Goal: Communication & Community: Answer question/provide support

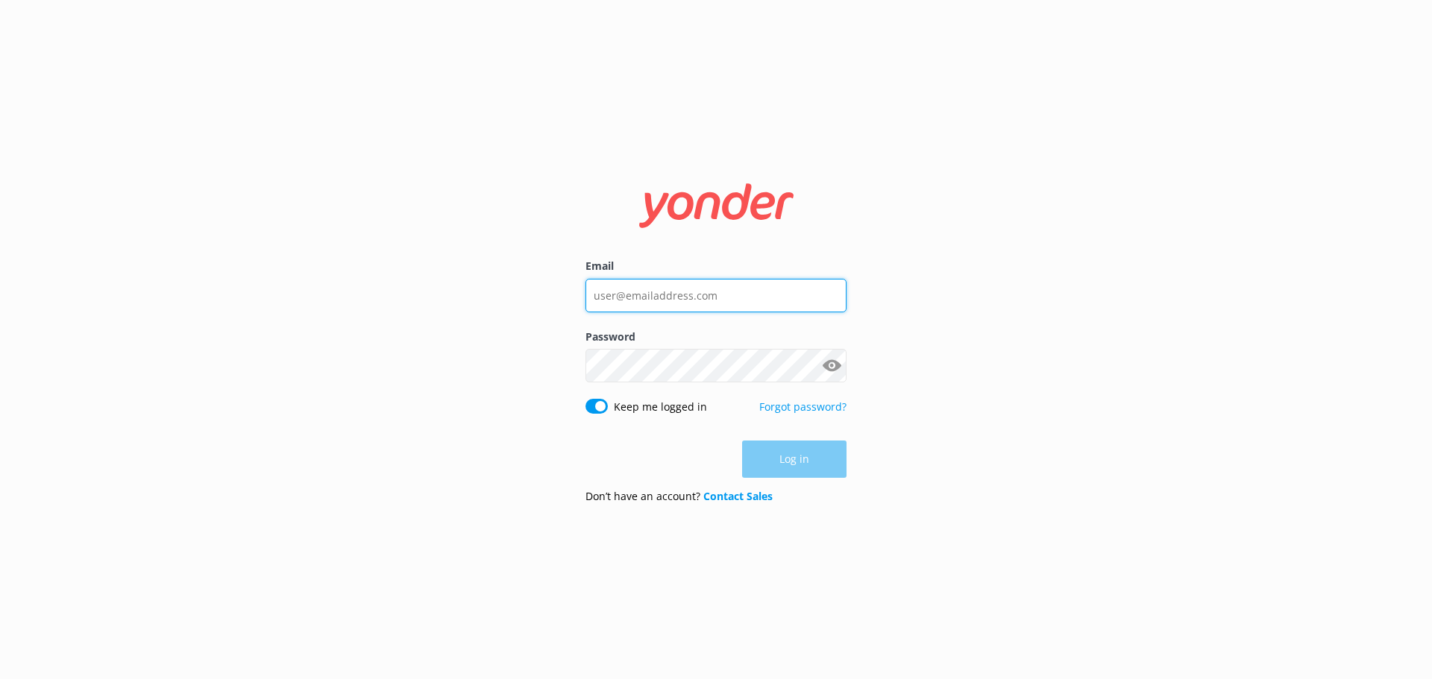
click at [669, 285] on input "Email" at bounding box center [715, 296] width 261 height 34
type input "adam.thorpe@wetaworkshop.co.nz"
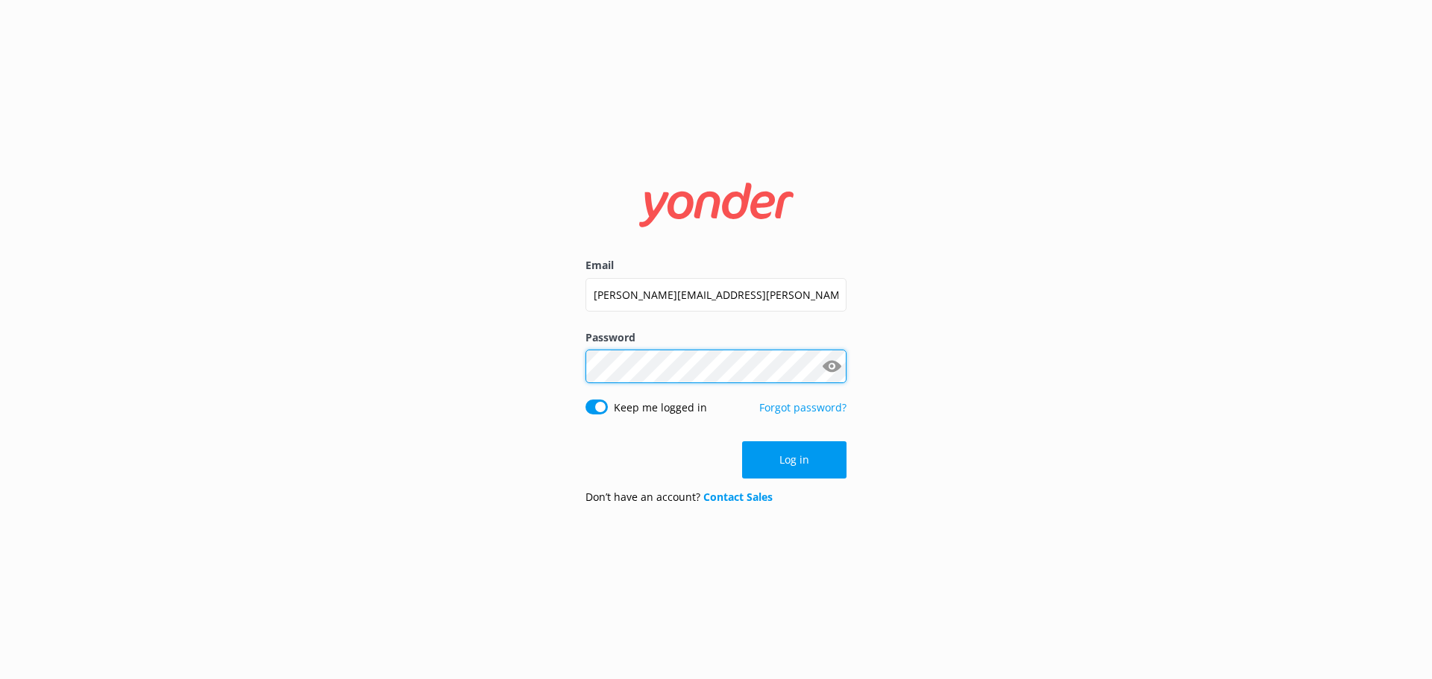
click button "Log in" at bounding box center [794, 460] width 104 height 37
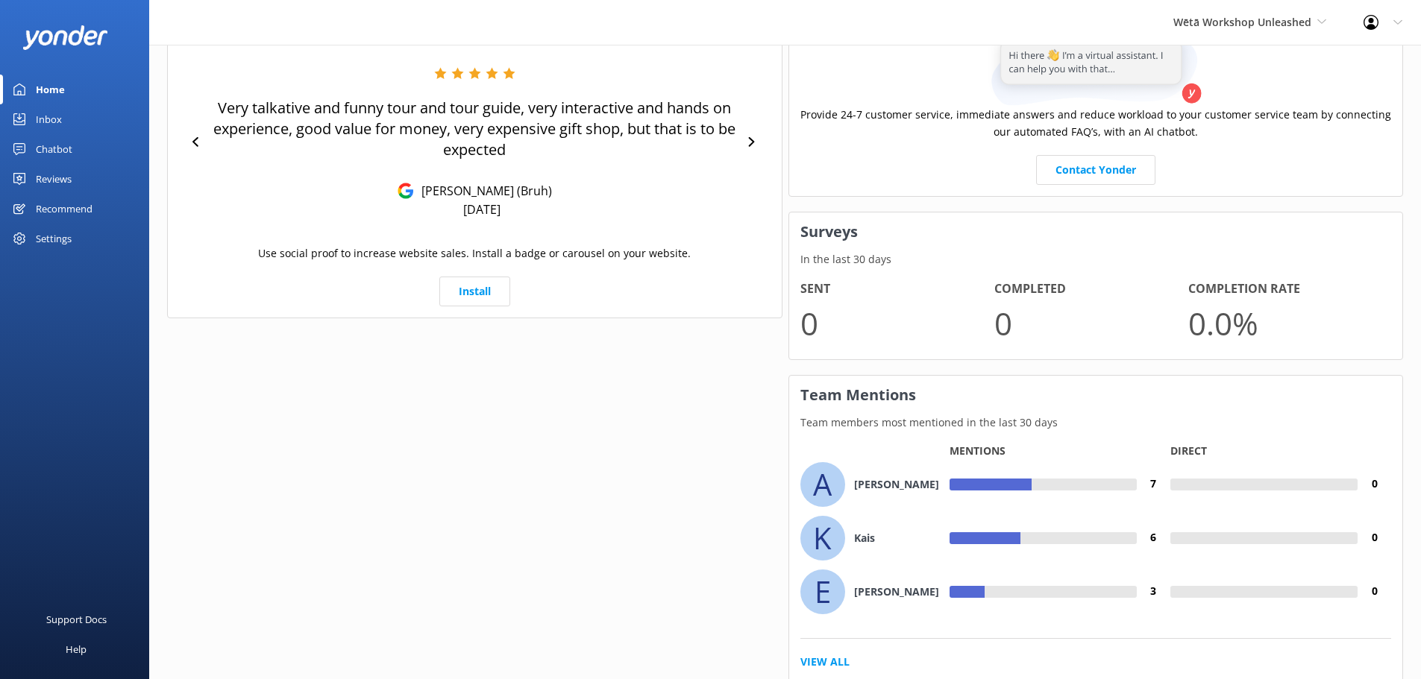
scroll to position [715, 0]
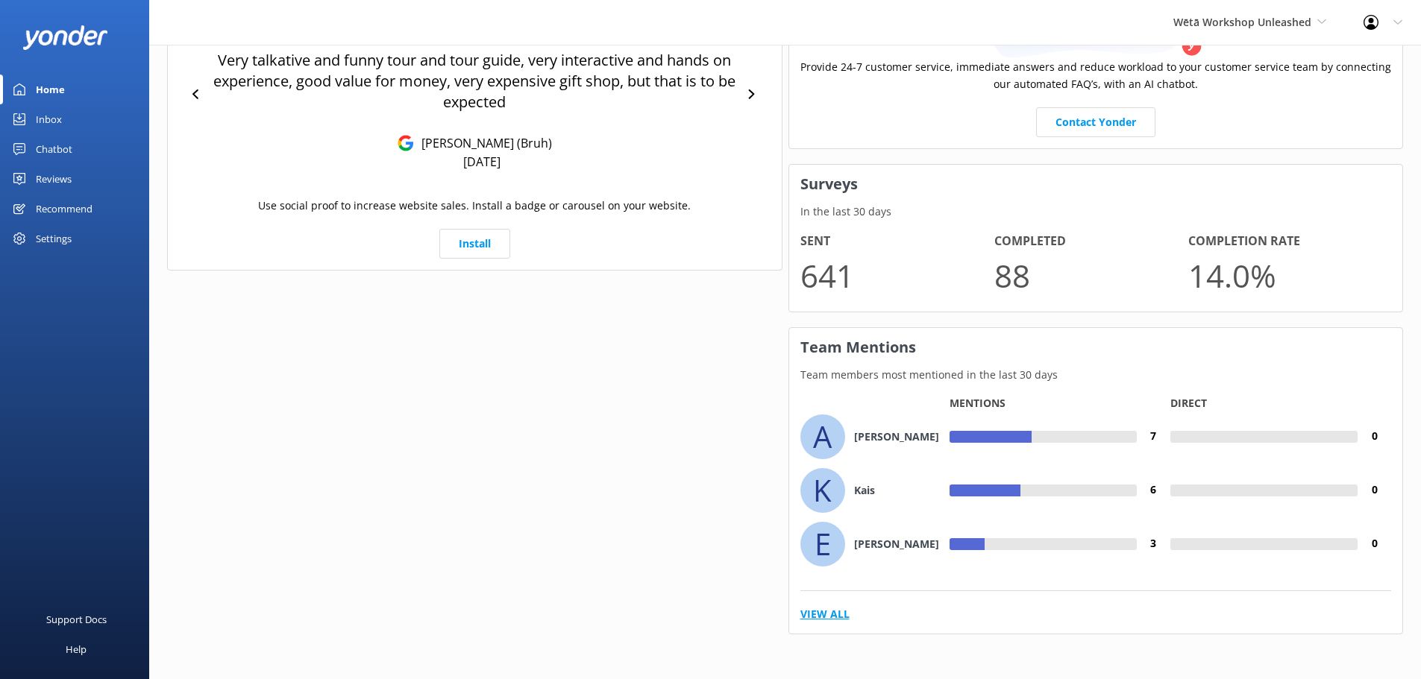
click at [836, 612] on link "View All" at bounding box center [824, 614] width 49 height 16
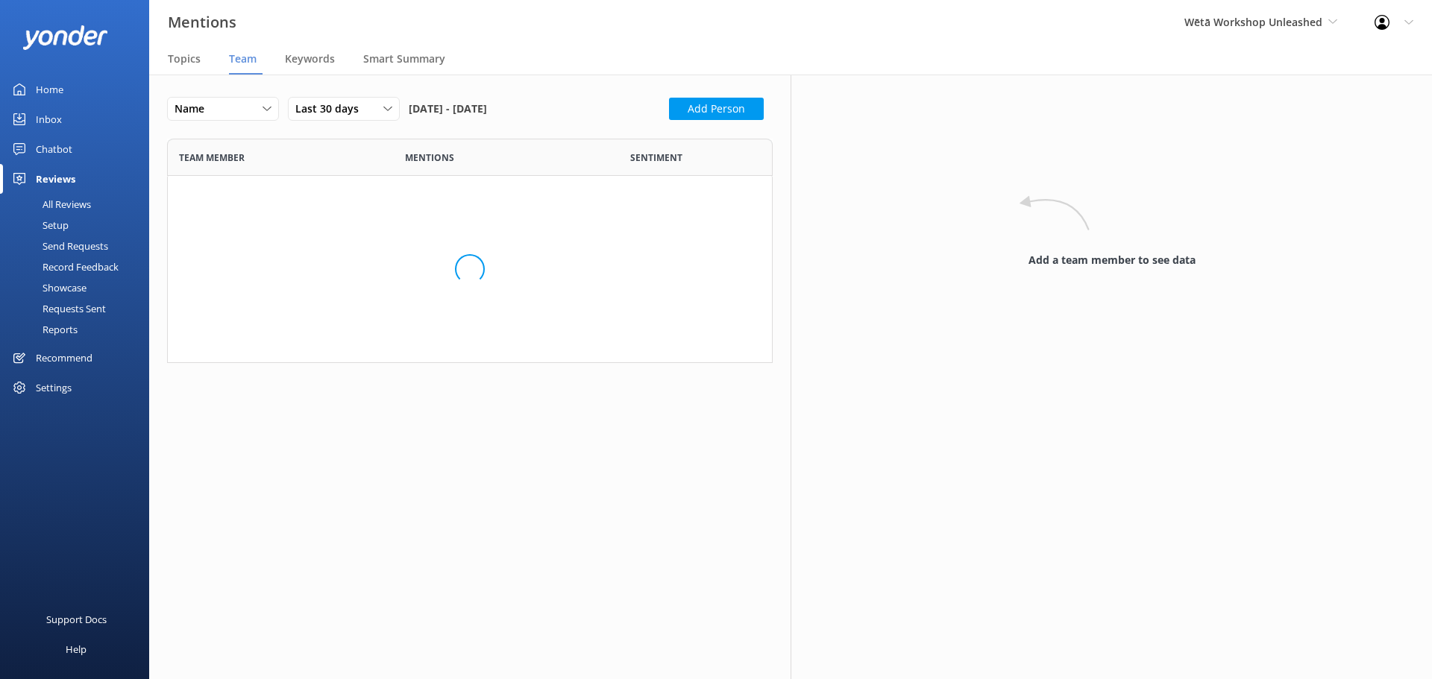
scroll to position [1578, 583]
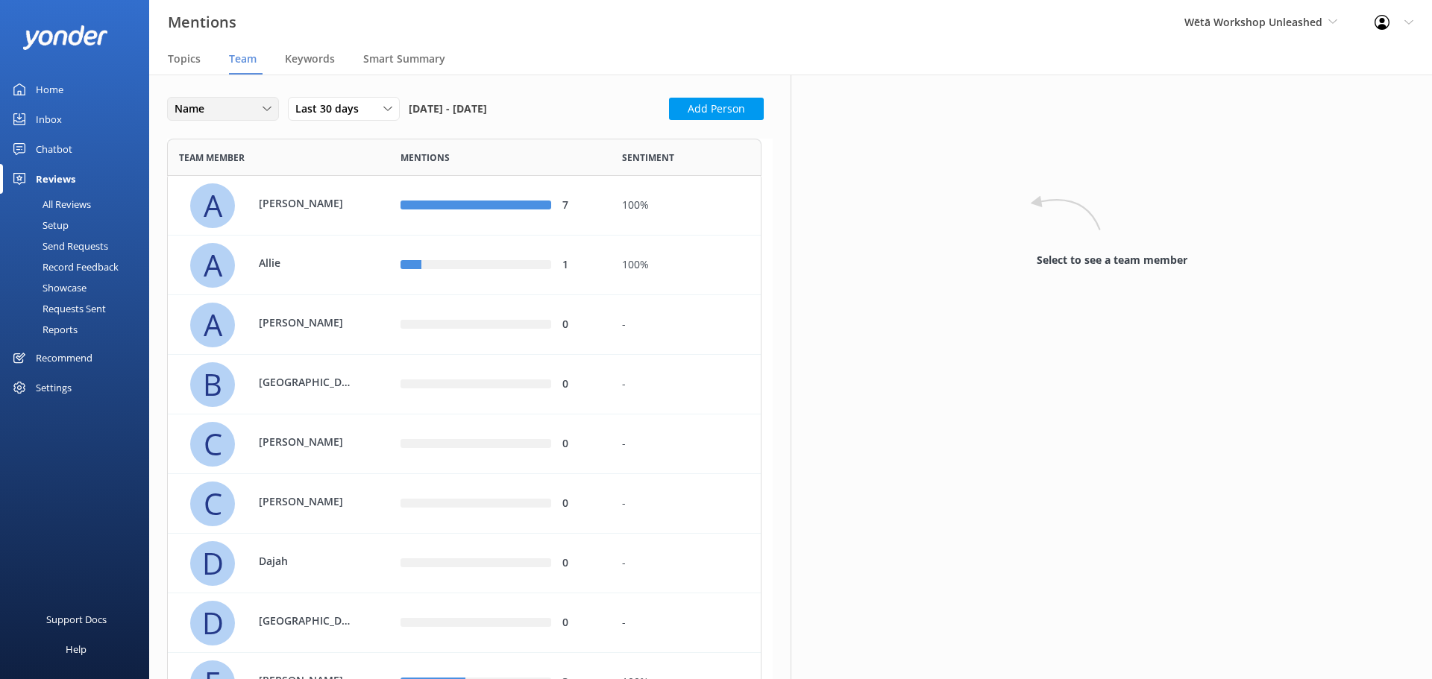
click at [239, 110] on div "Name" at bounding box center [223, 109] width 104 height 16
click at [243, 161] on link "Highest mentions" at bounding box center [234, 170] width 133 height 30
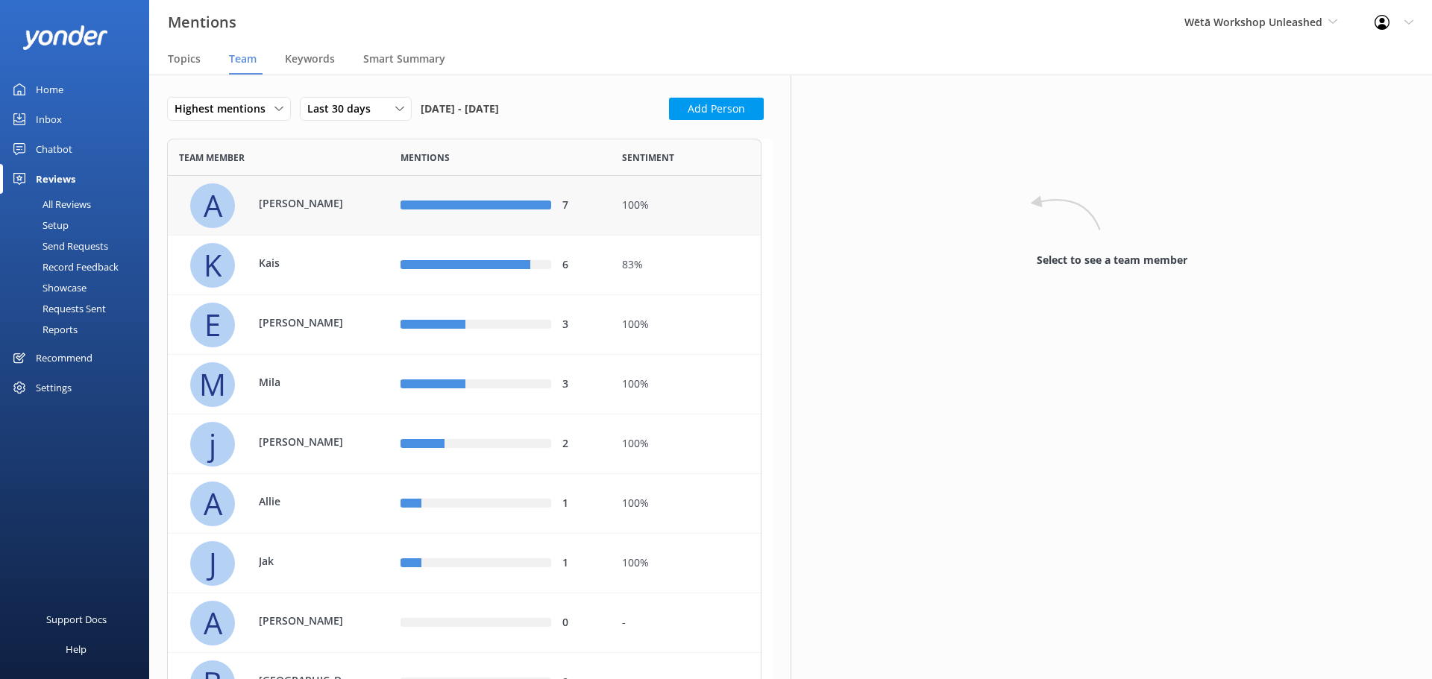
click at [327, 213] on div "[PERSON_NAME]" at bounding box center [300, 205] width 112 height 20
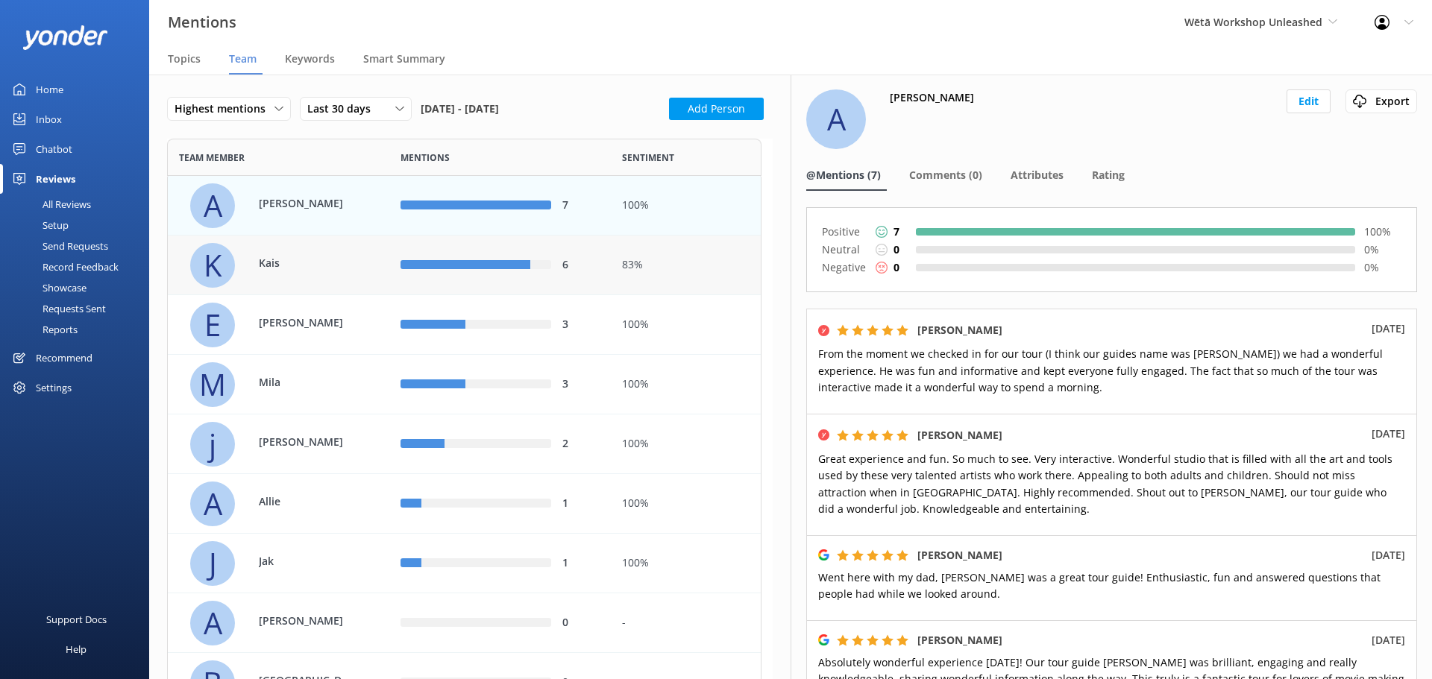
click at [370, 268] on div "K Kais" at bounding box center [284, 265] width 188 height 45
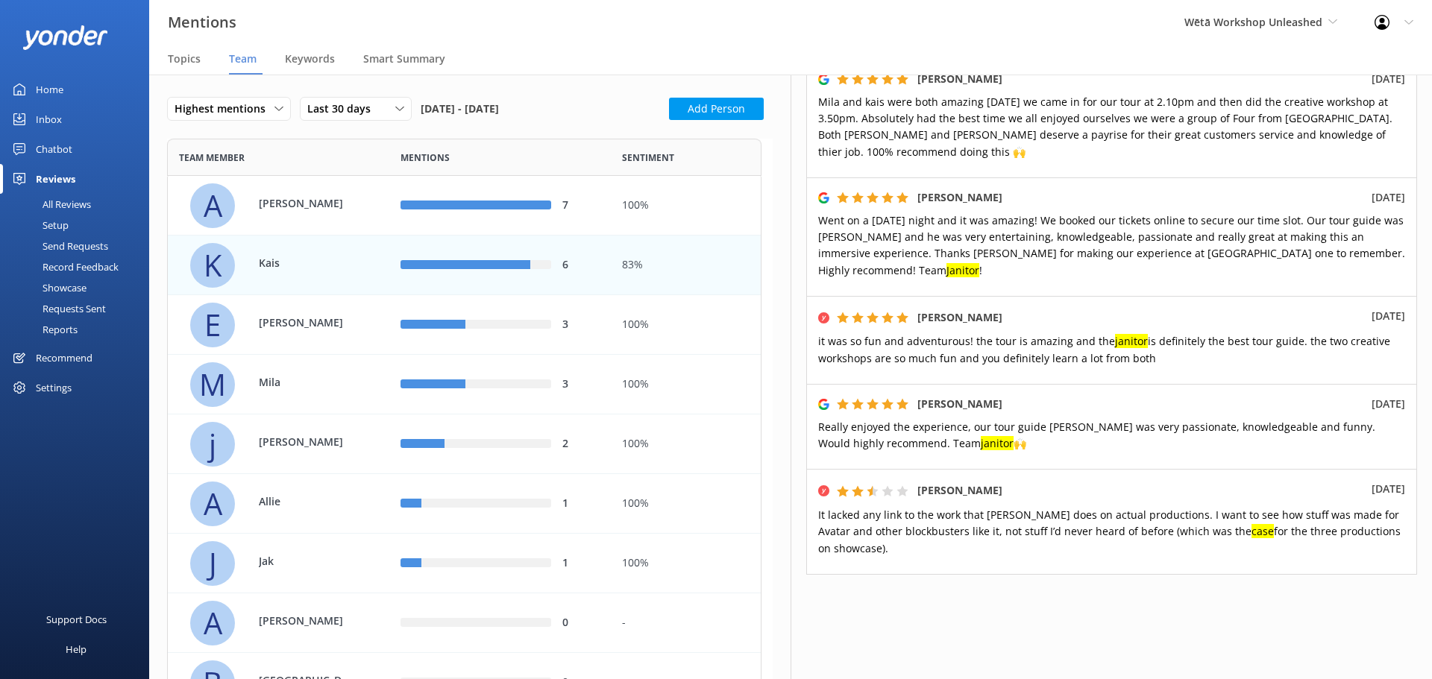
scroll to position [362, 0]
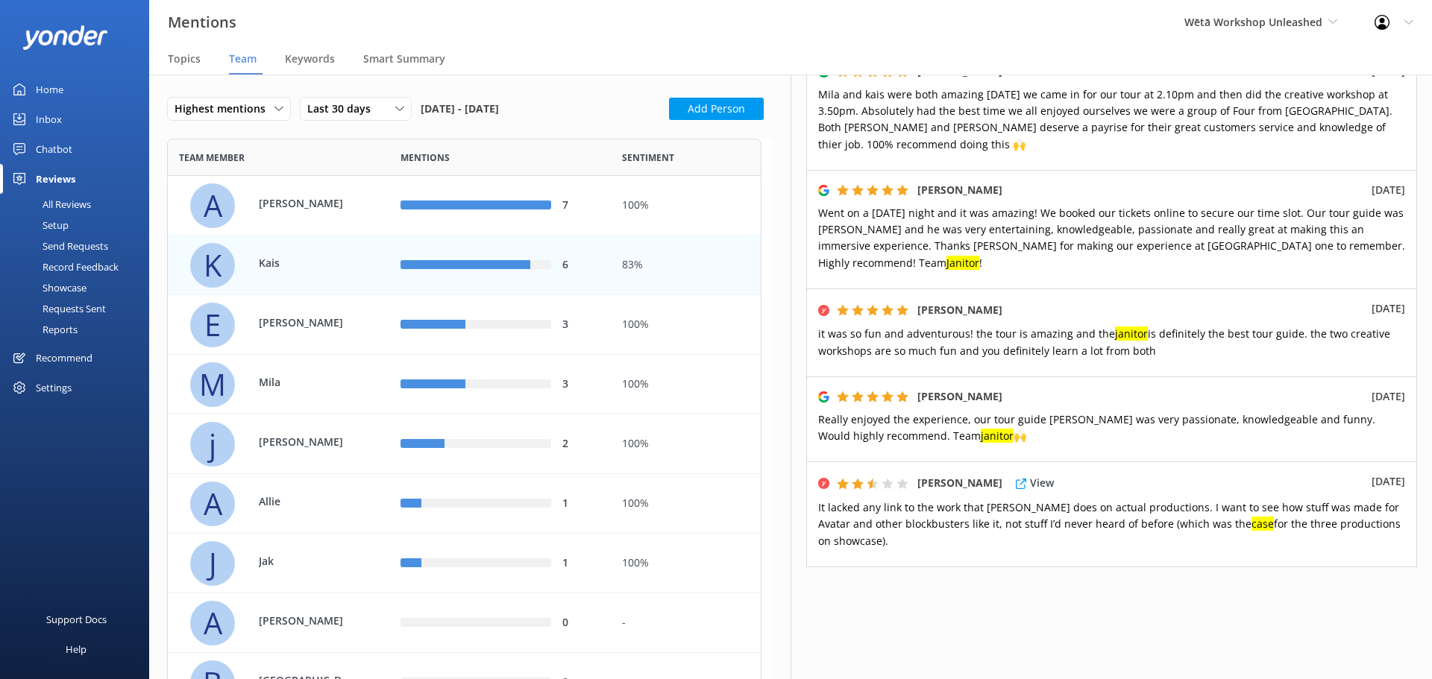
click at [1020, 548] on div "[PERSON_NAME] View [DATE] It lacked any link to the work that weta does on actu…" at bounding box center [1111, 515] width 611 height 106
drag, startPoint x: 1243, startPoint y: 509, endPoint x: 1092, endPoint y: 509, distance: 151.4
click at [1092, 509] on span "It lacked any link to the work that [PERSON_NAME] does on actual productions. I…" at bounding box center [1109, 524] width 583 height 48
drag, startPoint x: 958, startPoint y: 500, endPoint x: 1120, endPoint y: 506, distance: 162.0
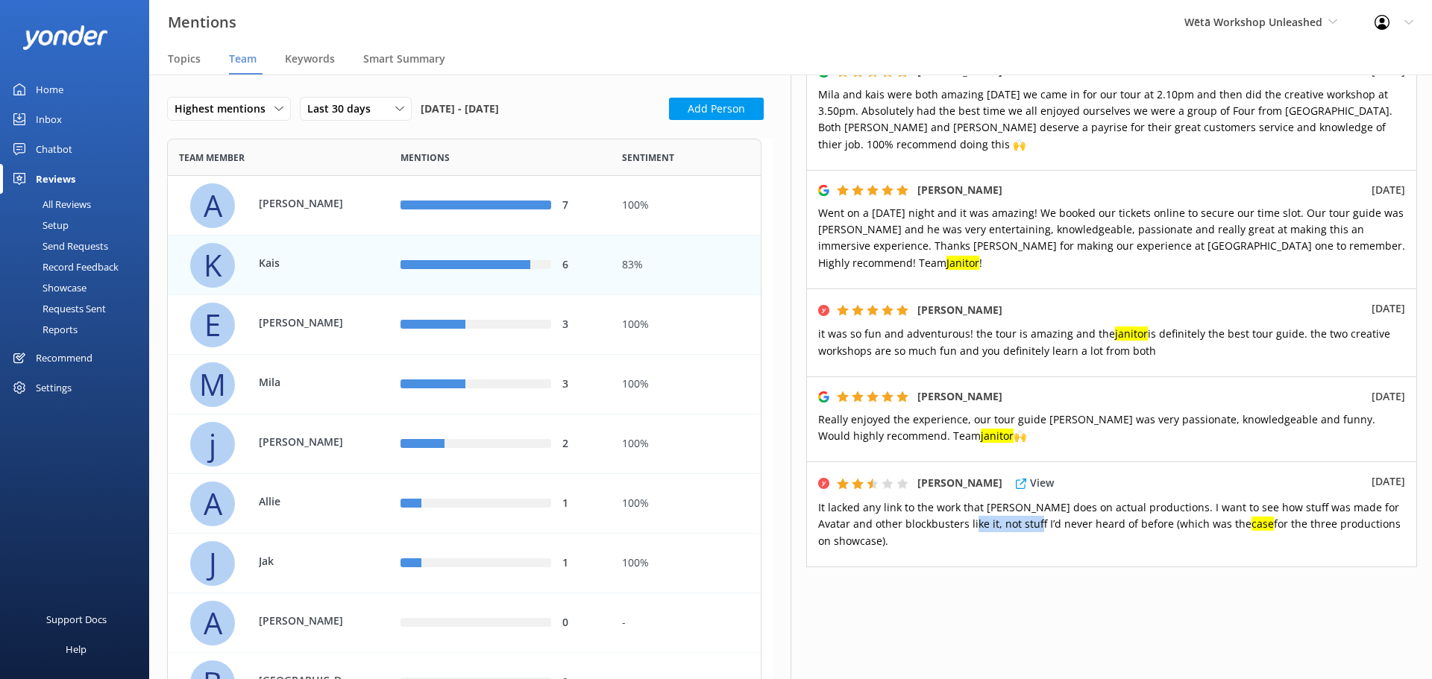
click at [1111, 506] on span "It lacked any link to the work that [PERSON_NAME] does on actual productions. I…" at bounding box center [1109, 524] width 583 height 48
click at [1139, 506] on span "It lacked any link to the work that [PERSON_NAME] does on actual productions. I…" at bounding box center [1109, 524] width 583 height 48
click at [1030, 475] on p "View" at bounding box center [1042, 483] width 24 height 16
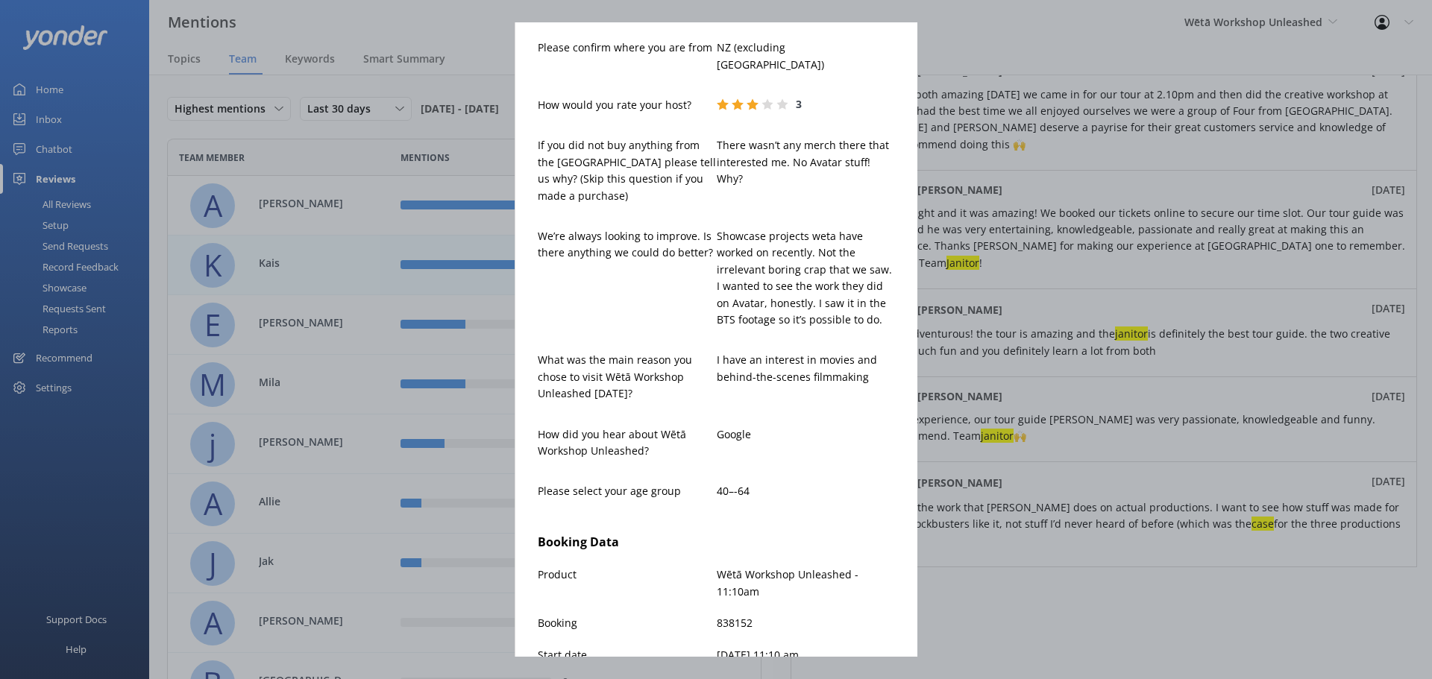
scroll to position [106, 0]
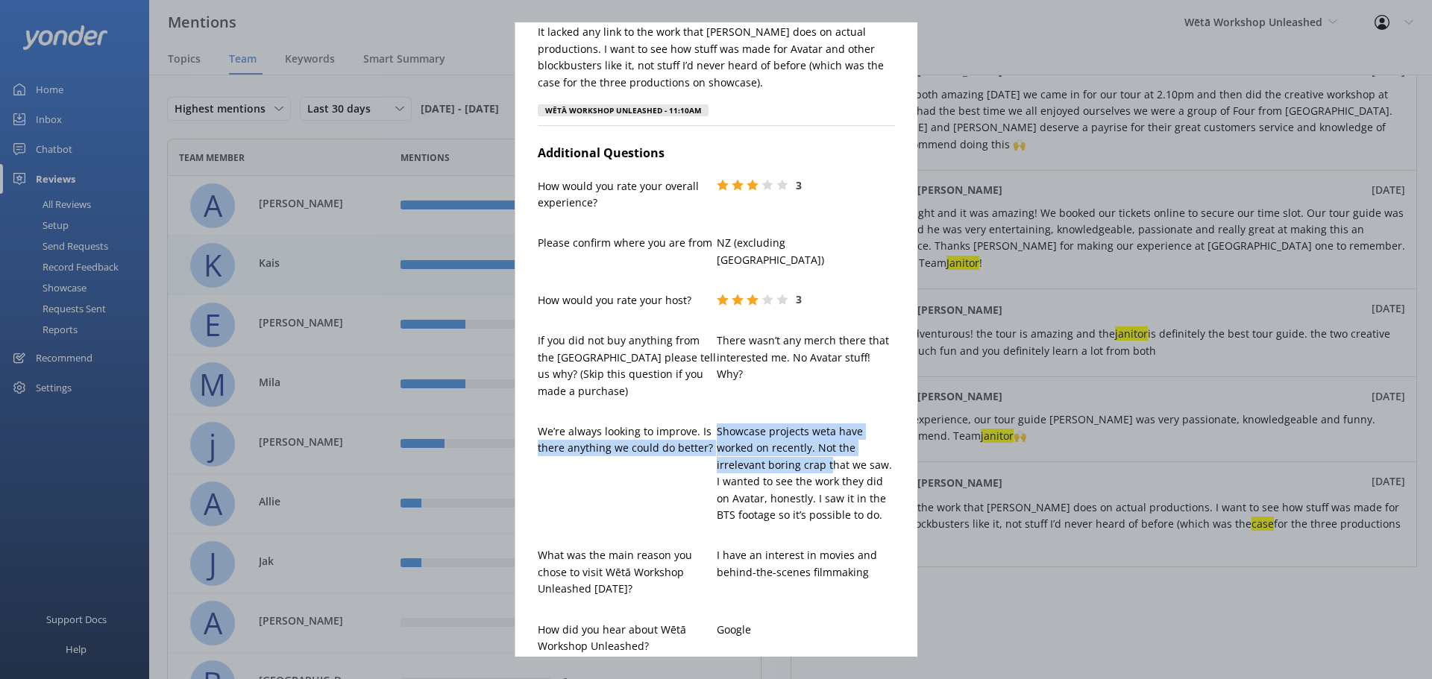
drag, startPoint x: 710, startPoint y: 407, endPoint x: 829, endPoint y: 447, distance: 125.0
click at [827, 447] on div "We’re always looking to improve. Is there anything we could do better? Showcase…" at bounding box center [716, 481] width 357 height 115
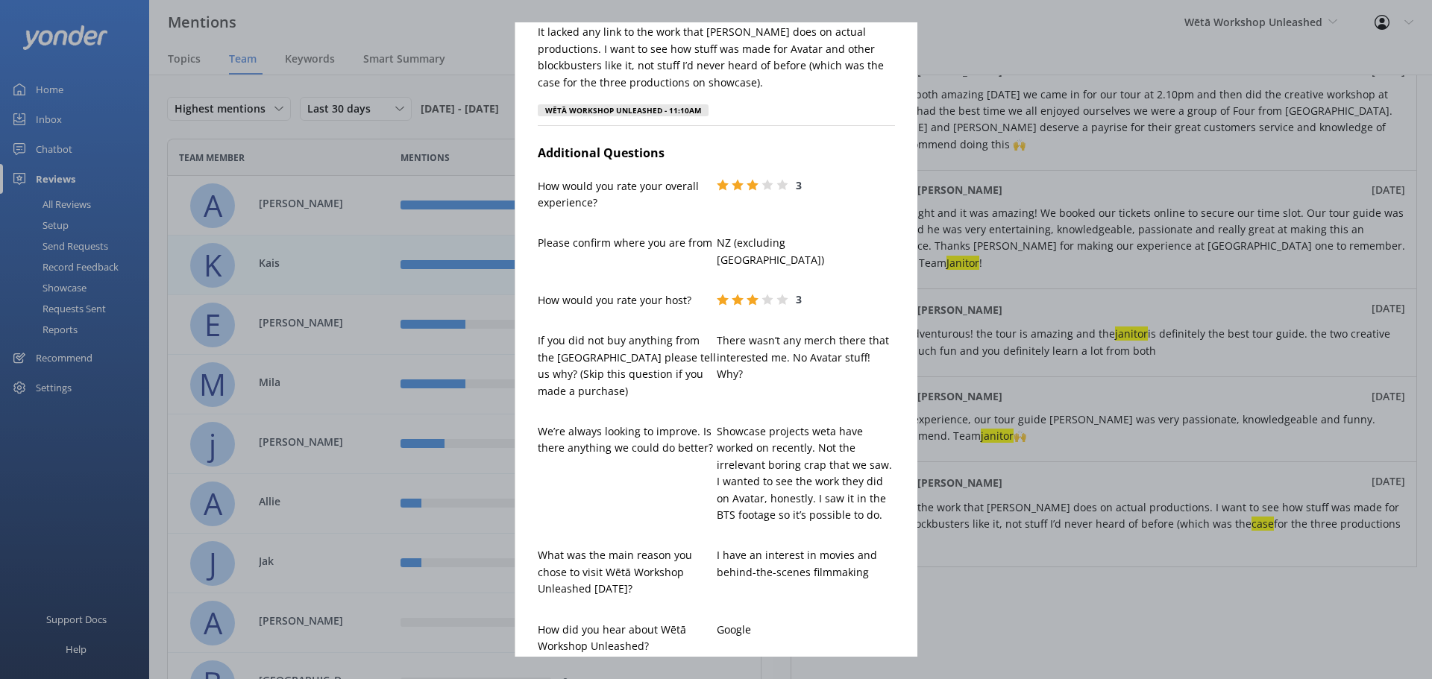
click at [835, 448] on p "Showcase projects weta have worked on recently. Not the irrelevant boring crap …" at bounding box center [806, 474] width 179 height 100
drag, startPoint x: 837, startPoint y: 486, endPoint x: 810, endPoint y: 436, distance: 56.7
click at [810, 436] on p "Showcase projects weta have worked on recently. Not the irrelevant boring crap …" at bounding box center [806, 474] width 179 height 100
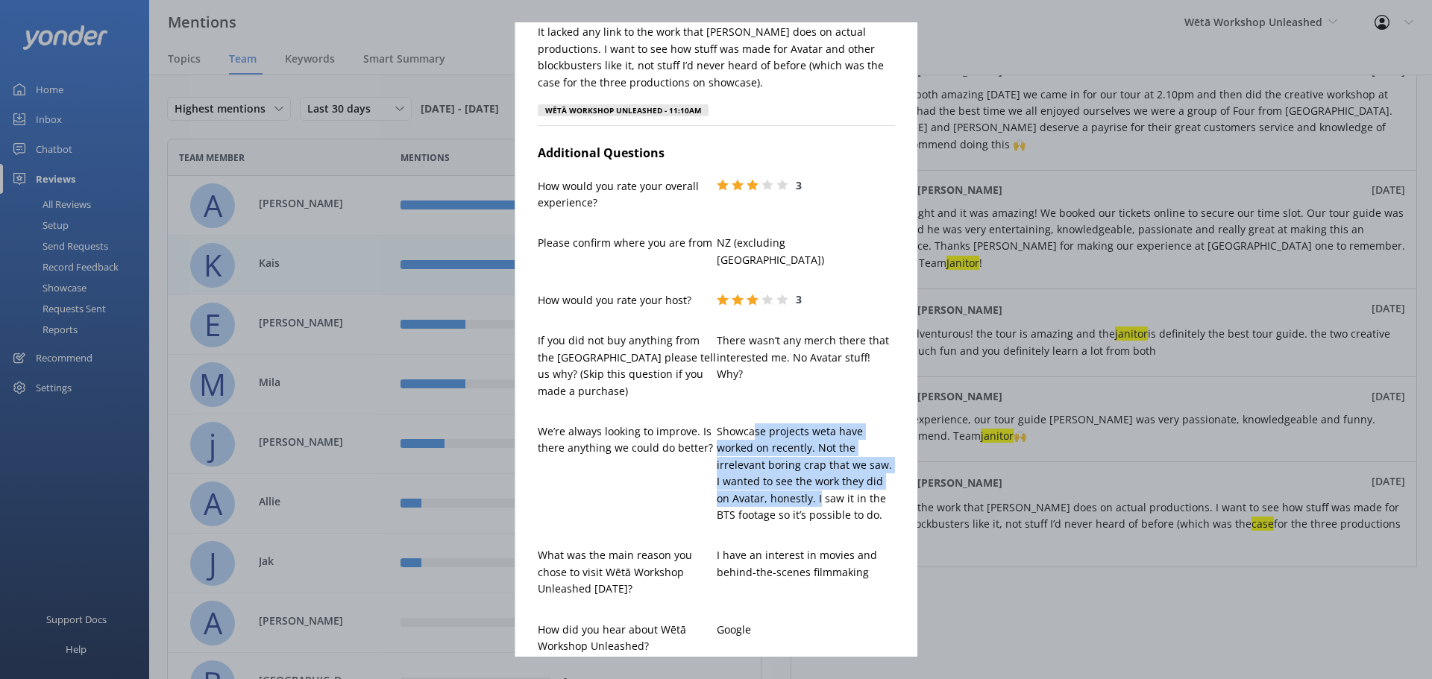
drag, startPoint x: 747, startPoint y: 422, endPoint x: 813, endPoint y: 483, distance: 89.8
click at [813, 483] on p "Showcase projects weta have worked on recently. Not the irrelevant boring crap …" at bounding box center [806, 474] width 179 height 100
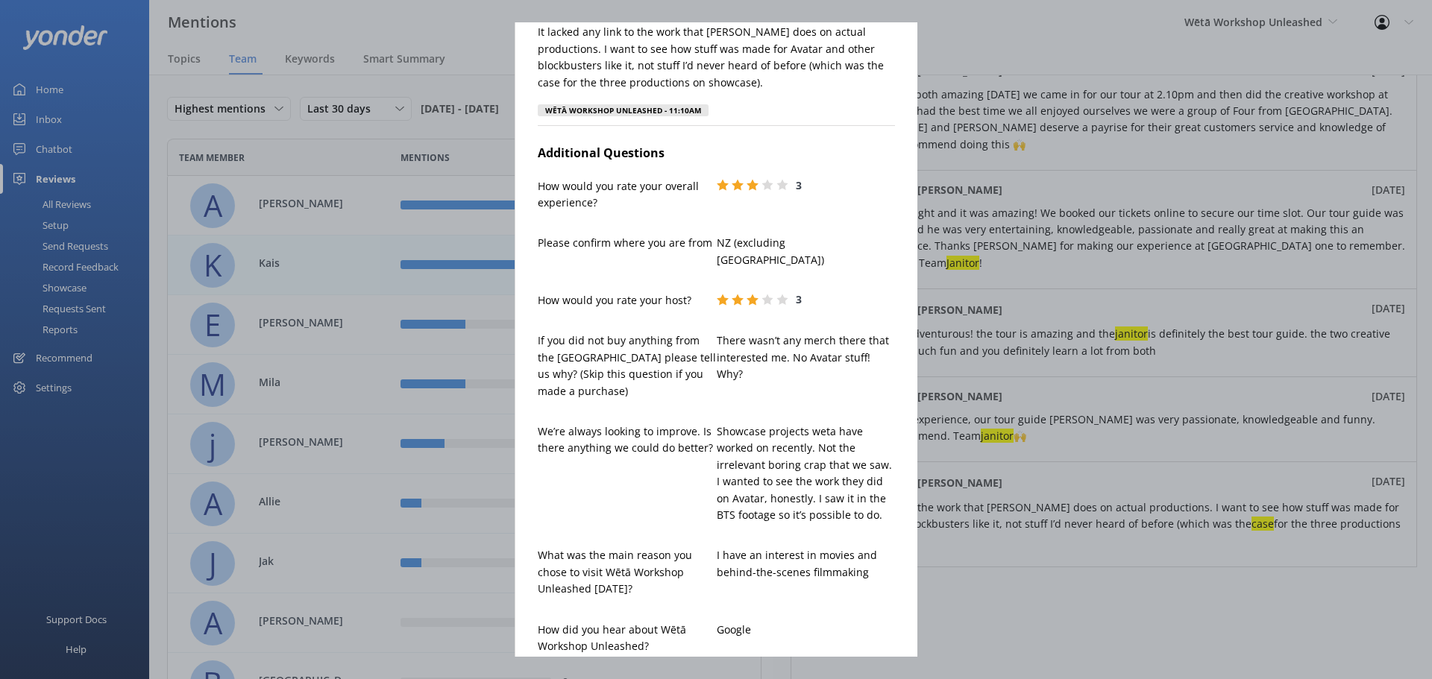
click at [816, 483] on p "Showcase projects weta have worked on recently. Not the irrelevant boring crap …" at bounding box center [806, 474] width 179 height 100
drag, startPoint x: 852, startPoint y: 500, endPoint x: 770, endPoint y: 450, distance: 95.4
click at [770, 450] on p "Showcase projects weta have worked on recently. Not the irrelevant boring crap …" at bounding box center [806, 474] width 179 height 100
click at [769, 449] on p "Showcase projects weta have worked on recently. Not the irrelevant boring crap …" at bounding box center [806, 474] width 179 height 100
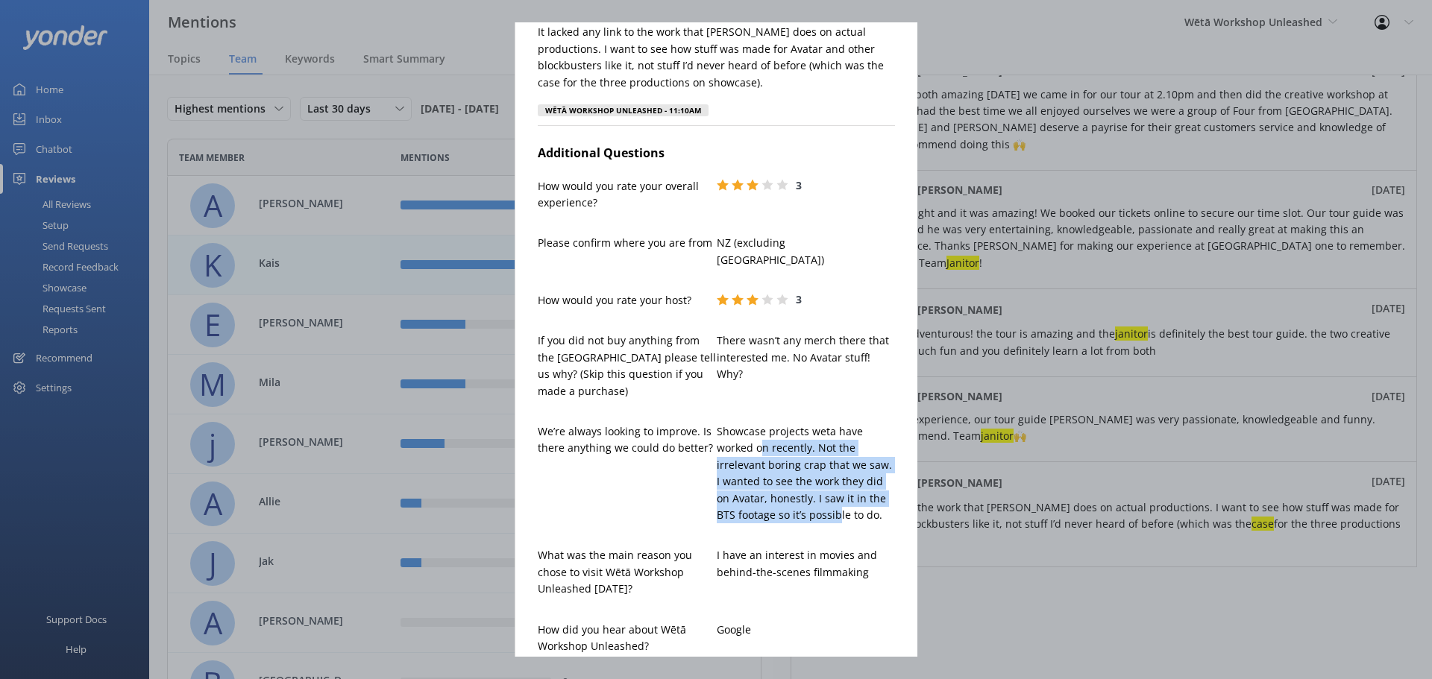
drag, startPoint x: 753, startPoint y: 435, endPoint x: 833, endPoint y: 500, distance: 102.9
click at [833, 500] on p "Showcase projects weta have worked on recently. Not the irrelevant boring crap …" at bounding box center [806, 474] width 179 height 100
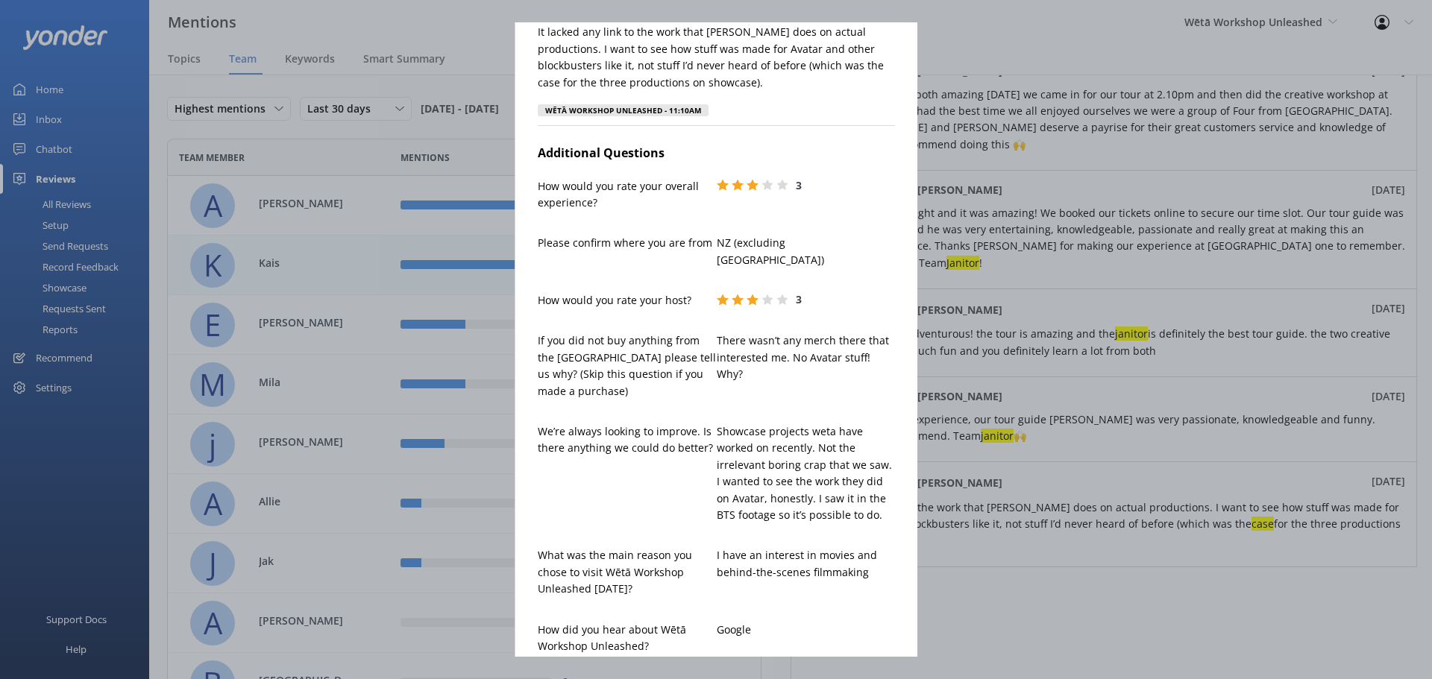
click at [835, 497] on p "Showcase projects weta have worked on recently. Not the irrelevant boring crap …" at bounding box center [806, 474] width 179 height 100
drag, startPoint x: 847, startPoint y: 497, endPoint x: 775, endPoint y: 450, distance: 85.6
click at [776, 456] on p "Showcase projects weta have worked on recently. Not the irrelevant boring crap …" at bounding box center [806, 474] width 179 height 100
click at [775, 450] on p "Showcase projects weta have worked on recently. Not the irrelevant boring crap …" at bounding box center [806, 474] width 179 height 100
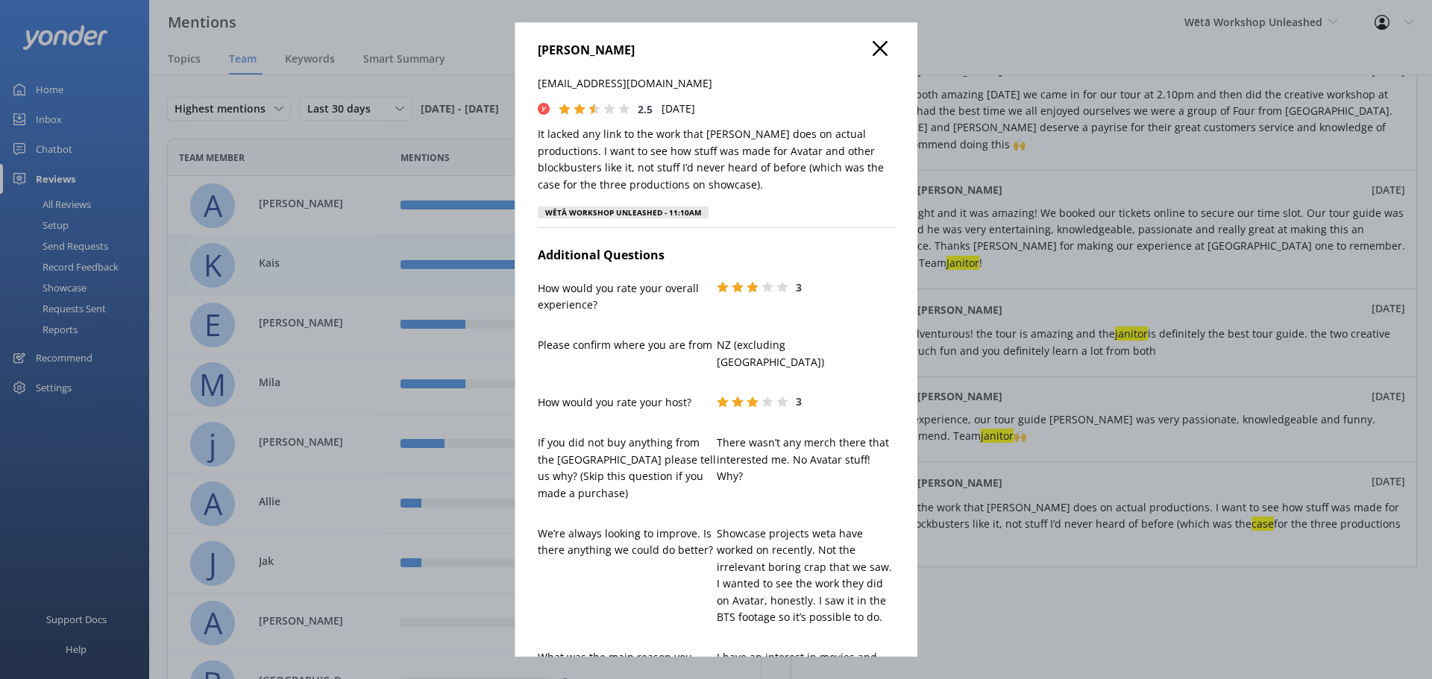
scroll to position [0, 0]
drag, startPoint x: 861, startPoint y: 52, endPoint x: 882, endPoint y: 69, distance: 27.0
click at [873, 52] on icon at bounding box center [880, 52] width 15 height 15
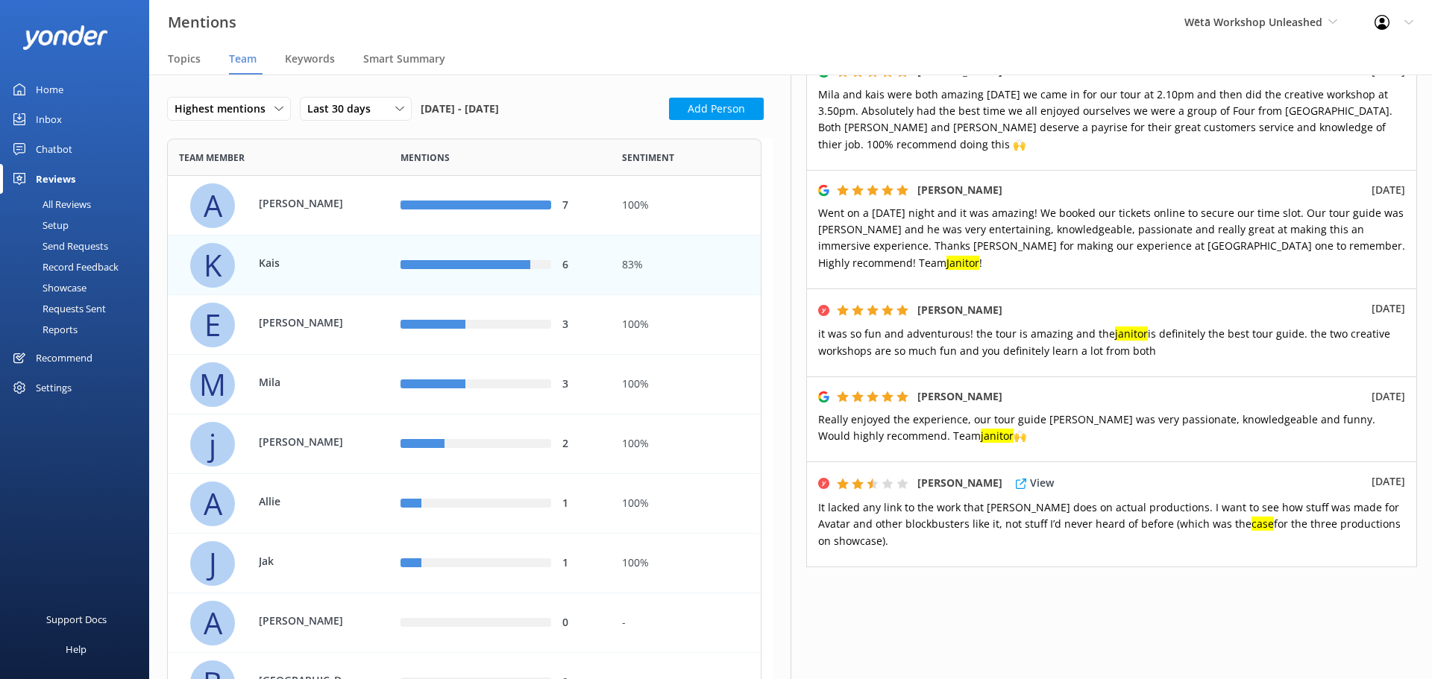
drag, startPoint x: 853, startPoint y: 466, endPoint x: 1159, endPoint y: 503, distance: 308.8
click at [1146, 503] on span "It lacked any link to the work that [PERSON_NAME] does on actual productions. I…" at bounding box center [1109, 524] width 583 height 48
drag, startPoint x: 1176, startPoint y: 498, endPoint x: 1213, endPoint y: 492, distance: 37.2
click at [1177, 500] on p "It lacked any link to the work that [PERSON_NAME] does on actual productions. I…" at bounding box center [1111, 525] width 587 height 50
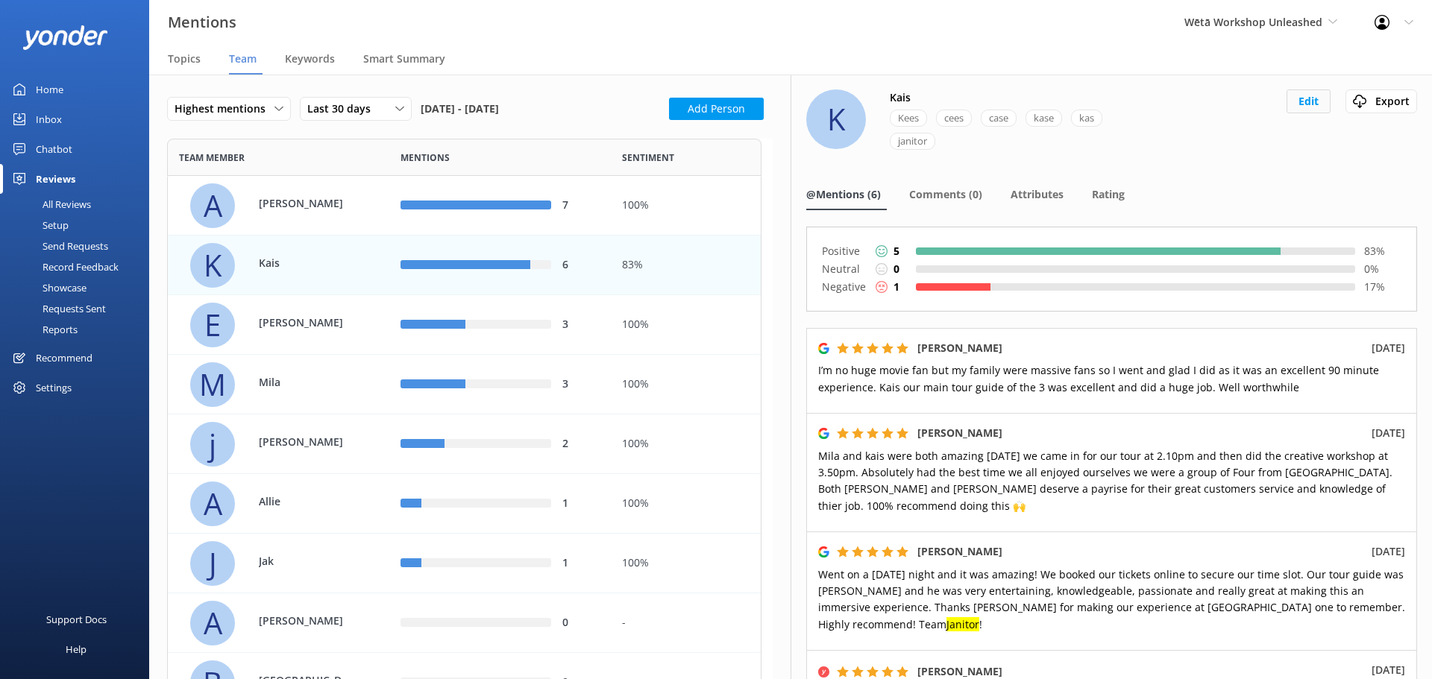
click at [1302, 102] on button "Edit" at bounding box center [1309, 102] width 44 height 24
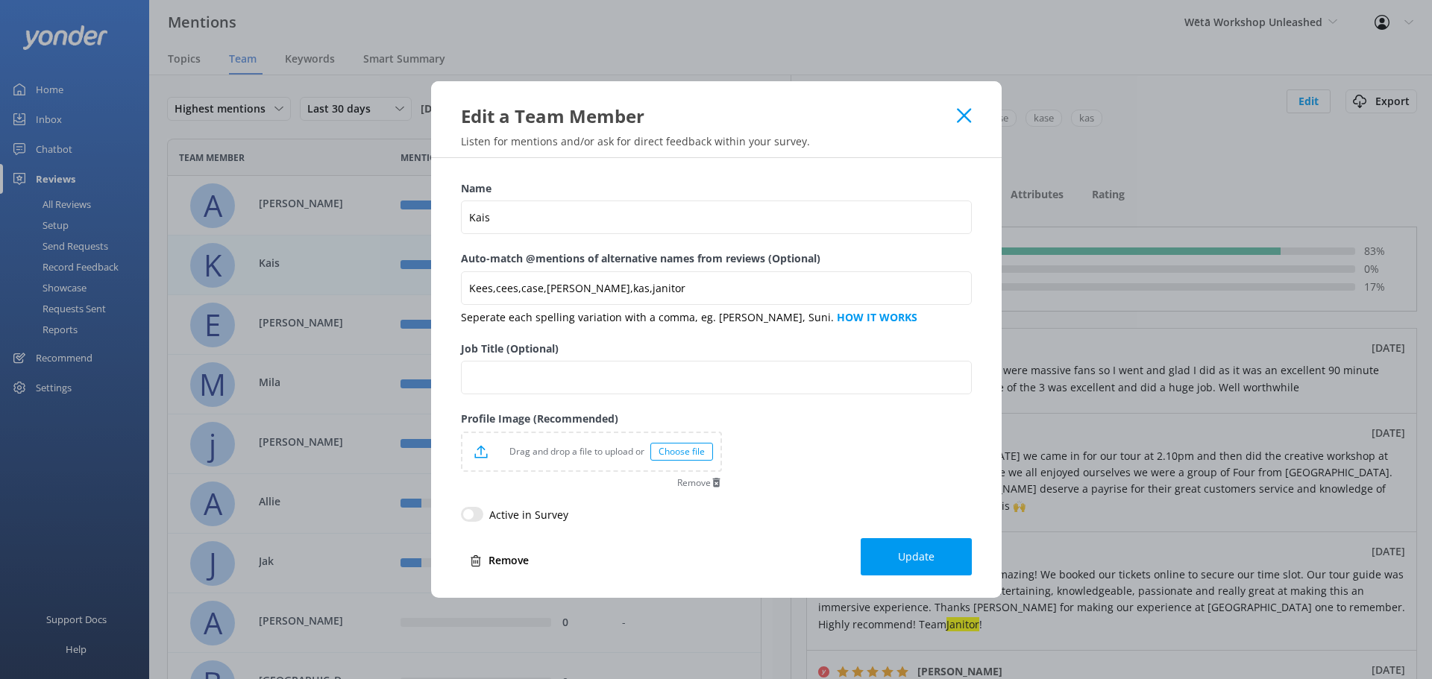
click at [942, 117] on div "Edit a Team Member" at bounding box center [709, 116] width 497 height 25
click at [963, 109] on icon at bounding box center [964, 115] width 14 height 15
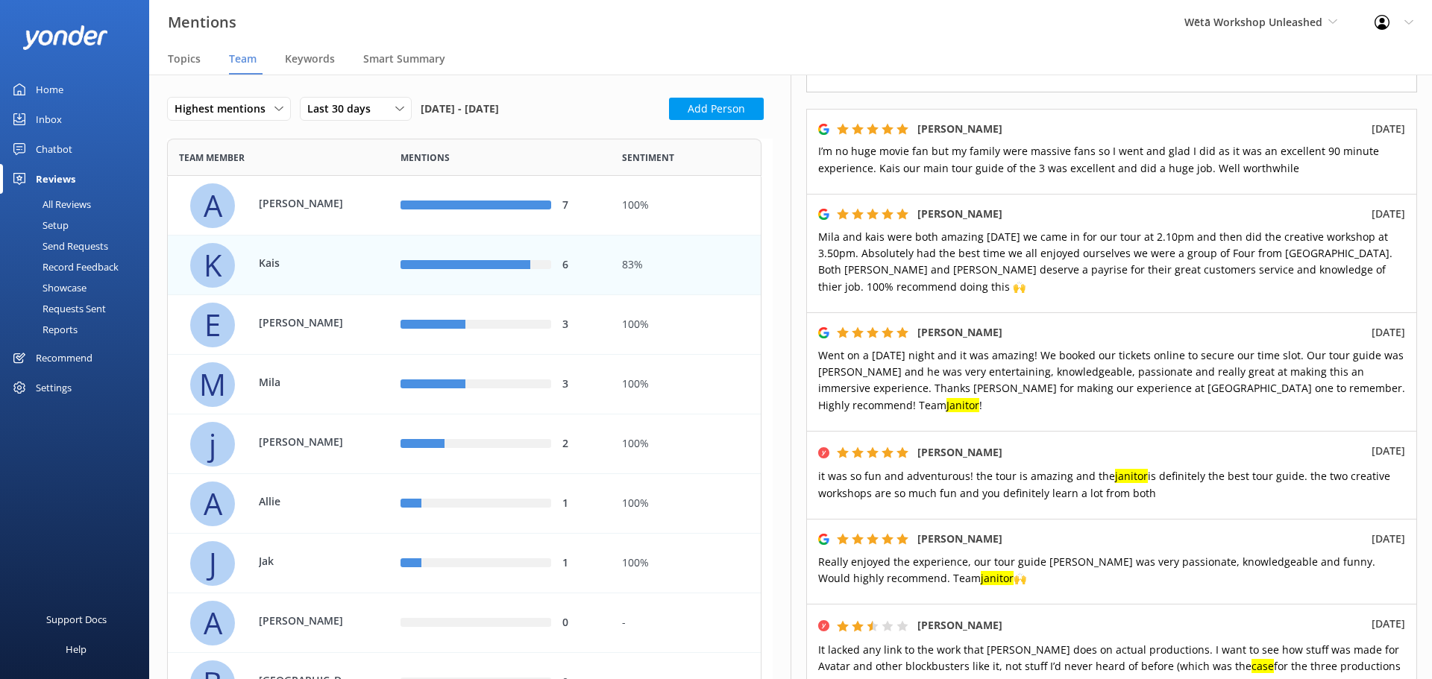
scroll to position [224, 0]
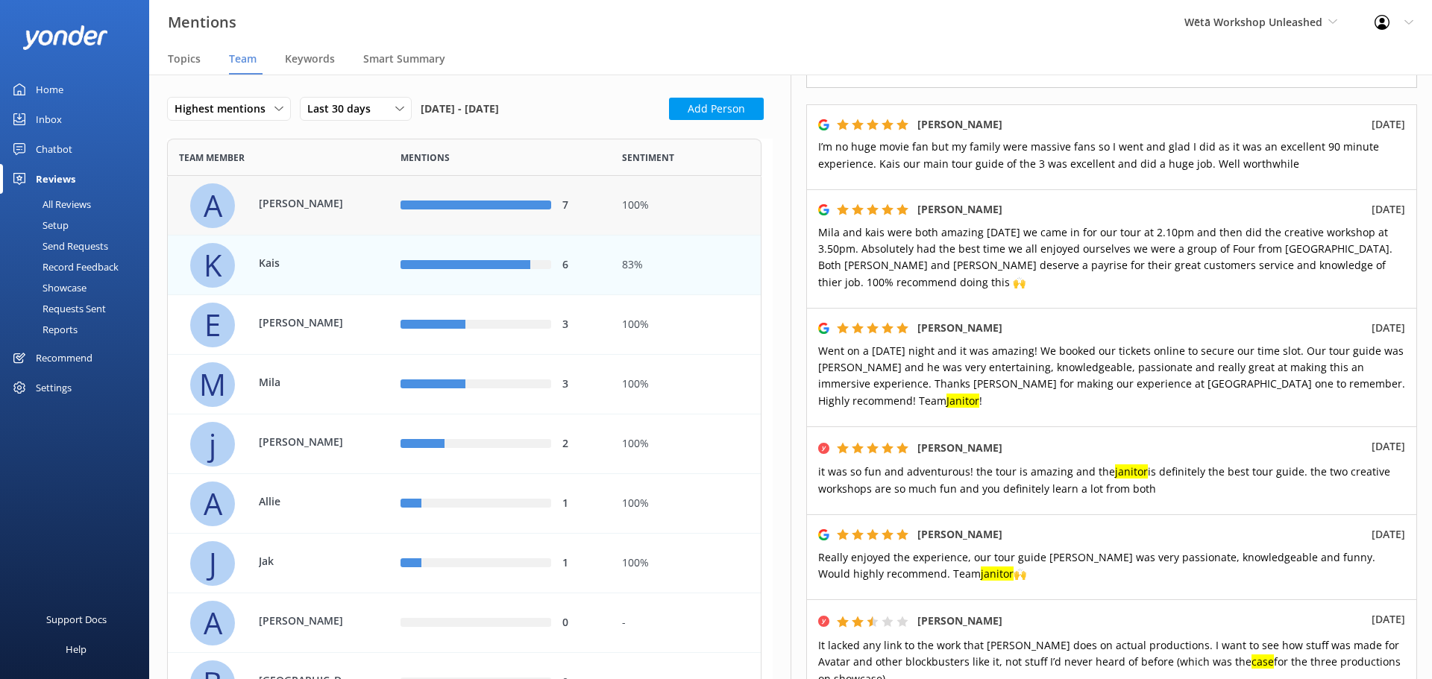
click at [382, 213] on div "A [PERSON_NAME]" at bounding box center [279, 206] width 222 height 60
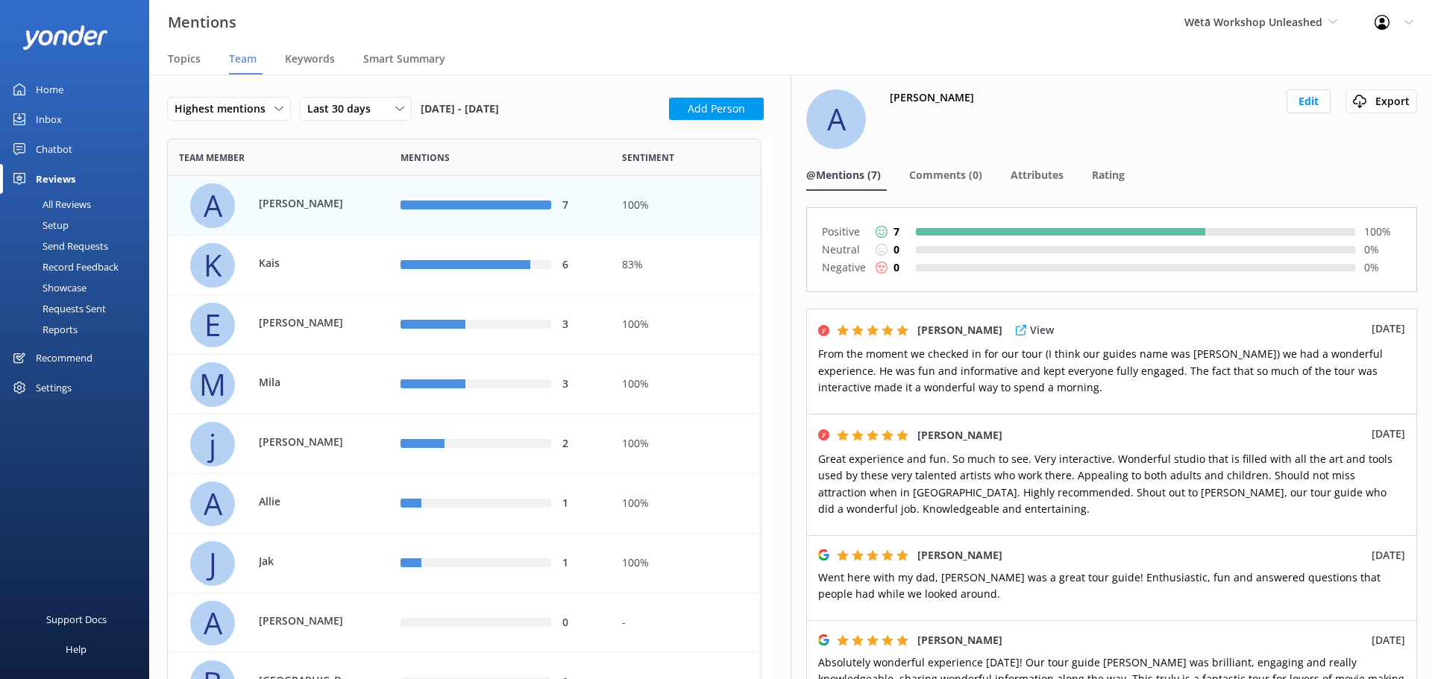
scroll to position [224, 0]
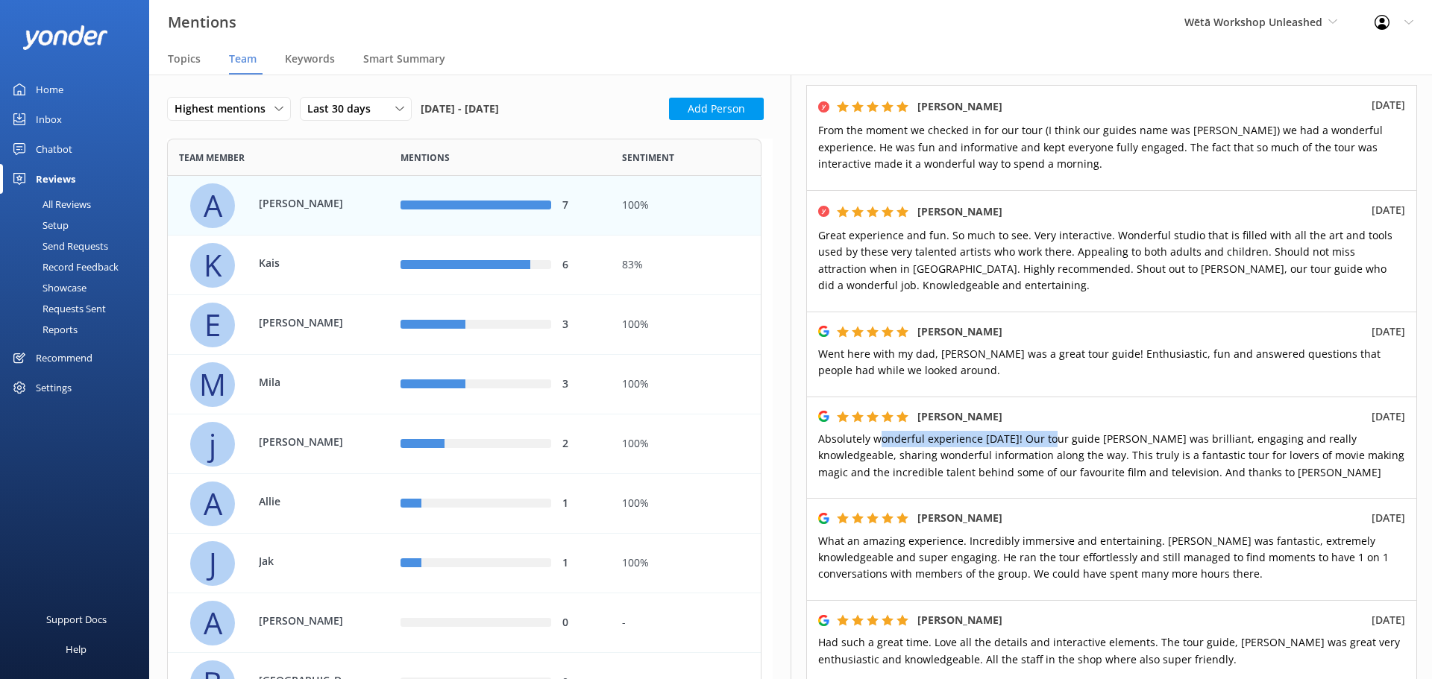
drag, startPoint x: 877, startPoint y: 435, endPoint x: 1051, endPoint y: 448, distance: 174.2
click at [1050, 448] on p "Absolutely wonderful experience [DATE]! Our tour guide [PERSON_NAME] was brilli…" at bounding box center [1111, 456] width 587 height 50
click at [1058, 448] on p "Absolutely wonderful experience [DATE]! Our tour guide [PERSON_NAME] was brilli…" at bounding box center [1111, 456] width 587 height 50
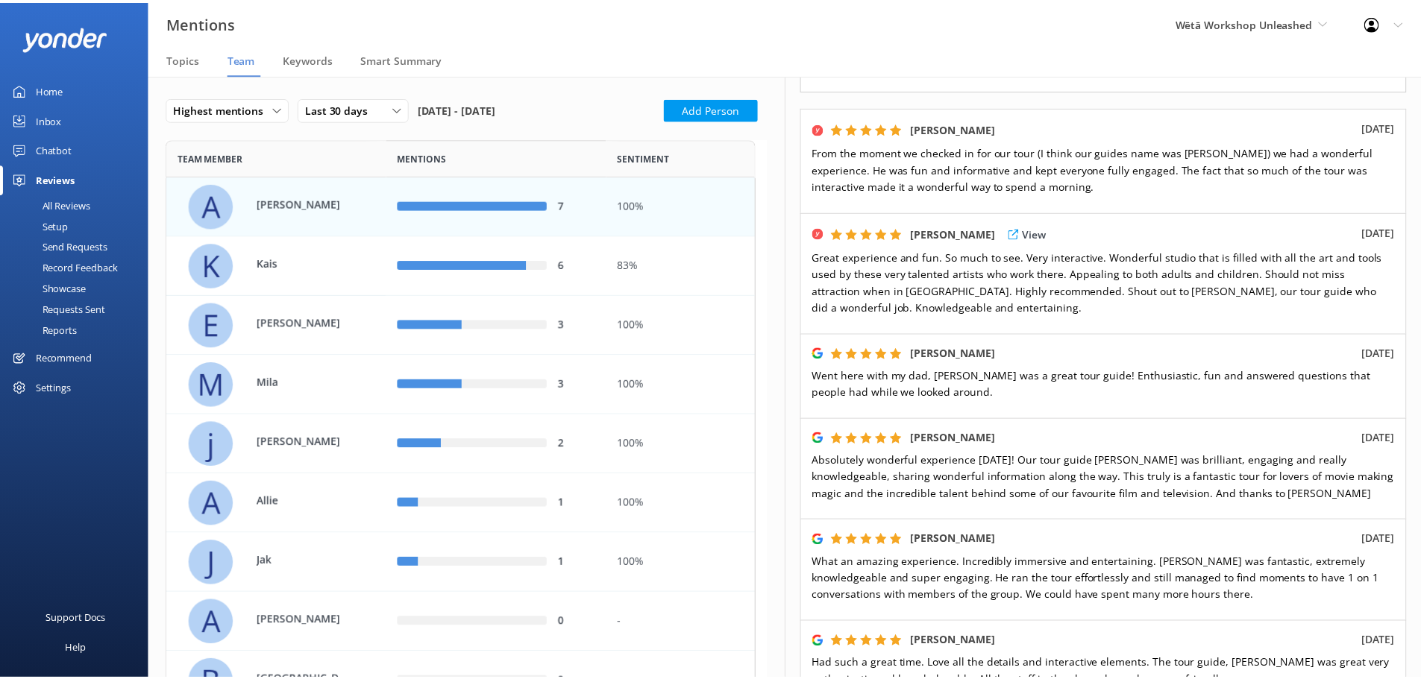
scroll to position [75, 0]
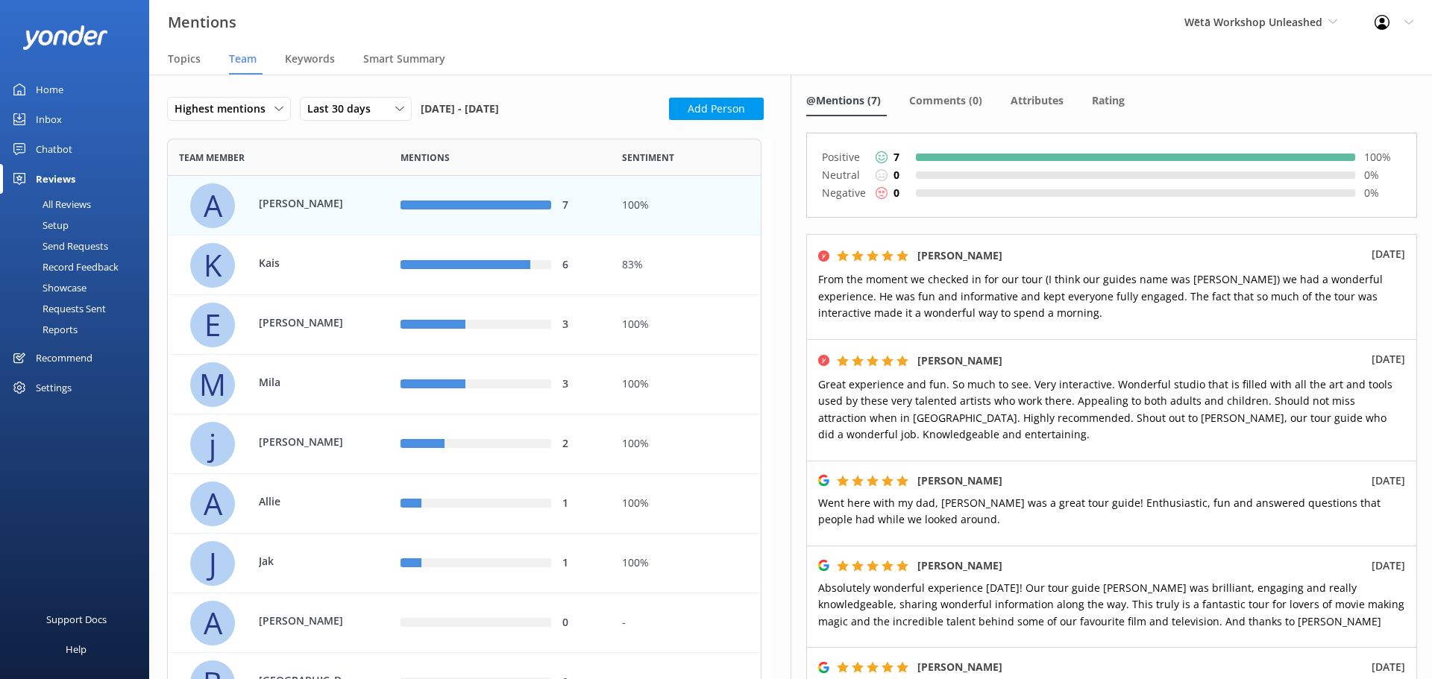
click at [47, 210] on div "All Reviews" at bounding box center [50, 204] width 82 height 21
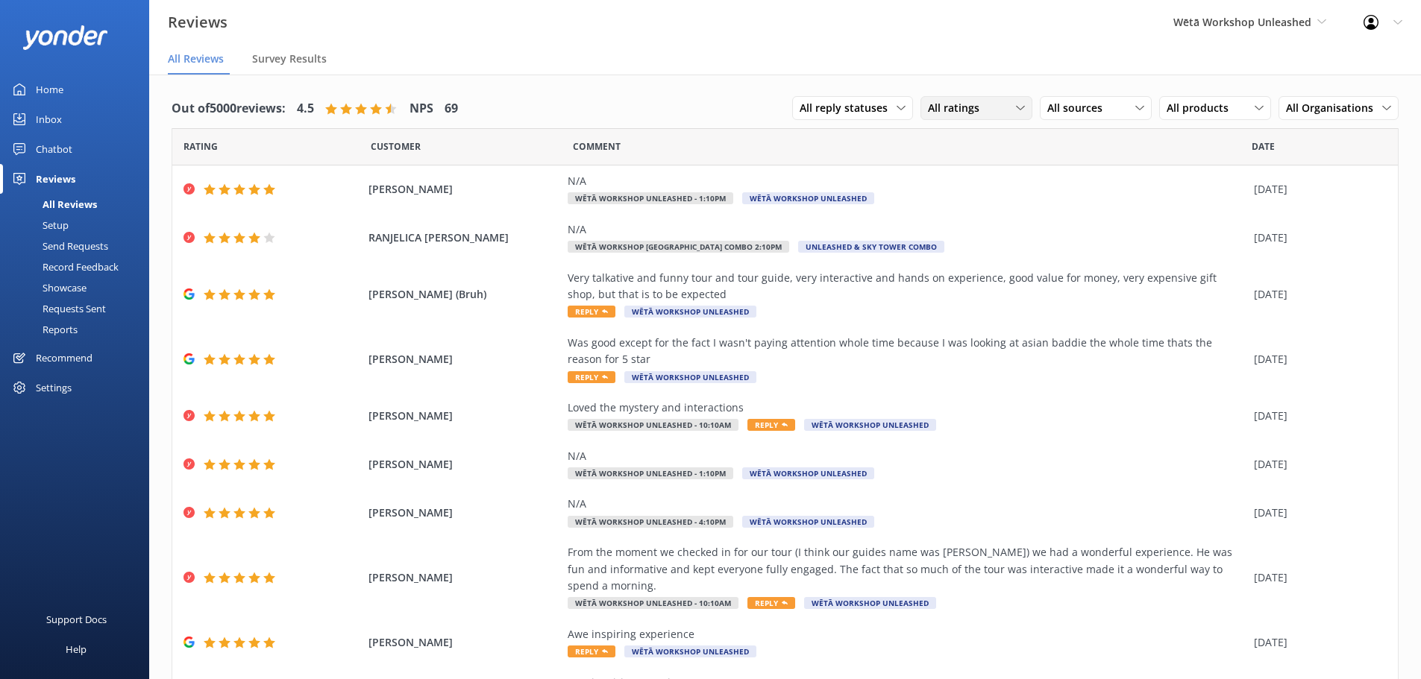
click at [952, 102] on span "All ratings" at bounding box center [958, 108] width 60 height 16
click at [1065, 105] on span "All sources" at bounding box center [1079, 108] width 64 height 16
click at [944, 72] on nav "All Reviews Survey Results" at bounding box center [785, 60] width 1272 height 30
click at [580, 314] on span "Reply" at bounding box center [592, 312] width 48 height 12
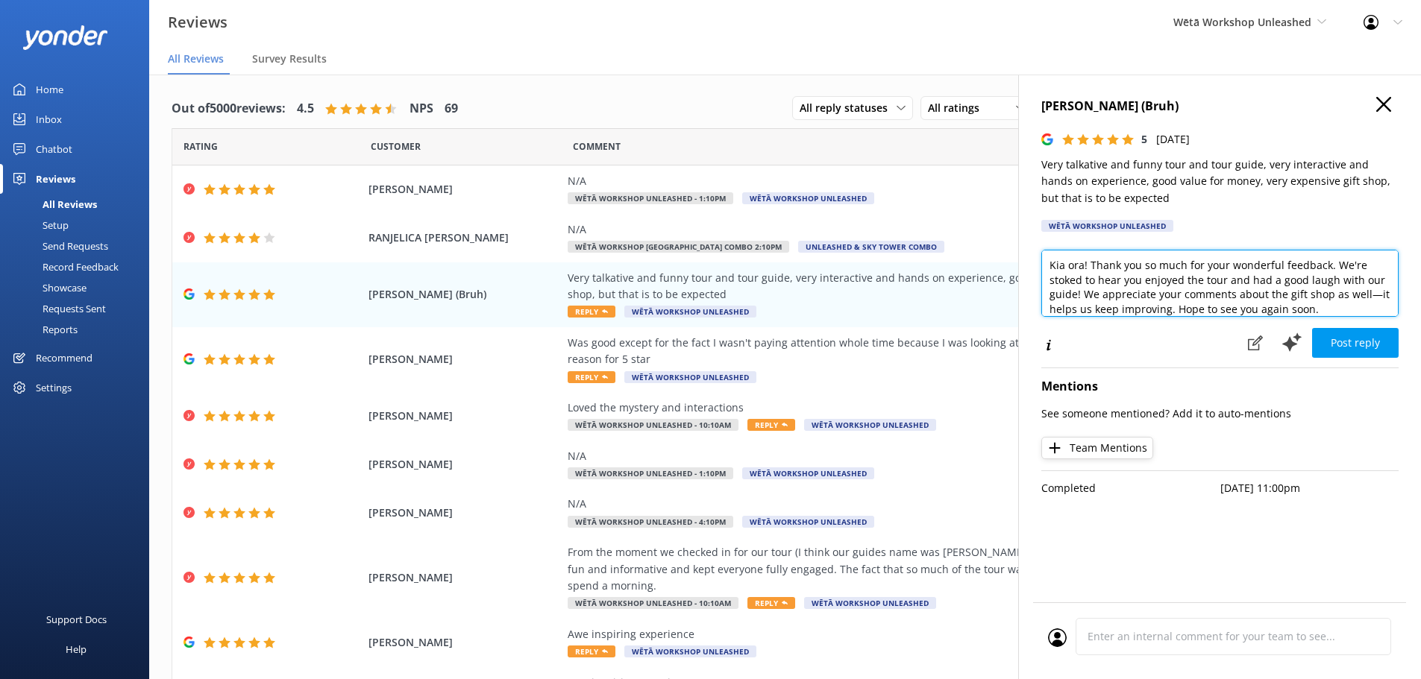
click at [1084, 264] on textarea "Kia ora! Thank you so much for your wonderful feedback. We're stoked to hear yo…" at bounding box center [1219, 283] width 357 height 67
click at [1088, 266] on textarea "Kia ora! Thank you so much for your wonderful feedback. We're stoked to hear yo…" at bounding box center [1219, 283] width 357 height 67
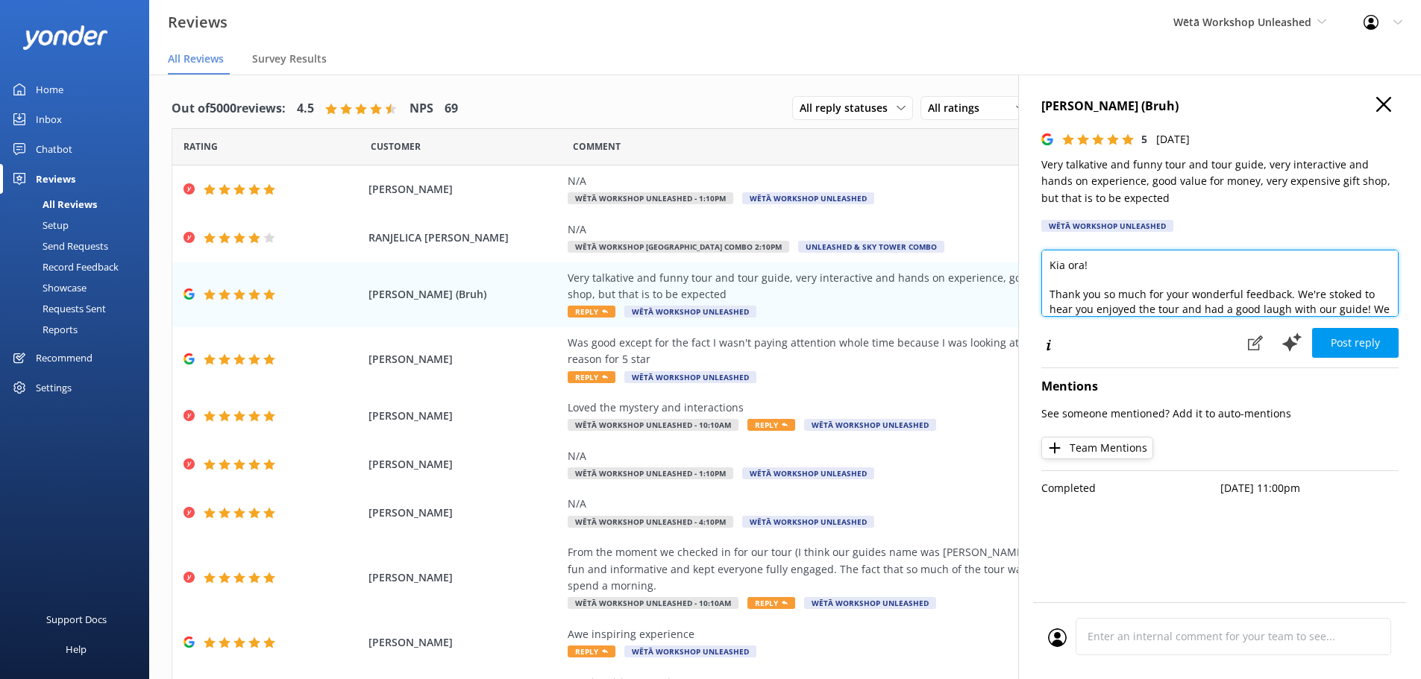
scroll to position [51, 0]
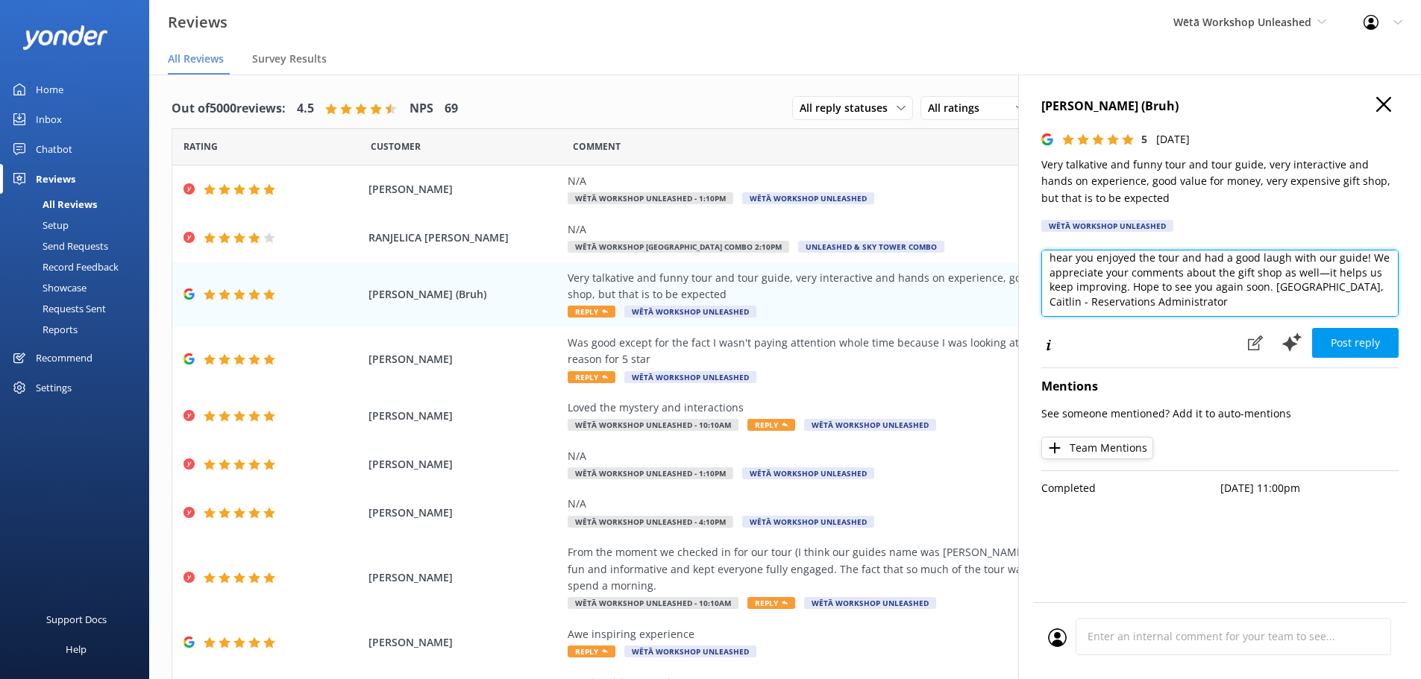
click at [1337, 285] on textarea "Kia ora! Thank you so much for your wonderful feedback. We're stoked to hear yo…" at bounding box center [1219, 283] width 357 height 67
click at [1272, 292] on textarea "Kia ora! Thank you so much for your wonderful feedback. We're stoked to hear yo…" at bounding box center [1219, 283] width 357 height 67
click at [1241, 273] on textarea "Kia ora! Thank you so much for your wonderful feedback. We're stoked to hear yo…" at bounding box center [1219, 283] width 357 height 67
click at [1261, 270] on textarea "Kia ora! Thank you so much for your wonderful feedback. We're stoked to hear yo…" at bounding box center [1219, 283] width 357 height 67
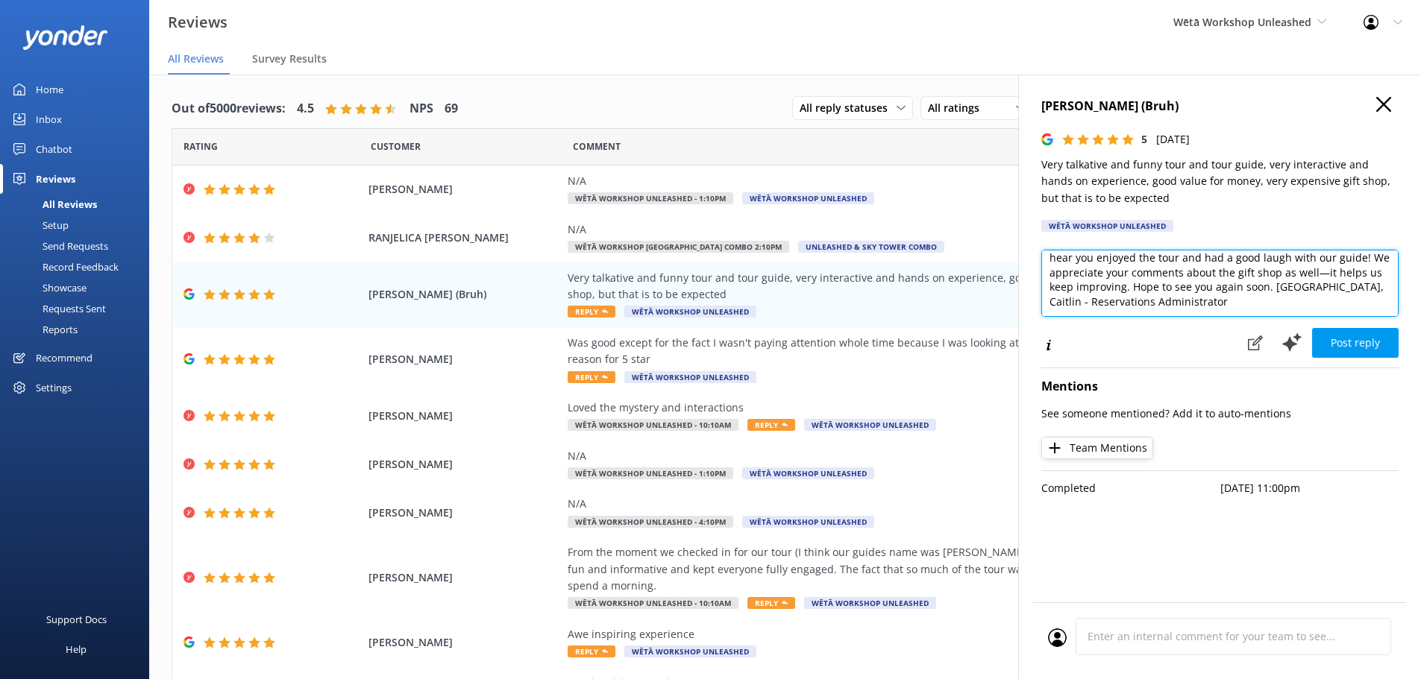
click at [1261, 270] on textarea "Kia ora! Thank you so much for your wonderful feedback. We're stoked to hear yo…" at bounding box center [1219, 283] width 357 height 67
click at [1317, 277] on textarea "Kia ora! Thank you so much for your wonderful feedback. We're stoked to hear yo…" at bounding box center [1219, 283] width 357 height 67
click at [1272, 272] on textarea "Kia ora! Thank you so much for your wonderful feedback. We're stoked to hear yo…" at bounding box center [1219, 283] width 357 height 67
click at [1275, 273] on textarea "Kia ora! Thank you so much for your wonderful feedback. We're stoked to hear yo…" at bounding box center [1219, 283] width 357 height 67
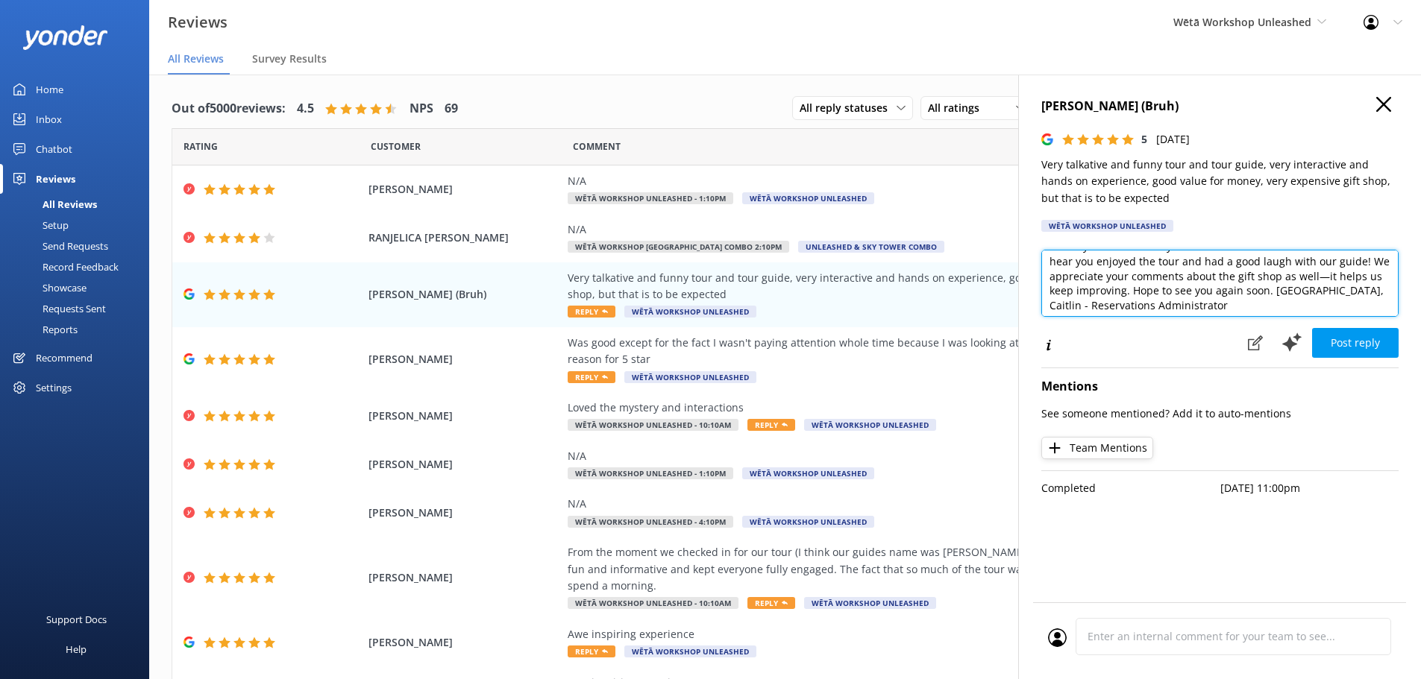
drag, startPoint x: 1361, startPoint y: 259, endPoint x: 1130, endPoint y: 293, distance: 233.7
click at [1130, 293] on textarea "Kia ora! Thank you so much for your wonderful feedback. We're stoked to hear yo…" at bounding box center [1219, 283] width 357 height 67
click at [1185, 289] on textarea "Kia ora! Thank you so much for your wonderful feedback. We're stoked to hear yo…" at bounding box center [1219, 283] width 357 height 67
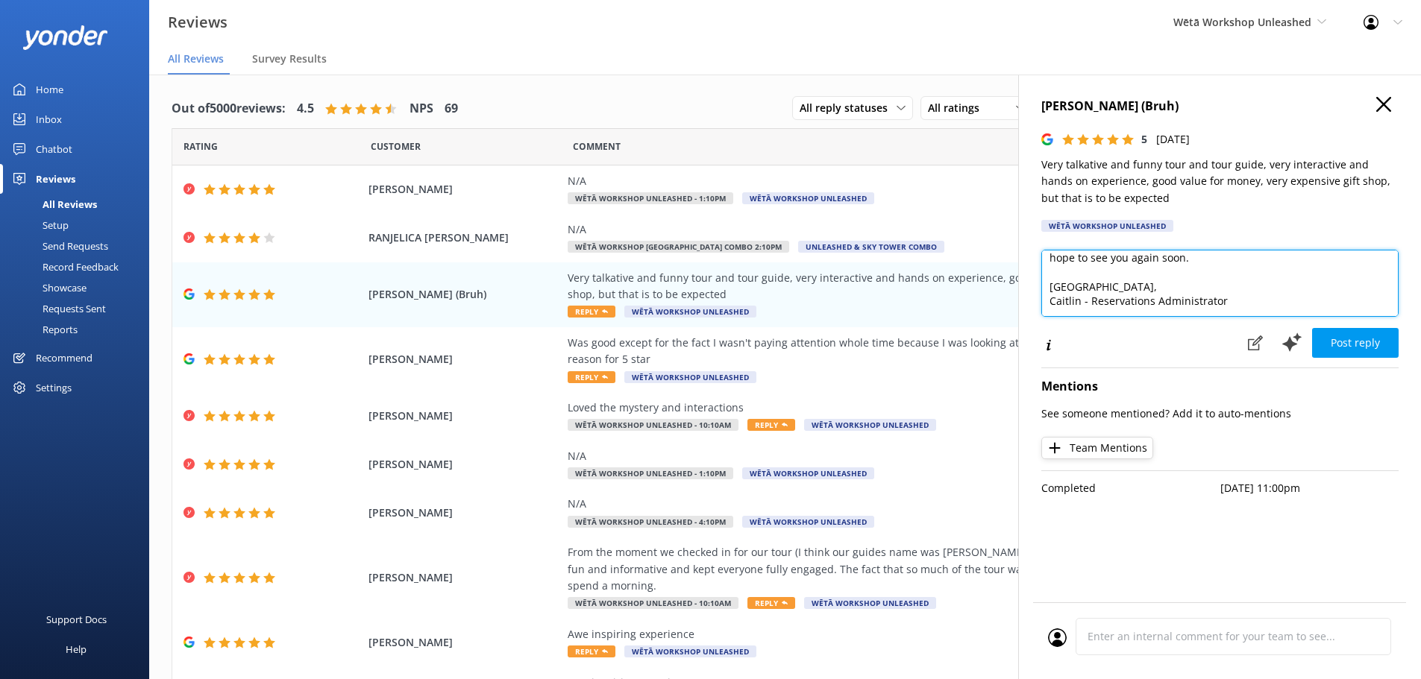
click at [1211, 260] on textarea "Kia ora! Thank you so much for your wonderful feedback. We're stoked to hear yo…" at bounding box center [1219, 283] width 357 height 67
drag, startPoint x: 1221, startPoint y: 301, endPoint x: 984, endPoint y: 302, distance: 237.2
click at [984, 302] on div "Out of 5000 reviews: 4.5 NPS 69 All reply statuses All reply statuses Needs a r…" at bounding box center [785, 392] width 1272 height 635
click at [1214, 259] on textarea "Kia ora! Thank you so much for your wonderful feedback. We're stoked to hear yo…" at bounding box center [1219, 283] width 357 height 67
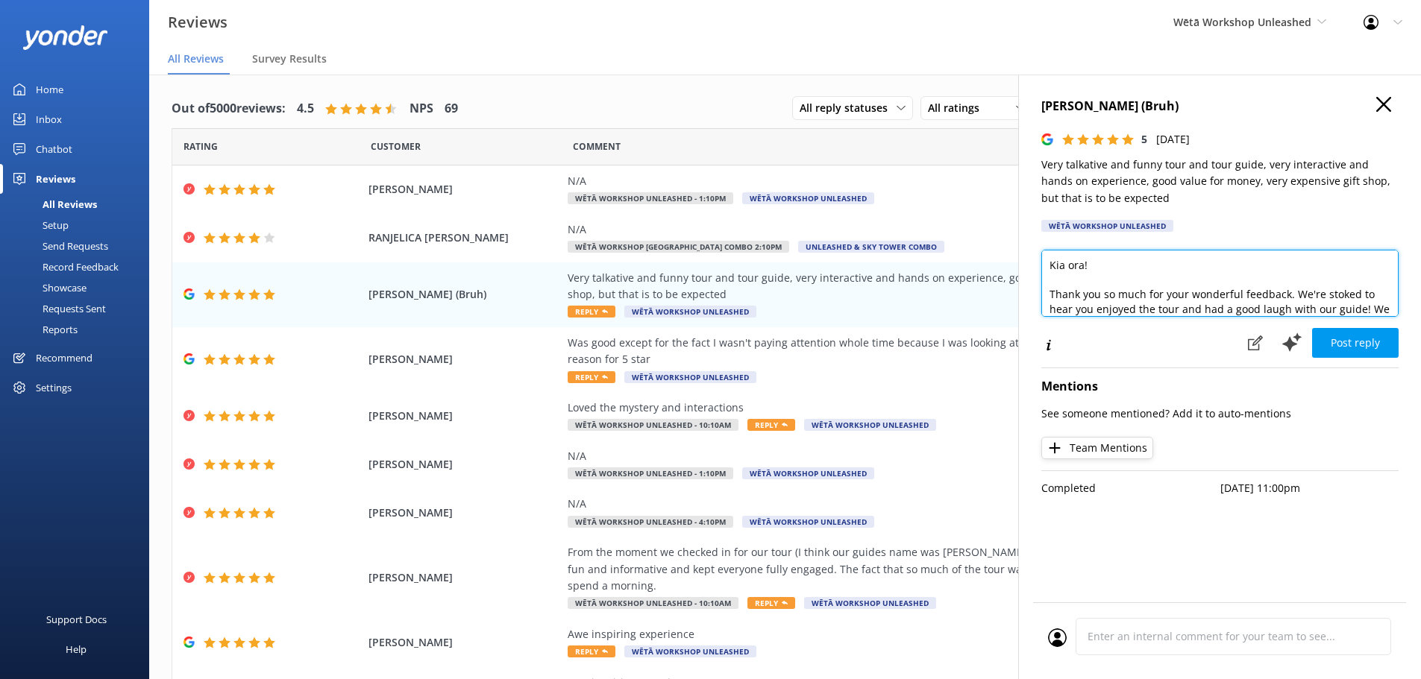
click at [1322, 308] on textarea "Kia ora! Thank you so much for your wonderful feedback. We're stoked to hear yo…" at bounding box center [1219, 283] width 357 height 67
click at [1258, 292] on textarea "Kia ora! Thank you so much for your wonderful feedback. We're stoked to hear yo…" at bounding box center [1219, 283] width 357 height 67
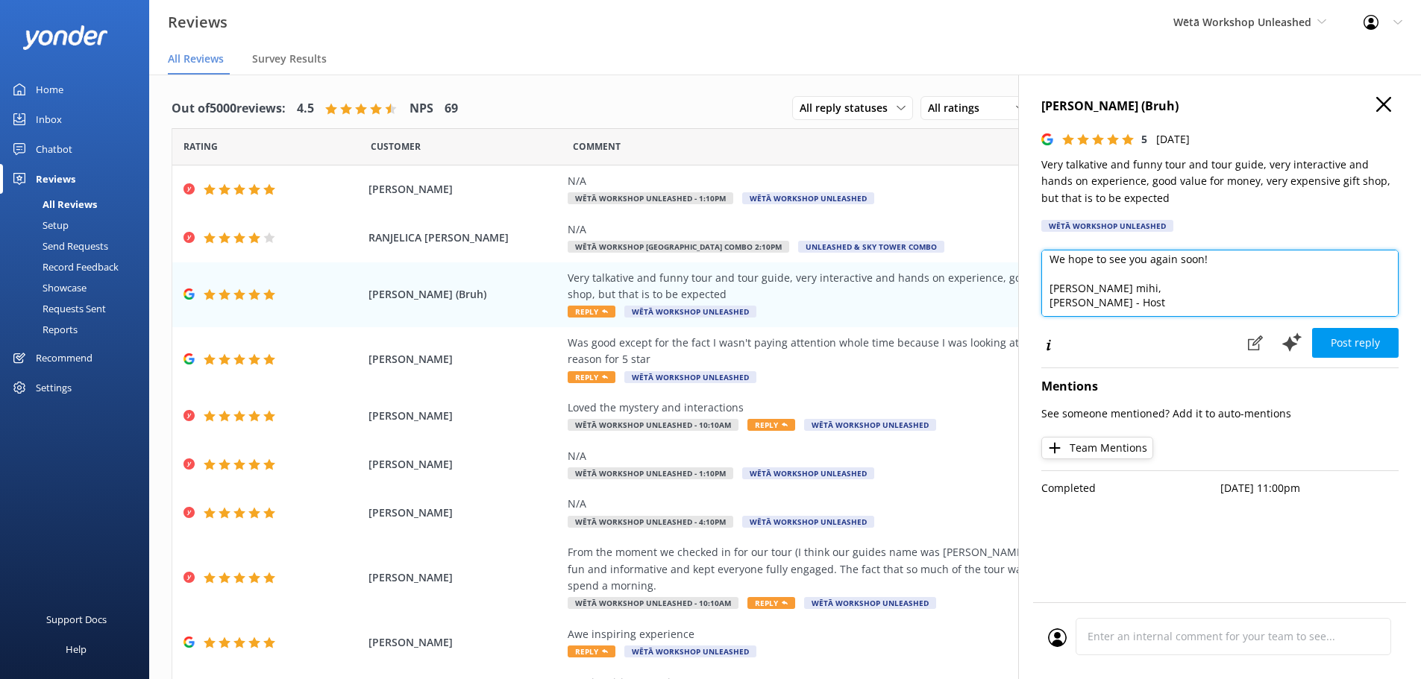
scroll to position [66, 0]
click at [1284, 299] on textarea "Kia ora! Thank you so much for your wonderful feedback. We're stoked to hear yo…" at bounding box center [1219, 283] width 357 height 67
type textarea "Kia ora! Thank you so much for your wonderful feedback. We're stoked to hear yo…"
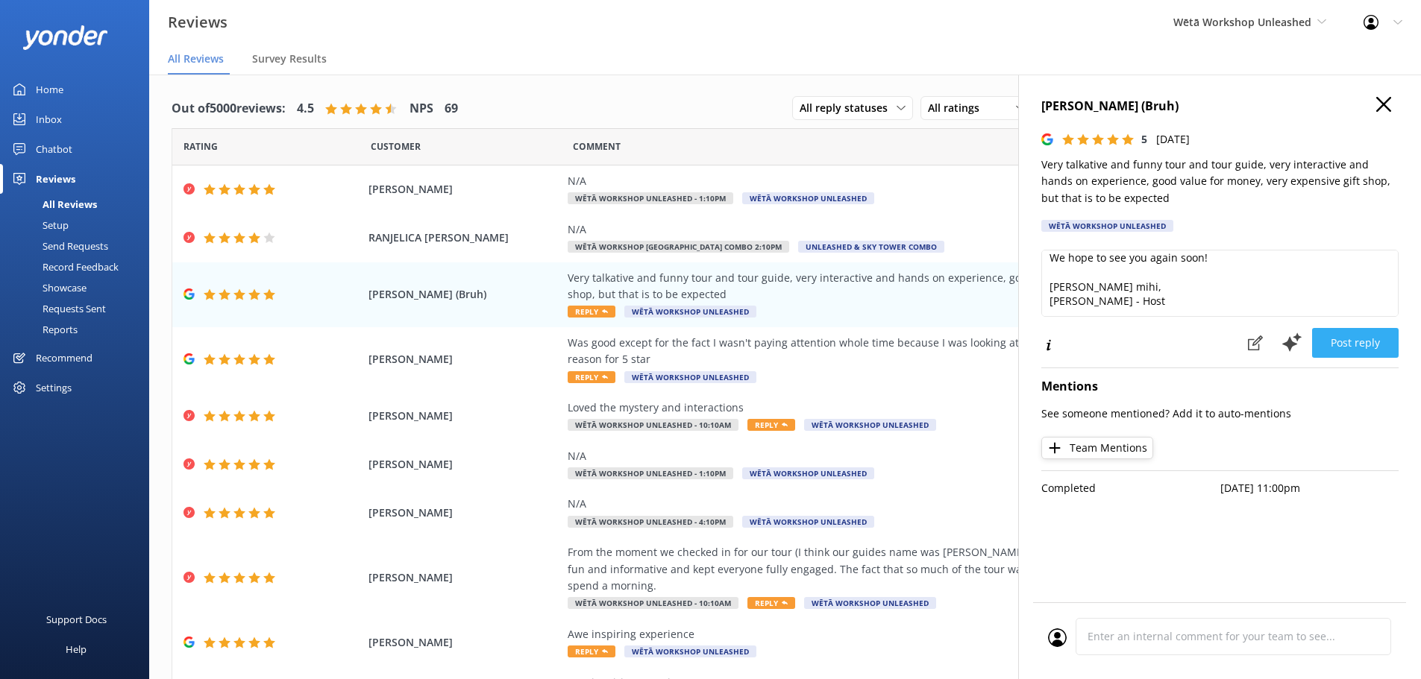
click at [1355, 342] on button "Post reply" at bounding box center [1355, 343] width 87 height 30
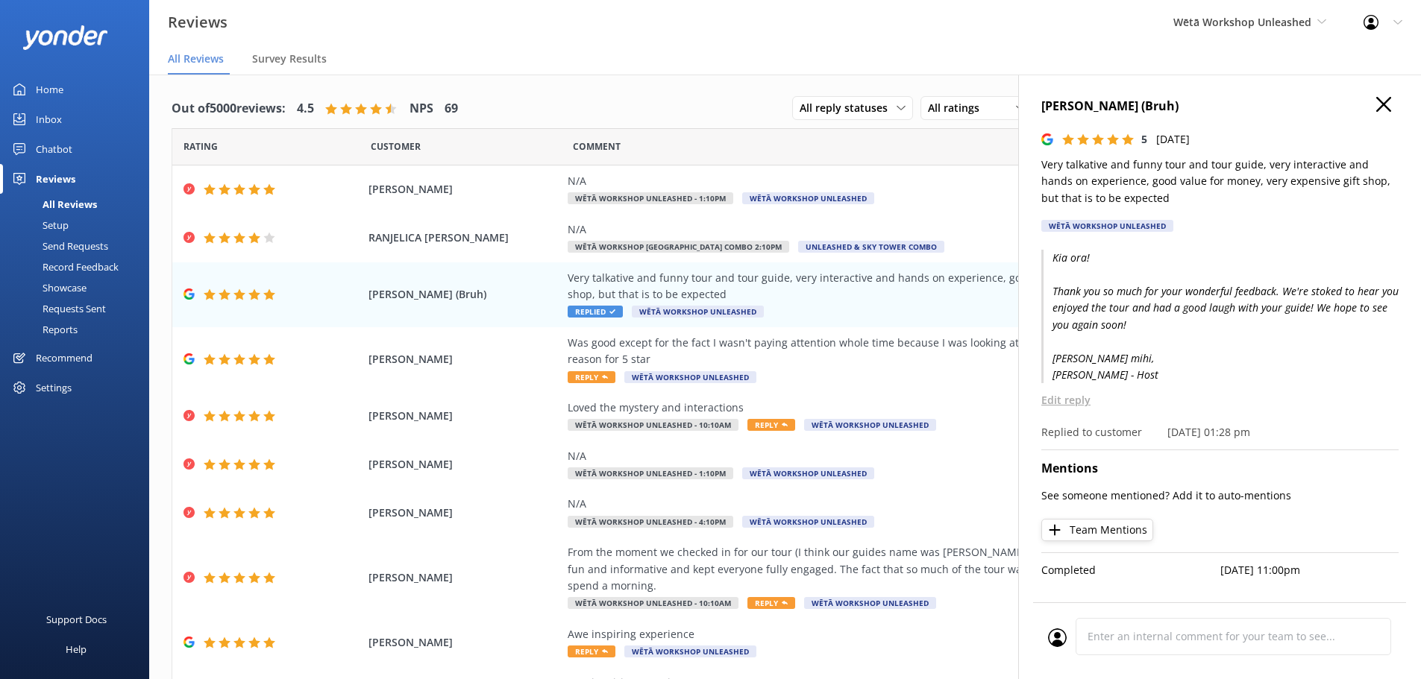
click at [1379, 105] on icon "button" at bounding box center [1383, 104] width 15 height 15
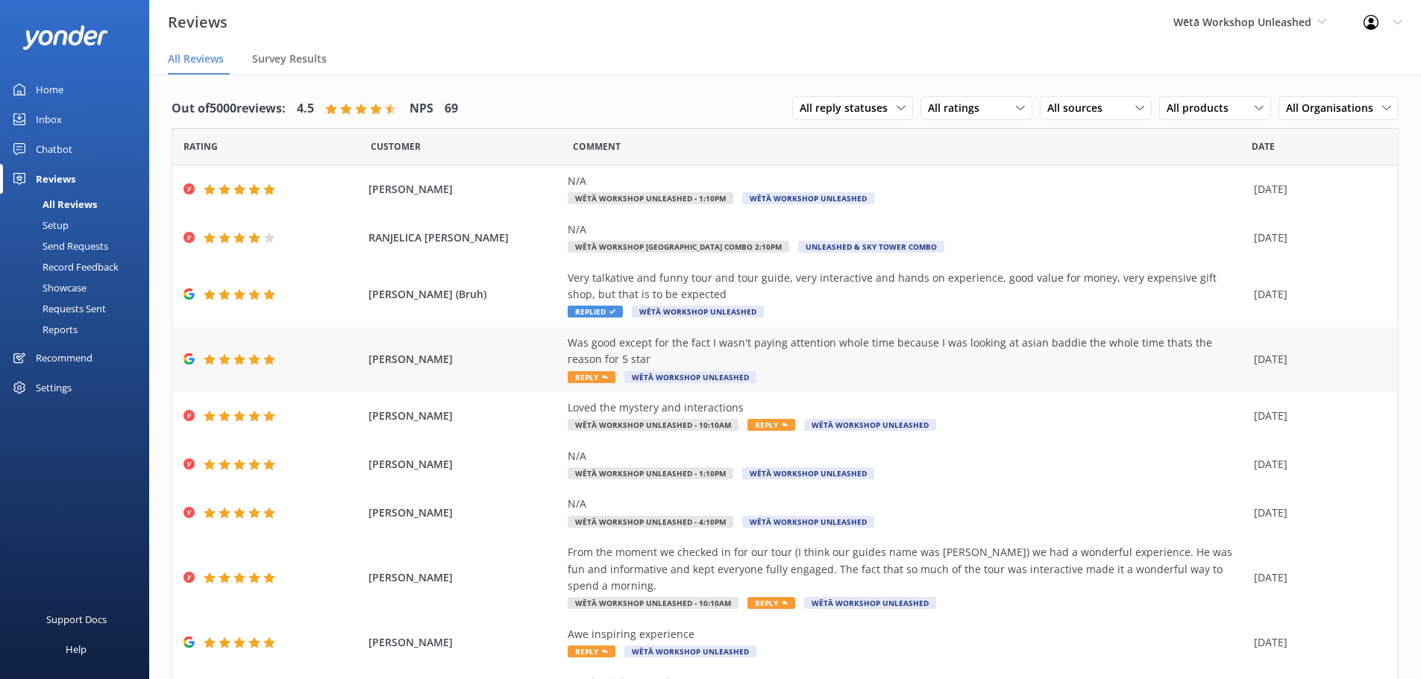
click at [854, 348] on div "Was good except for the fact I wasn't paying attention whole time because I was…" at bounding box center [907, 352] width 679 height 34
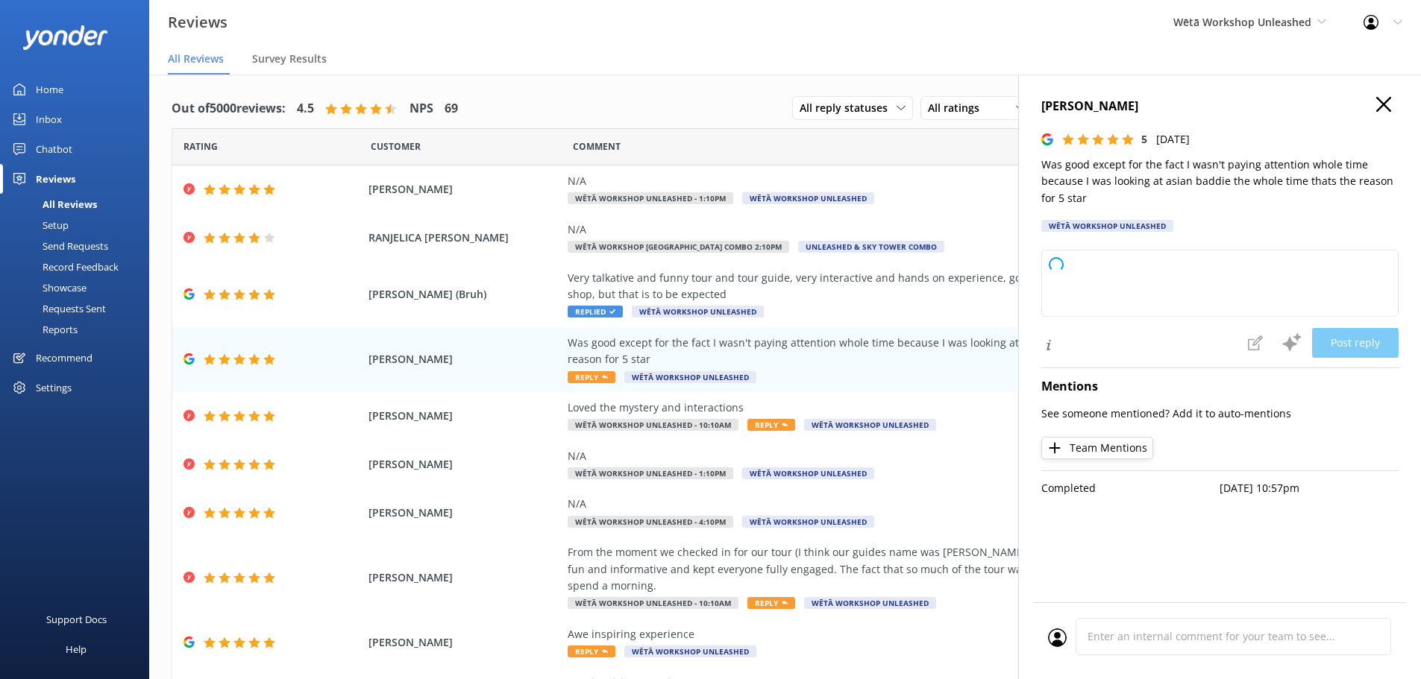
type textarea "Kia ora! Thanks so much for your 5-star review and for sharing your experience …"
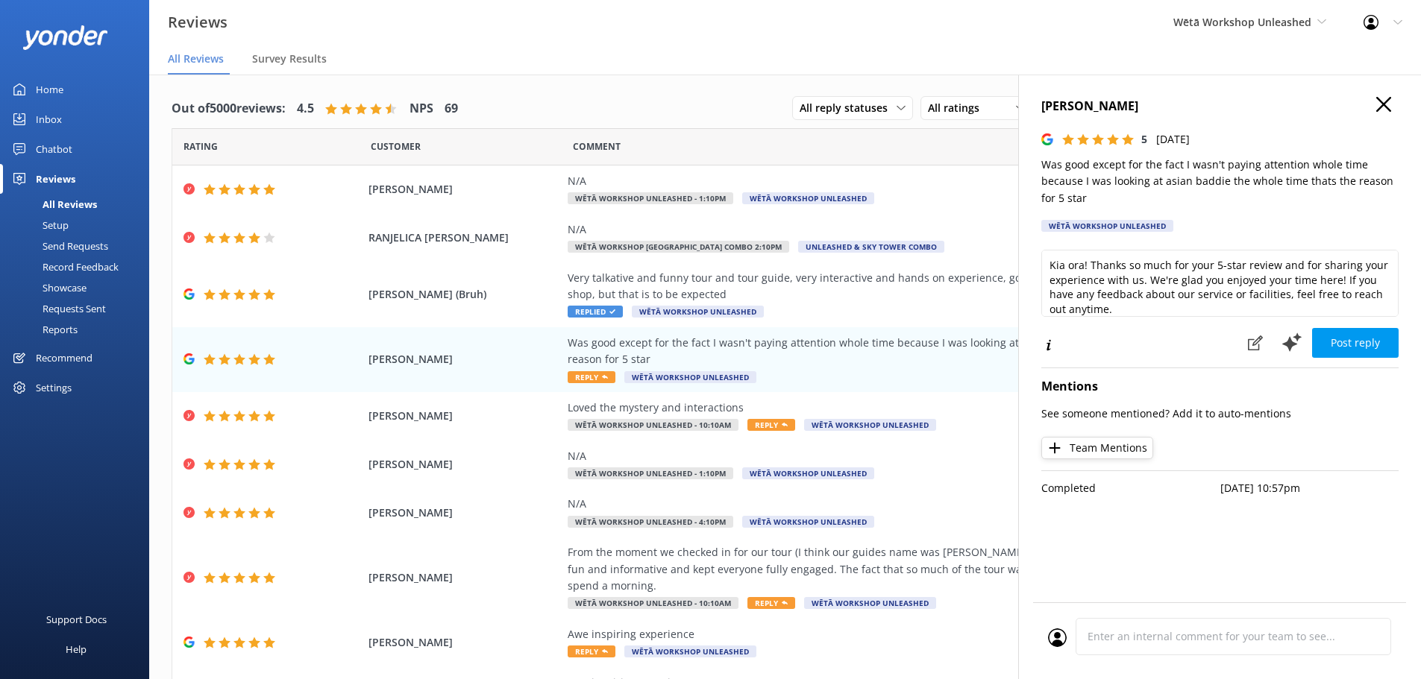
scroll to position [30, 0]
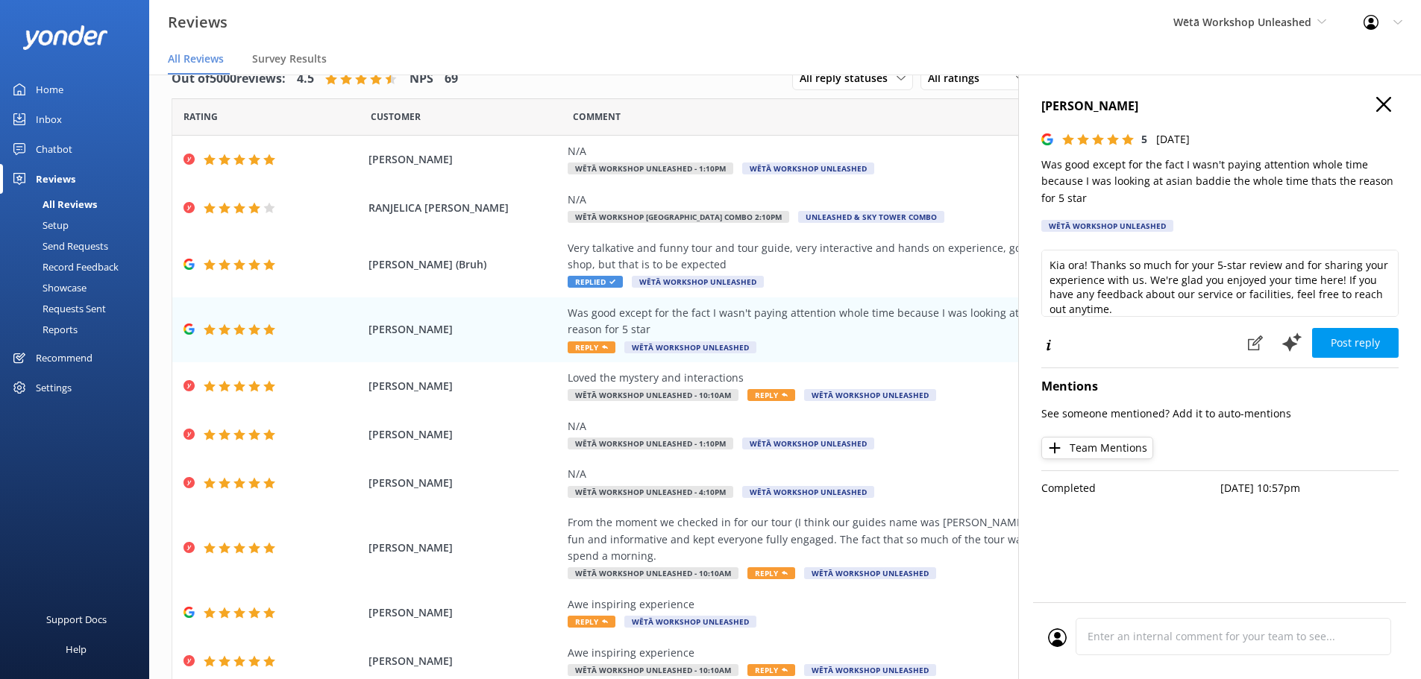
click at [1386, 98] on icon "button" at bounding box center [1383, 104] width 15 height 15
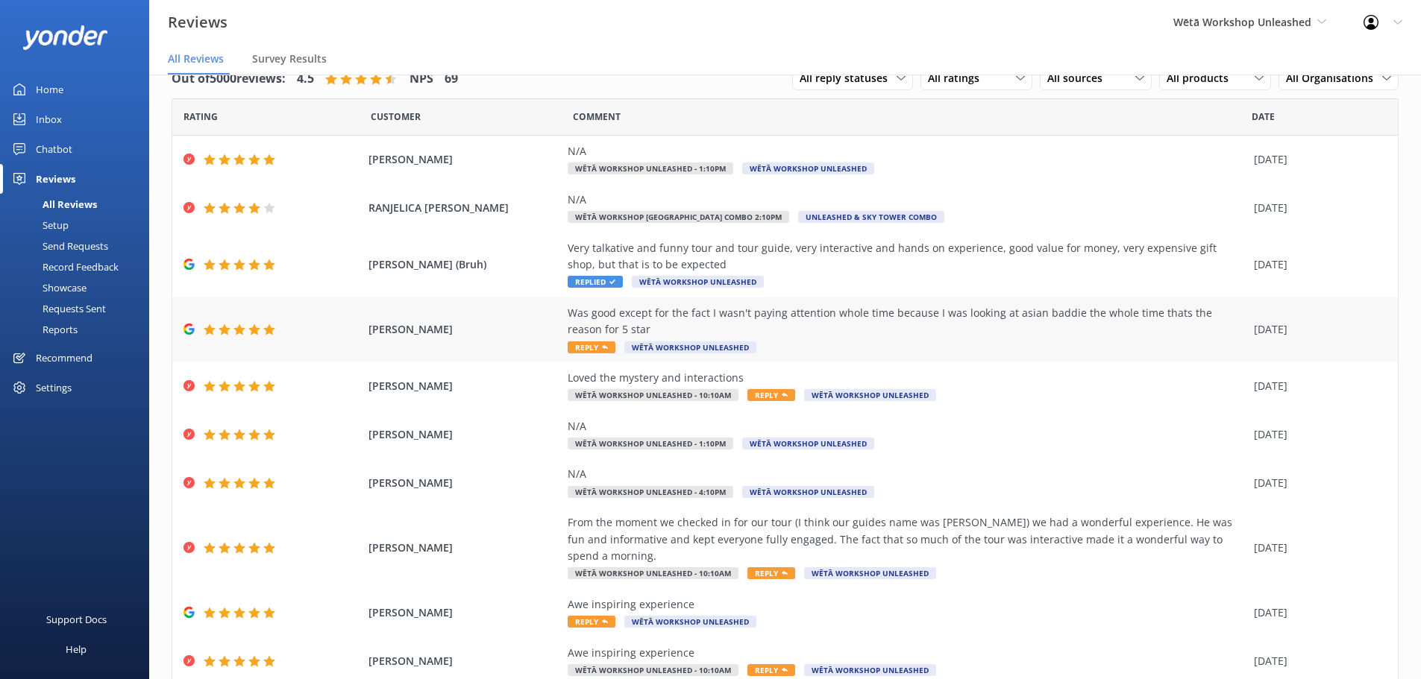
click at [715, 318] on div "Was good except for the fact I wasn't paying attention whole time because I was…" at bounding box center [907, 322] width 679 height 34
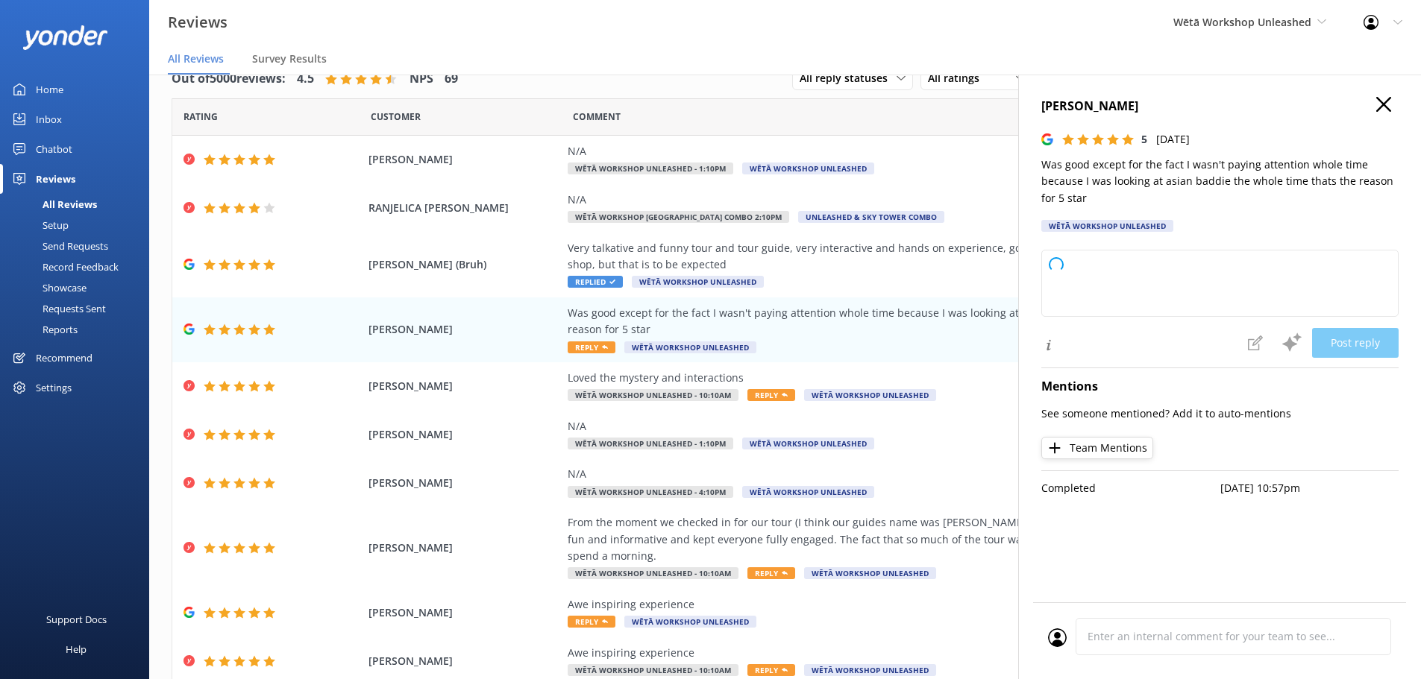
type textarea "Kia ora! Thanks so much for the 5-star rating and your honest feedback—it defin…"
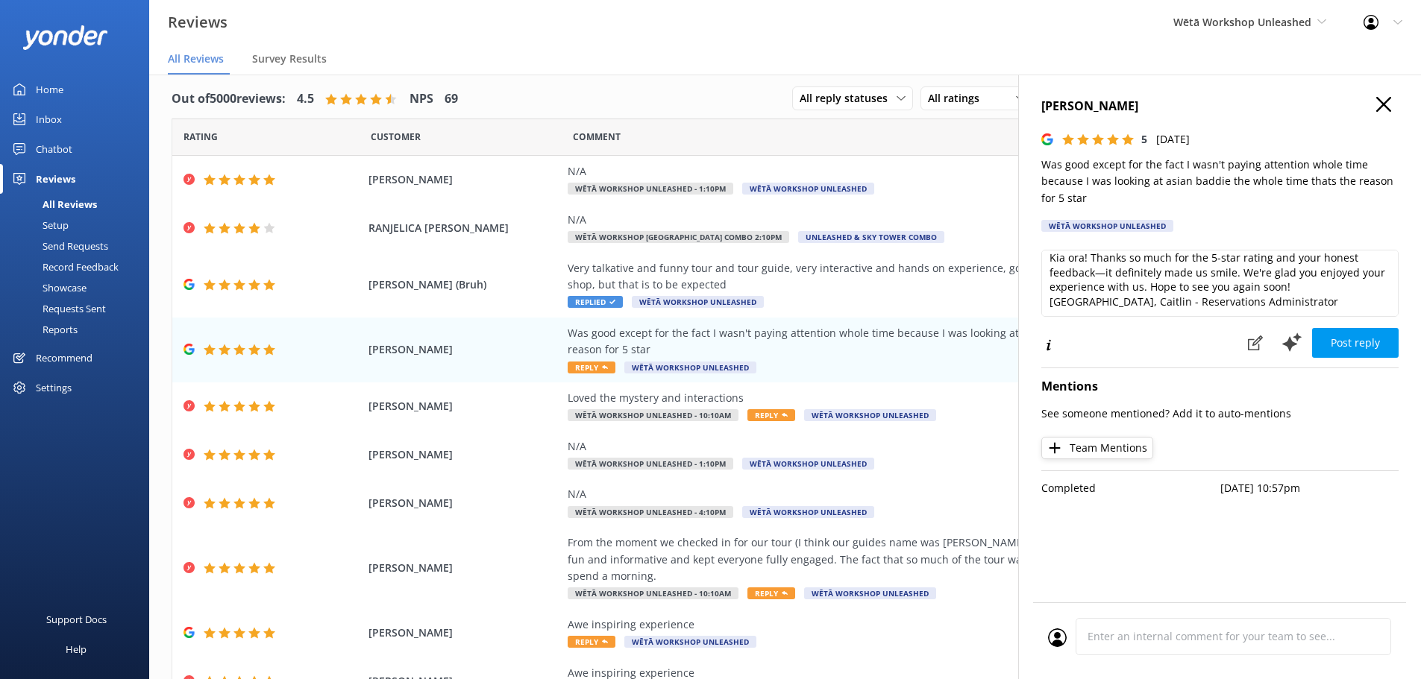
scroll to position [0, 0]
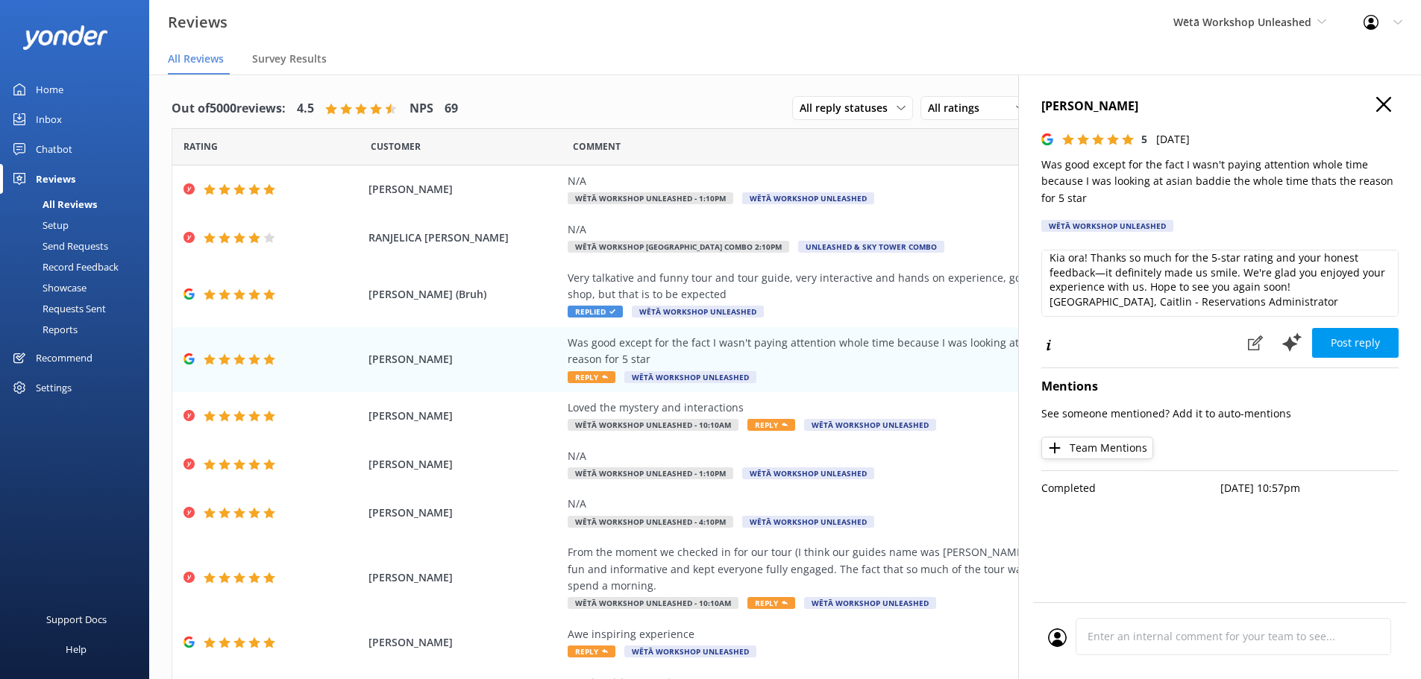
click at [1375, 103] on h4 "[PERSON_NAME]" at bounding box center [1219, 106] width 357 height 19
click at [1378, 98] on use "button" at bounding box center [1383, 104] width 15 height 15
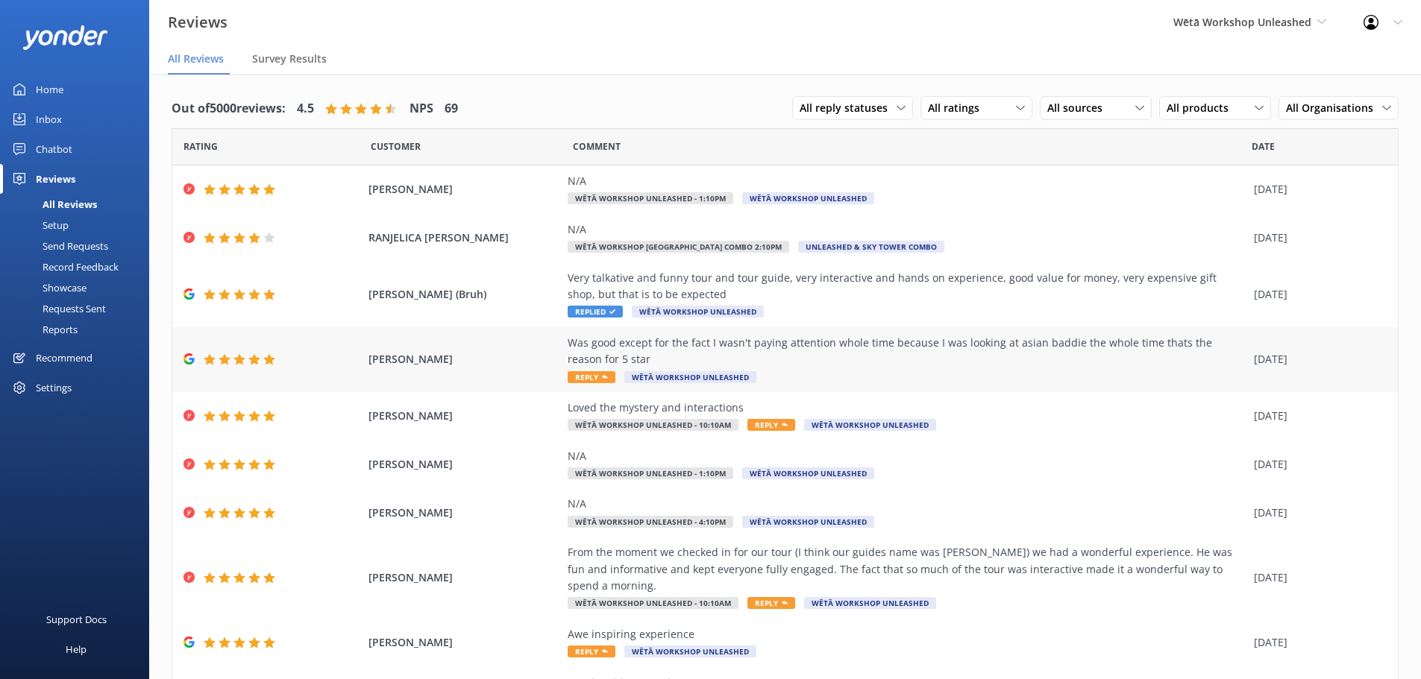
click at [812, 364] on div "Was good except for the fact I wasn't paying attention whole time because I was…" at bounding box center [907, 352] width 679 height 34
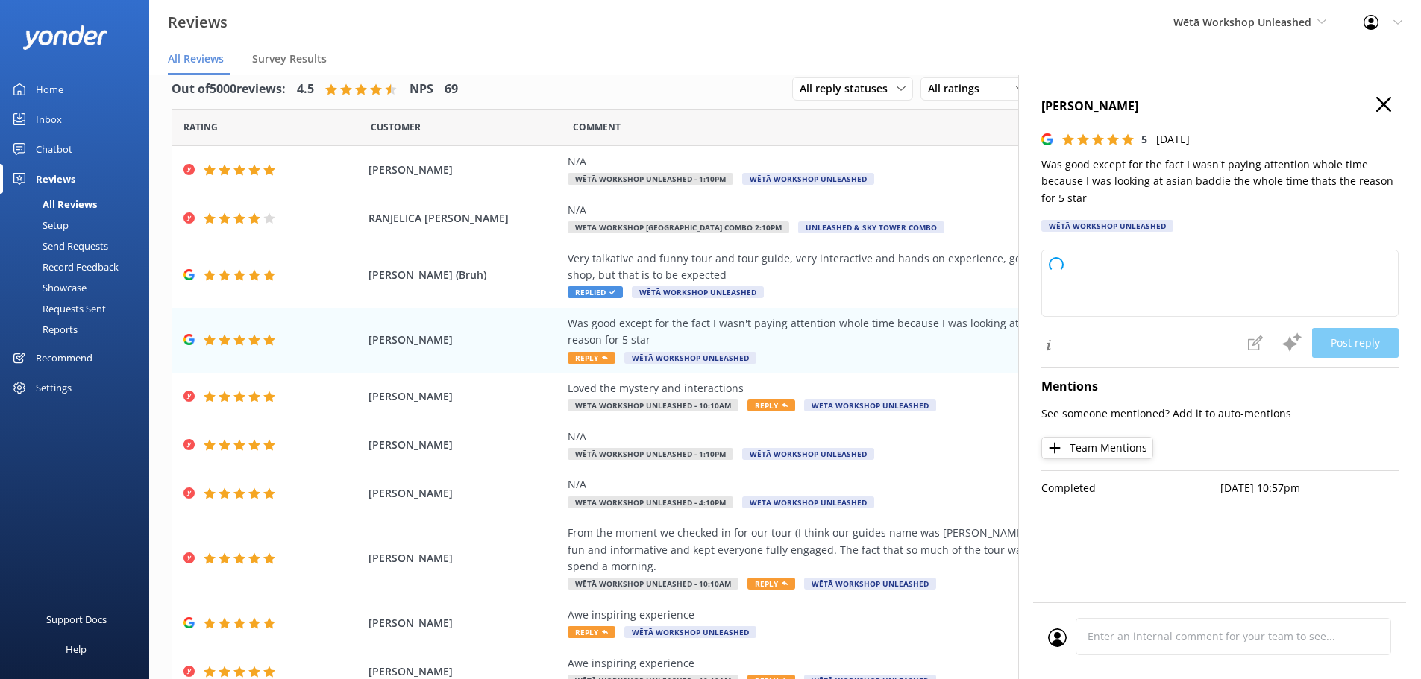
scroll to position [30, 0]
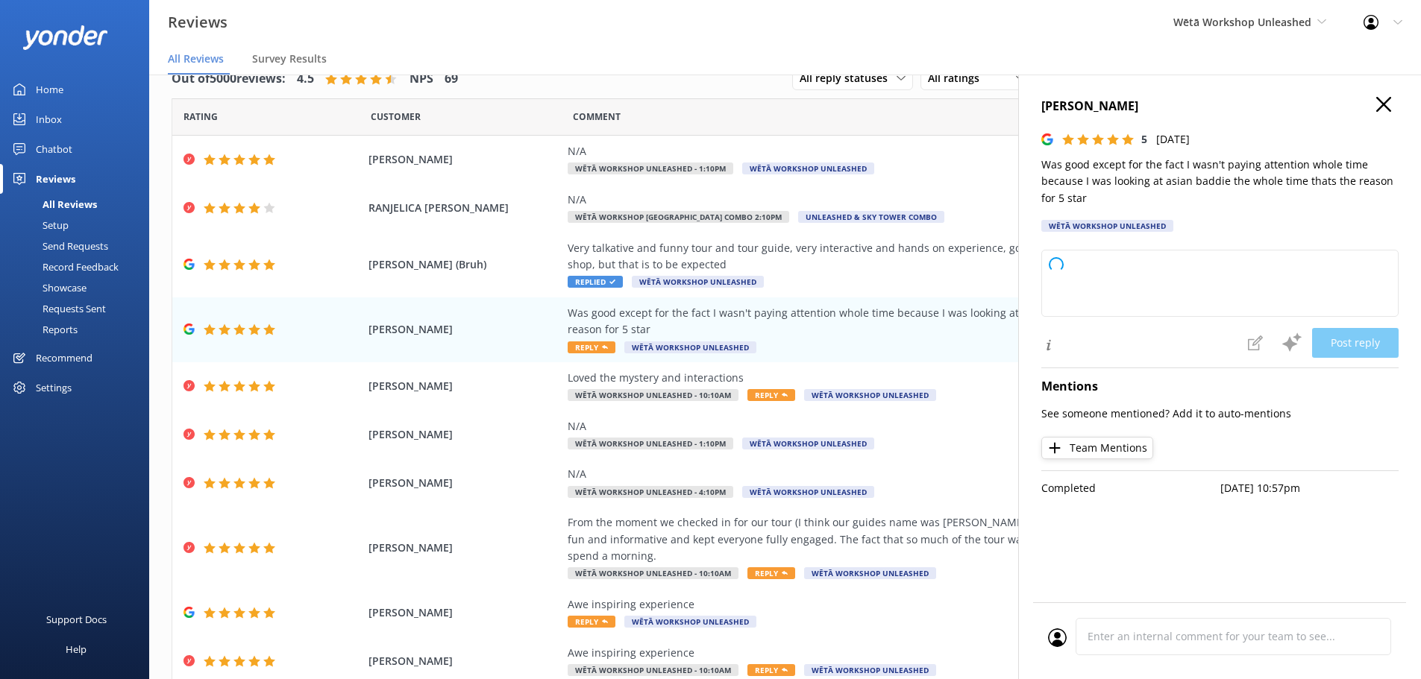
type textarea "Kia ora! Thanks so much for your 5-star review – we’re glad you had a good time…"
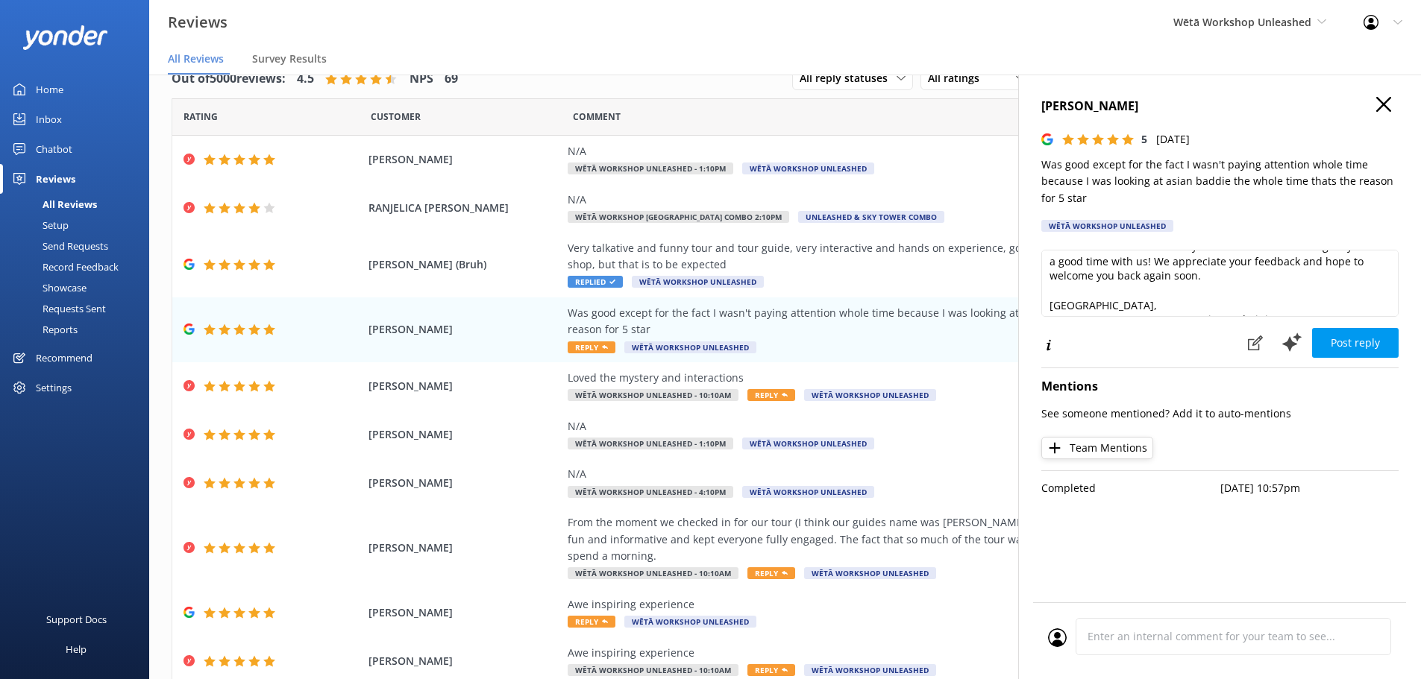
scroll to position [37, 0]
click at [1046, 349] on icon at bounding box center [1048, 346] width 15 height 15
click at [1376, 106] on icon "button" at bounding box center [1383, 104] width 15 height 15
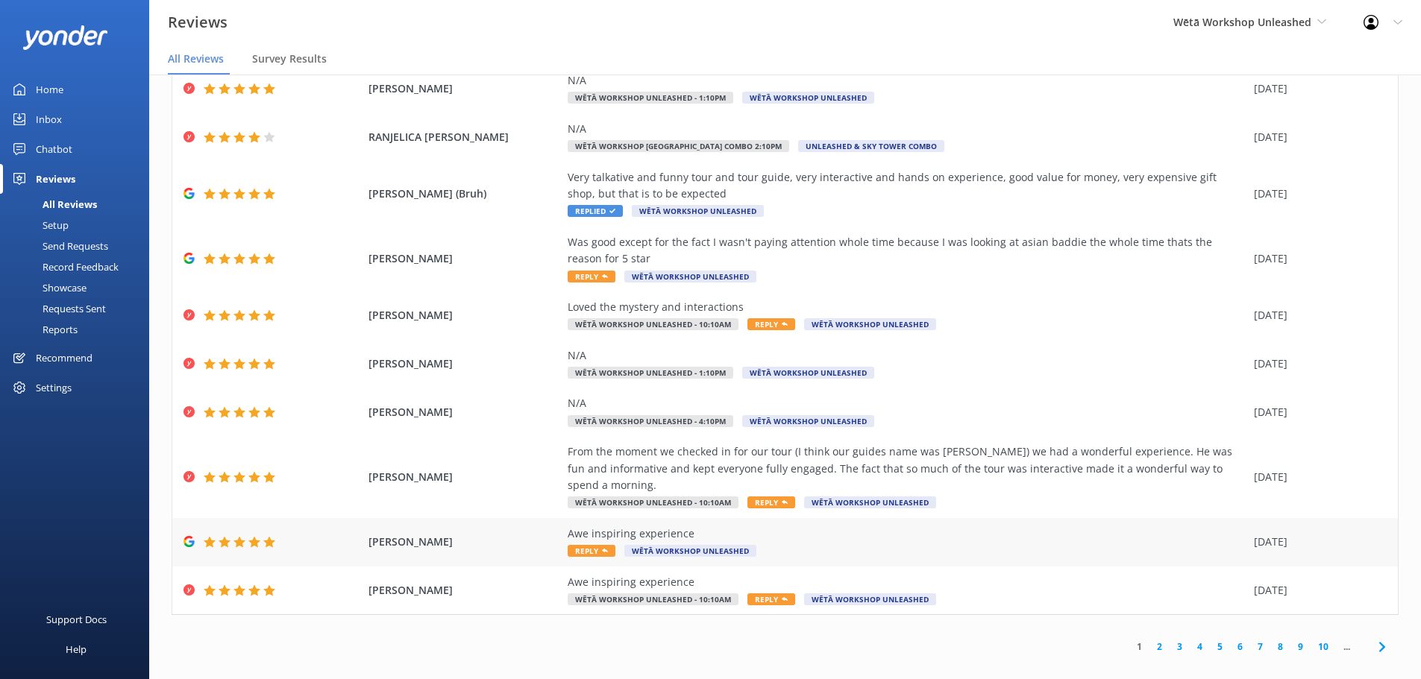
scroll to position [85, 0]
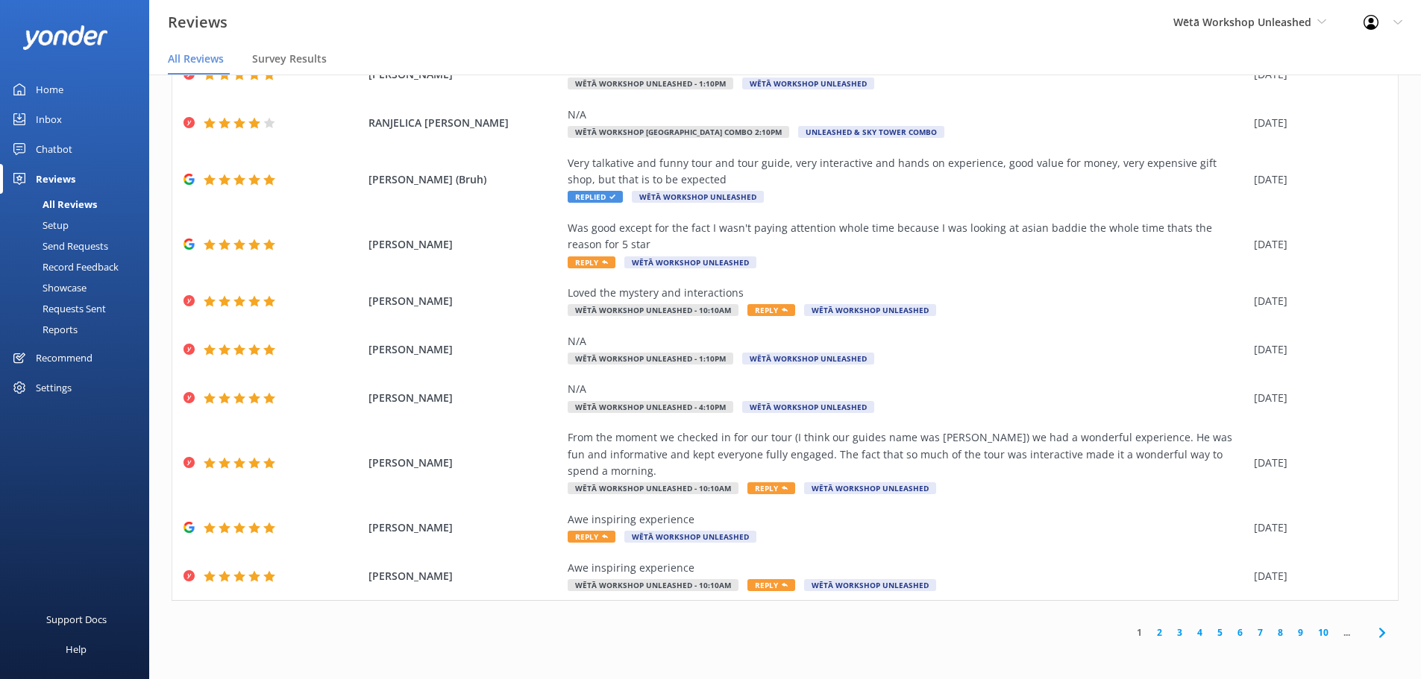
click at [1154, 634] on link "2" at bounding box center [1159, 633] width 20 height 14
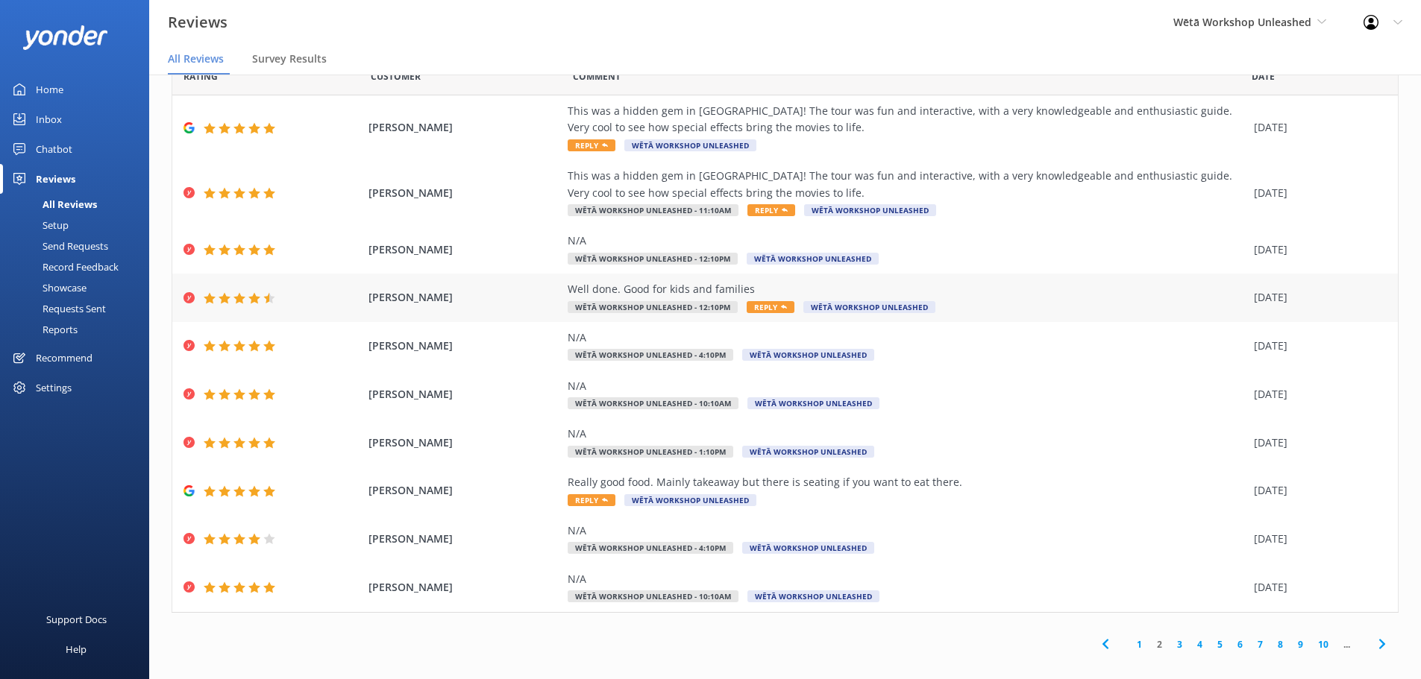
scroll to position [52, 0]
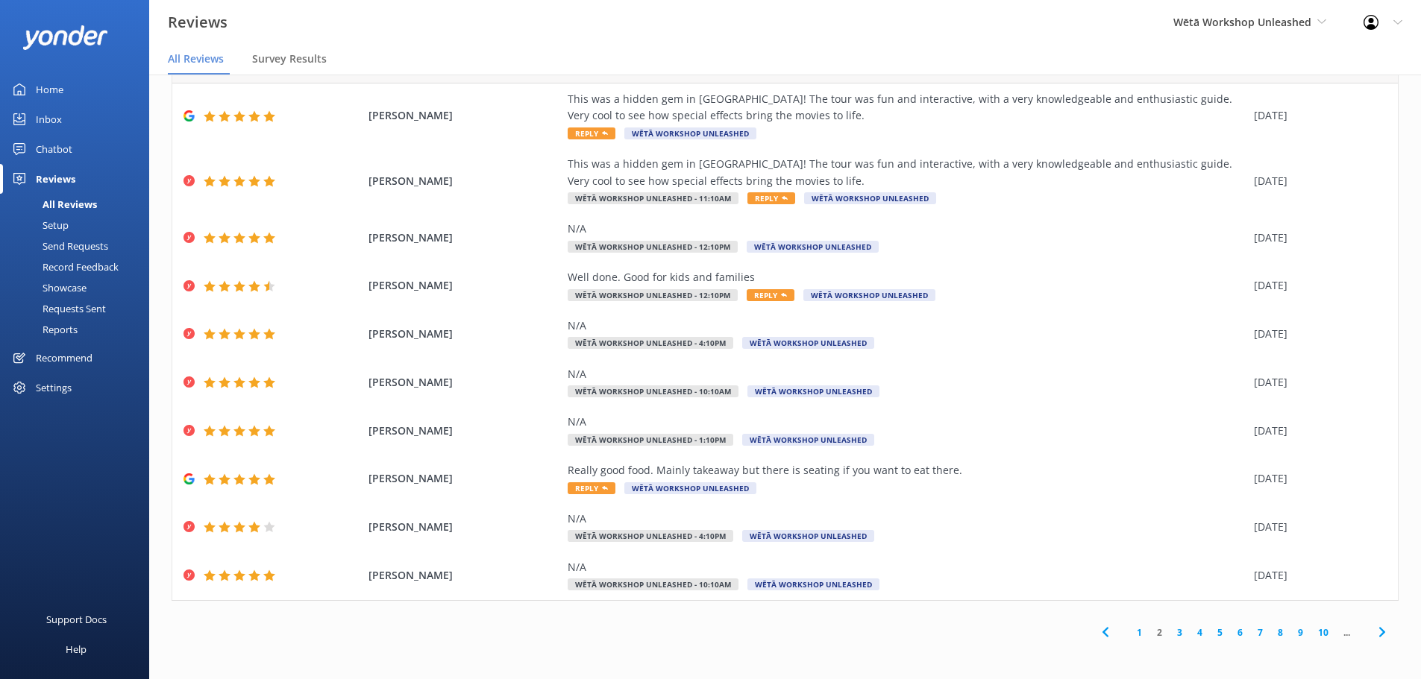
click at [1175, 637] on link "3" at bounding box center [1179, 633] width 20 height 14
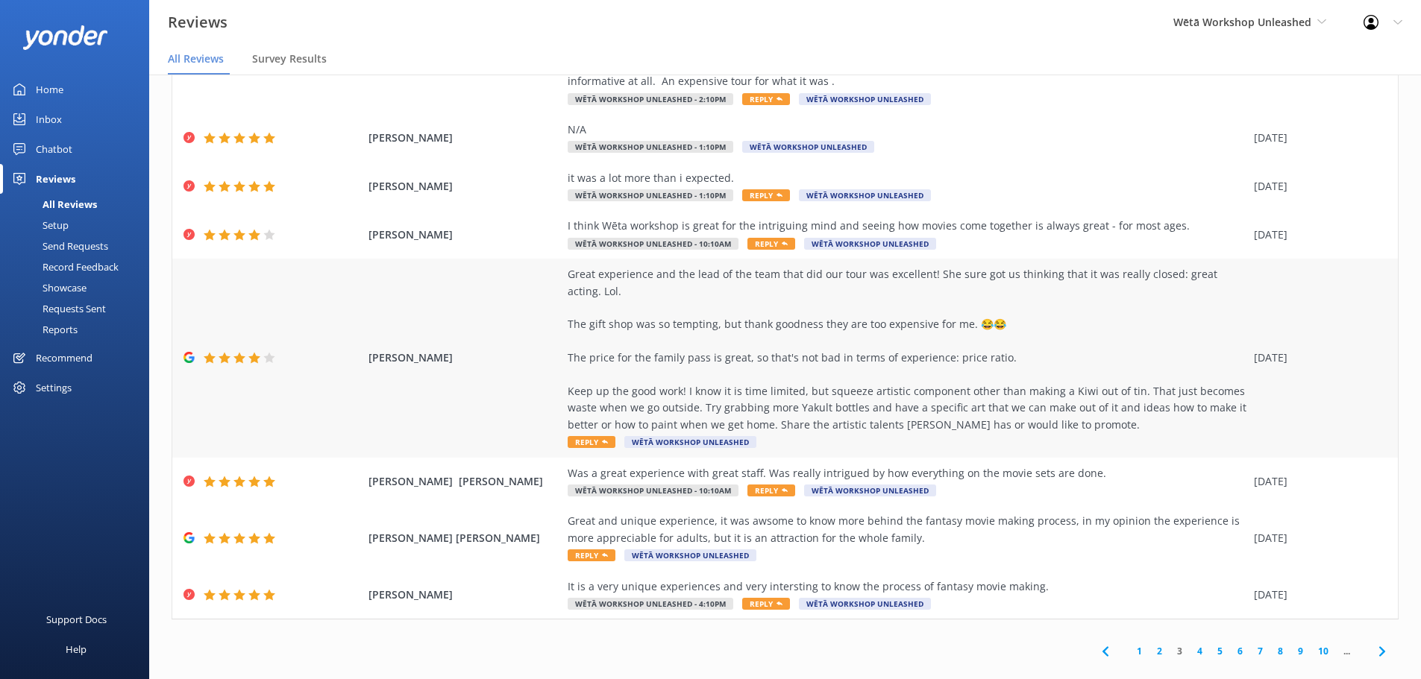
scroll to position [236, 0]
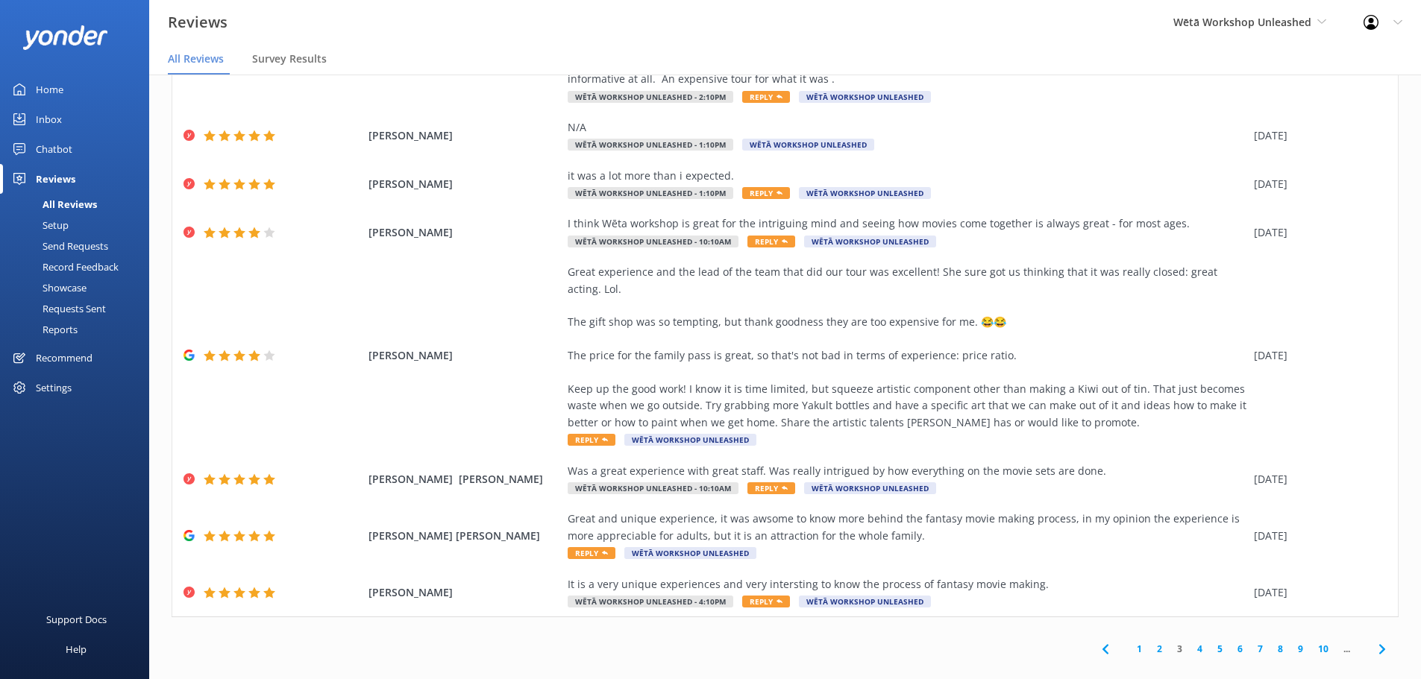
click at [1190, 642] on link "4" at bounding box center [1200, 649] width 20 height 14
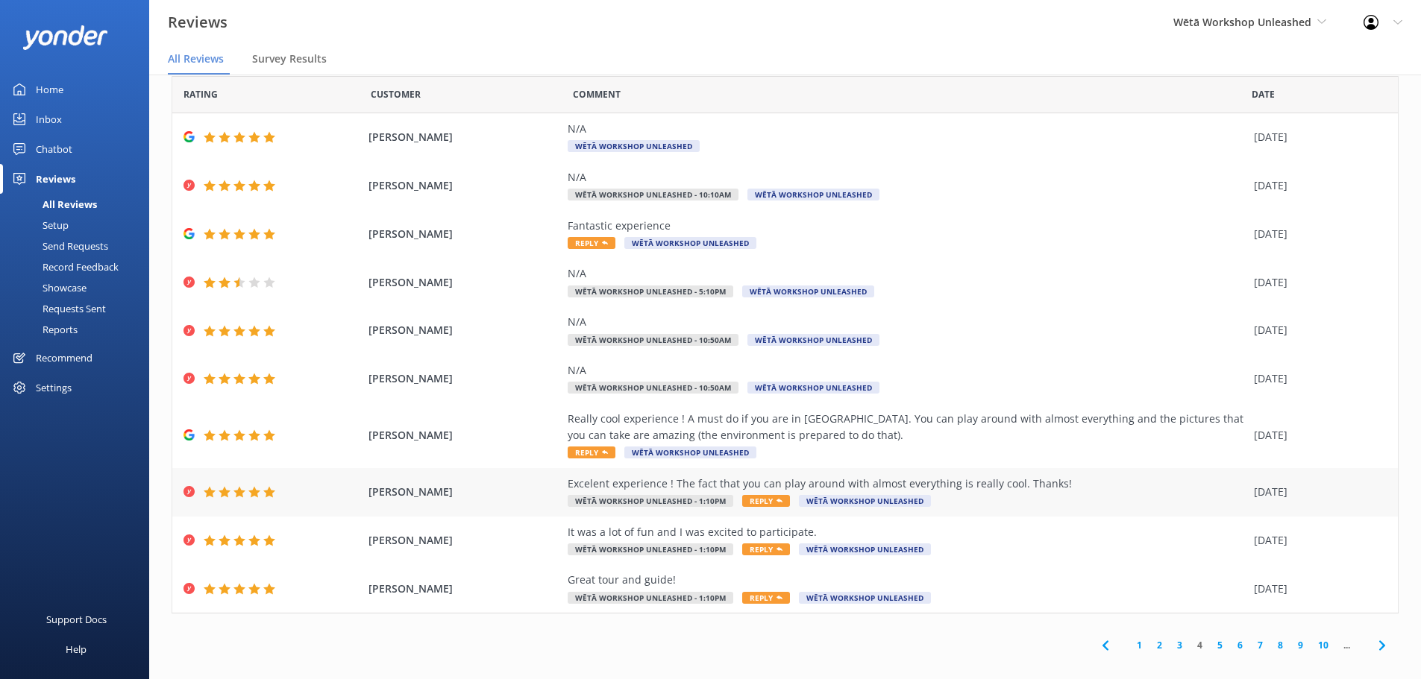
scroll to position [35, 0]
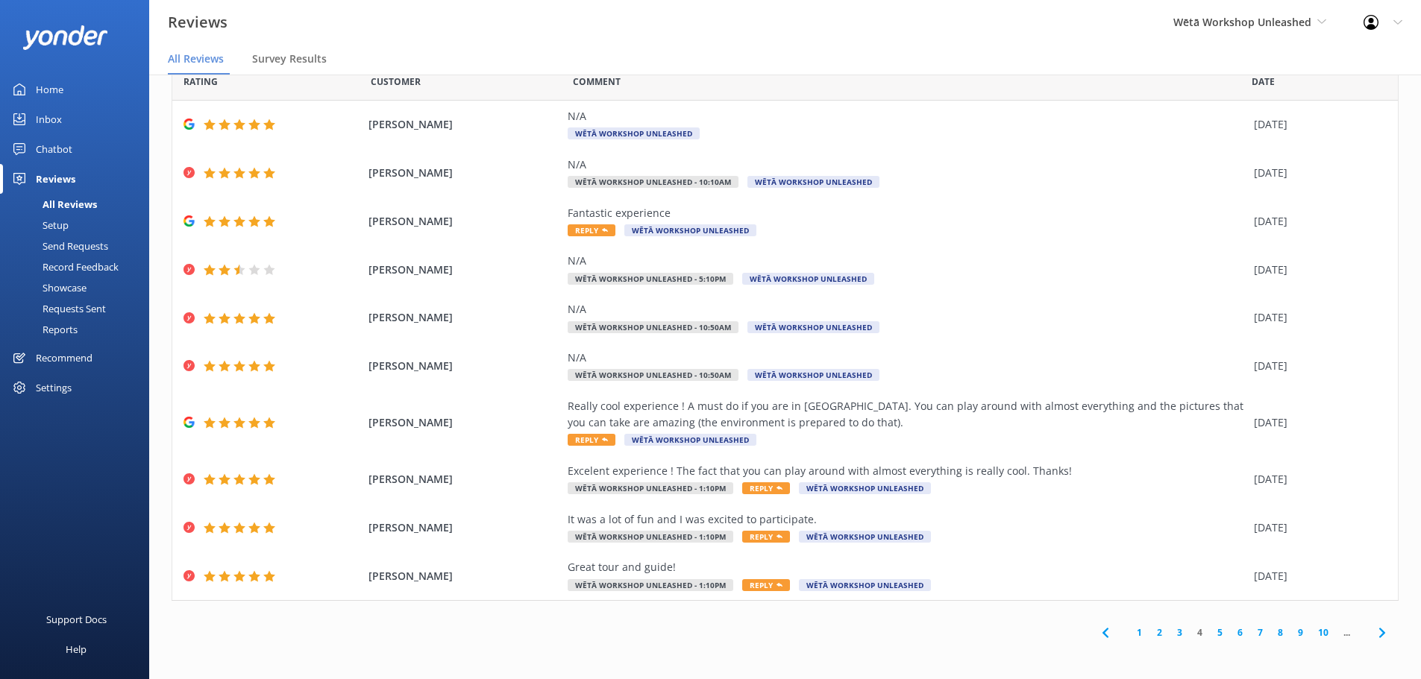
click at [1210, 632] on link "5" at bounding box center [1220, 633] width 20 height 14
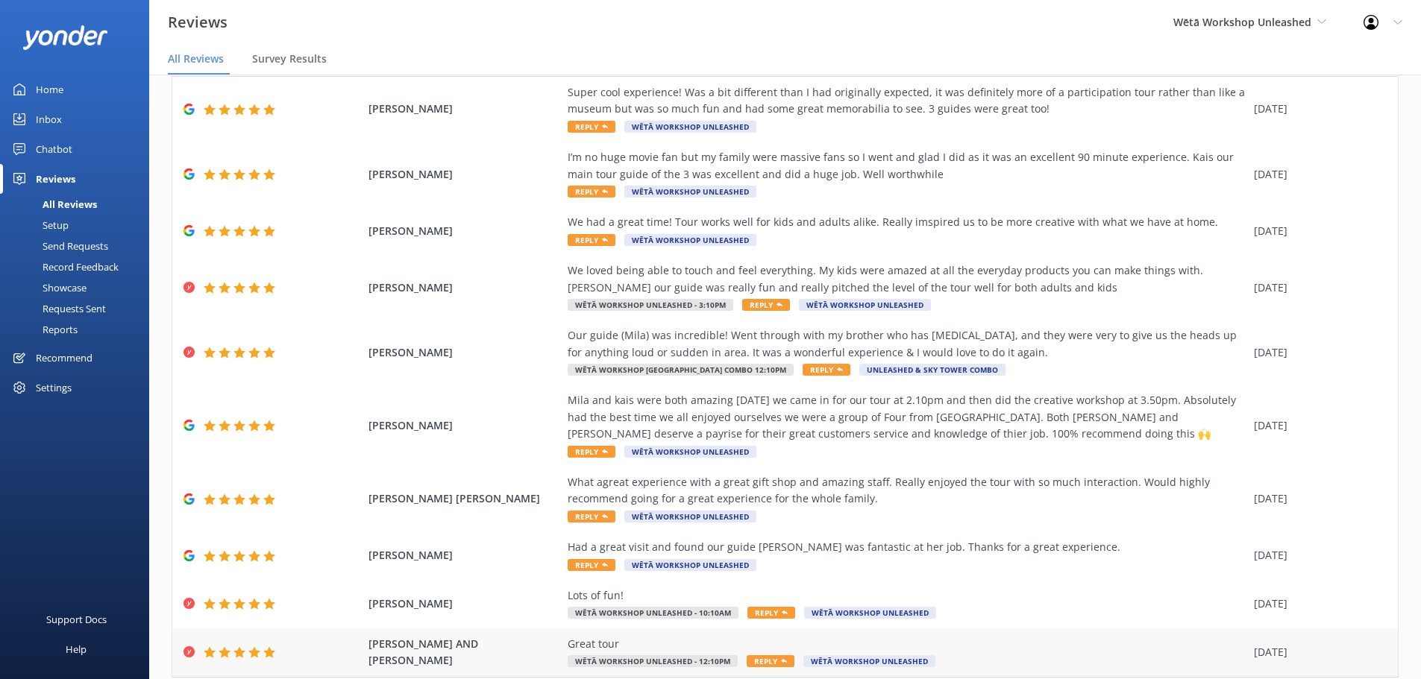
scroll to position [136, 0]
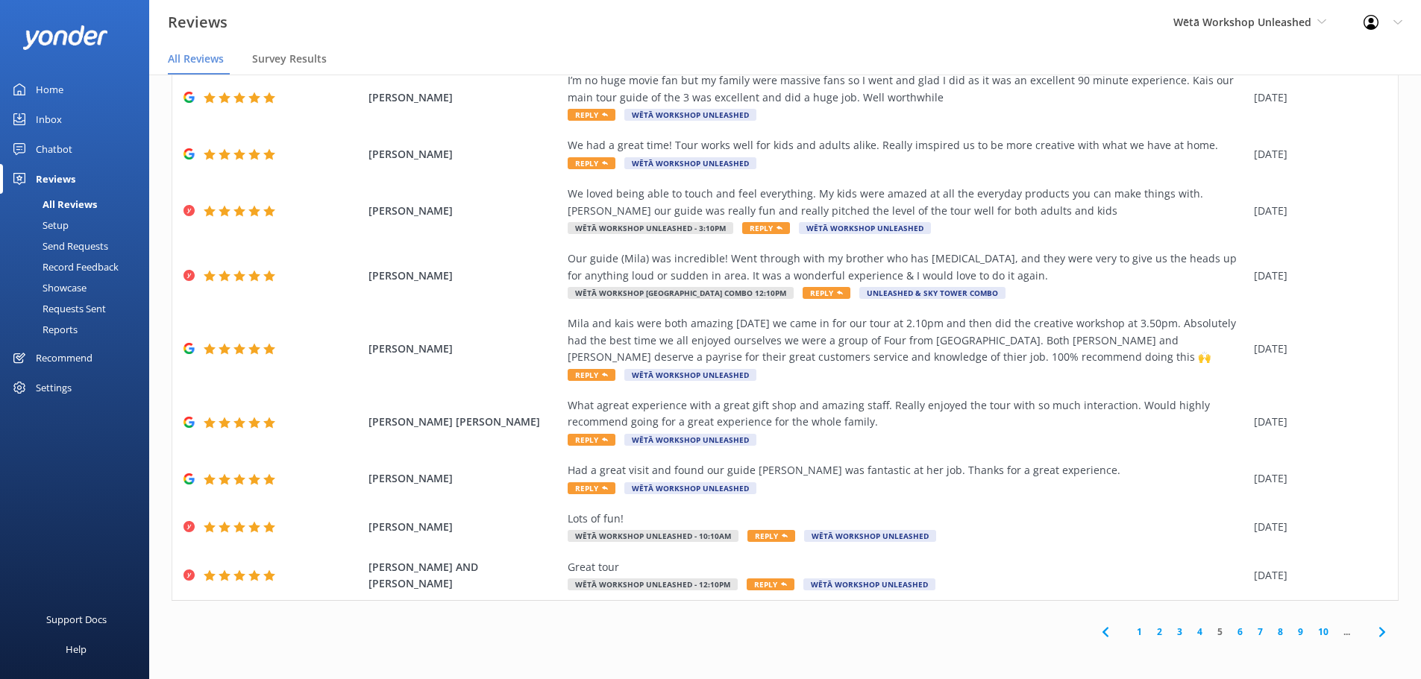
click at [1129, 638] on link "1" at bounding box center [1139, 632] width 20 height 14
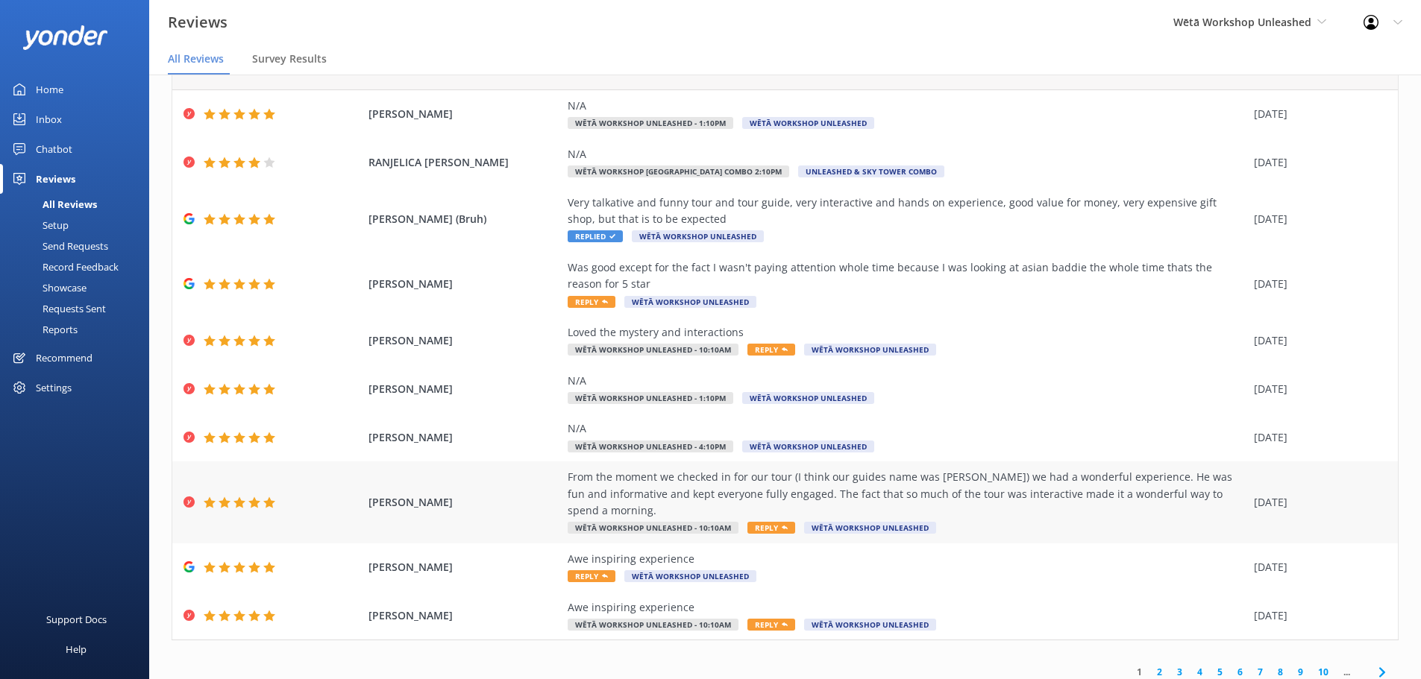
scroll to position [85, 0]
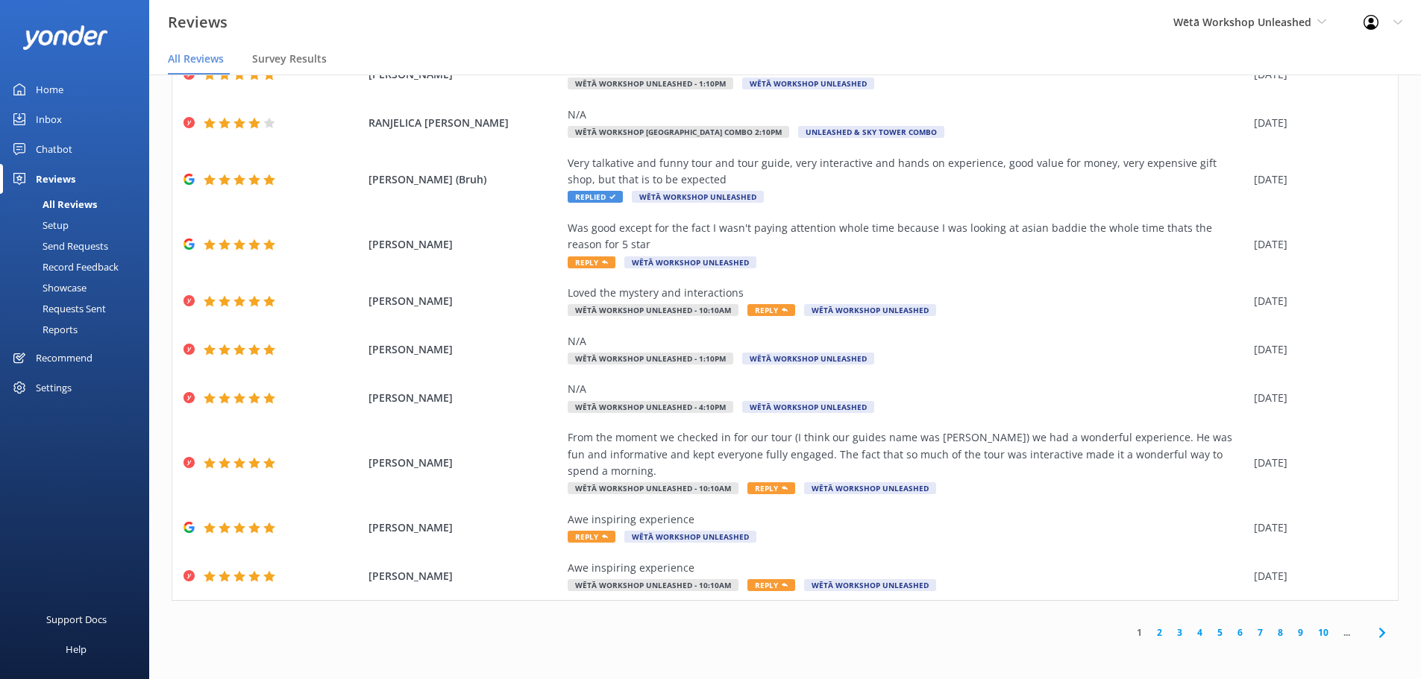
click at [1149, 637] on link "2" at bounding box center [1159, 633] width 20 height 14
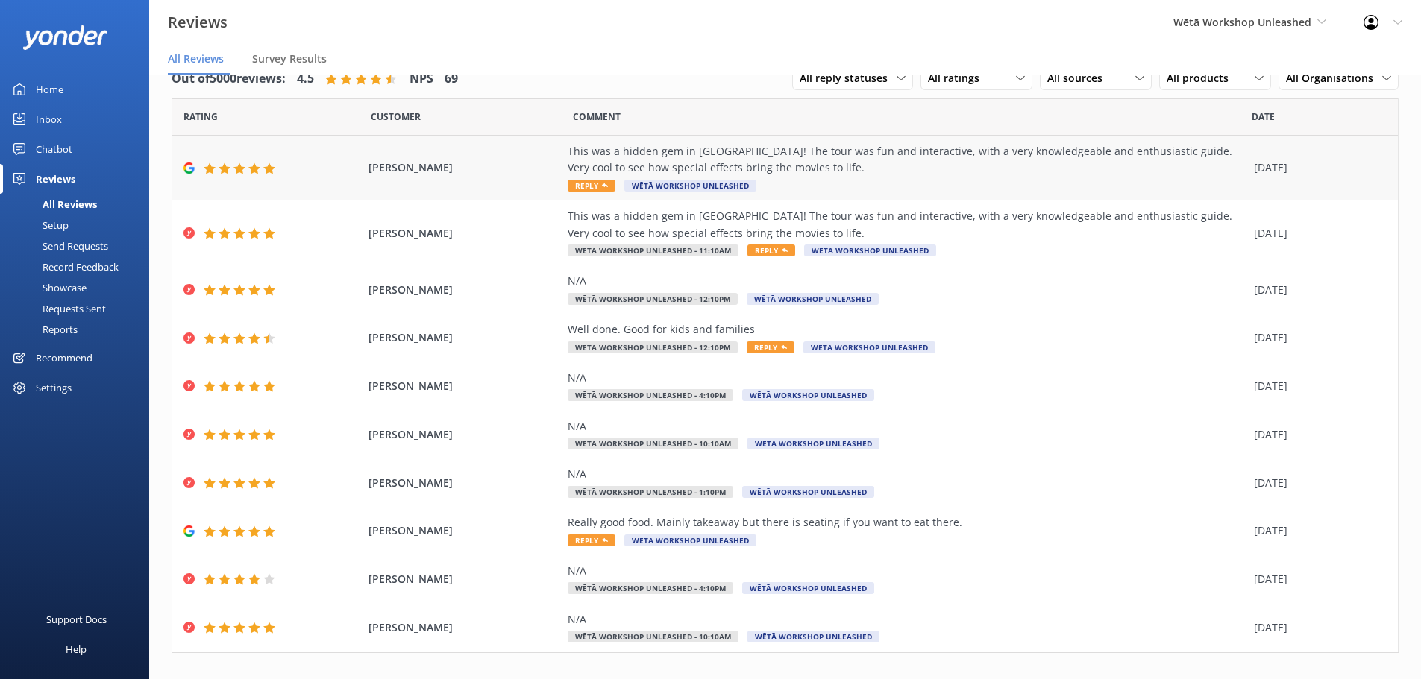
click at [583, 180] on span "Reply" at bounding box center [592, 186] width 48 height 12
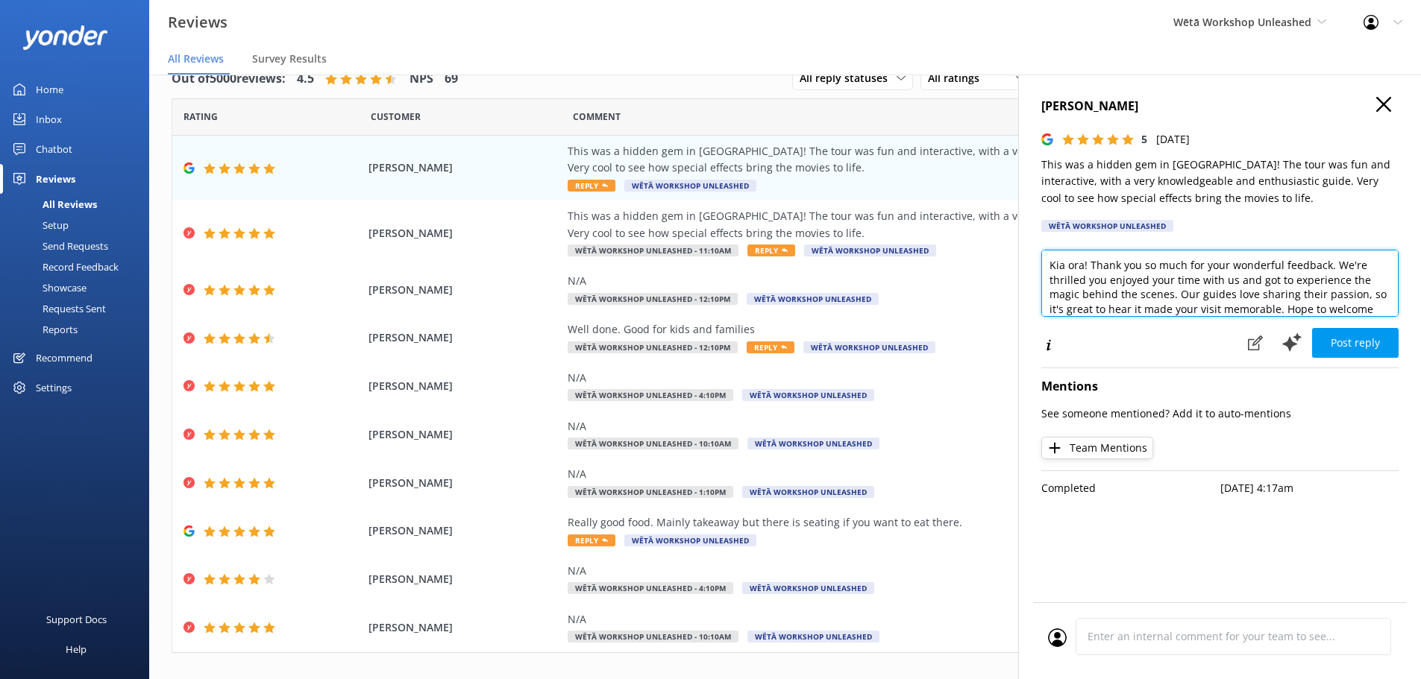
click at [1090, 266] on textarea "Kia ora! Thank you so much for your wonderful feedback. We're thrilled you enjo…" at bounding box center [1219, 283] width 357 height 67
click at [1301, 292] on textarea "Kia ora! Thank you so much for your wonderful feedback. We're thrilled you enjo…" at bounding box center [1219, 283] width 357 height 67
click at [1314, 308] on textarea "Kia ora! Thank you so much for your wonderful feedback. We're thrilled you enjo…" at bounding box center [1219, 283] width 357 height 67
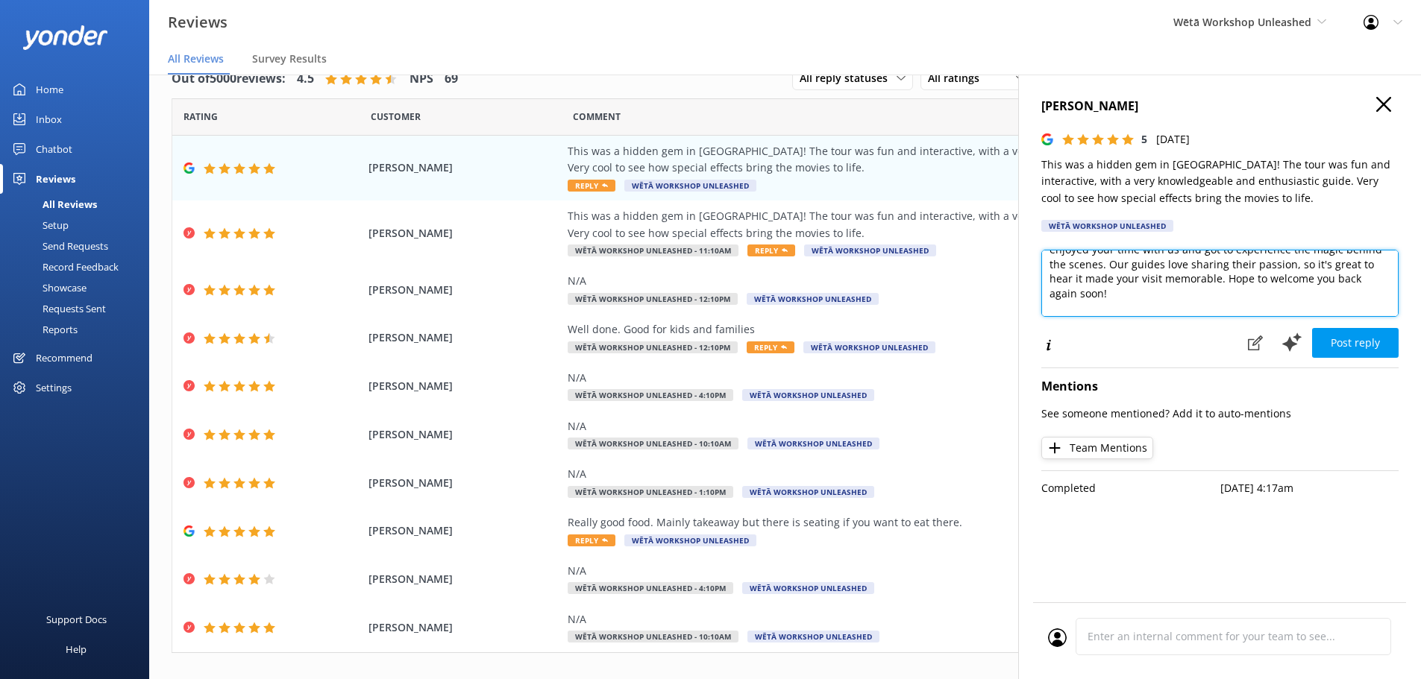
click at [1247, 287] on textarea "Kia ora! Thank you so much for your wonderful feedback. We're thrilled you enjo…" at bounding box center [1219, 283] width 357 height 67
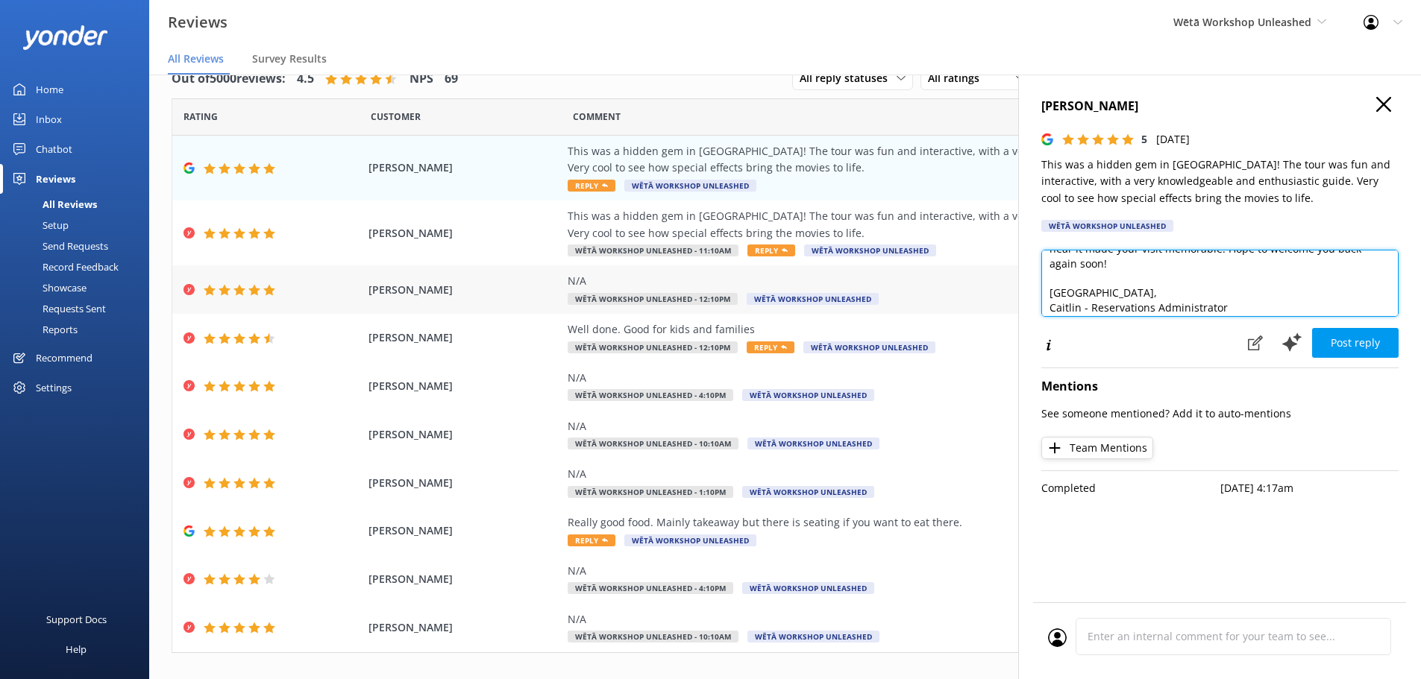
scroll to position [95, 0]
drag, startPoint x: 1246, startPoint y: 307, endPoint x: 892, endPoint y: 309, distance: 353.5
click at [892, 309] on div "Out of 5000 reviews: 4.5 NPS 69 All reply statuses All reply statuses Needs a r…" at bounding box center [785, 362] width 1272 height 635
type textarea "Kia ora! Thank you so much for your wonderful feedback. We're thrilled you enjo…"
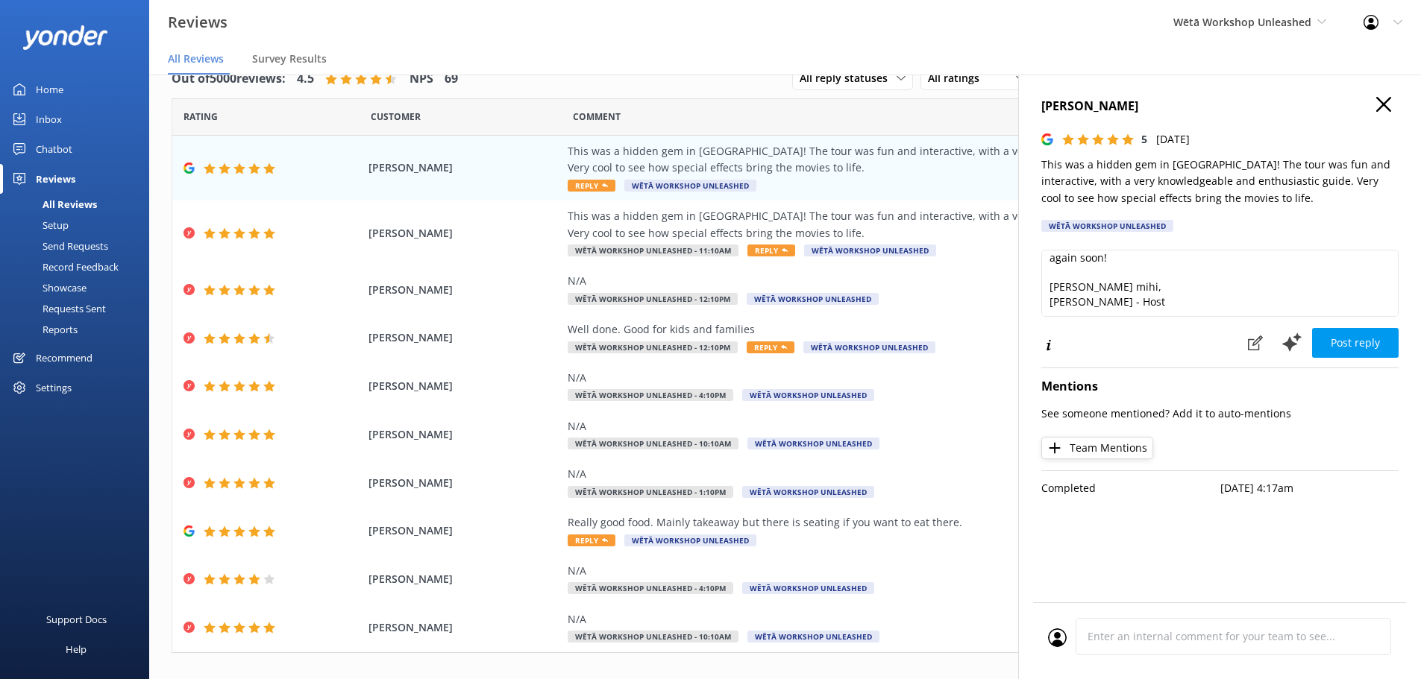
click at [1367, 346] on button "Post reply" at bounding box center [1355, 343] width 87 height 30
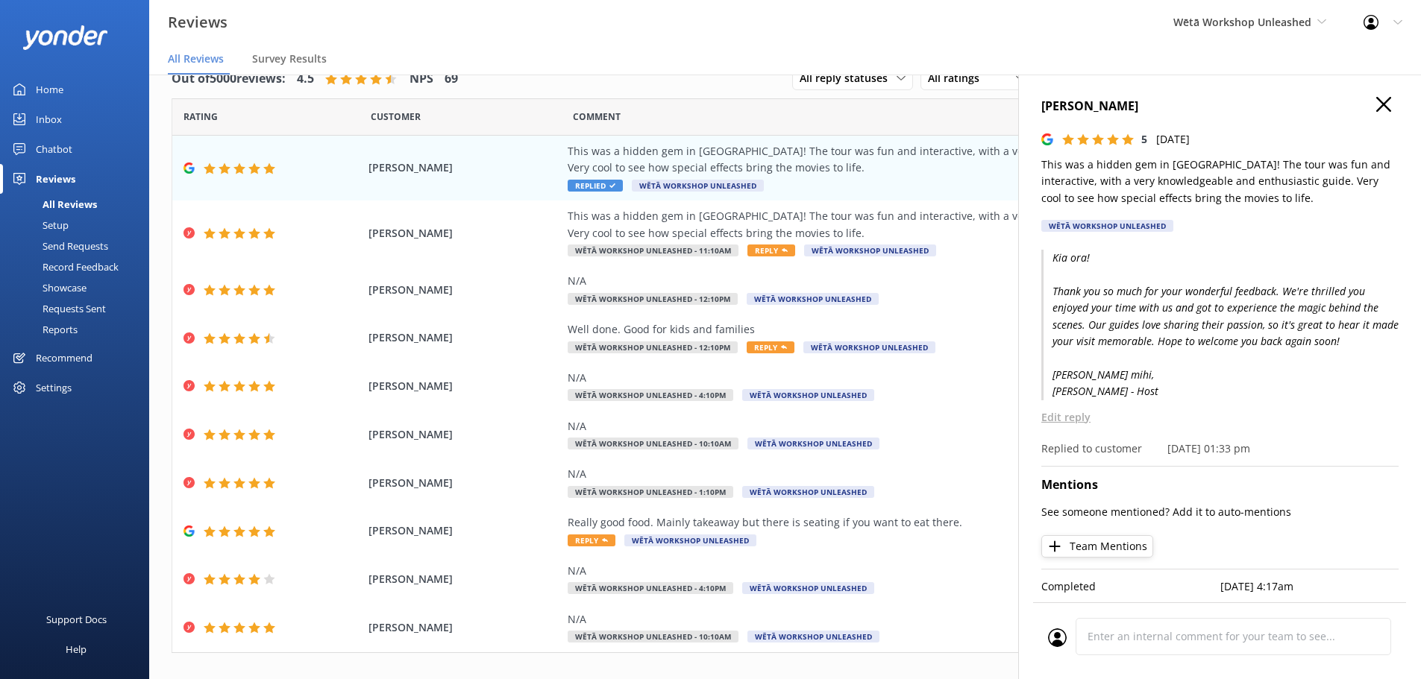
click at [1360, 109] on h4 "[PERSON_NAME]" at bounding box center [1219, 106] width 357 height 19
click at [1359, 104] on h4 "[PERSON_NAME]" at bounding box center [1219, 106] width 357 height 19
click at [1369, 95] on div "[PERSON_NAME] 5 [DATE] This was a hidden gem in [GEOGRAPHIC_DATA]! The tour was…" at bounding box center [1219, 414] width 403 height 679
click at [1376, 107] on icon "button" at bounding box center [1383, 104] width 15 height 15
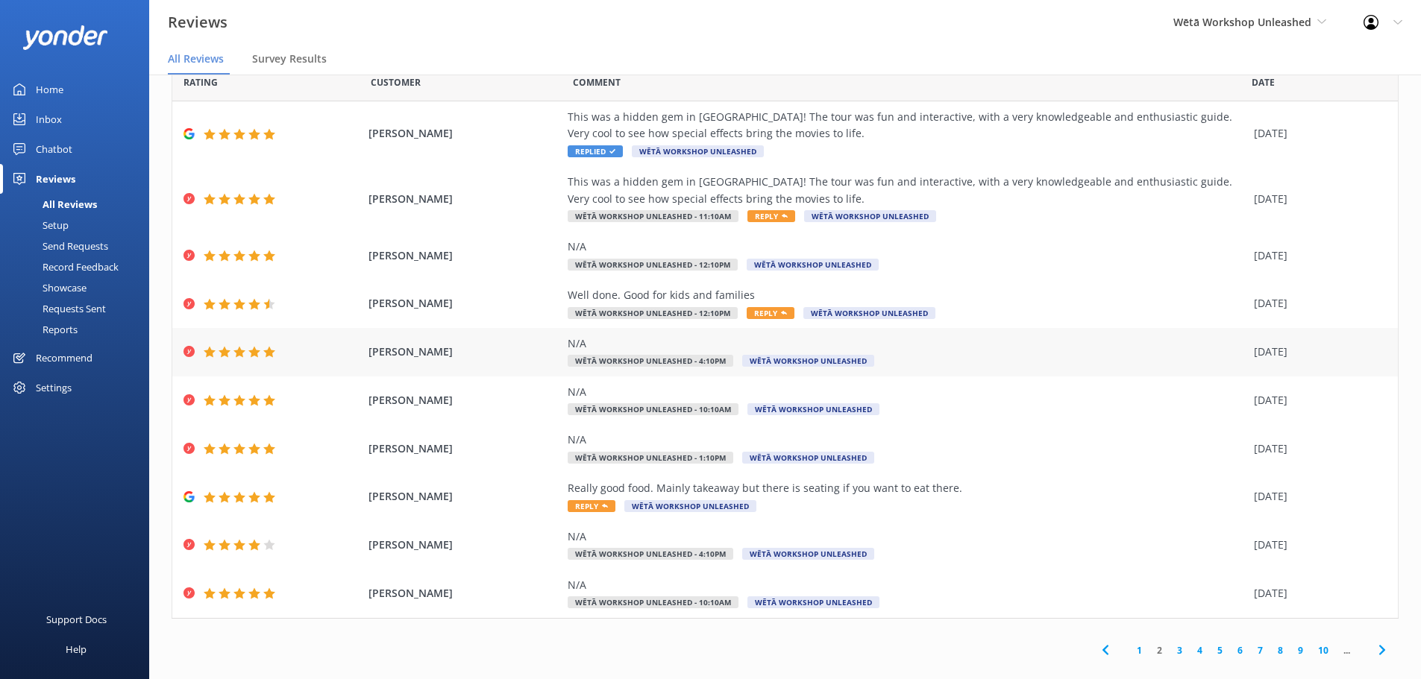
scroll to position [52, 0]
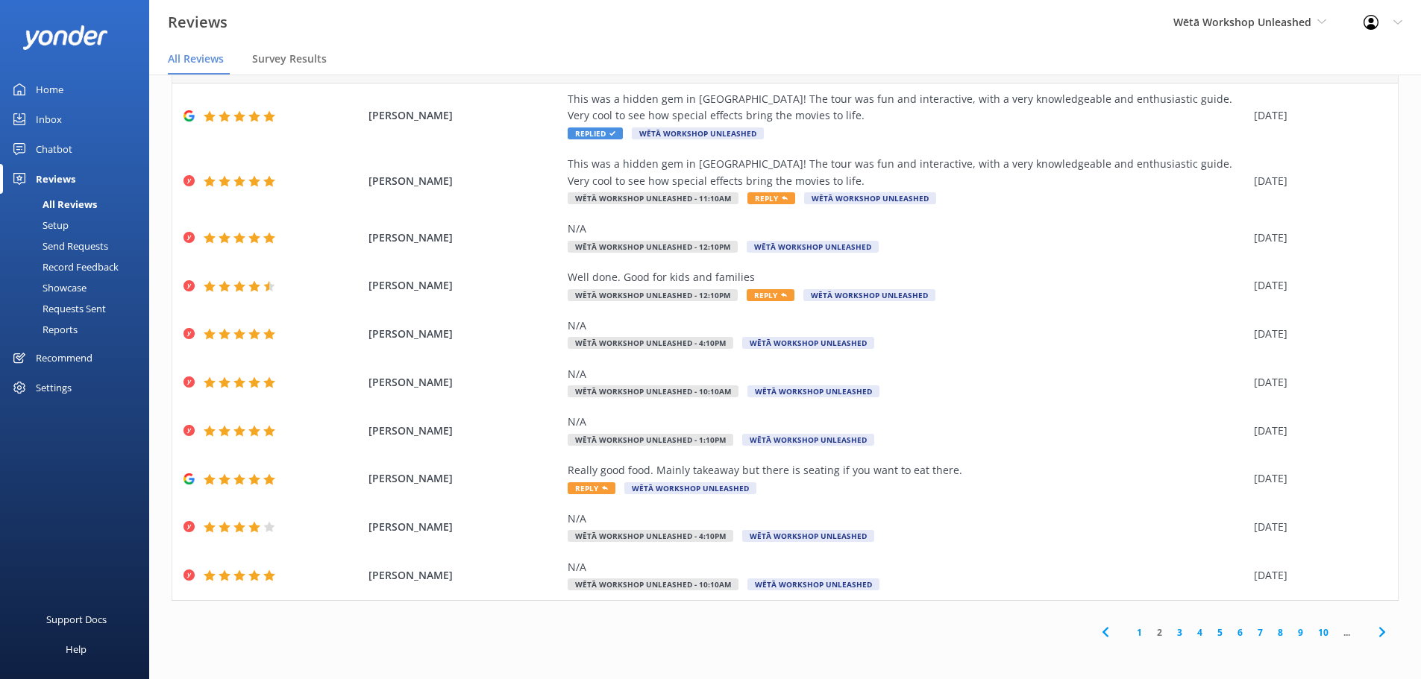
click at [1169, 629] on link "3" at bounding box center [1179, 633] width 20 height 14
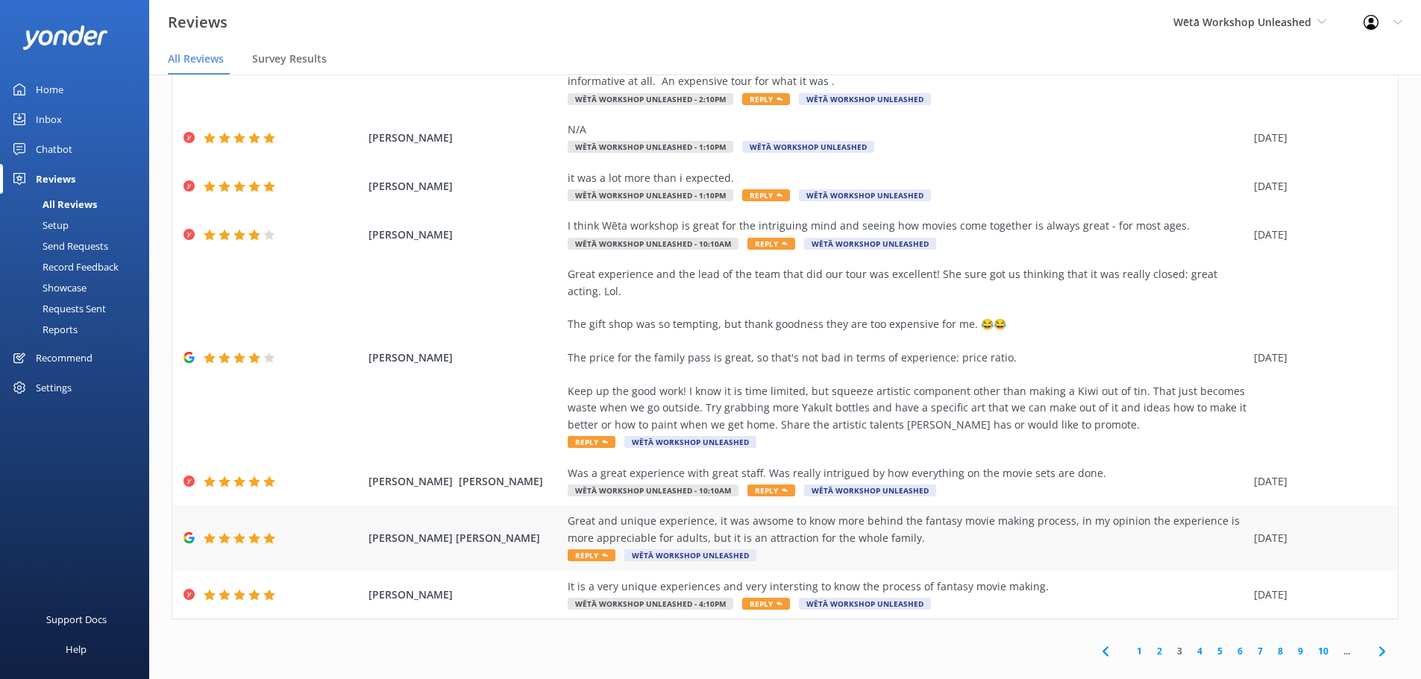
scroll to position [236, 0]
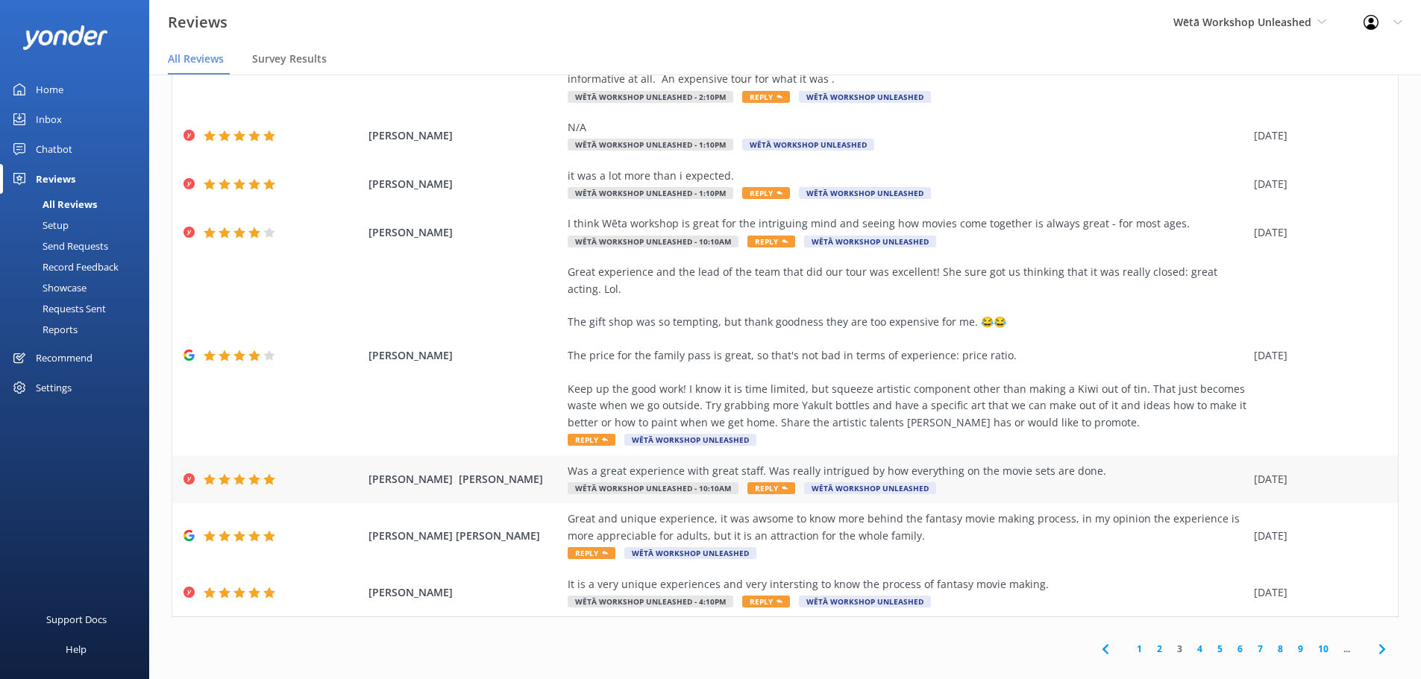
click at [758, 483] on span "Reply" at bounding box center [771, 489] width 48 height 12
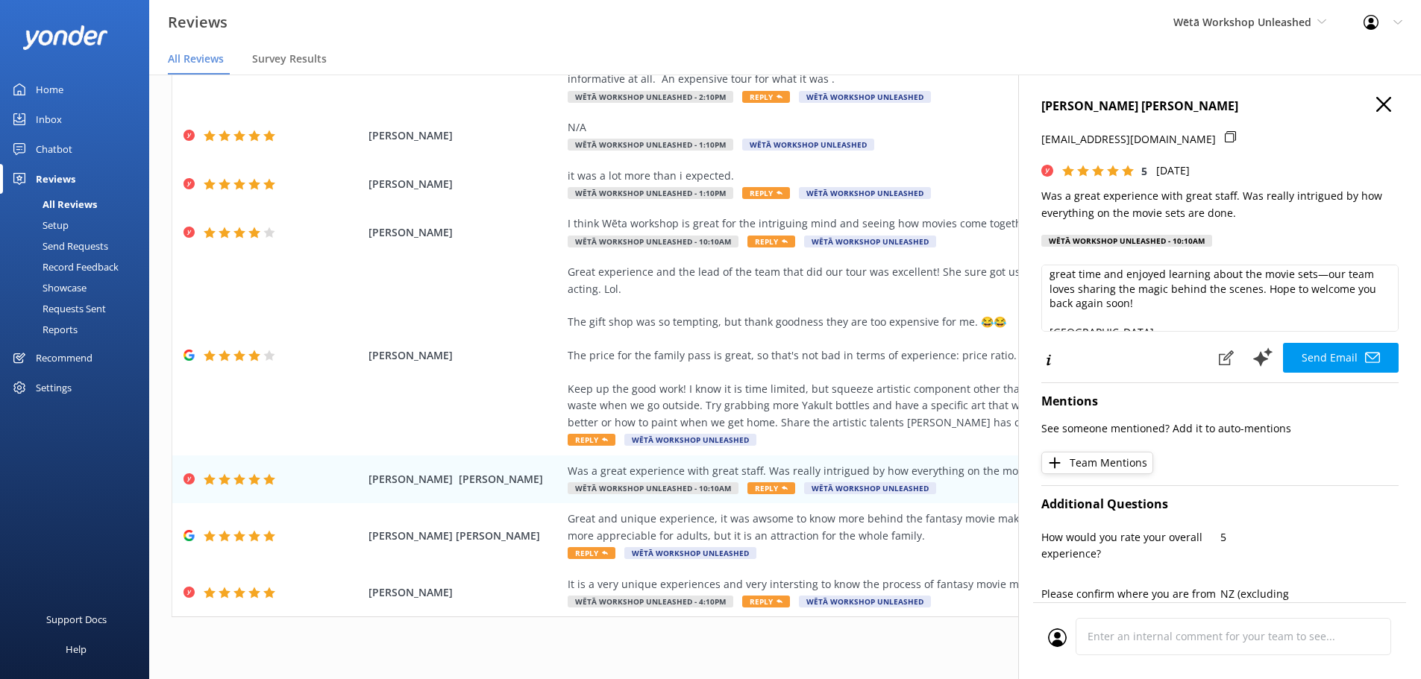
scroll to position [81, 0]
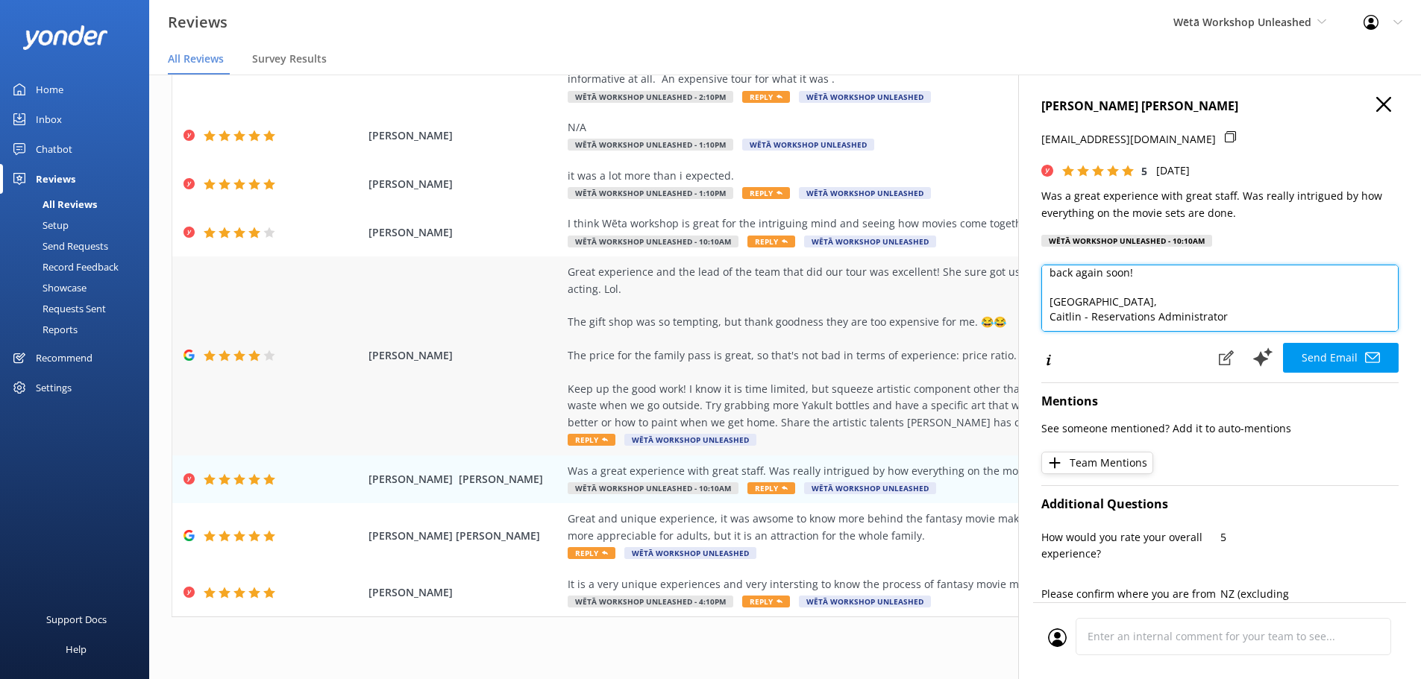
drag, startPoint x: 1108, startPoint y: 298, endPoint x: 982, endPoint y: 303, distance: 125.4
click at [982, 303] on div "Out of 5000 reviews: 4.5 NPS 69 All reply statuses All reply statuses Needs a r…" at bounding box center [785, 362] width 1272 height 635
drag, startPoint x: 1172, startPoint y: 317, endPoint x: 1028, endPoint y: 315, distance: 144.0
click at [1028, 315] on div "[PERSON_NAME] [PERSON_NAME] [EMAIL_ADDRESS][DOMAIN_NAME] 5 [DATE] Was a great e…" at bounding box center [1219, 414] width 403 height 679
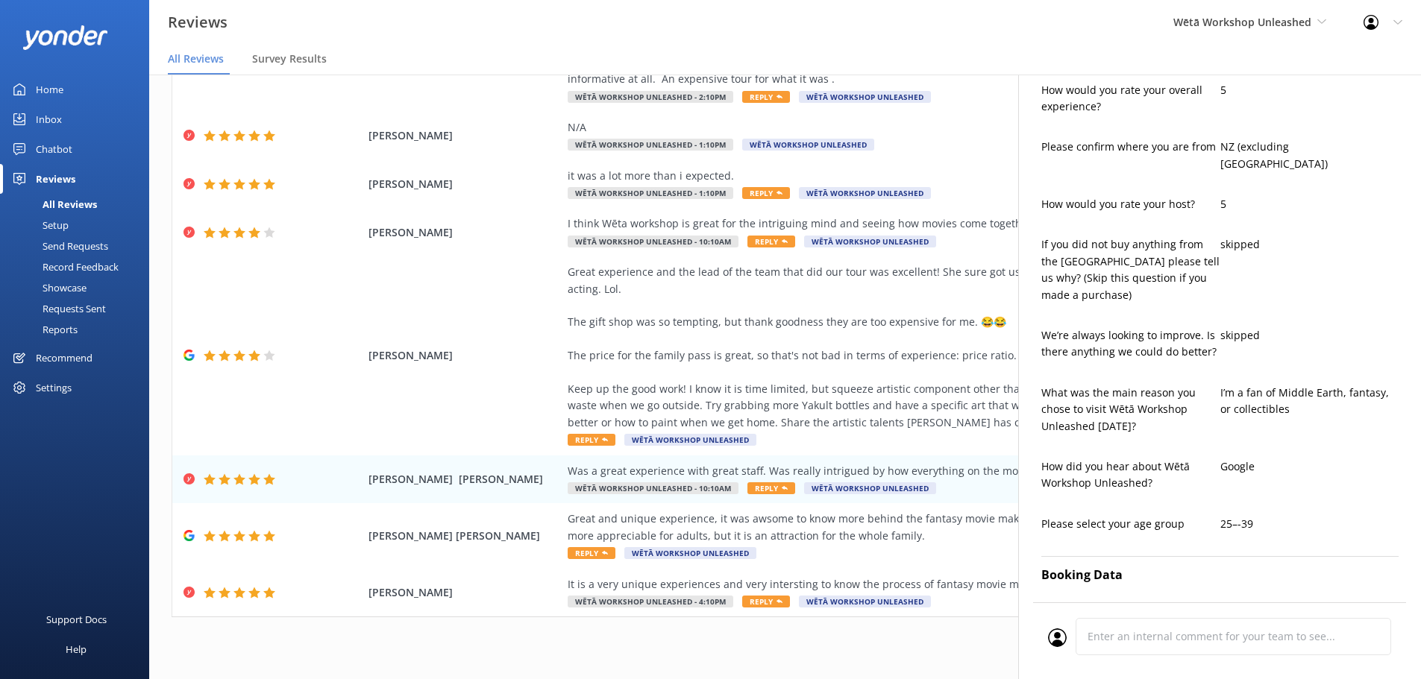
scroll to position [0, 0]
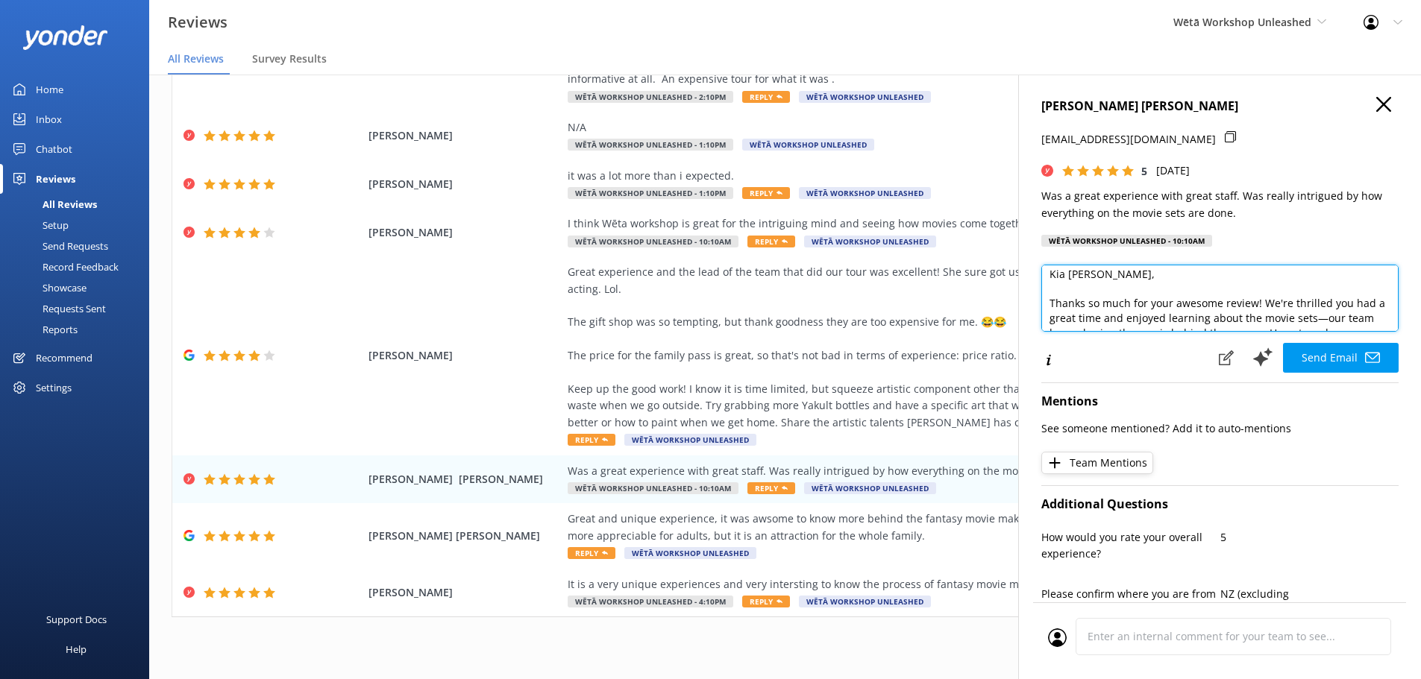
type textarea "Kia [PERSON_NAME], Thanks so much for your awesome review! We're thrilled you h…"
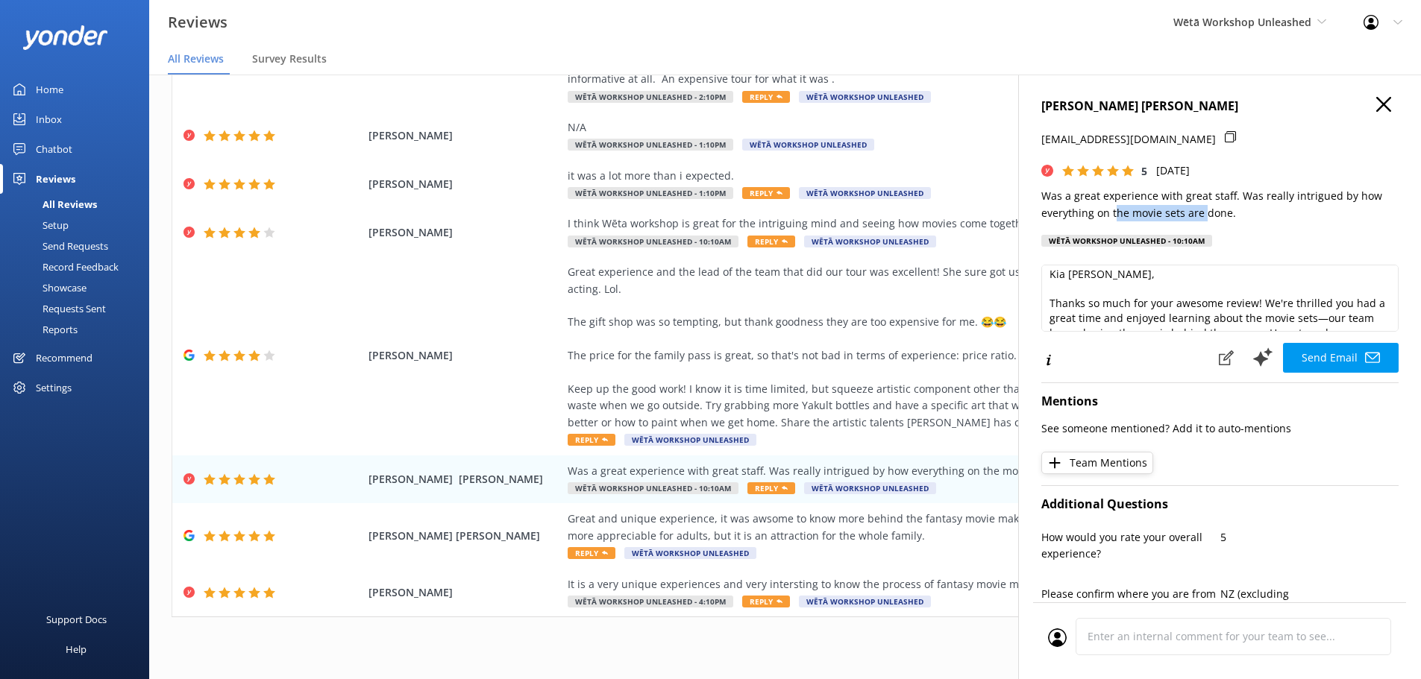
drag, startPoint x: 1117, startPoint y: 212, endPoint x: 1222, endPoint y: 207, distance: 105.3
click at [1221, 207] on p "Was a great experience with great staff. Was really intrigued by how everything…" at bounding box center [1219, 205] width 357 height 34
click at [1222, 207] on p "Was a great experience with great staff. Was really intrigued by how everything…" at bounding box center [1219, 205] width 357 height 34
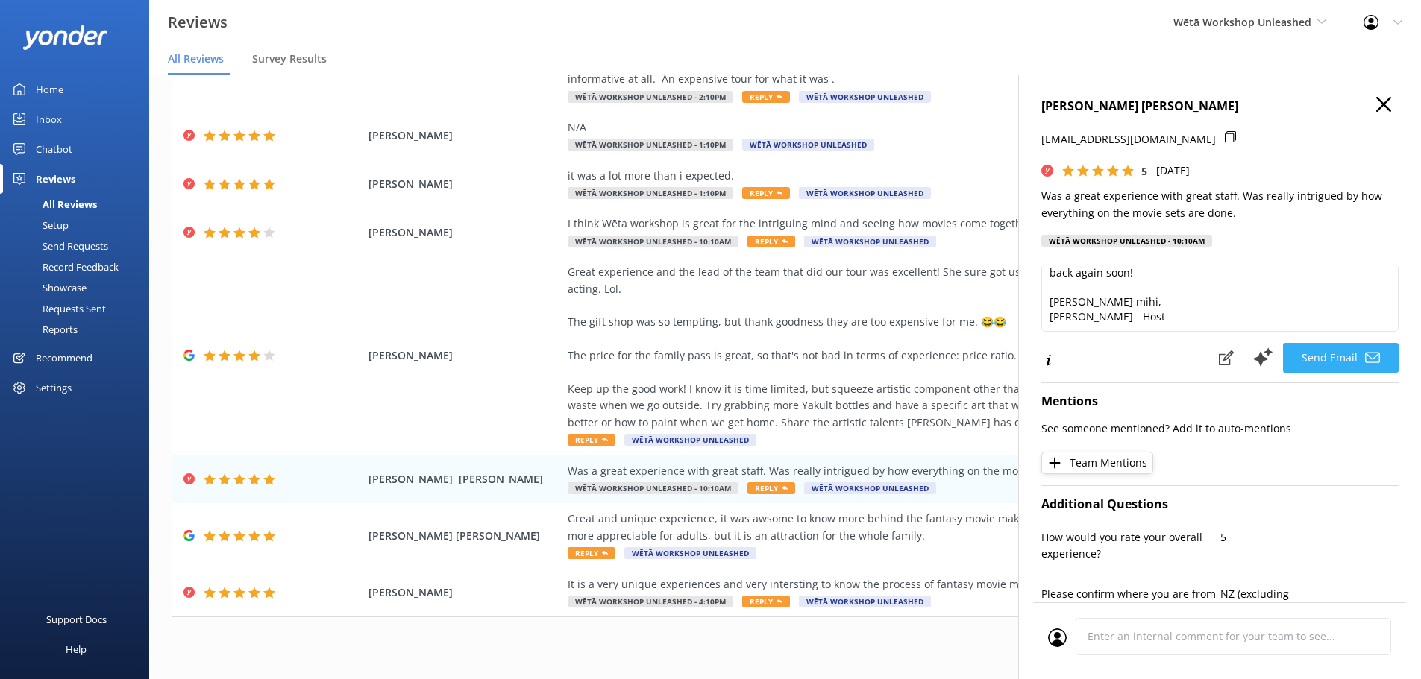
click at [1334, 361] on button "Send Email" at bounding box center [1341, 358] width 116 height 30
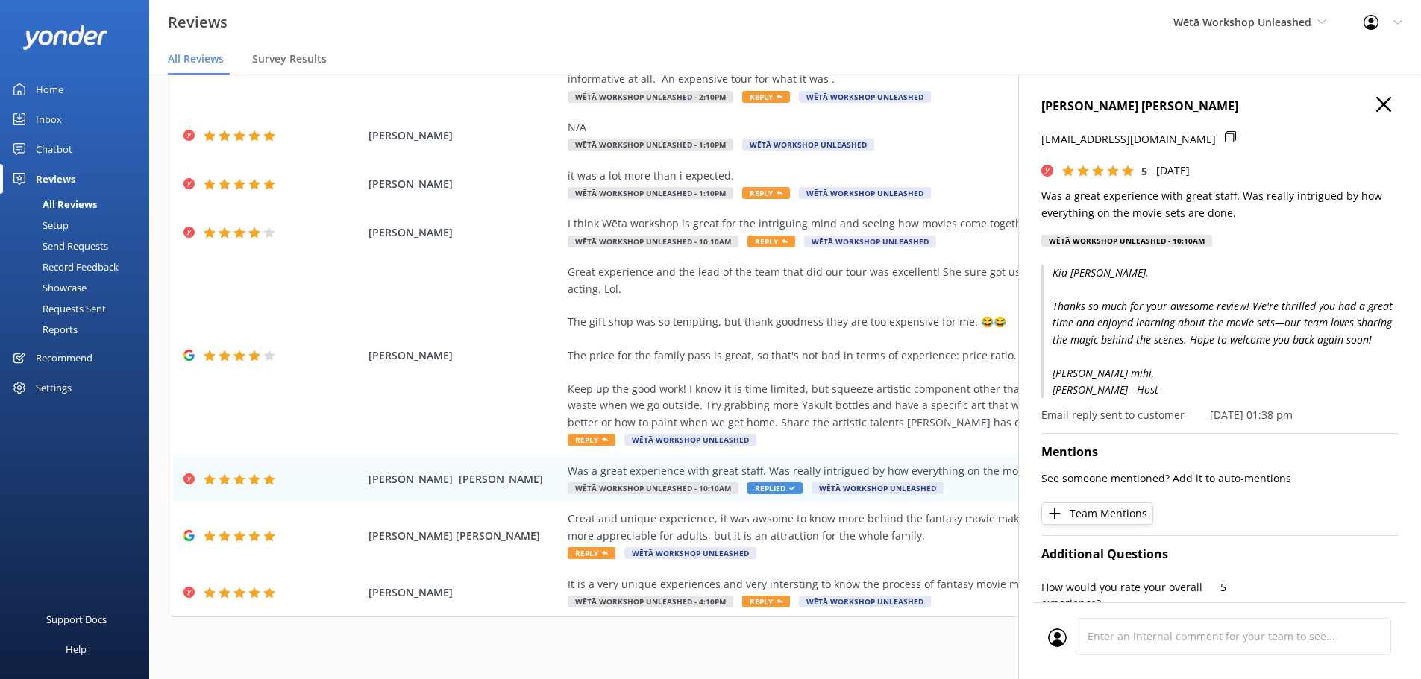
click at [1378, 101] on icon "button" at bounding box center [1383, 104] width 15 height 15
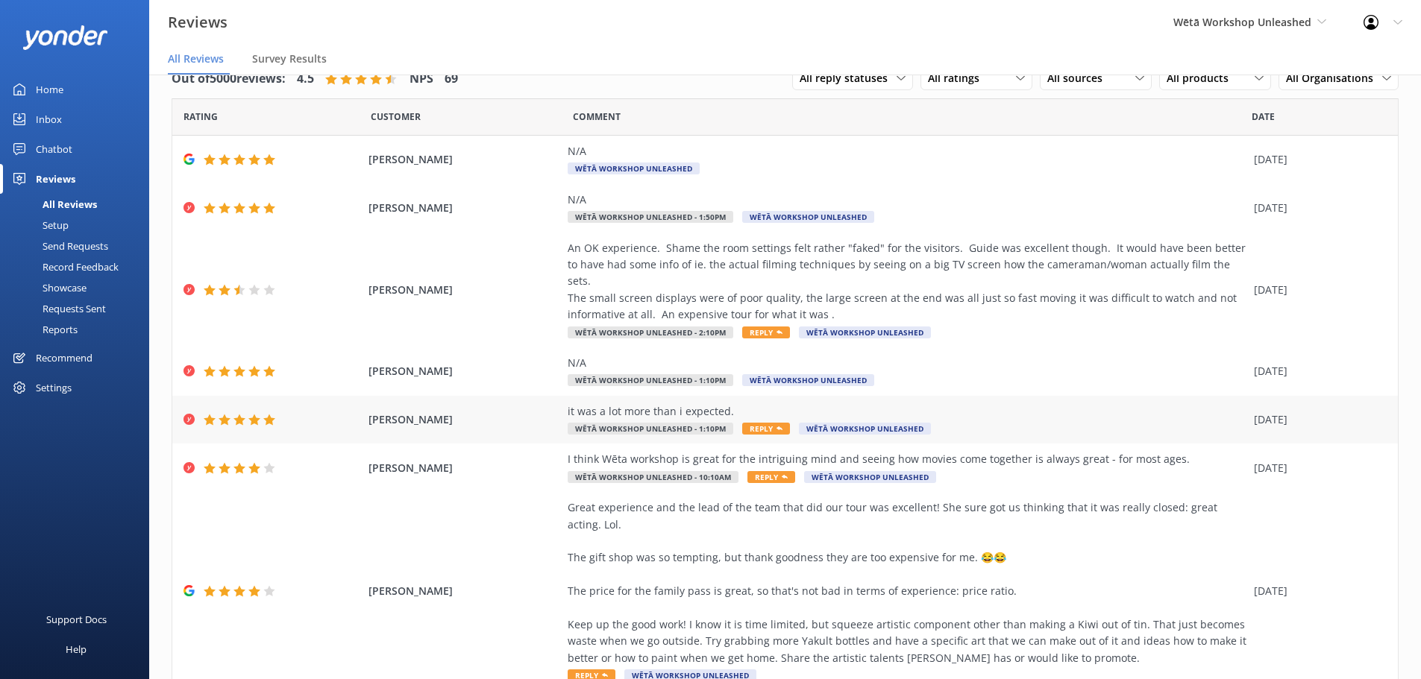
scroll to position [236, 0]
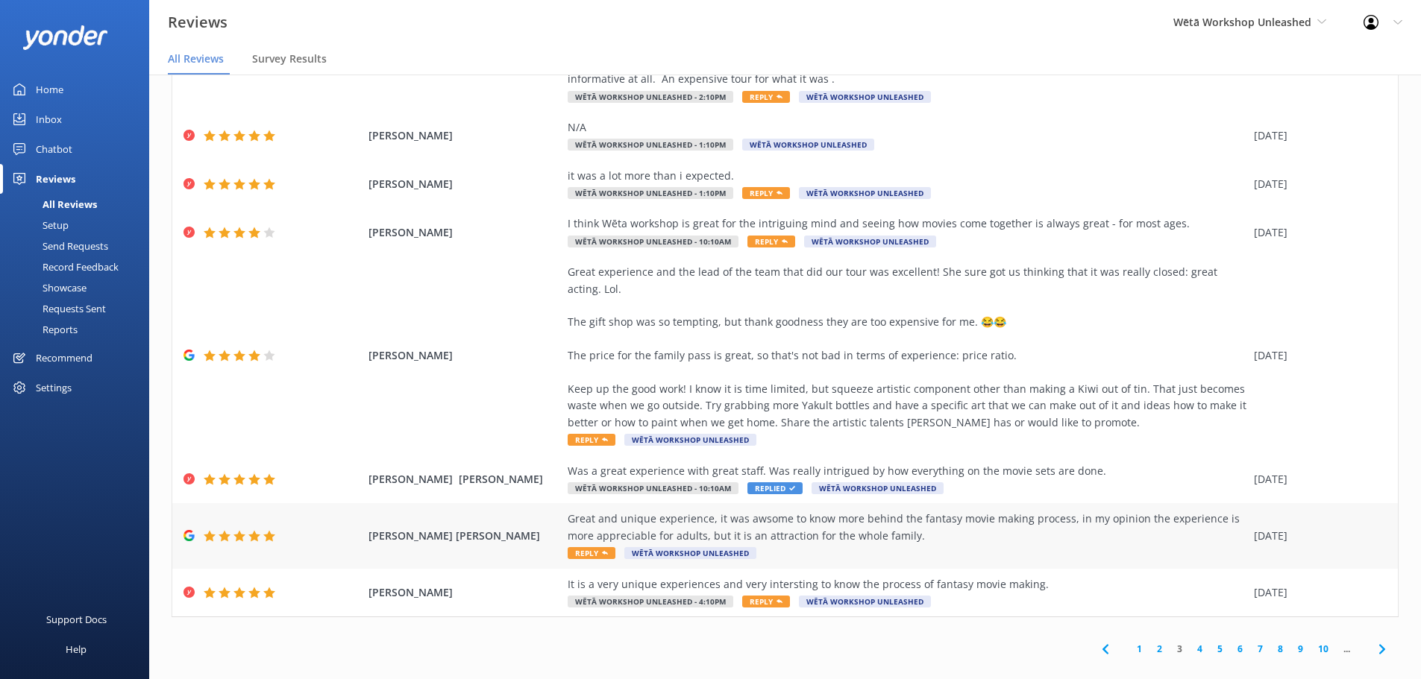
click at [591, 547] on span "Reply" at bounding box center [592, 553] width 48 height 12
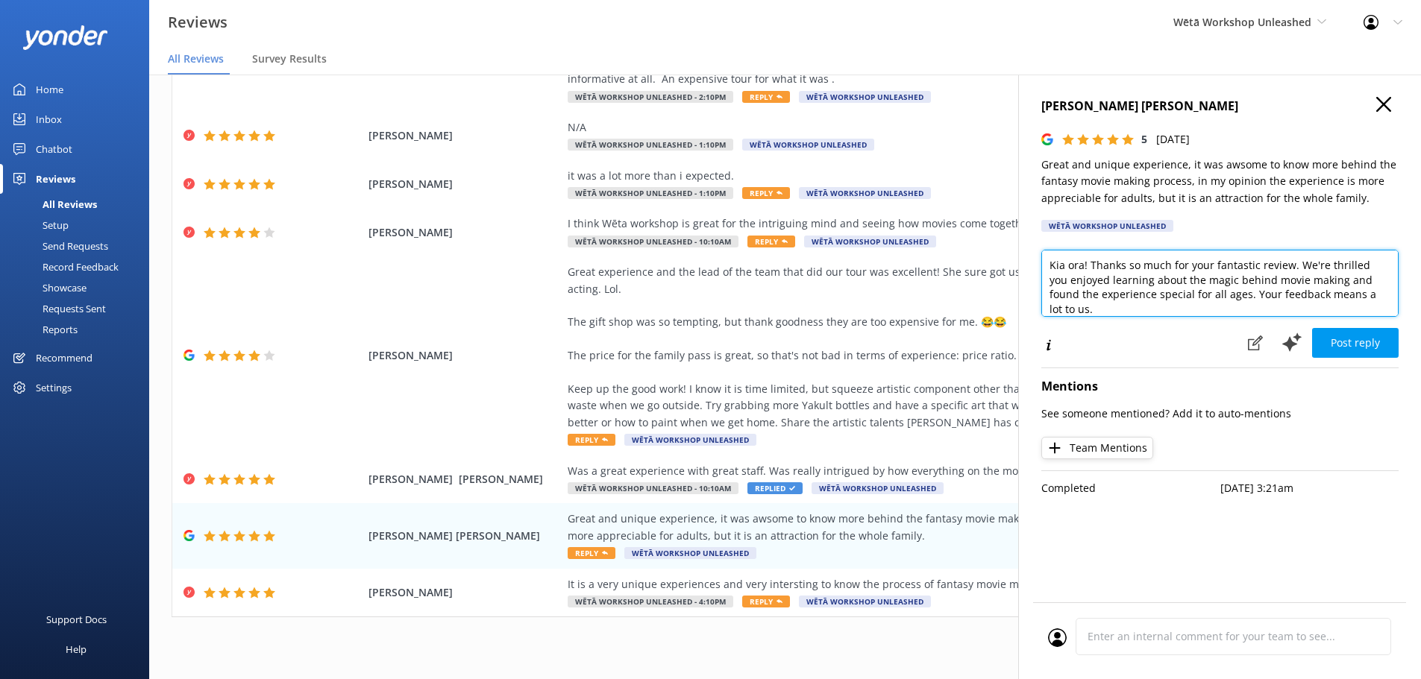
click at [1089, 267] on textarea "Kia ora! Thanks so much for your fantastic review. We're thrilled you enjoyed l…" at bounding box center [1219, 283] width 357 height 67
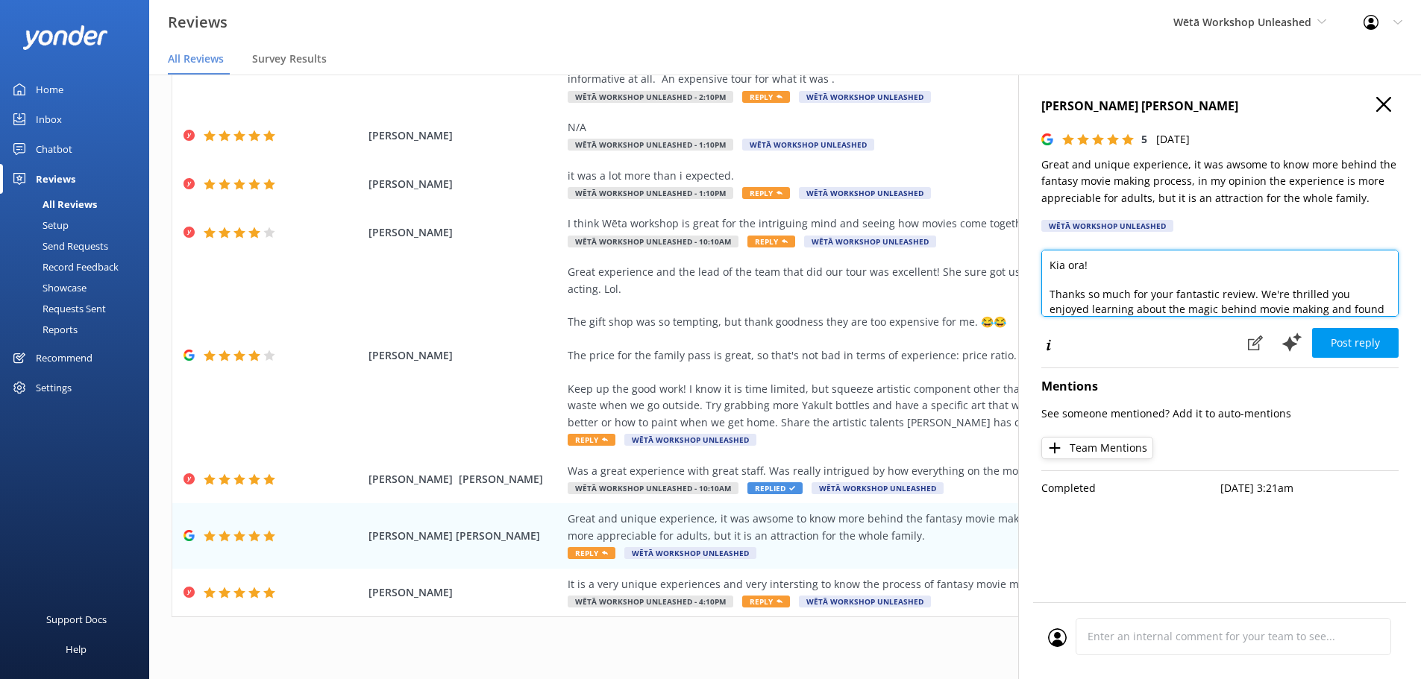
scroll to position [66, 0]
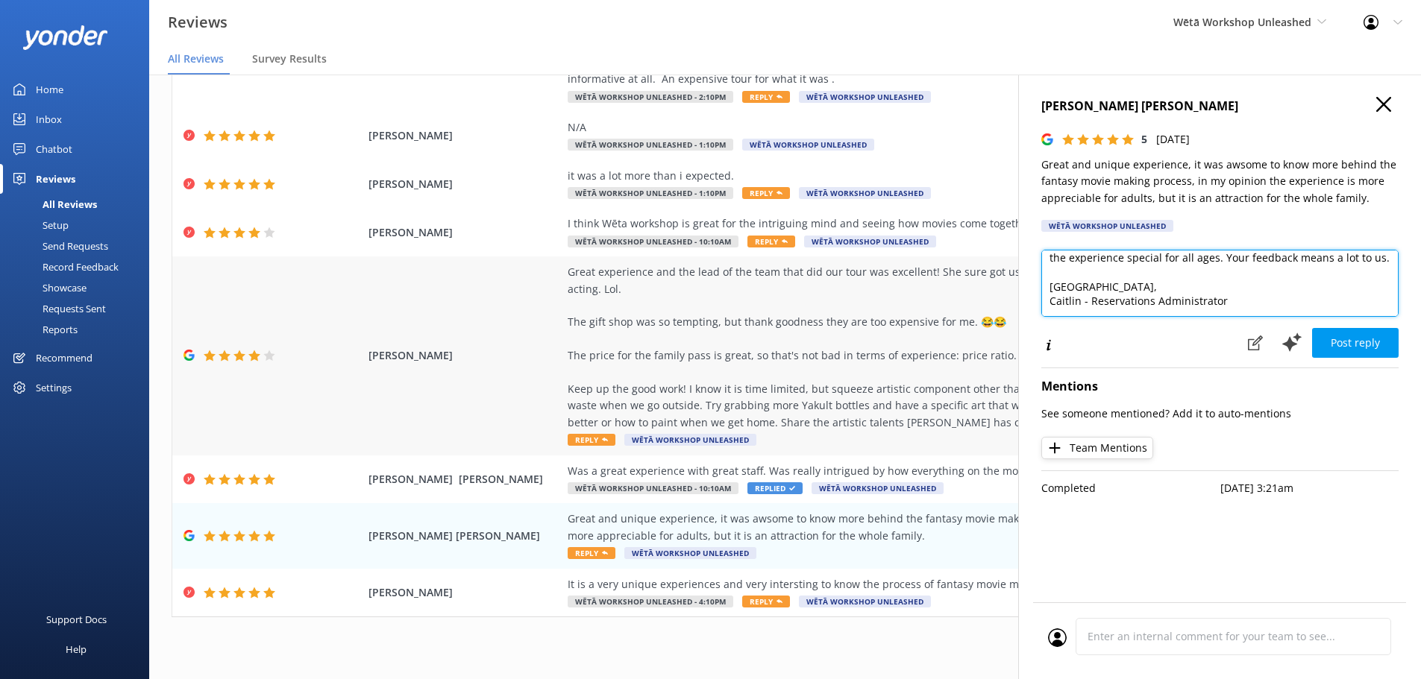
drag, startPoint x: 1243, startPoint y: 298, endPoint x: 949, endPoint y: 302, distance: 293.1
click at [949, 302] on div "Out of 5000 reviews: 4.5 NPS 69 All reply statuses All reply statuses Needs a r…" at bounding box center [785, 362] width 1272 height 635
type textarea "Kia ora! Thanks so much for your fantastic review. We're thrilled you enjoyed l…"
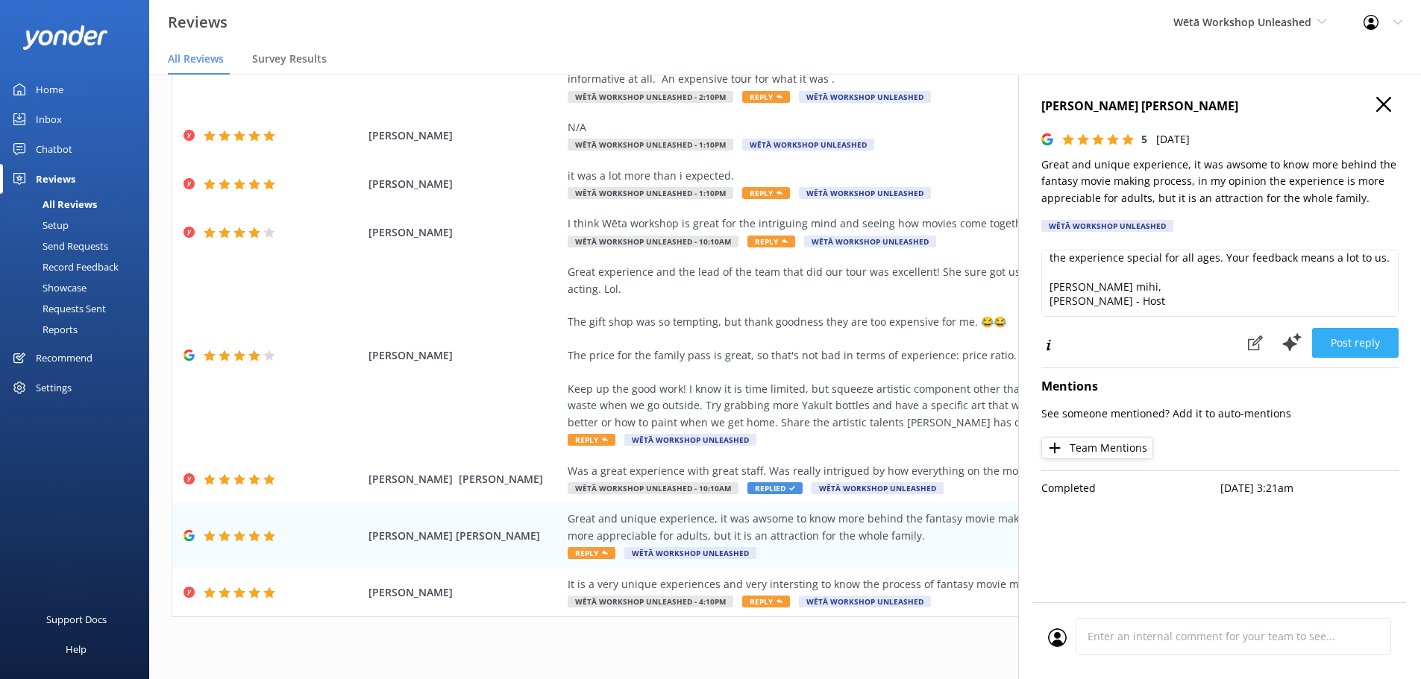
click at [1380, 341] on button "Post reply" at bounding box center [1355, 343] width 87 height 30
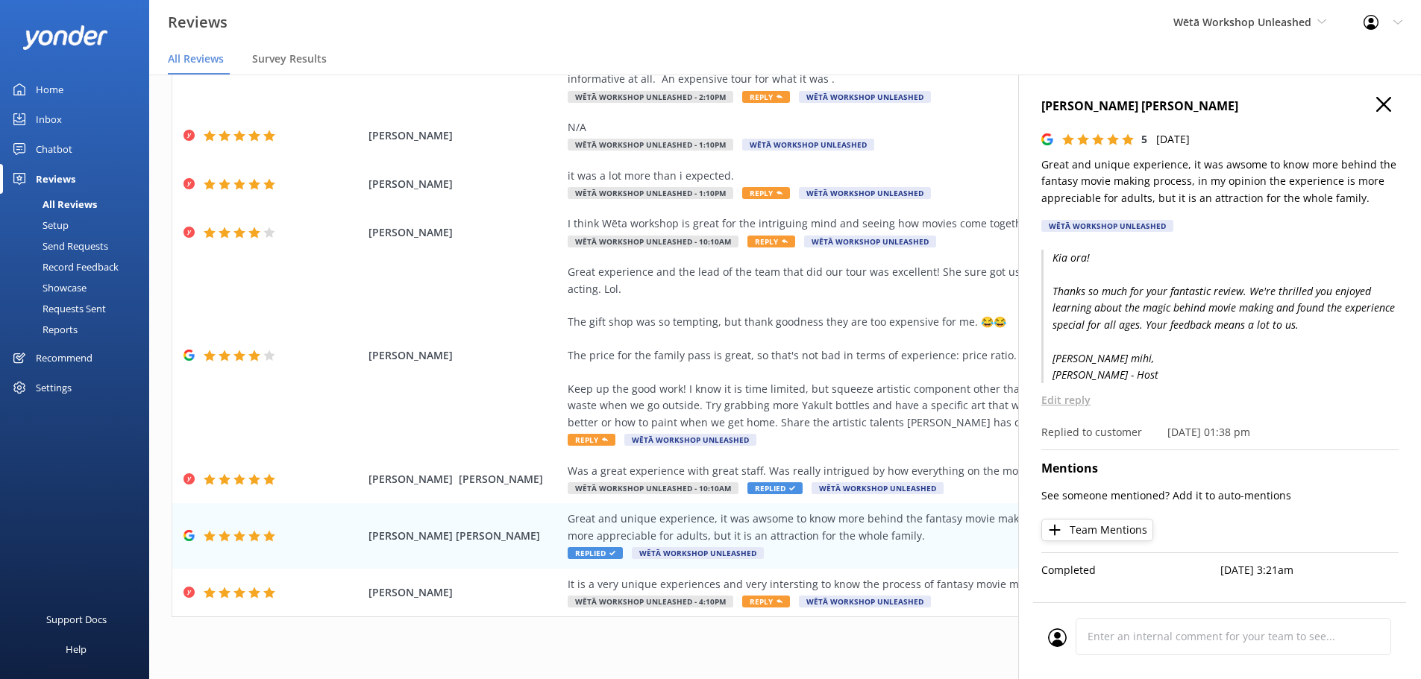
click at [1385, 105] on use "button" at bounding box center [1383, 104] width 15 height 15
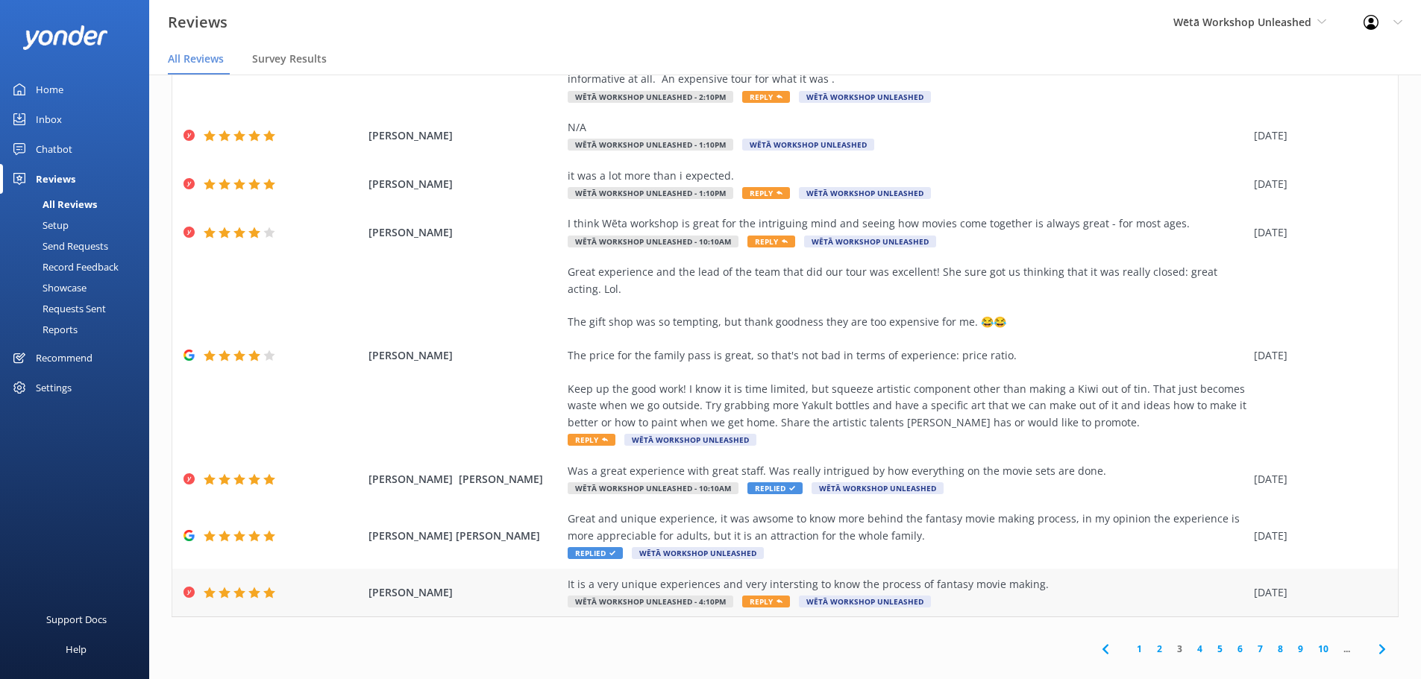
click at [753, 596] on span "Reply" at bounding box center [766, 602] width 48 height 12
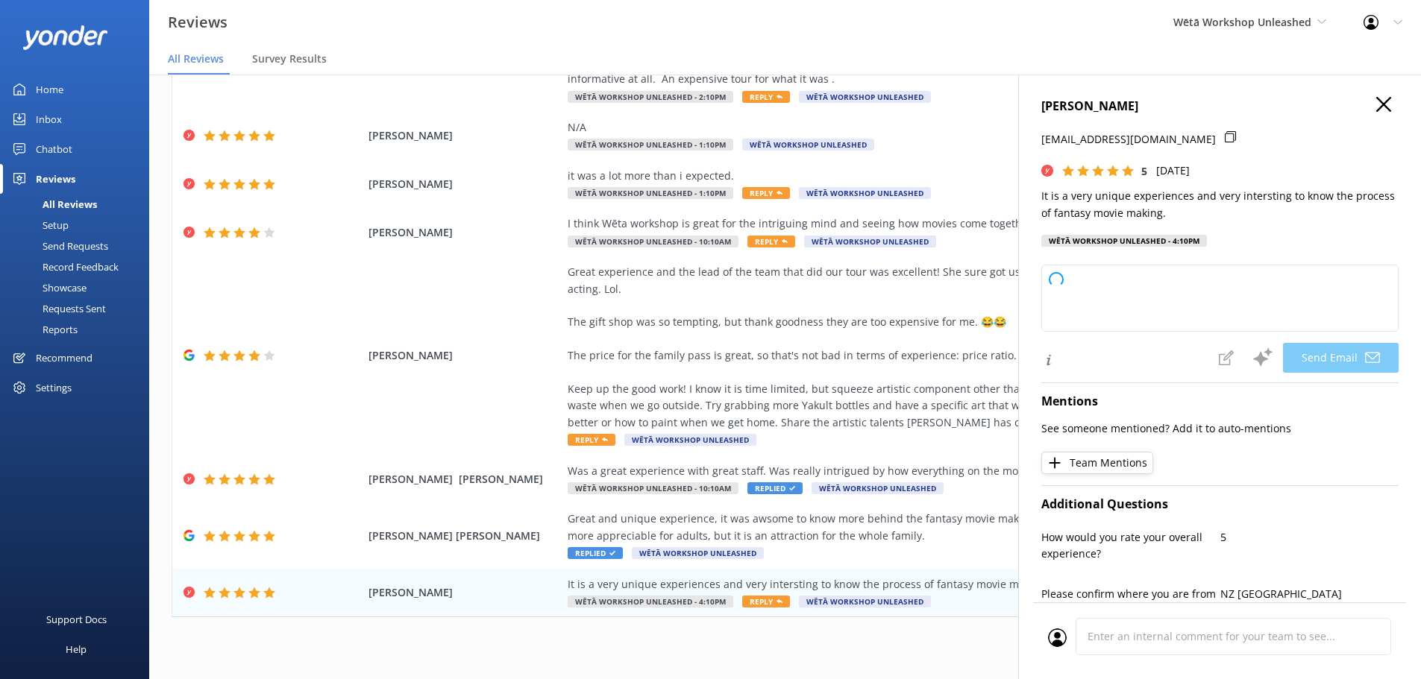
type textarea "Kia [PERSON_NAME], Thank you so much for your wonderful feedback! We're delight…"
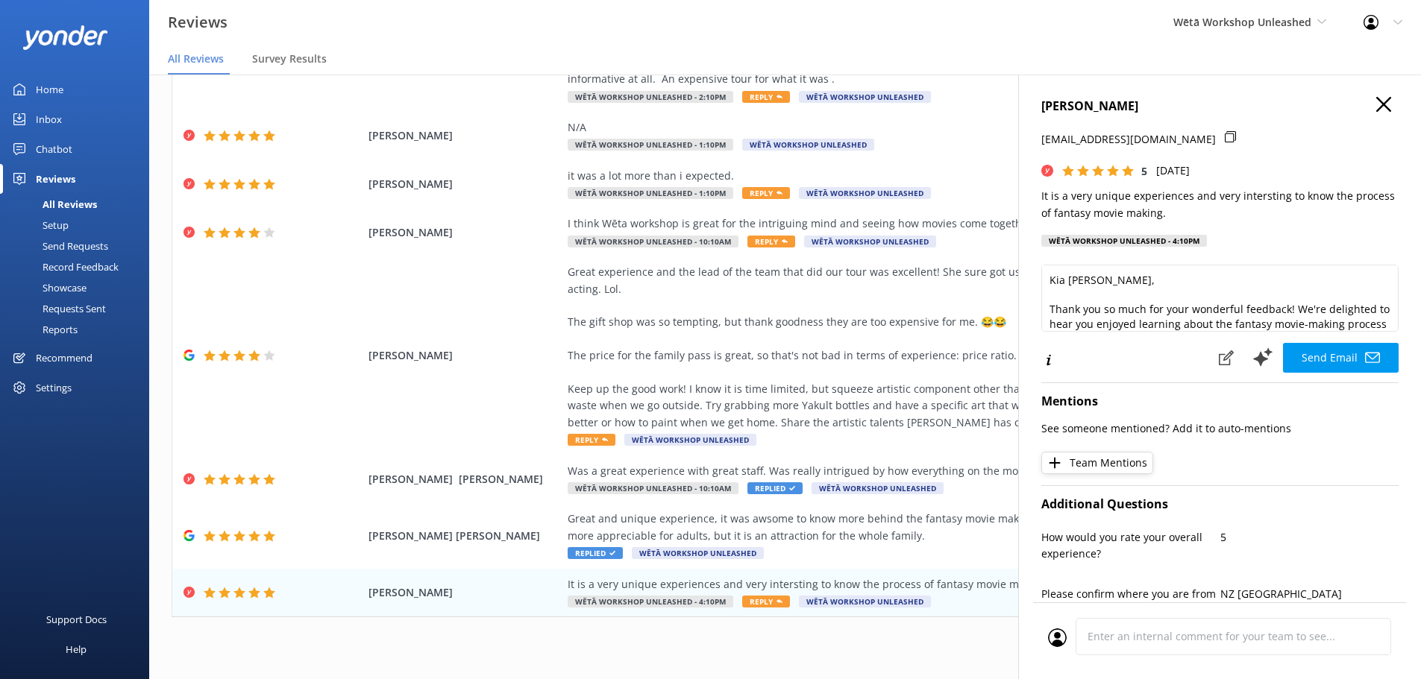
click at [1376, 110] on icon "button" at bounding box center [1383, 104] width 15 height 15
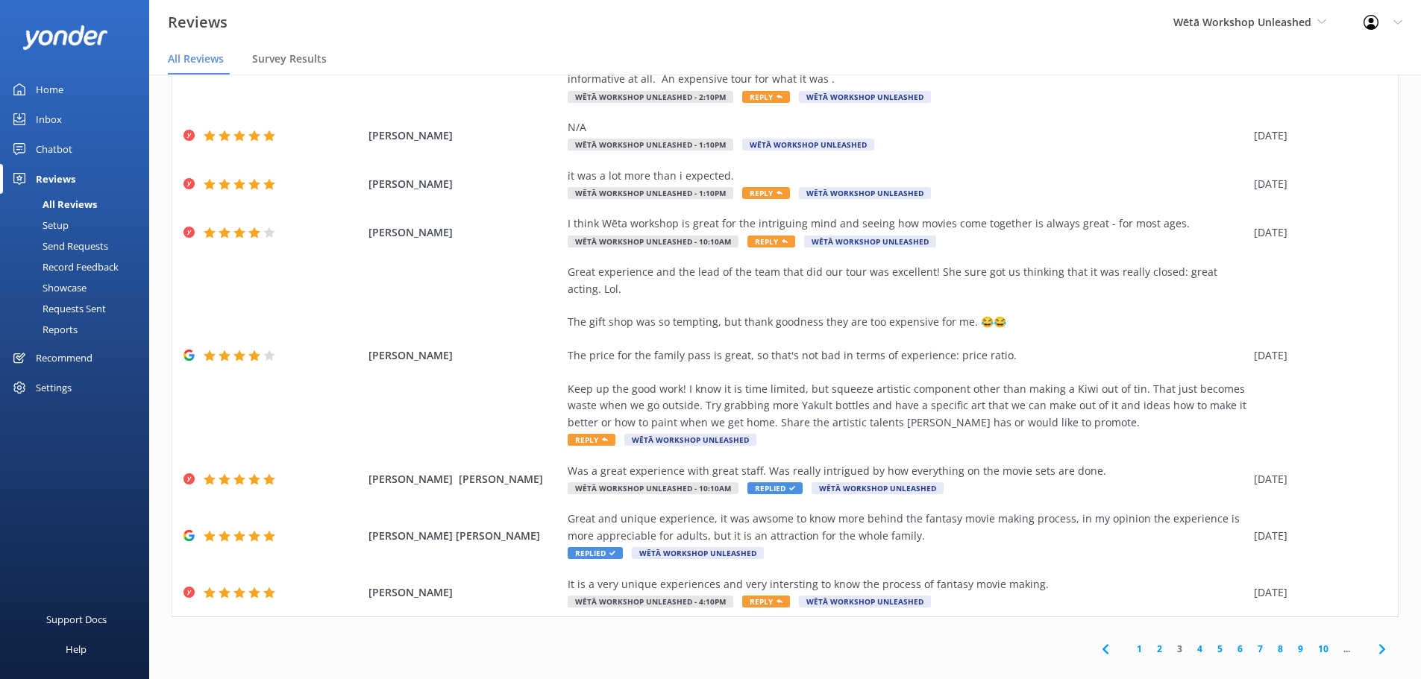
click at [1190, 642] on link "4" at bounding box center [1200, 649] width 20 height 14
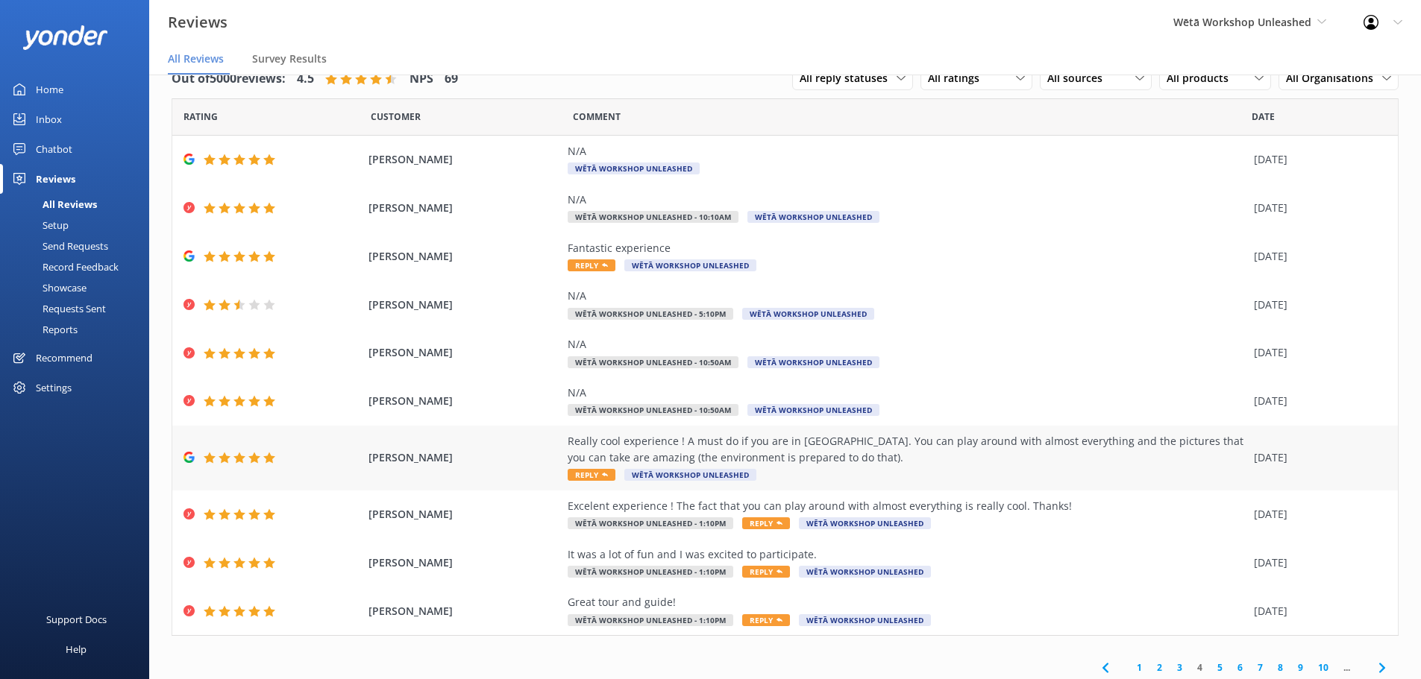
click at [572, 477] on span "Reply" at bounding box center [592, 475] width 48 height 12
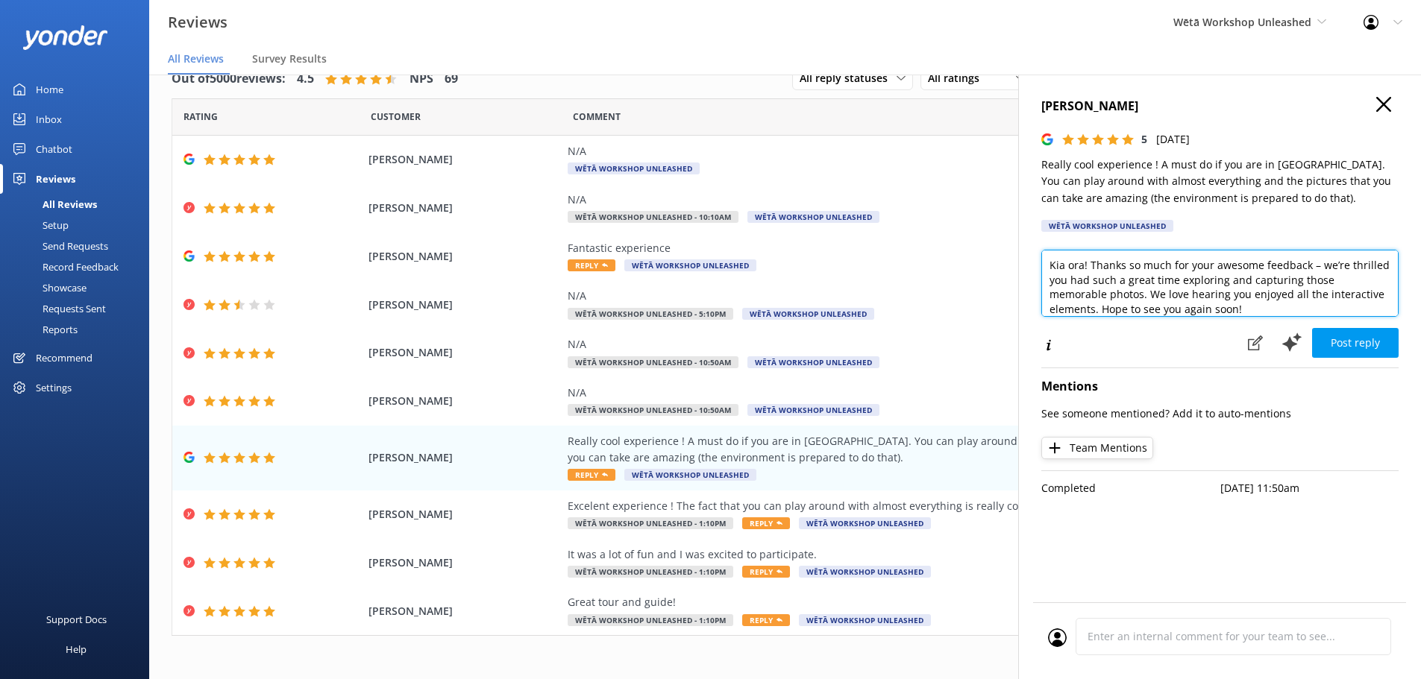
click at [1087, 266] on textarea "Kia ora! Thanks so much for your awesome feedback – we’re thrilled you had such…" at bounding box center [1219, 283] width 357 height 67
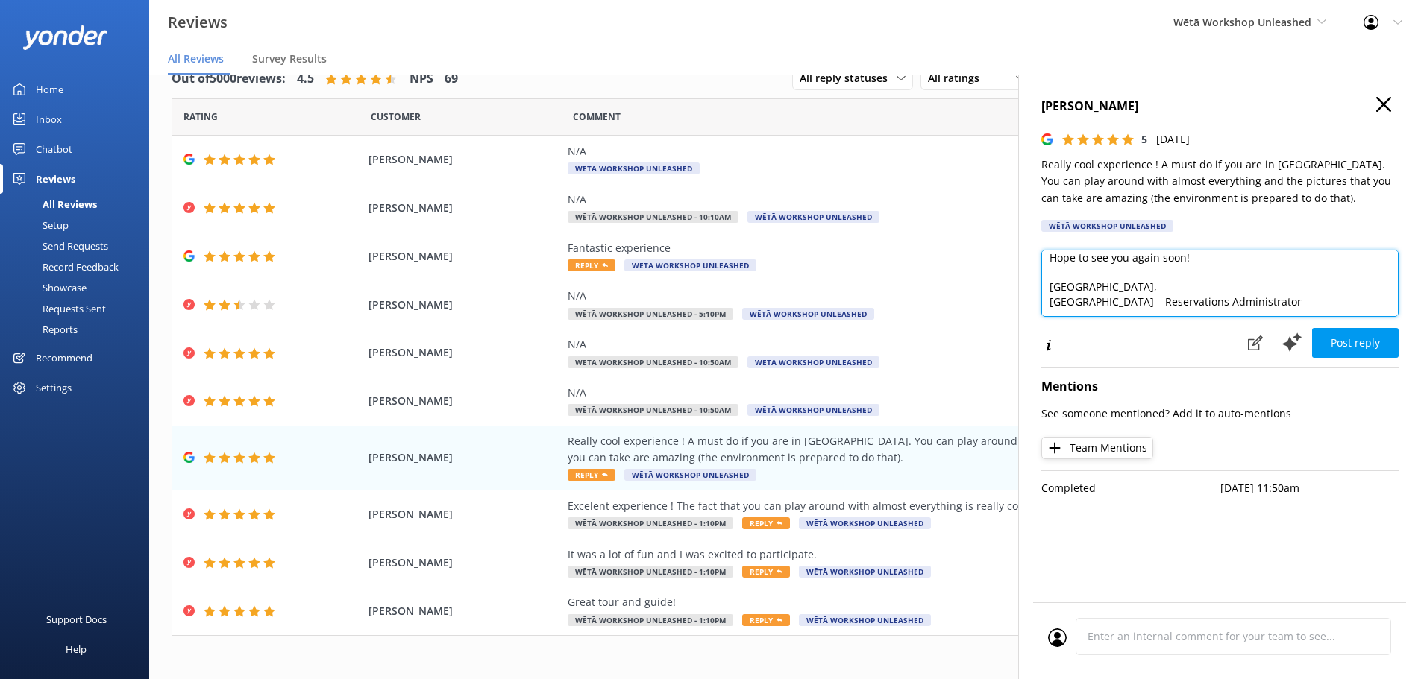
drag, startPoint x: 1225, startPoint y: 304, endPoint x: 1043, endPoint y: 307, distance: 181.3
click at [1043, 307] on textarea "Kia ora! Thanks so much for your awesome feedback – we’re thrilled you had such…" at bounding box center [1219, 283] width 357 height 67
type textarea "Kia ora! Thanks so much for your awesome feedback – we’re thrilled you had such…"
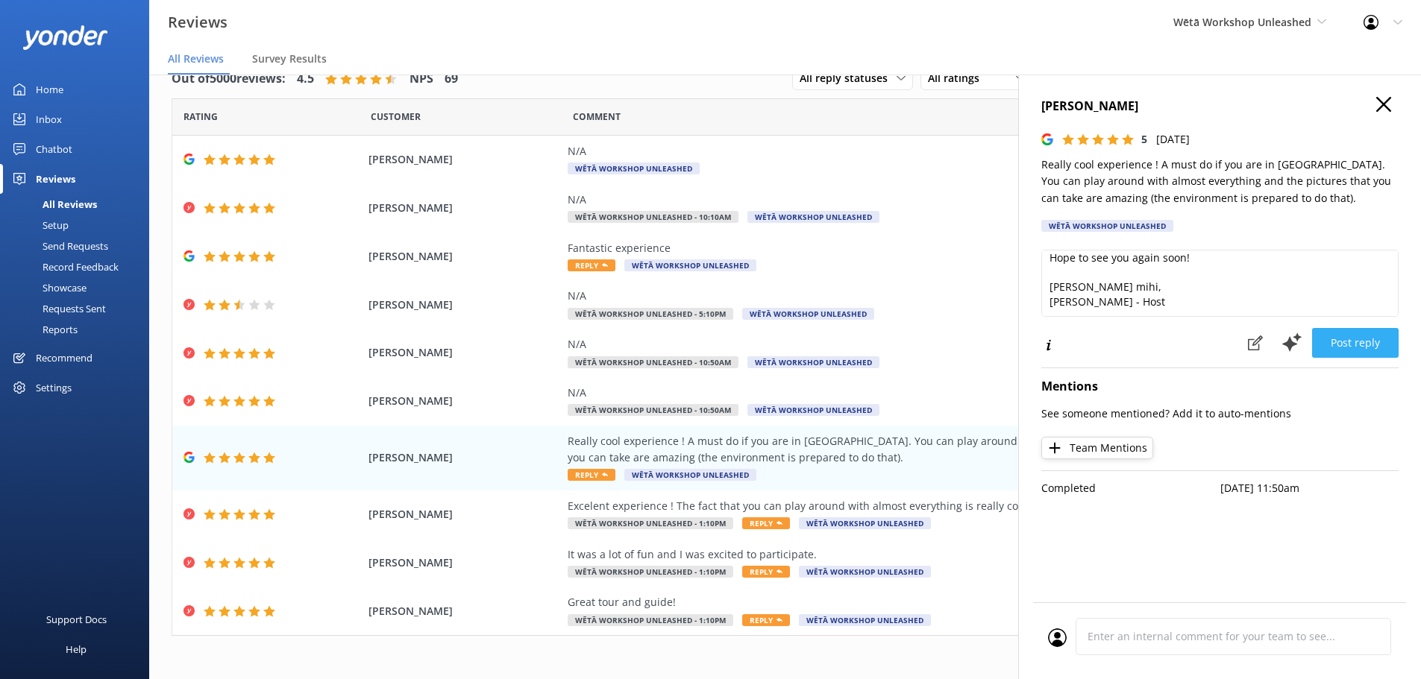
click at [1364, 352] on button "Post reply" at bounding box center [1355, 343] width 87 height 30
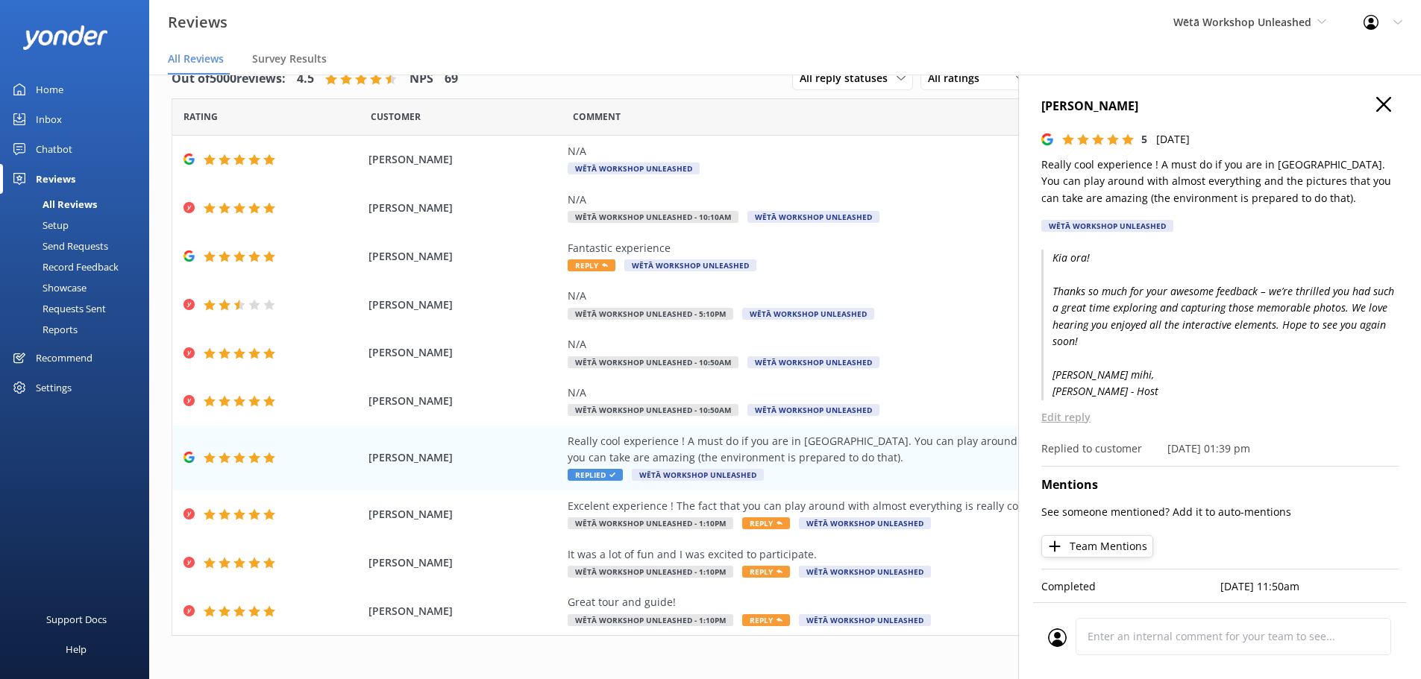
click at [1376, 98] on icon "button" at bounding box center [1383, 104] width 15 height 15
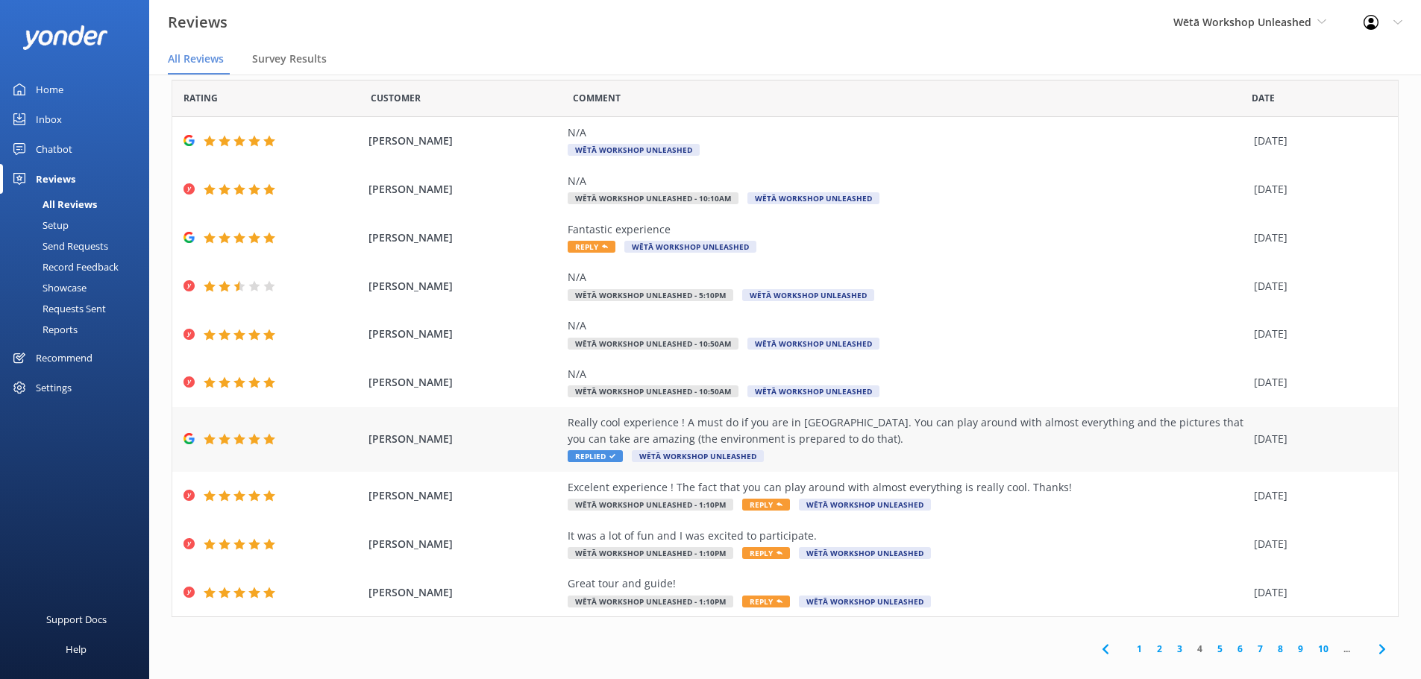
scroll to position [35, 0]
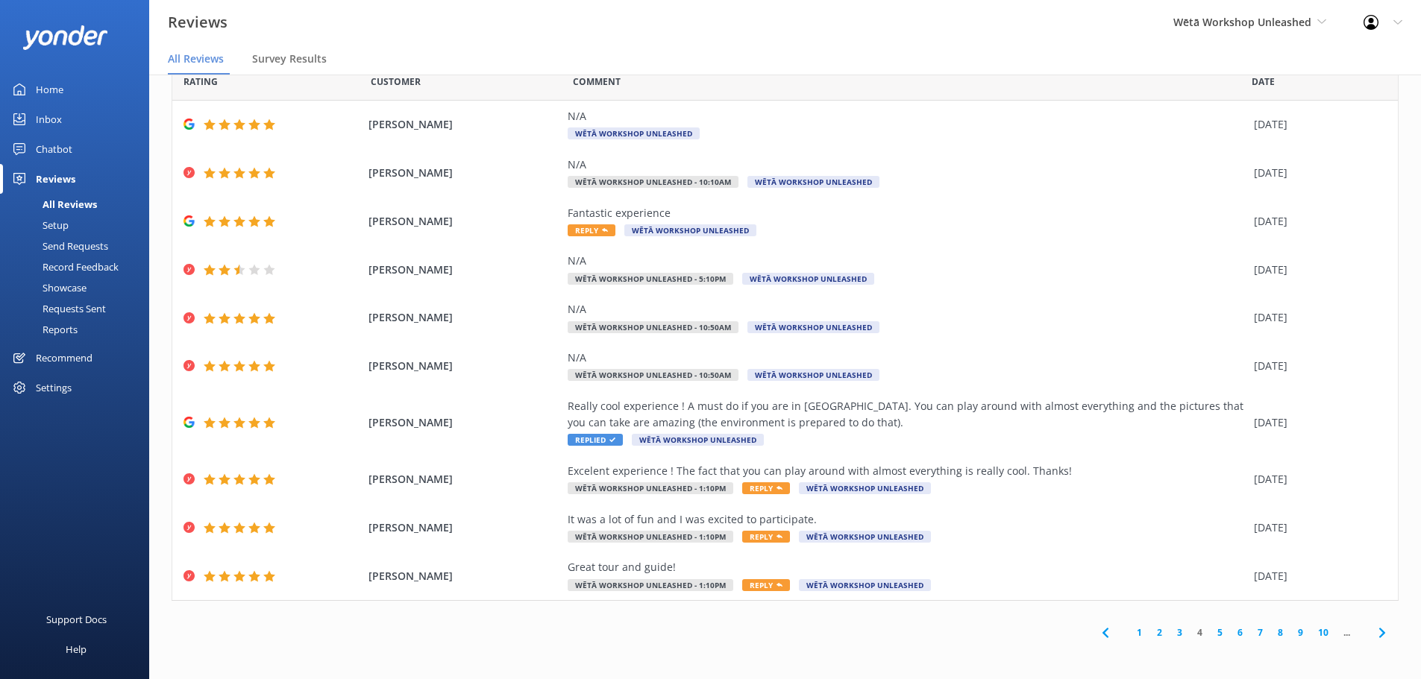
click at [1210, 634] on link "5" at bounding box center [1220, 633] width 20 height 14
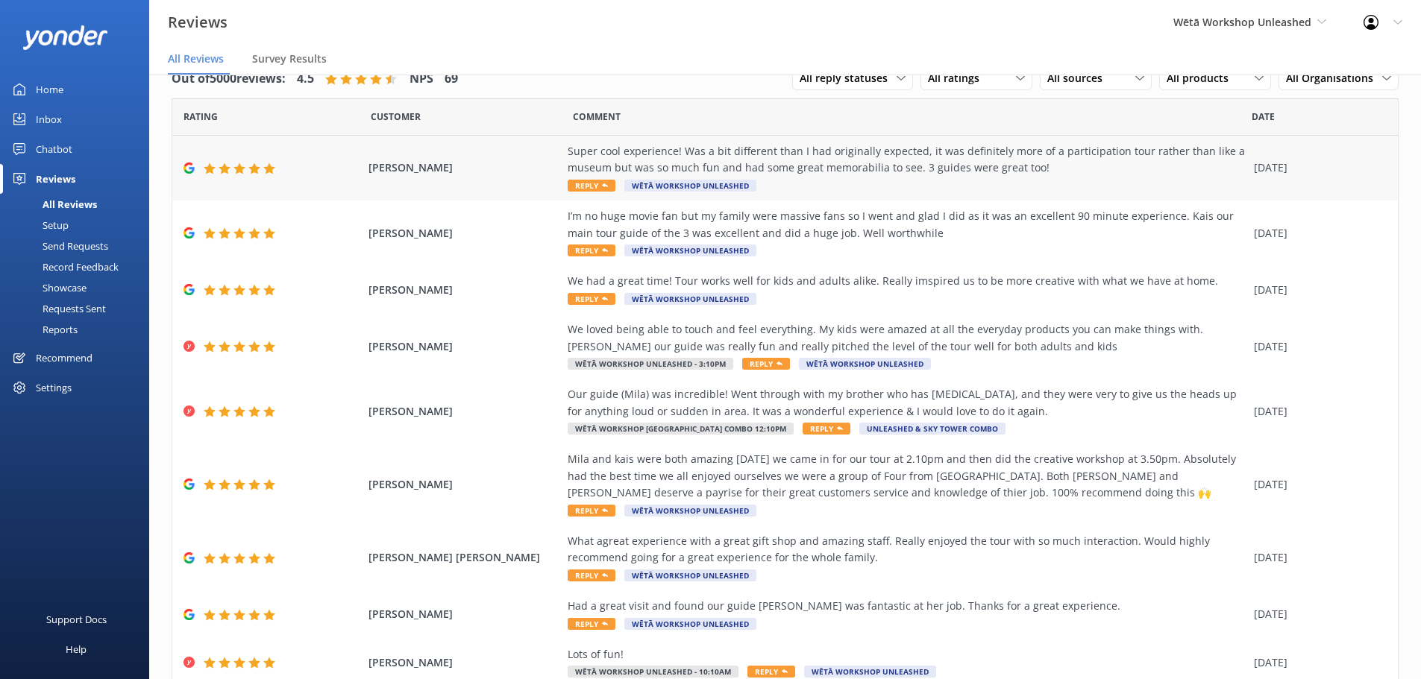
click at [589, 183] on span "Reply" at bounding box center [592, 186] width 48 height 12
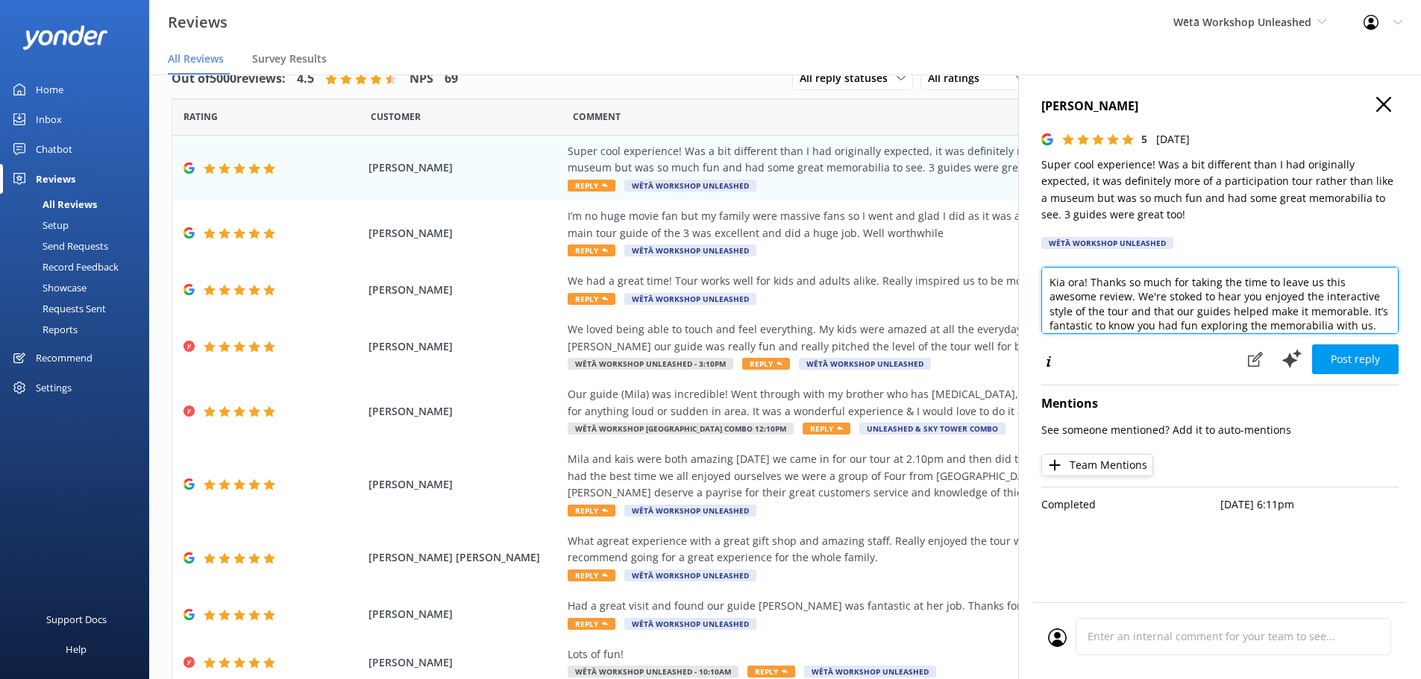
click at [1089, 286] on textarea "Kia ora! Thanks so much for taking the time to leave us this awesome review. We…" at bounding box center [1219, 300] width 357 height 67
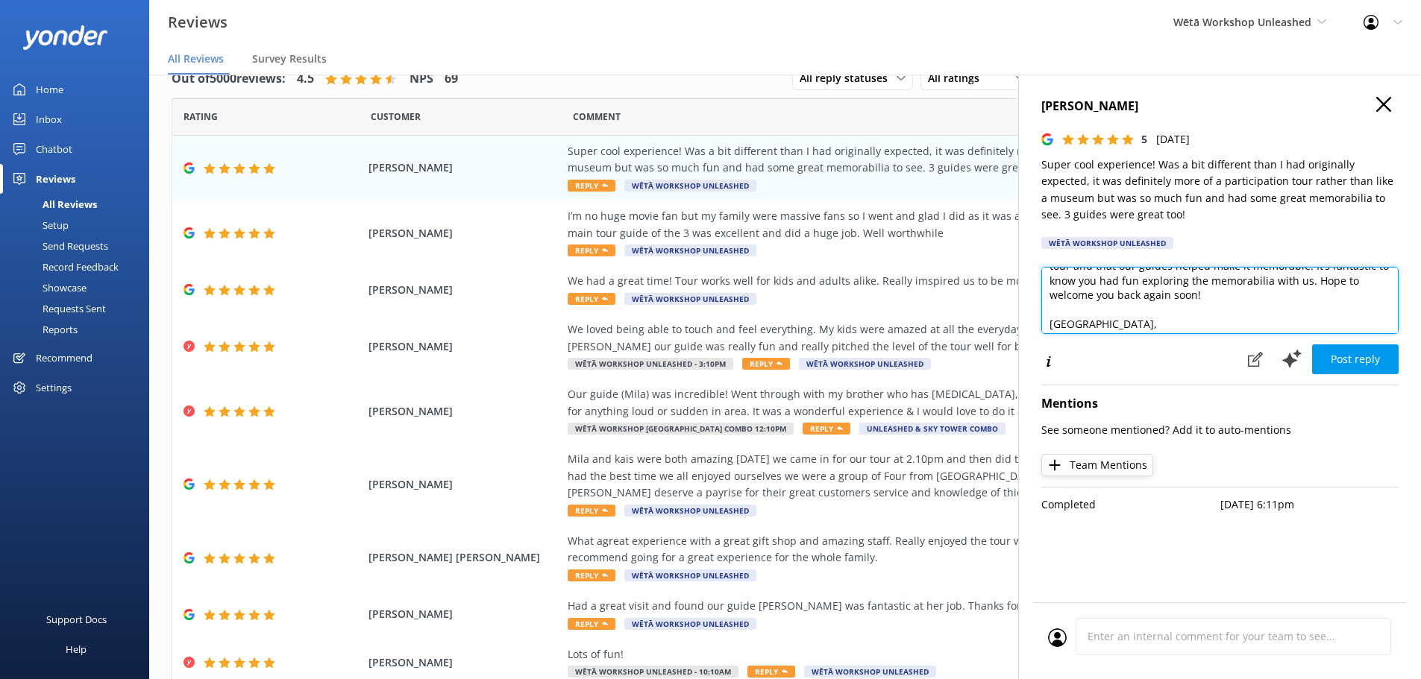
click at [1209, 297] on textarea "Kia ora! Thanks so much for taking the time to leave us this awesome review. We…" at bounding box center [1219, 300] width 357 height 67
drag, startPoint x: 1261, startPoint y: 323, endPoint x: 1010, endPoint y: 318, distance: 251.4
click at [1010, 318] on div "Out of 5000 reviews: 4.5 NPS 69 All reply statuses All reply statuses Needs a r…" at bounding box center [785, 362] width 1272 height 635
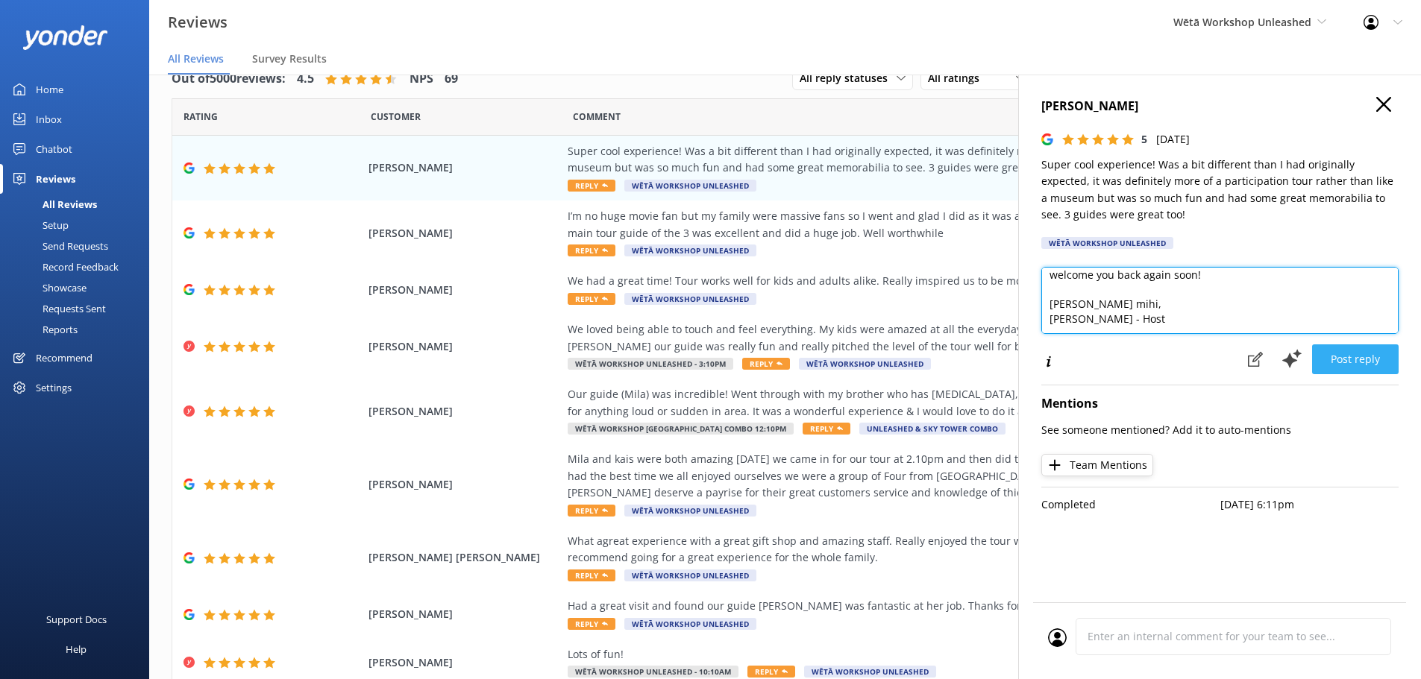
type textarea "Kia ora! Thanks so much for taking the time to leave us this awesome review. We…"
click at [1360, 355] on button "Post reply" at bounding box center [1355, 360] width 87 height 30
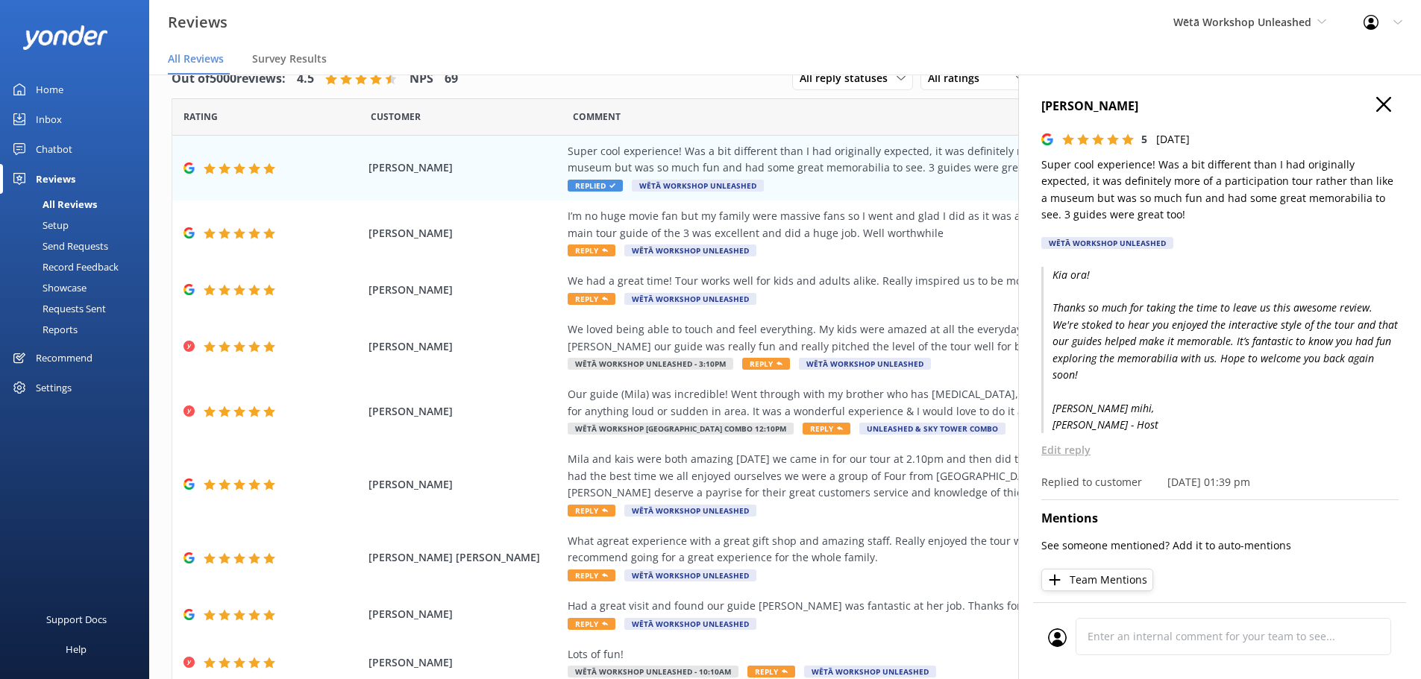
click at [1390, 102] on div "[PERSON_NAME] 5 [DATE] Super cool experience! Was a bit different than I had or…" at bounding box center [1219, 414] width 403 height 679
click at [1363, 113] on h4 "[PERSON_NAME]" at bounding box center [1219, 106] width 357 height 19
click at [1376, 101] on icon "button" at bounding box center [1383, 104] width 15 height 15
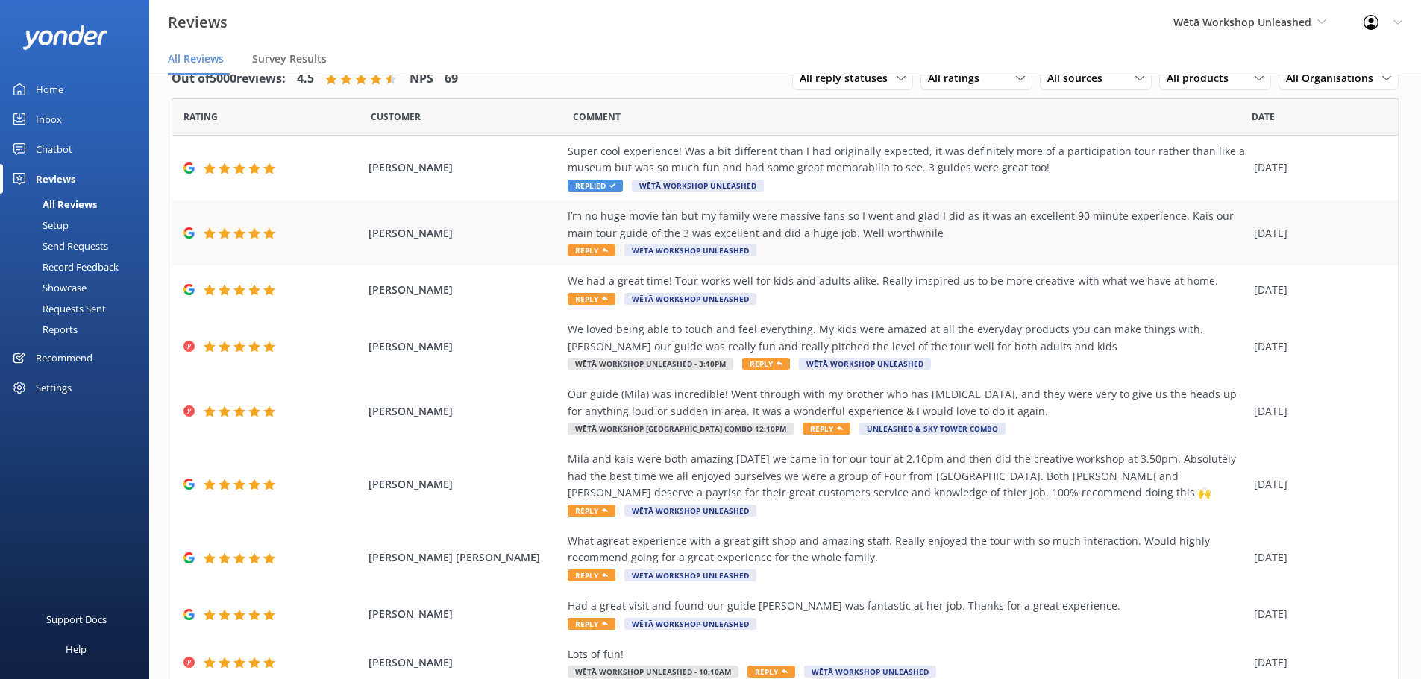
click at [587, 249] on span "Reply" at bounding box center [592, 251] width 48 height 12
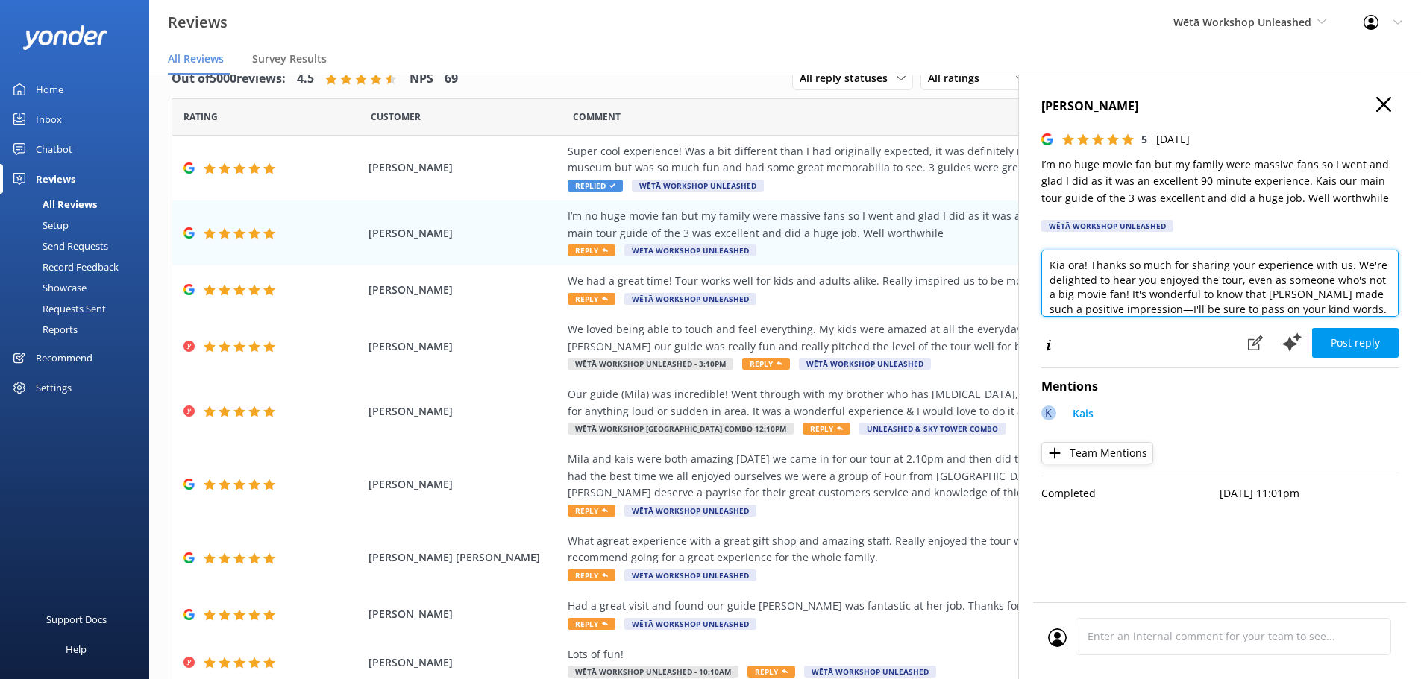
click at [1086, 262] on textarea "Kia ora! Thanks so much for sharing your experience with us. We're delighted to…" at bounding box center [1219, 283] width 357 height 67
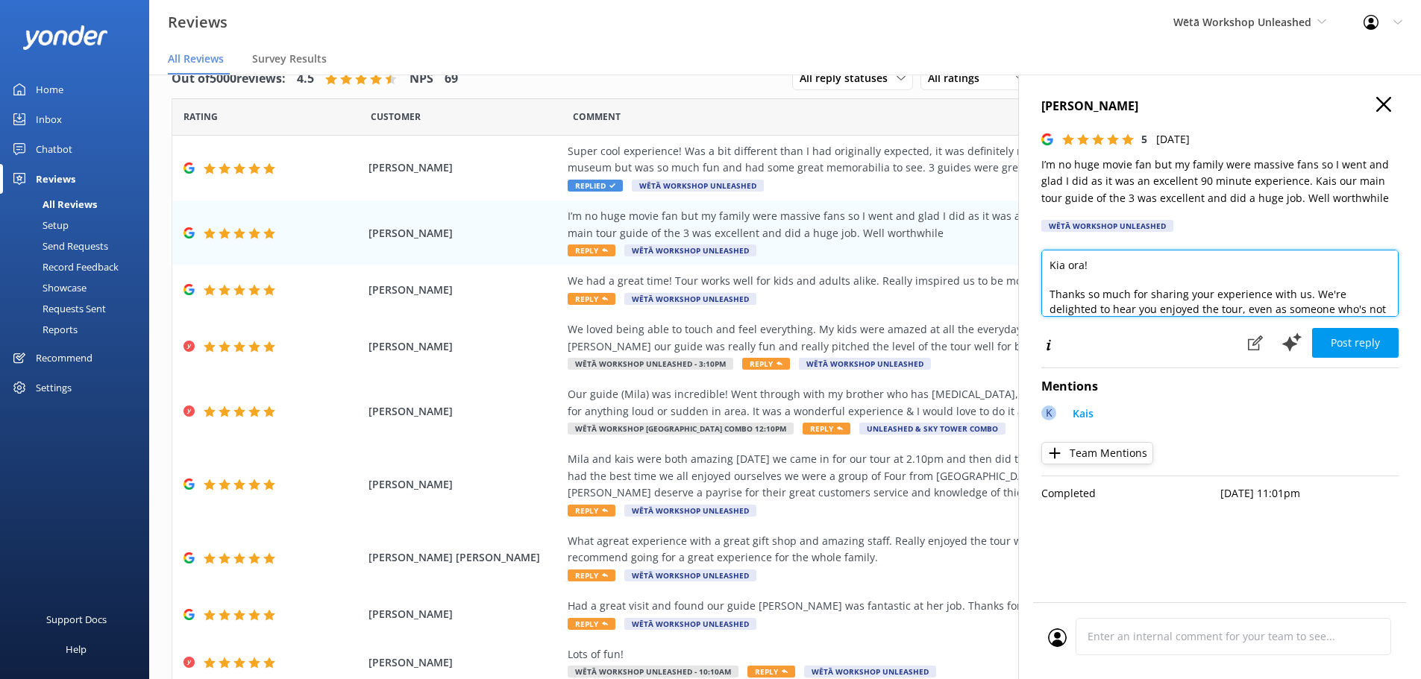
click at [1398, 310] on textarea "Kia ora! Thanks so much for sharing your experience with us. We're delighted to…" at bounding box center [1219, 283] width 357 height 67
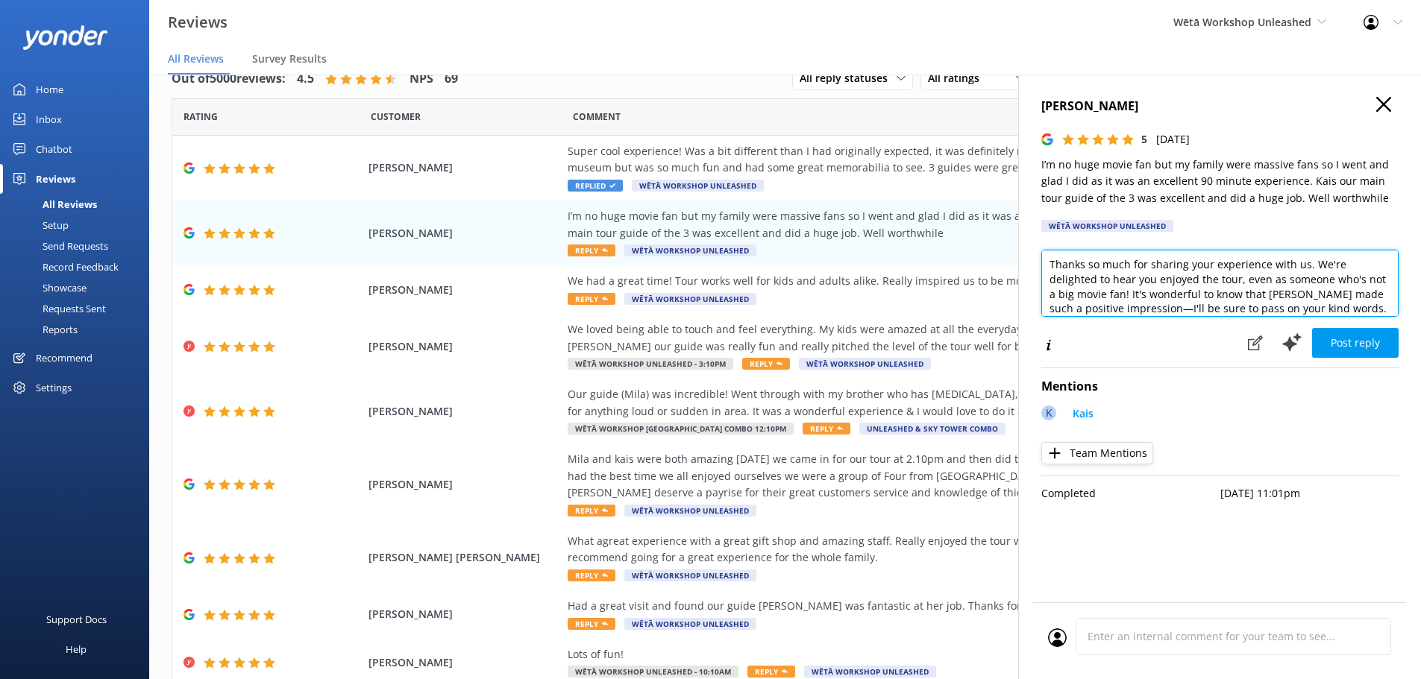
scroll to position [60, 0]
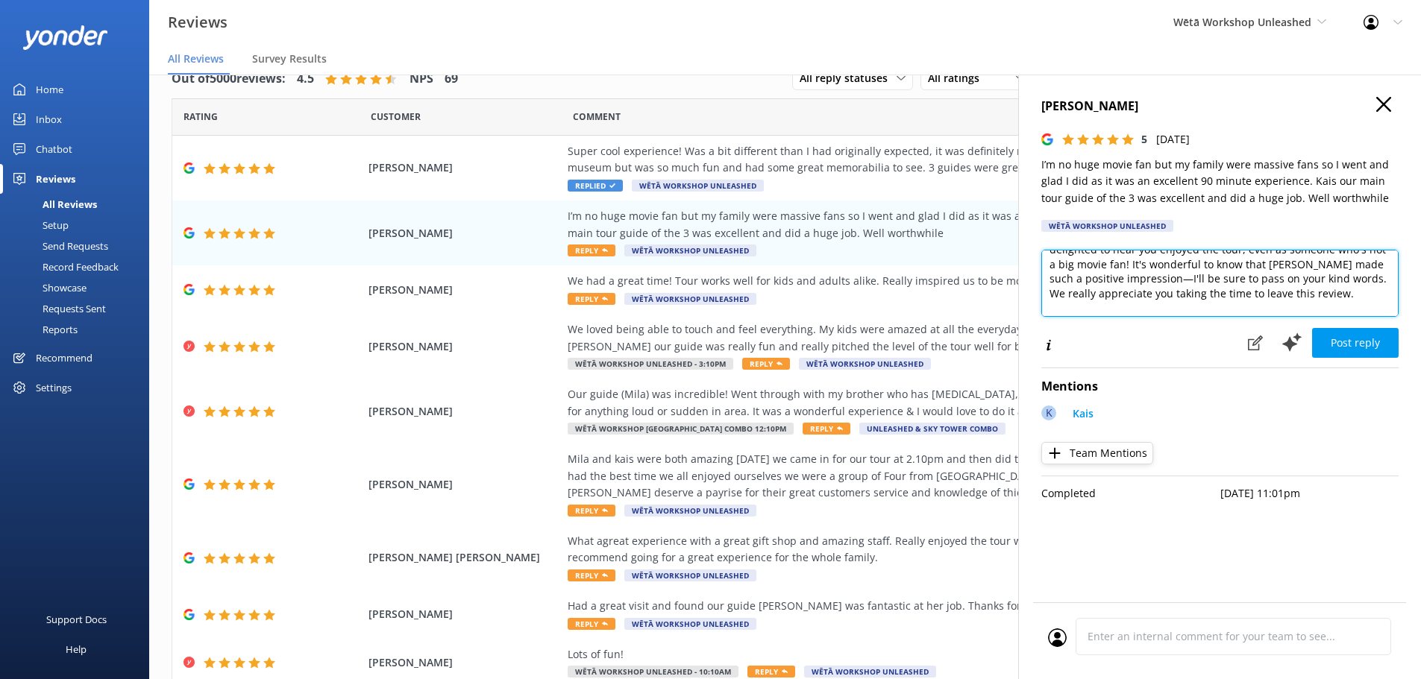
drag, startPoint x: 1328, startPoint y: 300, endPoint x: 1334, endPoint y: 293, distance: 8.5
click at [1331, 298] on textarea "Kia ora! Thanks so much for sharing your experience with us. We're delighted to…" at bounding box center [1219, 283] width 357 height 67
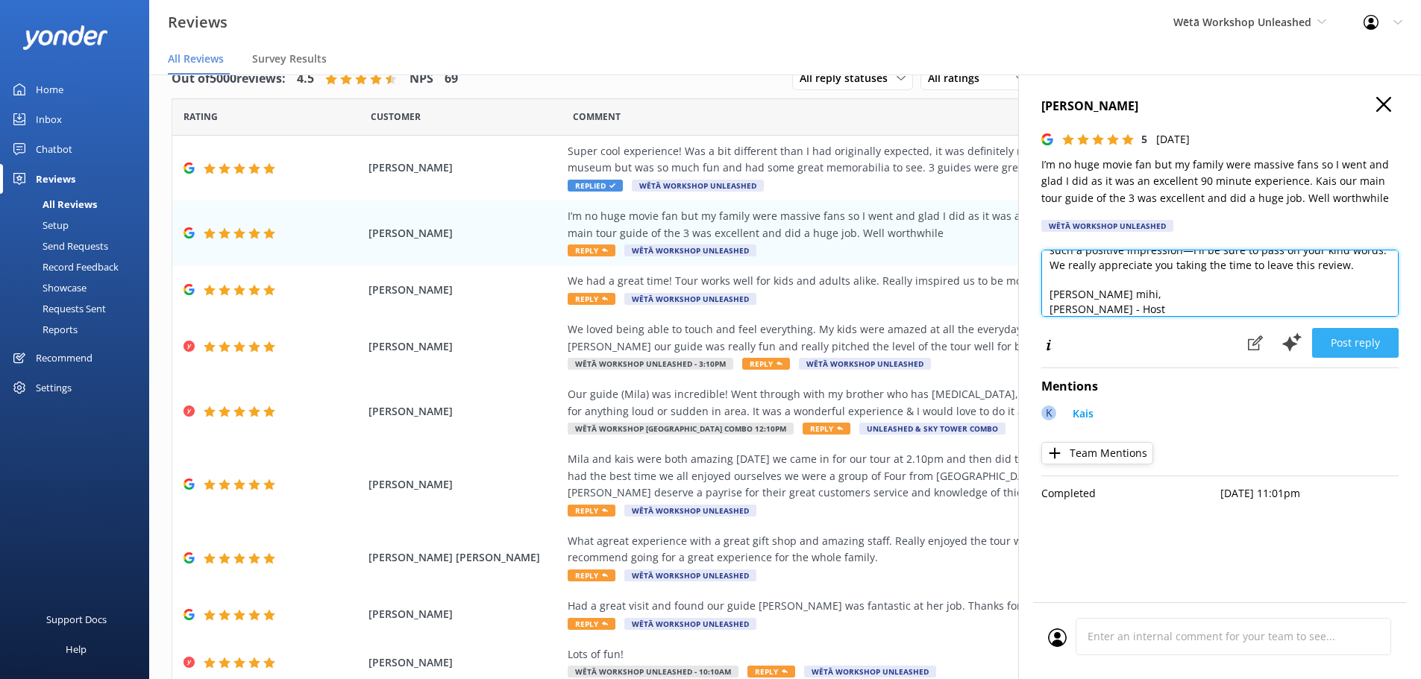
type textarea "Kia ora! Thanks so much for sharing your experience with us. We're delighted to…"
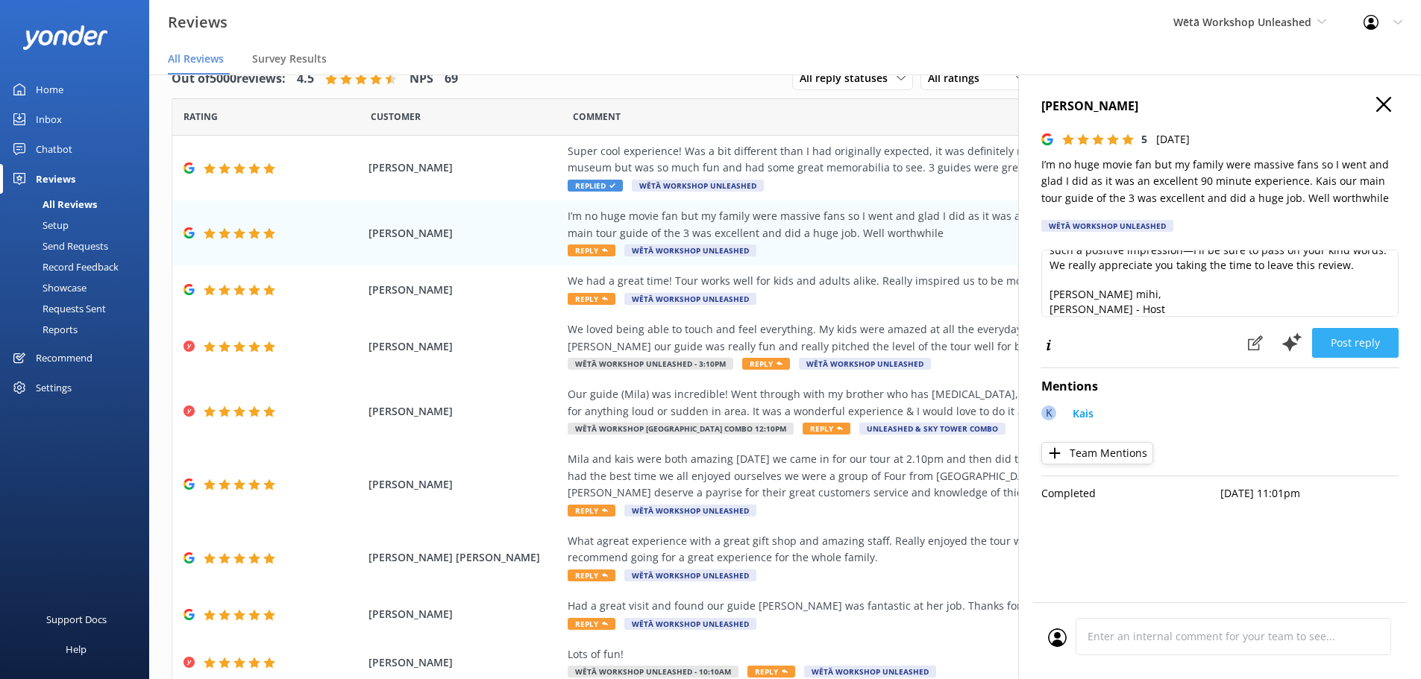
click at [1359, 349] on button "Post reply" at bounding box center [1355, 343] width 87 height 30
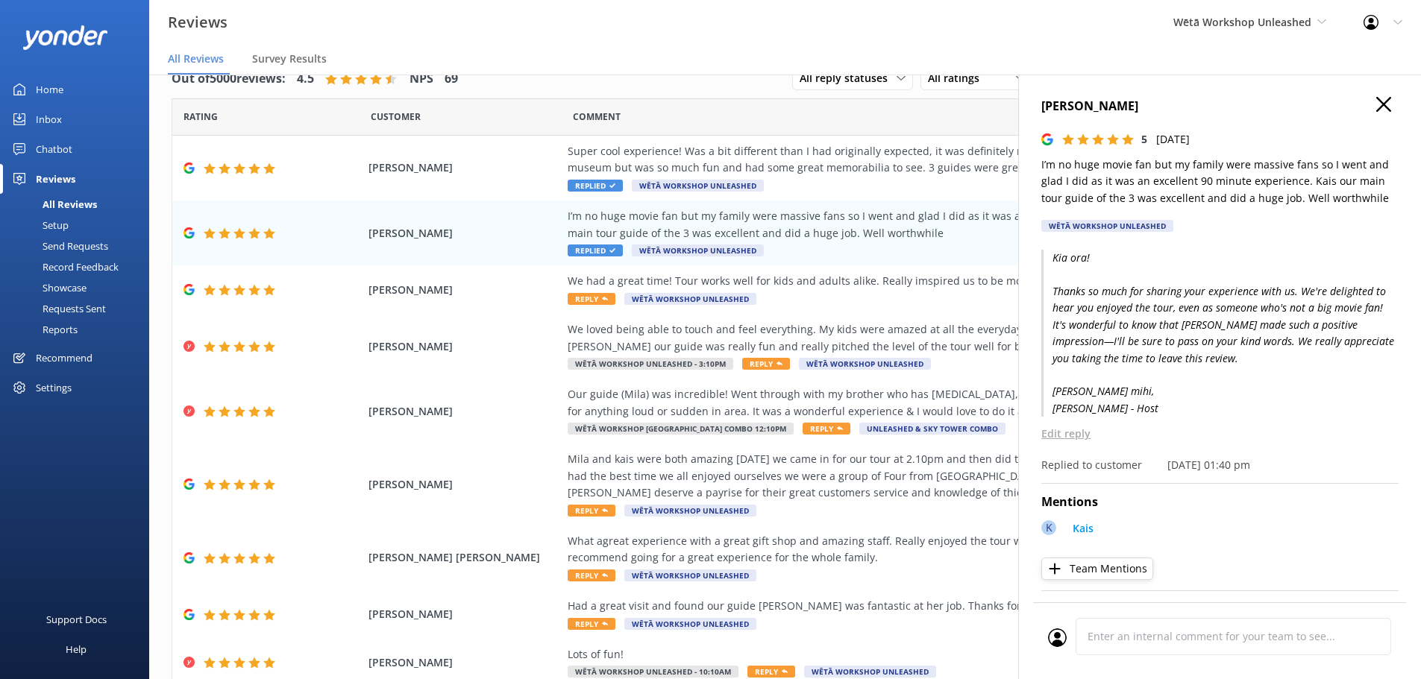
click at [1379, 102] on icon "button" at bounding box center [1383, 104] width 15 height 15
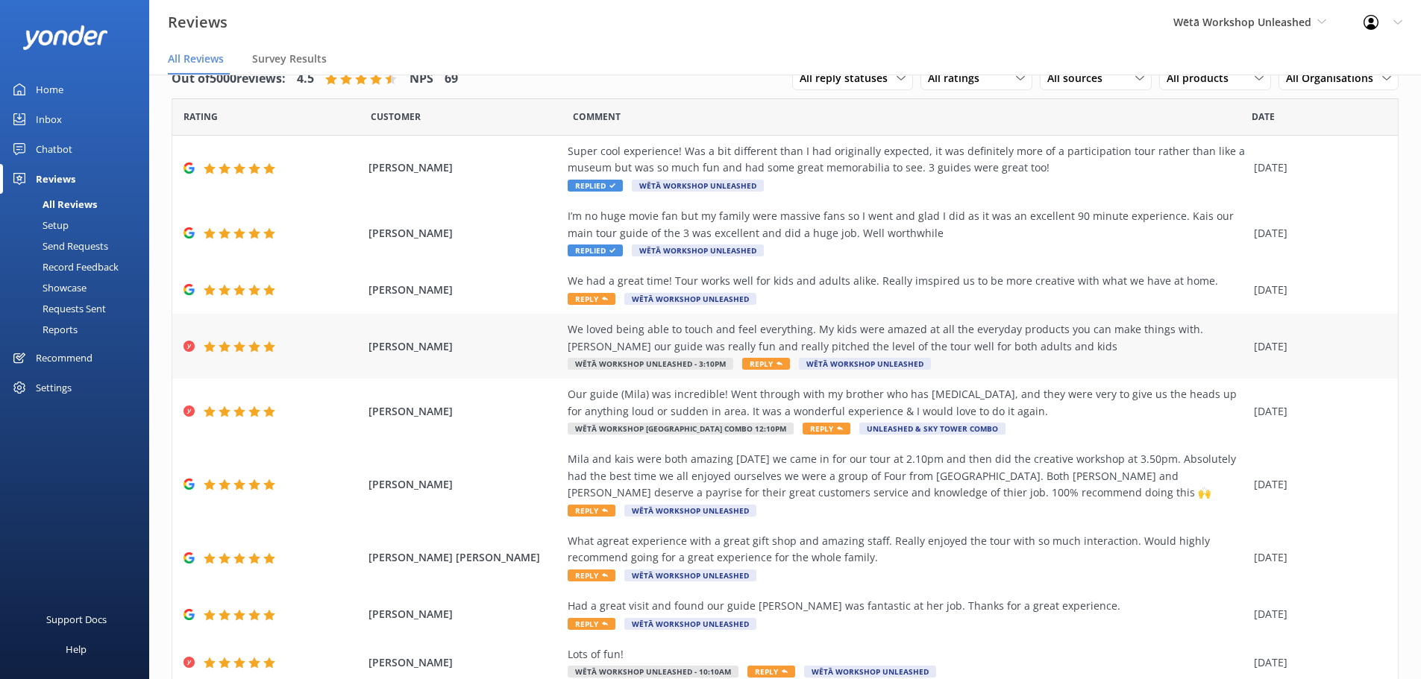
click at [742, 359] on span "Reply" at bounding box center [766, 364] width 48 height 12
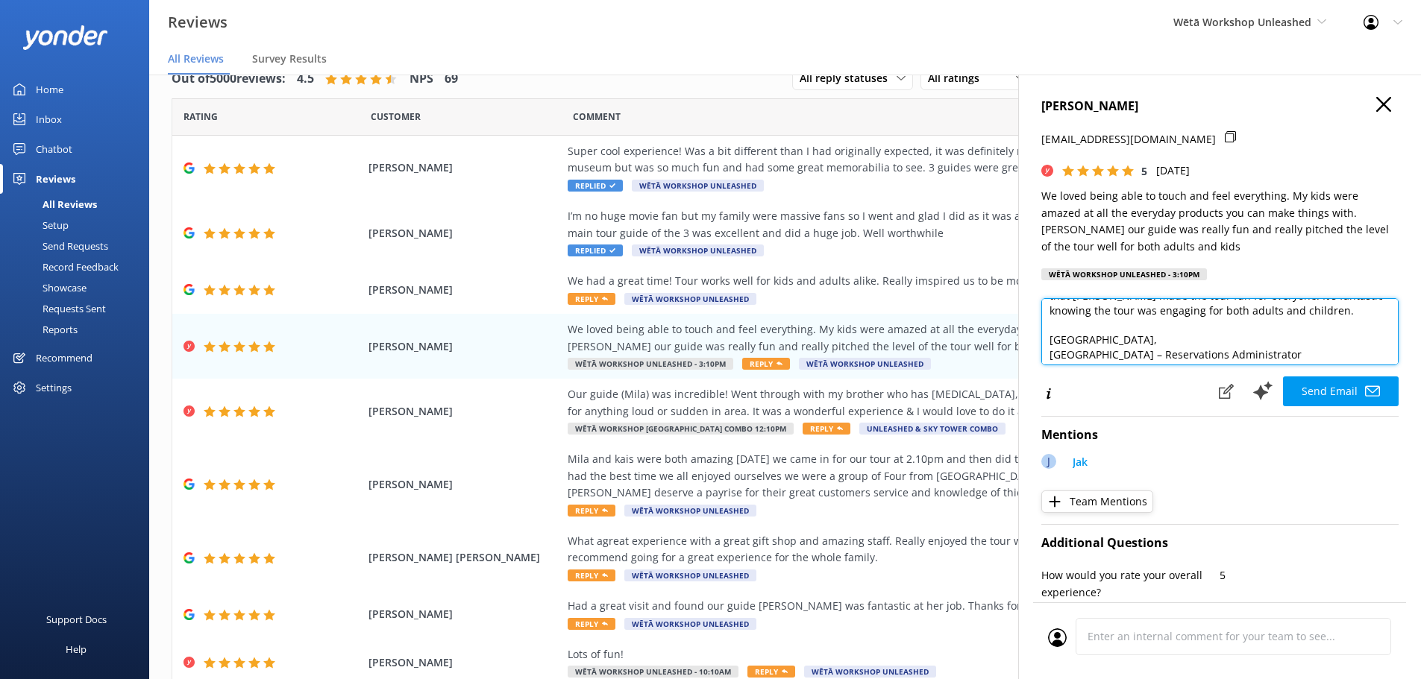
scroll to position [81, 0]
drag, startPoint x: 1099, startPoint y: 345, endPoint x: 1009, endPoint y: 345, distance: 90.2
click at [1009, 345] on div "Out of 5000 reviews: 4.5 NPS 69 All reply statuses All reply statuses Needs a r…" at bounding box center [785, 362] width 1272 height 635
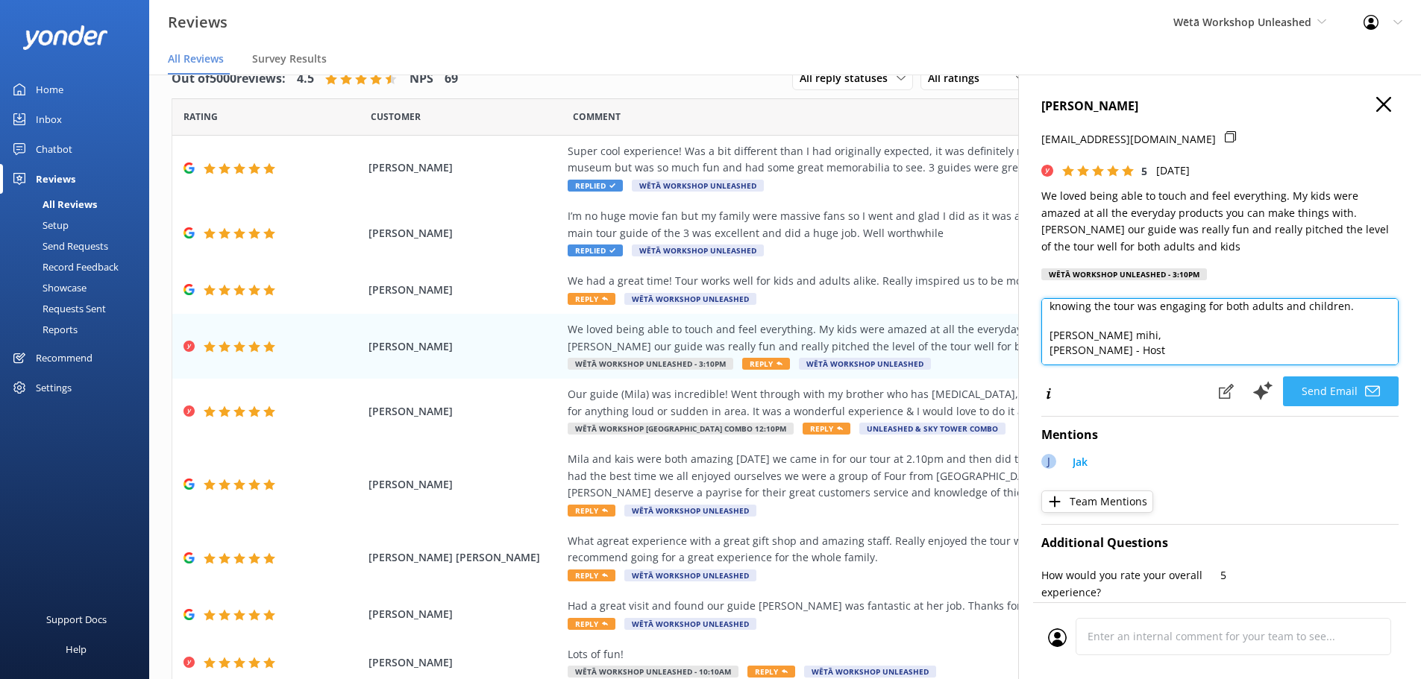
type textarea "Kia ora [PERSON_NAME], Thank you so much for your lovely feedback! We're deligh…"
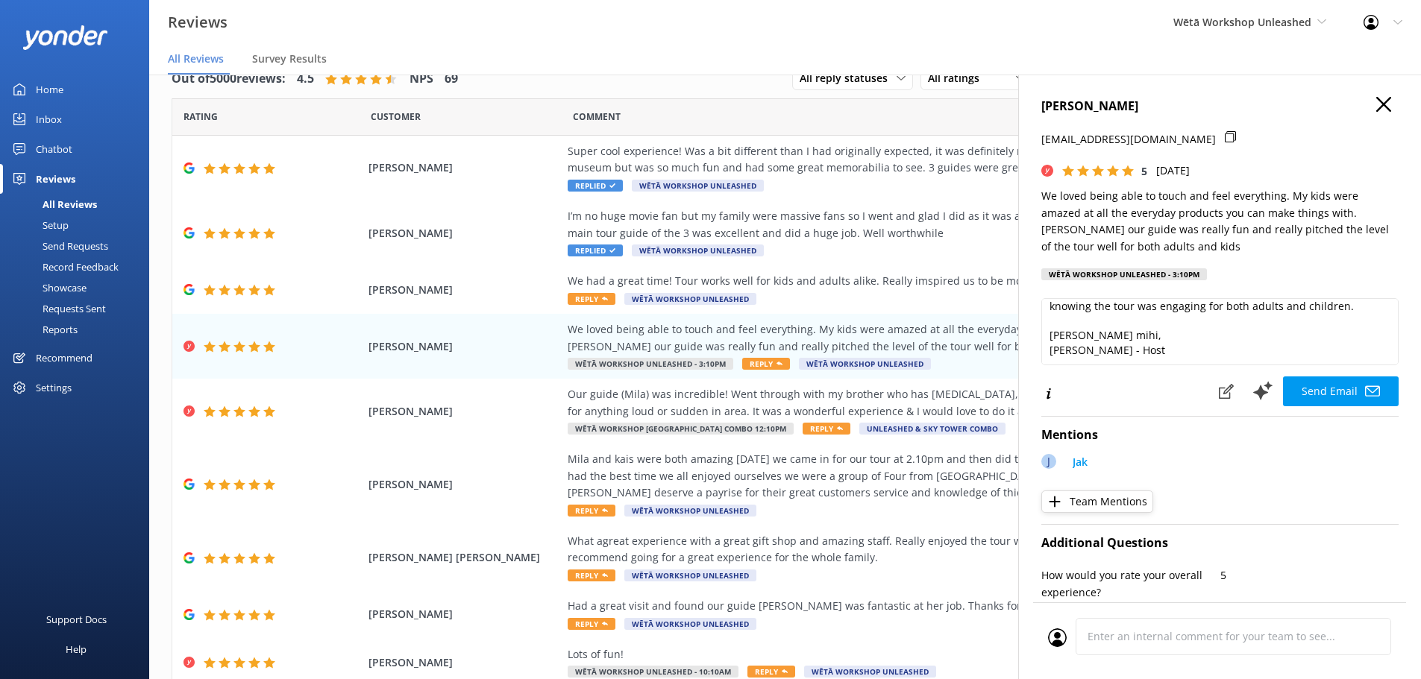
click at [1337, 399] on button "Send Email" at bounding box center [1341, 392] width 116 height 30
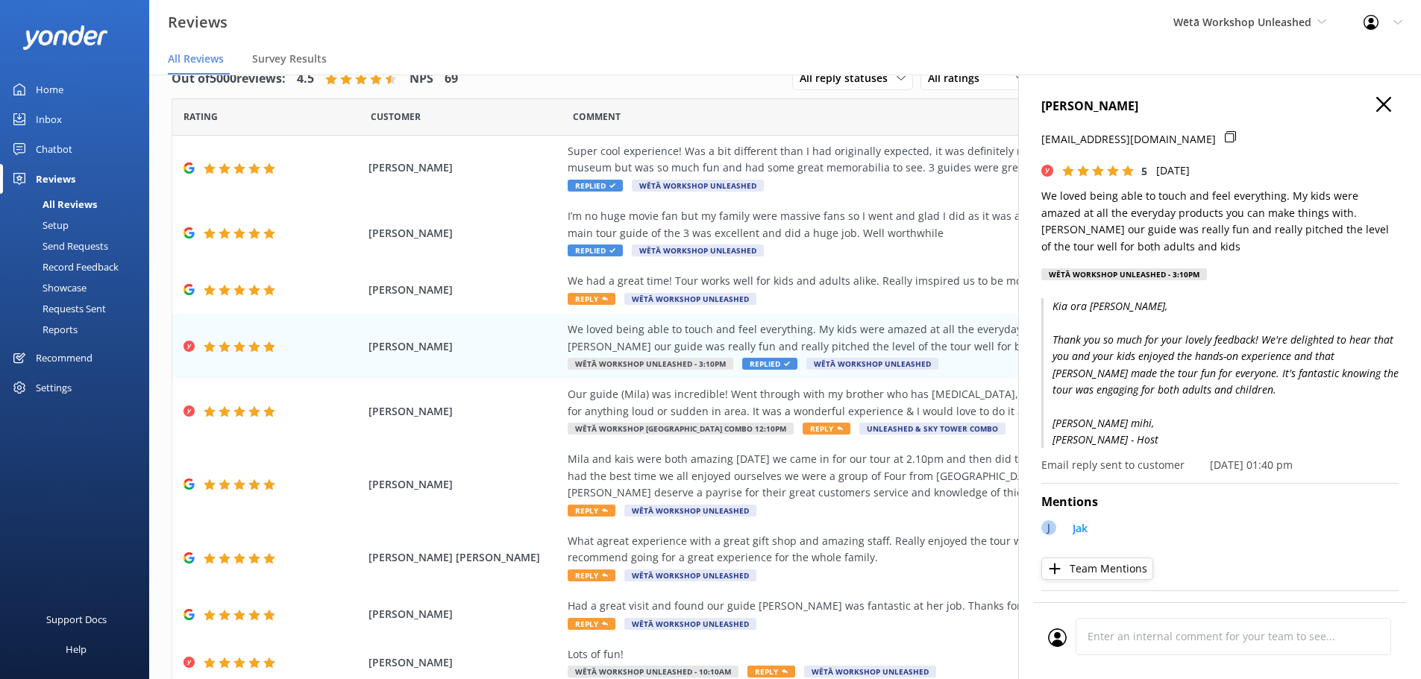
click at [1376, 104] on icon "button" at bounding box center [1383, 104] width 15 height 15
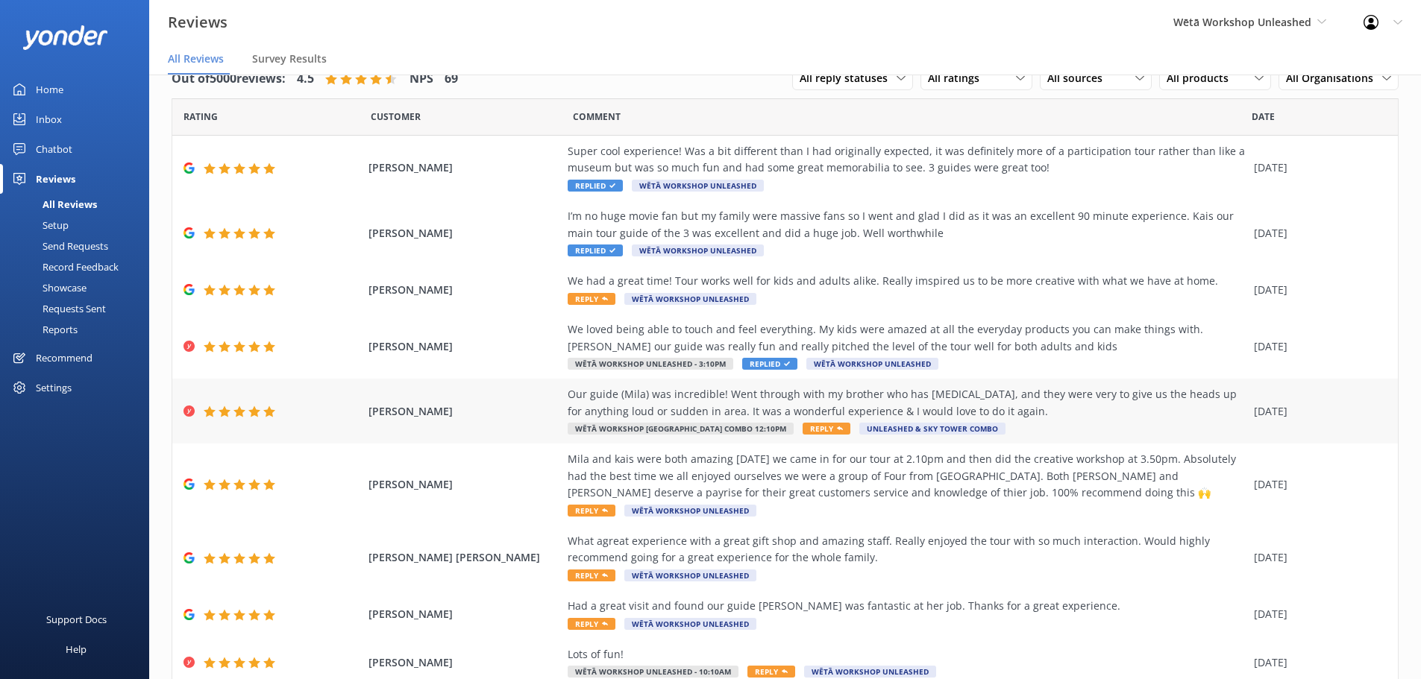
click at [842, 422] on div "Our guide (Mila) was incredible! Went through with my brother who has [MEDICAL_…" at bounding box center [907, 411] width 679 height 50
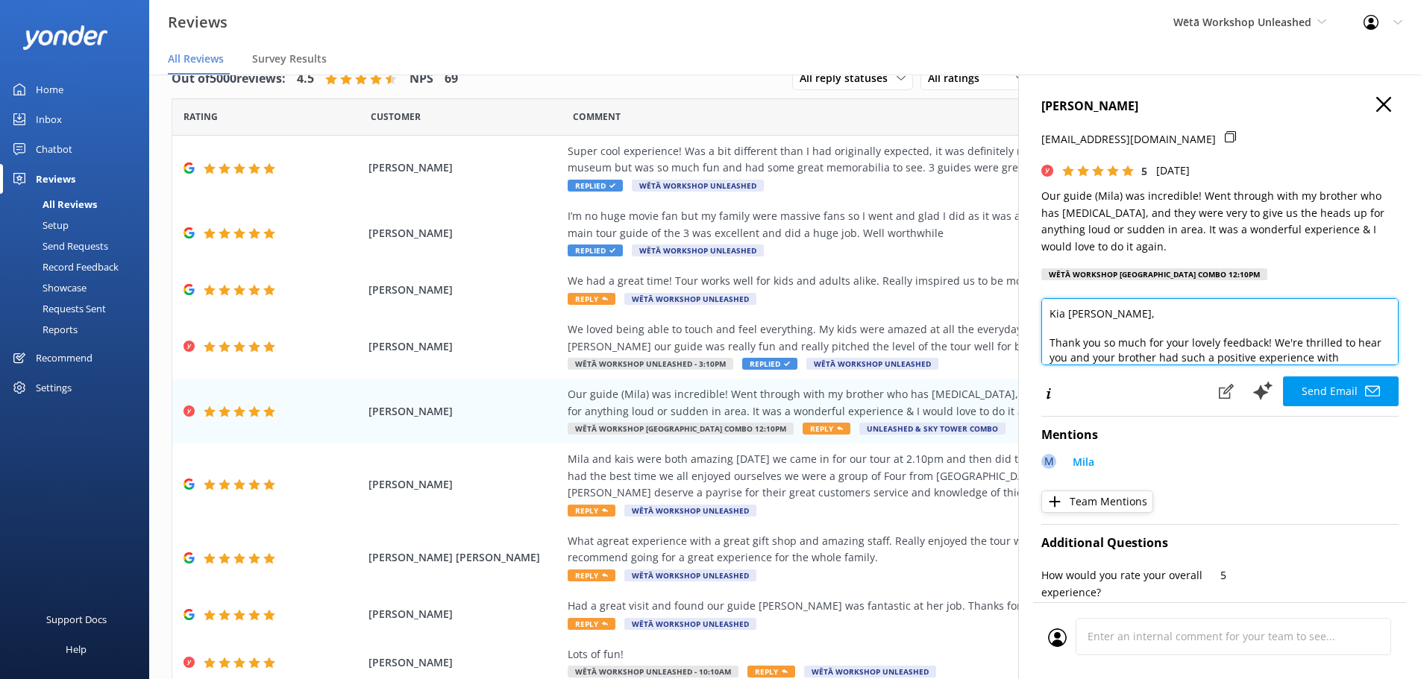
click at [1090, 310] on textarea "Kia [PERSON_NAME], Thank you so much for your lovely feedback! We're thrilled t…" at bounding box center [1219, 331] width 357 height 67
click at [1231, 326] on textarea "Kia [PERSON_NAME], Thank you so much for your lovely feedback! We're thrilled t…" at bounding box center [1219, 331] width 357 height 67
drag, startPoint x: 1269, startPoint y: 348, endPoint x: 1024, endPoint y: 351, distance: 245.4
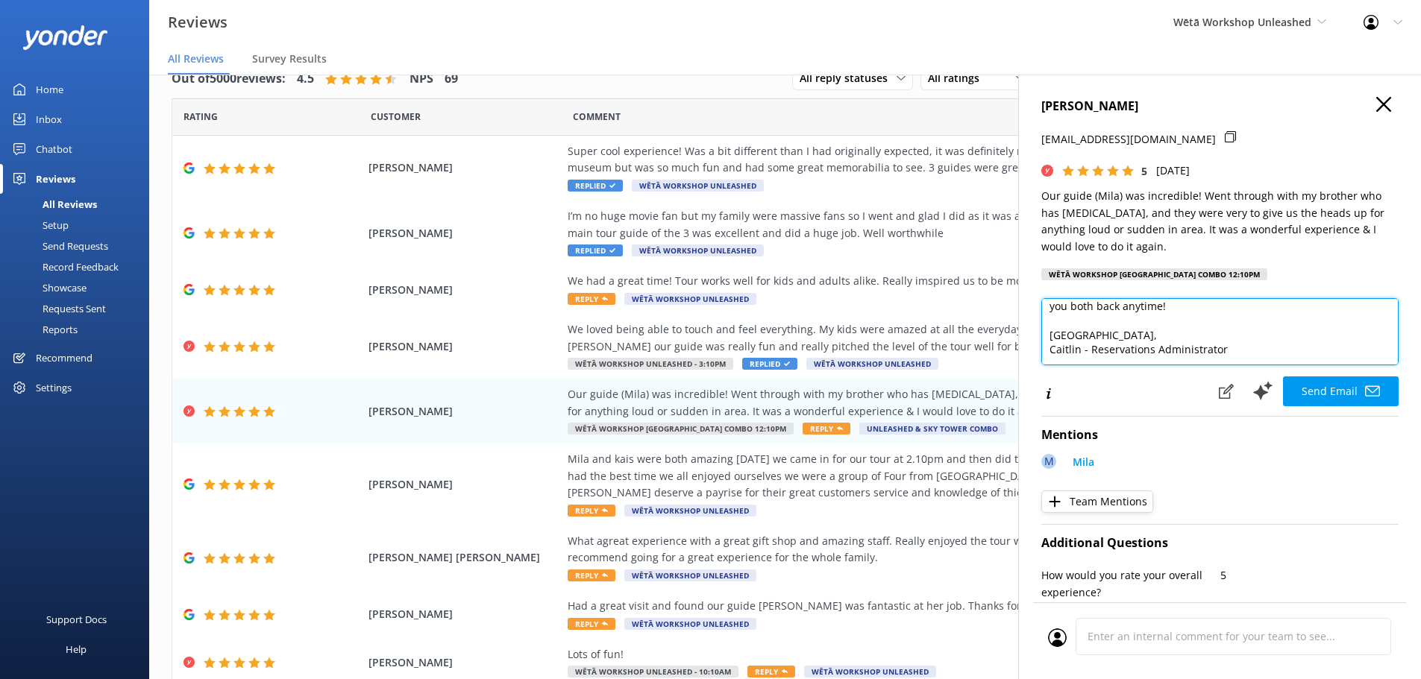
click at [1024, 351] on div "[PERSON_NAME] [EMAIL_ADDRESS][DOMAIN_NAME] 5 [DATE] Our guide (Mila) was incred…" at bounding box center [1219, 414] width 403 height 679
type textarea "Kia [PERSON_NAME], Thank you so much for your lovely feedback! We're thrilled t…"
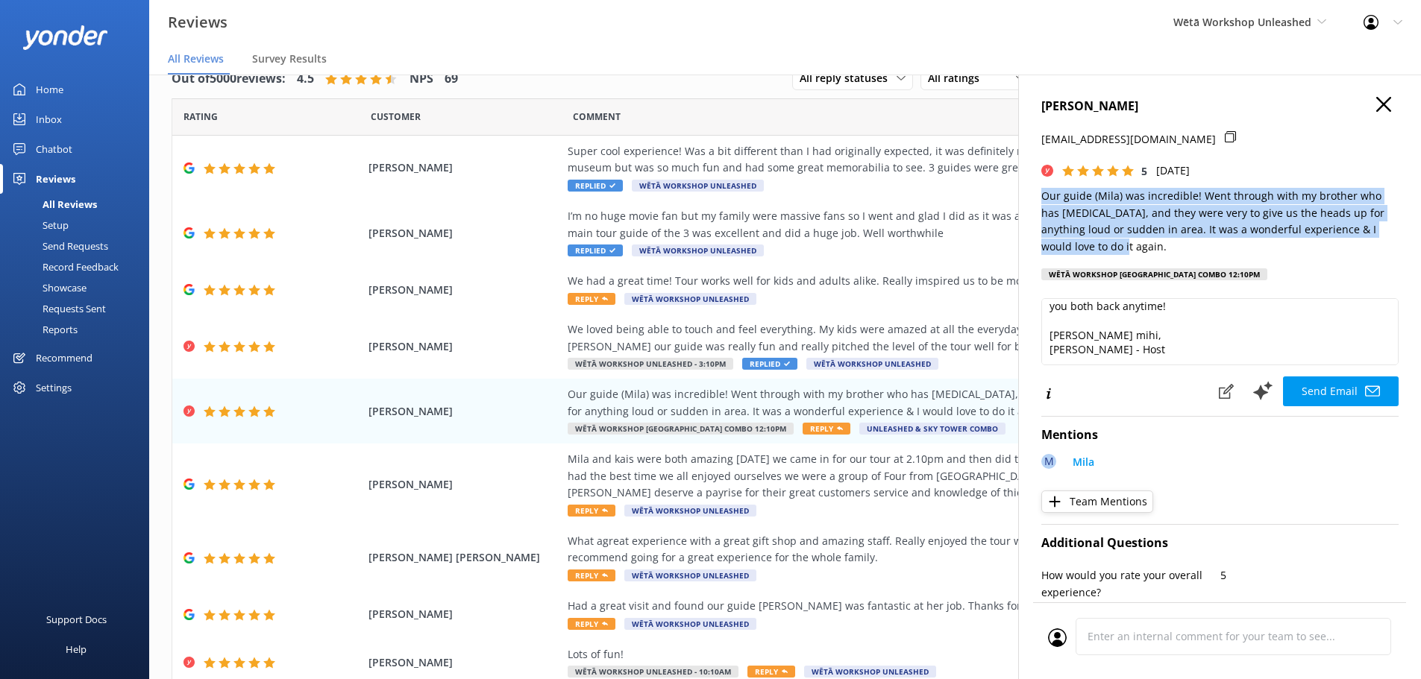
drag, startPoint x: 1104, startPoint y: 249, endPoint x: 1026, endPoint y: 195, distance: 95.4
click at [1026, 195] on div "[PERSON_NAME] [EMAIL_ADDRESS][DOMAIN_NAME] 5 [DATE] Our guide (Mila) was incred…" at bounding box center [1219, 414] width 403 height 679
copy p "Our guide (Mila) was incredible! Went through with my brother who has [MEDICAL_…"
click at [1108, 240] on p "Our guide (Mila) was incredible! Went through with my brother who has [MEDICAL_…" at bounding box center [1219, 221] width 357 height 67
drag, startPoint x: 1102, startPoint y: 245, endPoint x: 1037, endPoint y: 204, distance: 76.8
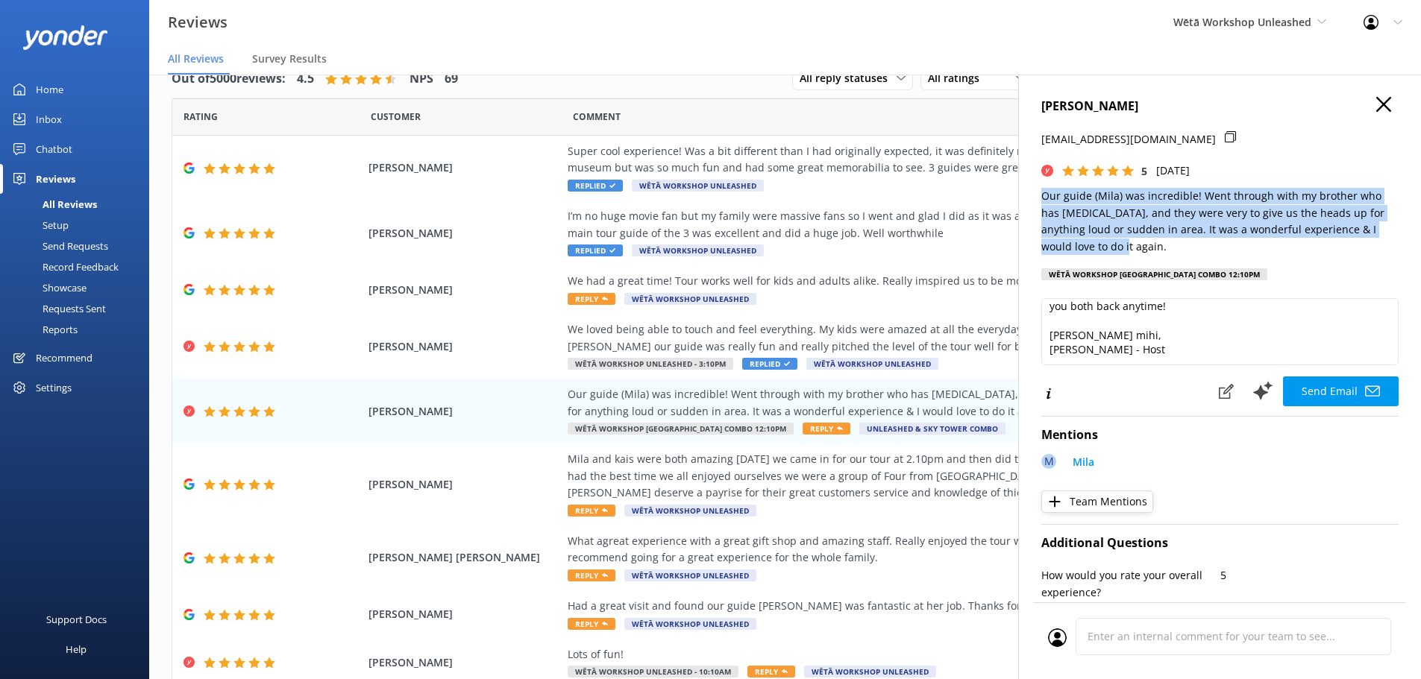
click at [1037, 204] on div "[PERSON_NAME] [EMAIL_ADDRESS][DOMAIN_NAME] 5 [DATE] Our guide (Mila) was incred…" at bounding box center [1219, 414] width 403 height 679
copy p "Our guide (Mila) was incredible! Went through with my brother who has [MEDICAL_…"
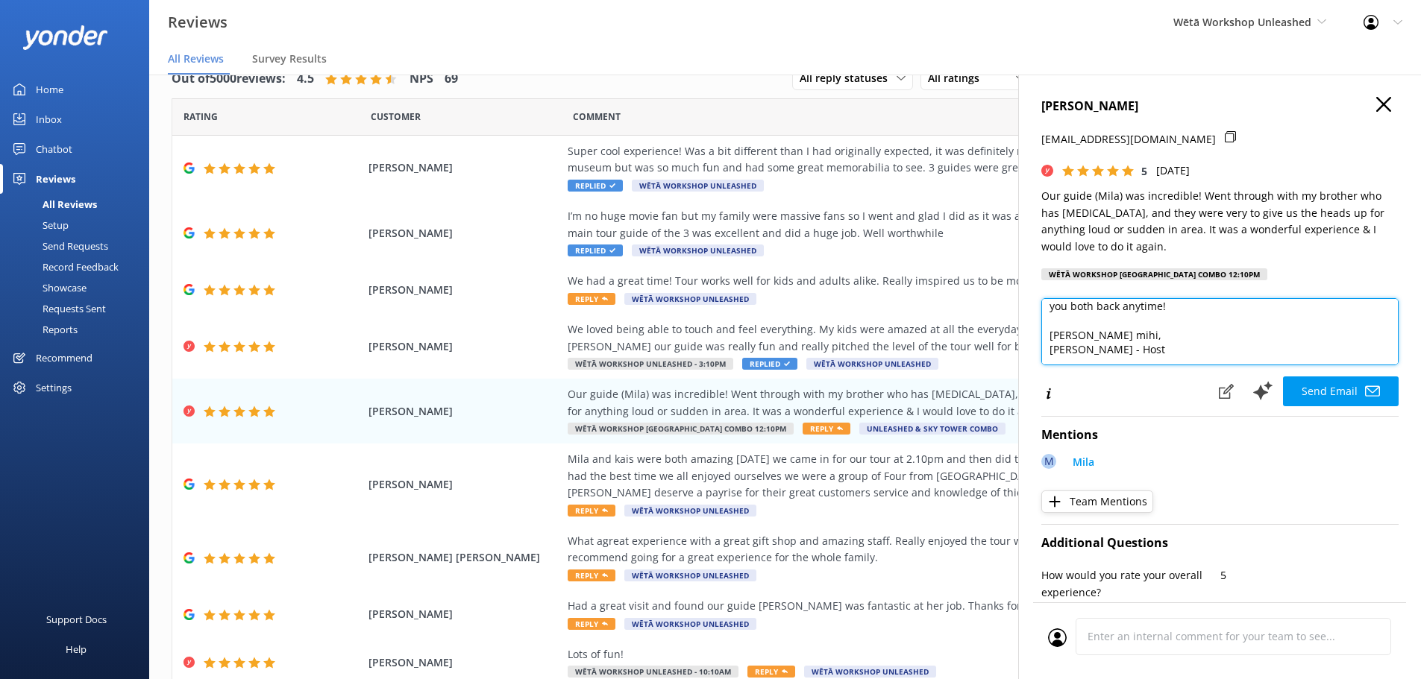
click at [1137, 343] on textarea "Kia [PERSON_NAME], Thank you so much for your lovely feedback! We're thrilled t…" at bounding box center [1219, 331] width 357 height 67
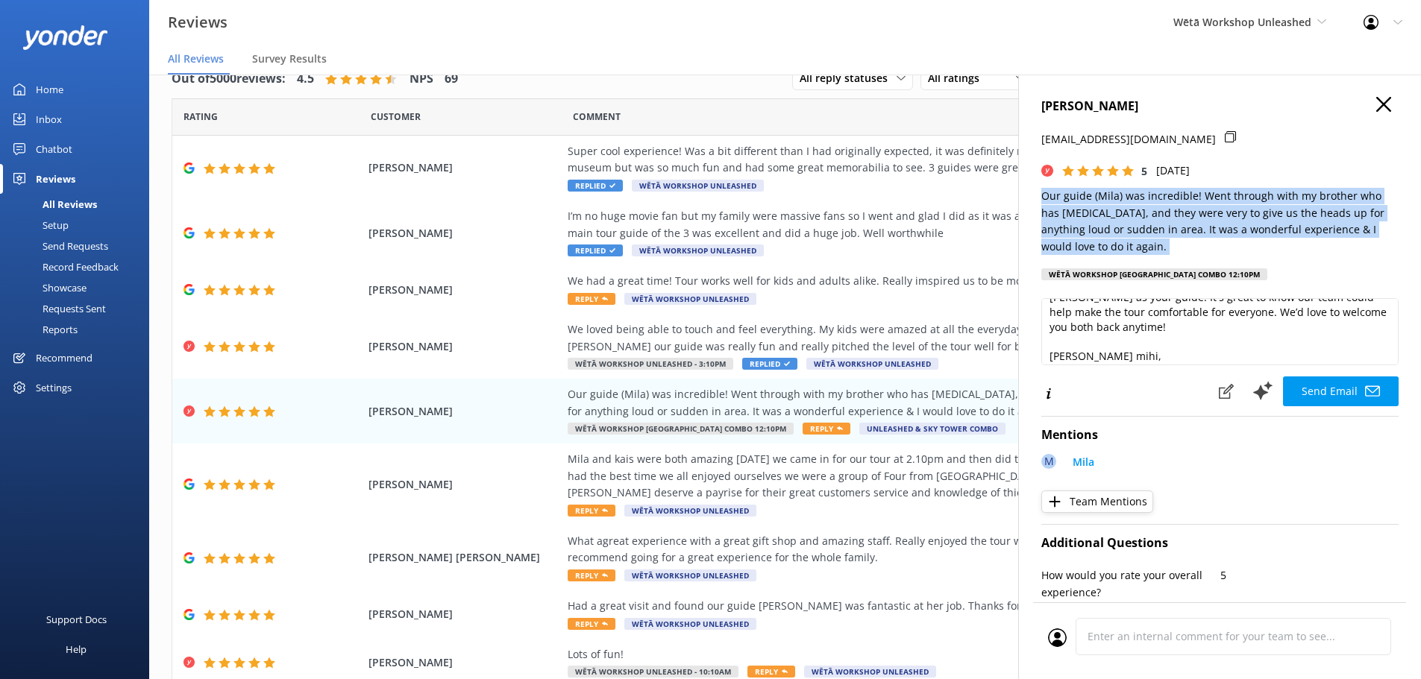
drag, startPoint x: 1140, startPoint y: 256, endPoint x: 1034, endPoint y: 200, distance: 120.4
click at [1034, 200] on div "[PERSON_NAME] [EMAIL_ADDRESS][DOMAIN_NAME] 5 [DATE] Our guide (Mila) was incred…" at bounding box center [1219, 414] width 403 height 679
copy p "Our guide (Mila) was incredible! Went through with my brother who has [MEDICAL_…"
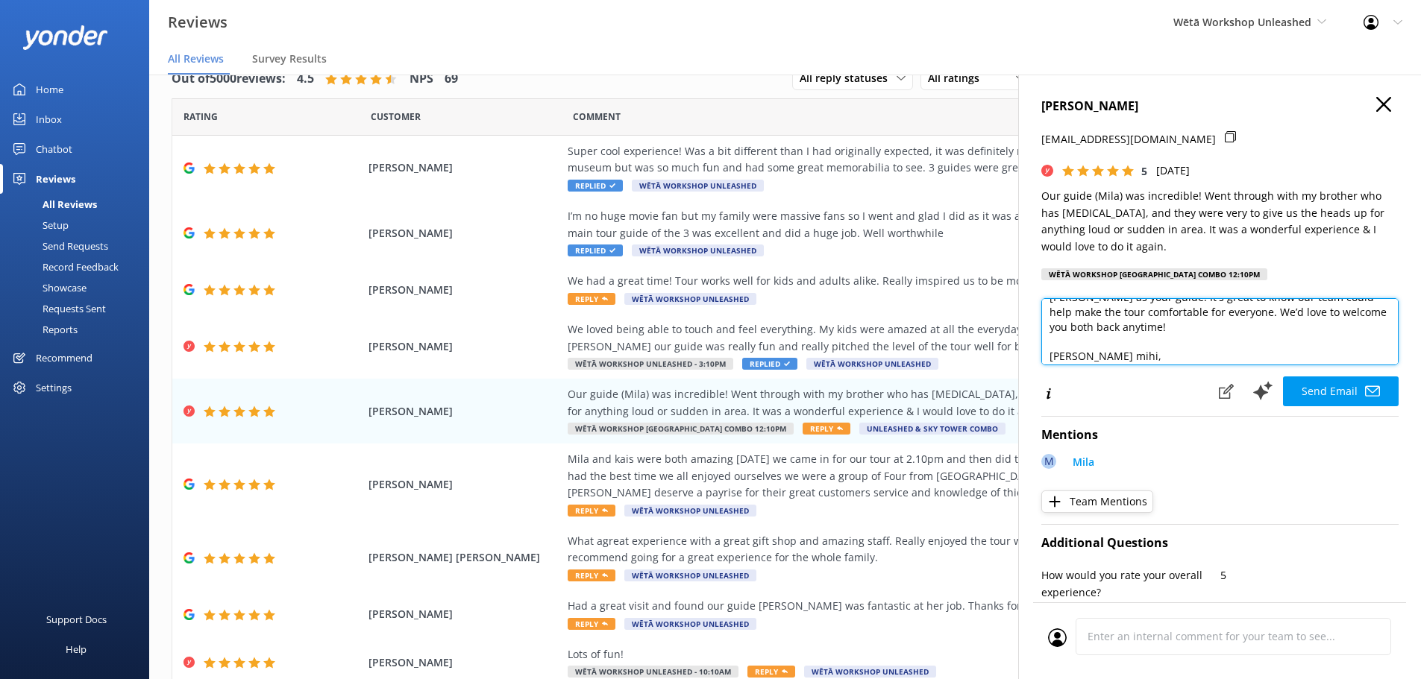
drag, startPoint x: 1219, startPoint y: 342, endPoint x: 1226, endPoint y: 354, distance: 13.4
click at [1224, 350] on textarea "Kia [PERSON_NAME], Thank you so much for your lovely feedback! We're thrilled t…" at bounding box center [1219, 331] width 357 height 67
click at [1284, 337] on textarea "Kia [PERSON_NAME], Thank you so much for your lovely feedback! We're thrilled t…" at bounding box center [1219, 331] width 357 height 67
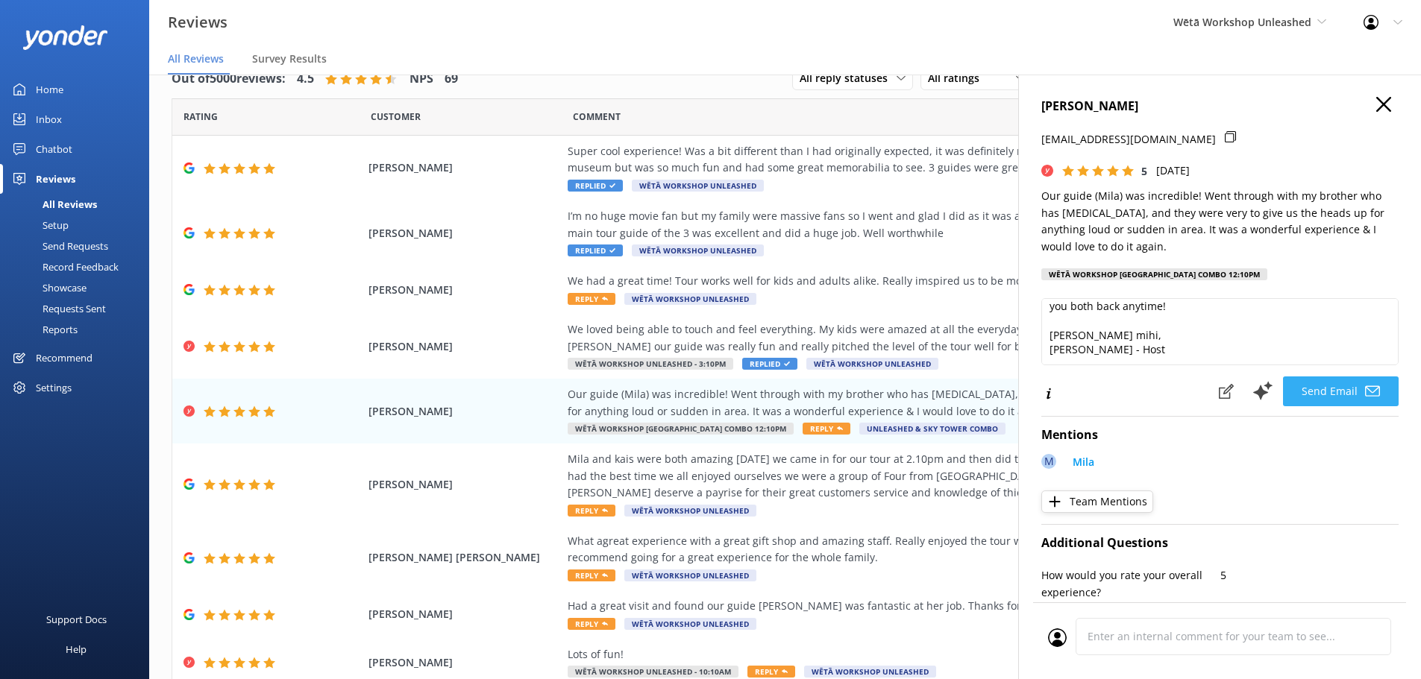
click at [1345, 390] on button "Send Email" at bounding box center [1341, 392] width 116 height 30
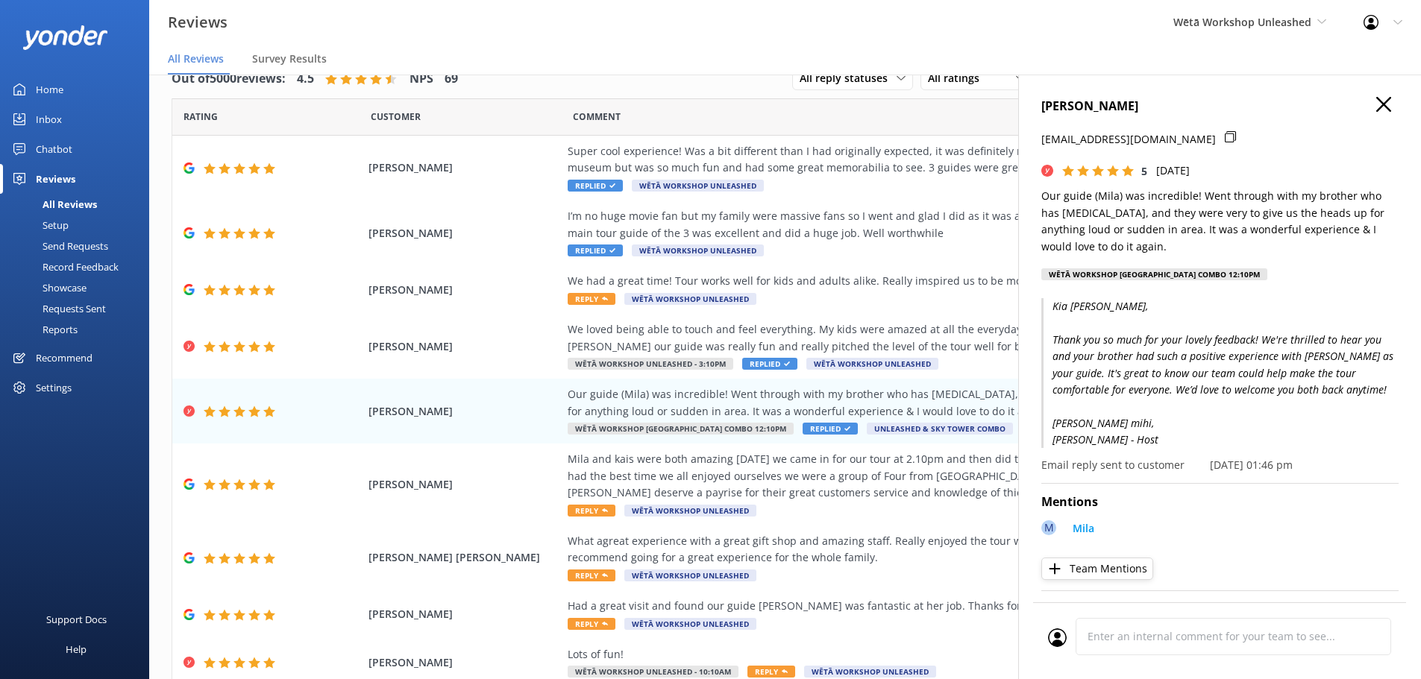
click at [1379, 113] on h4 "[PERSON_NAME]" at bounding box center [1219, 106] width 357 height 19
click at [1376, 100] on icon "button" at bounding box center [1383, 104] width 15 height 15
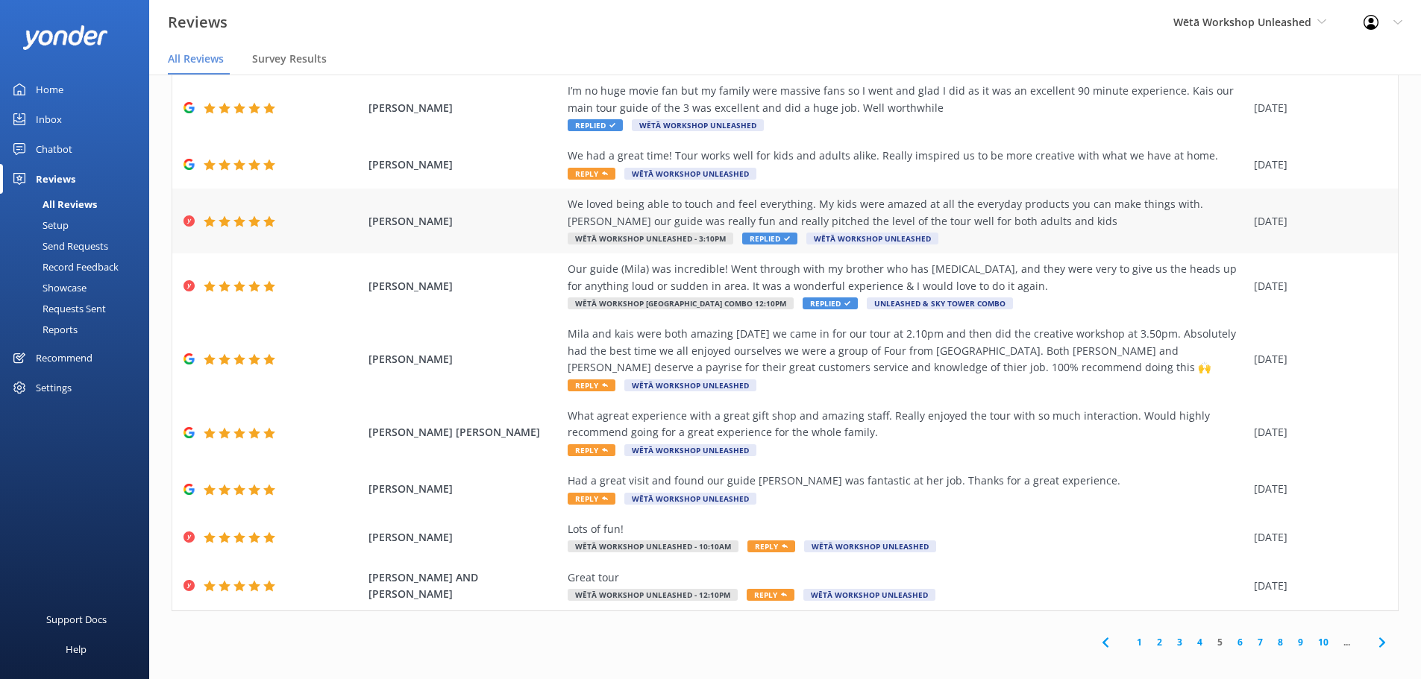
scroll to position [136, 0]
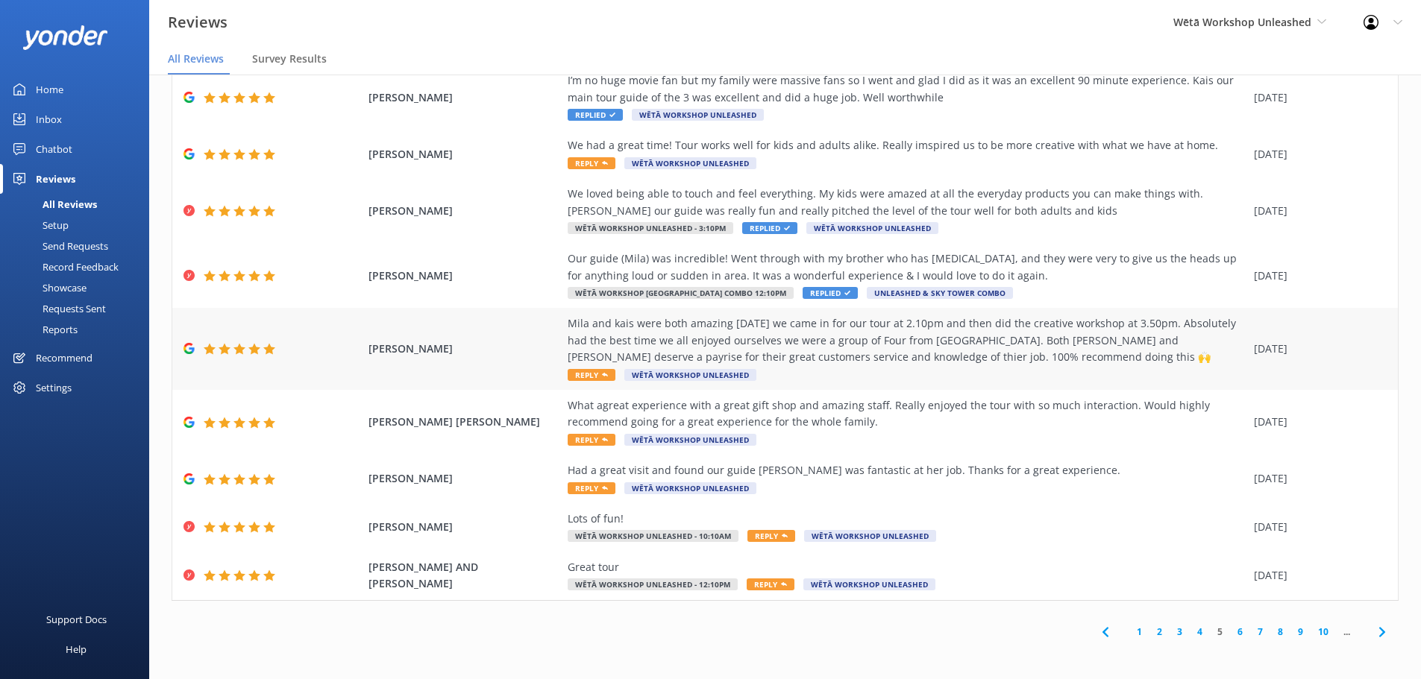
click at [587, 376] on span "Reply" at bounding box center [592, 375] width 48 height 12
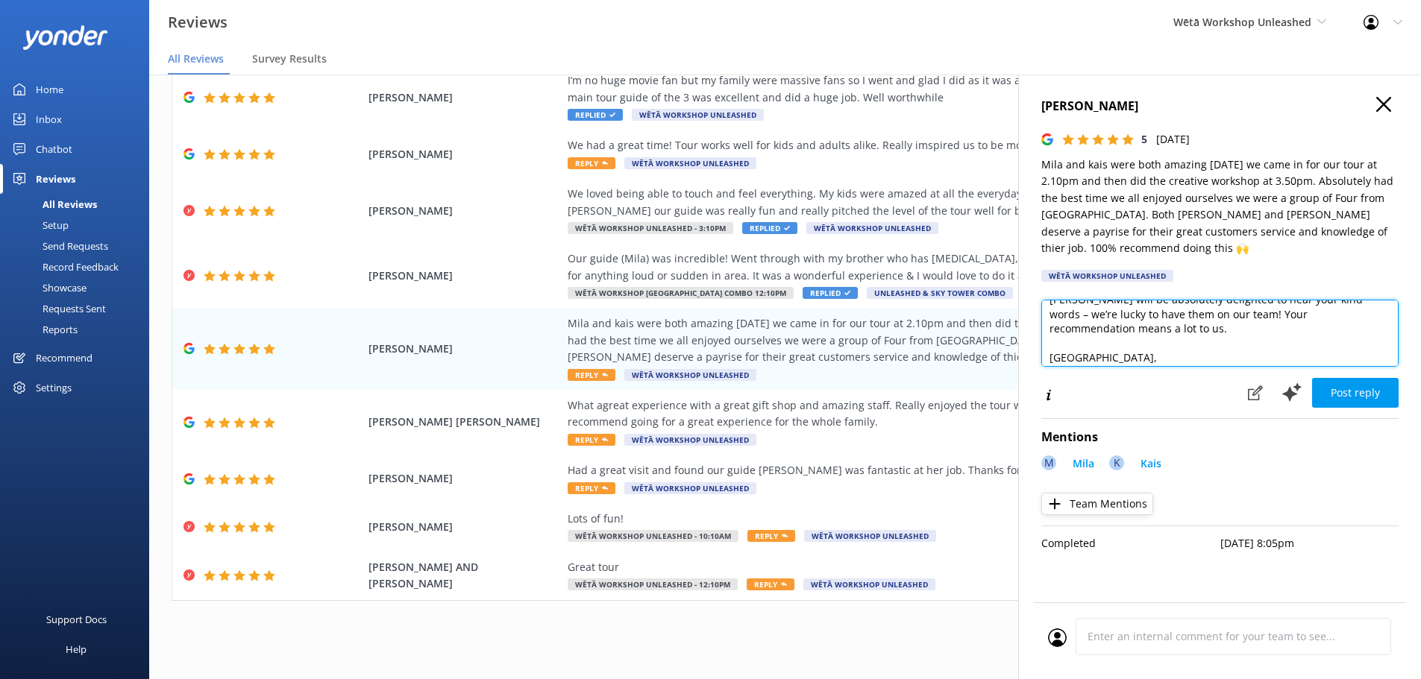
scroll to position [66, 0]
drag, startPoint x: 1104, startPoint y: 345, endPoint x: 1011, endPoint y: 344, distance: 93.2
click at [1011, 344] on div "Out of 5000 reviews: 4.5 NPS 69 All reply statuses All reply statuses Needs a r…" at bounding box center [785, 362] width 1272 height 635
type textarea "Kia ora! Thank you so much for your wonderful feedback. We're thrilled to hear …"
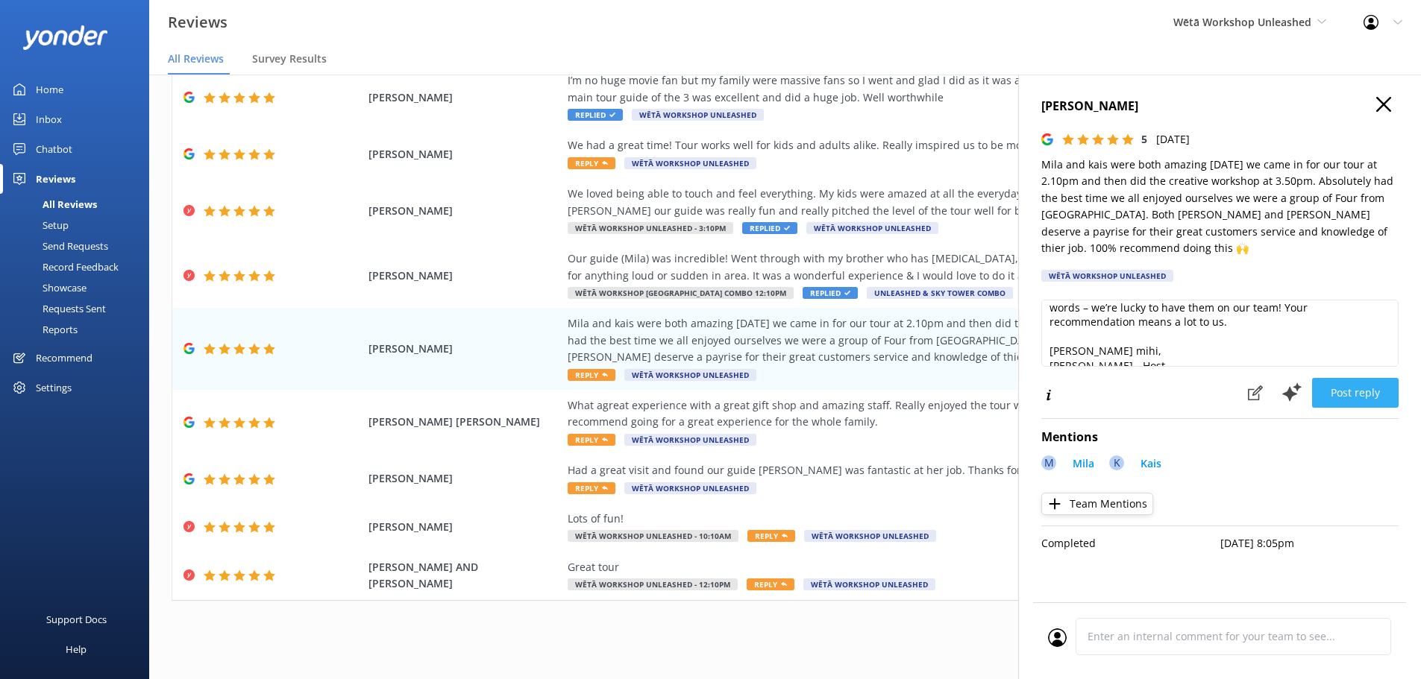
click at [1356, 381] on button "Post reply" at bounding box center [1355, 393] width 87 height 30
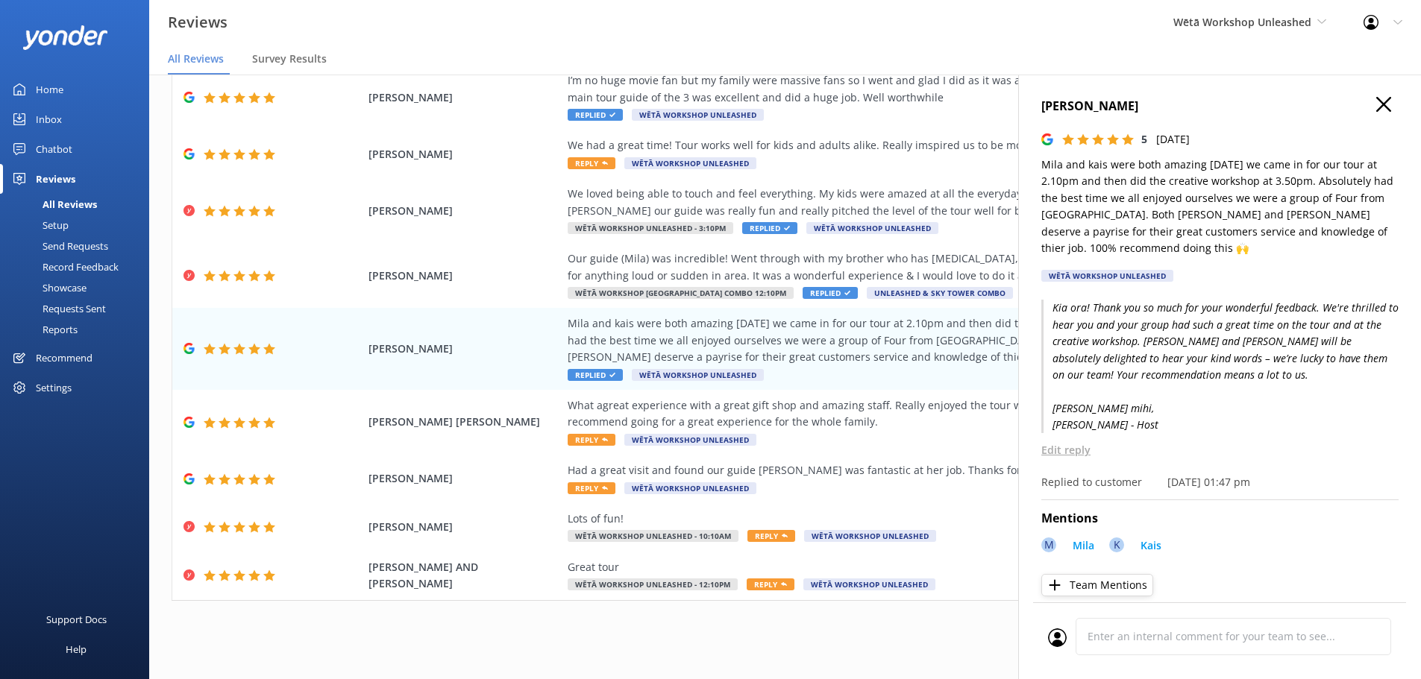
click at [1363, 114] on h4 "[PERSON_NAME]" at bounding box center [1219, 106] width 357 height 19
click at [1376, 104] on icon "button" at bounding box center [1383, 104] width 15 height 15
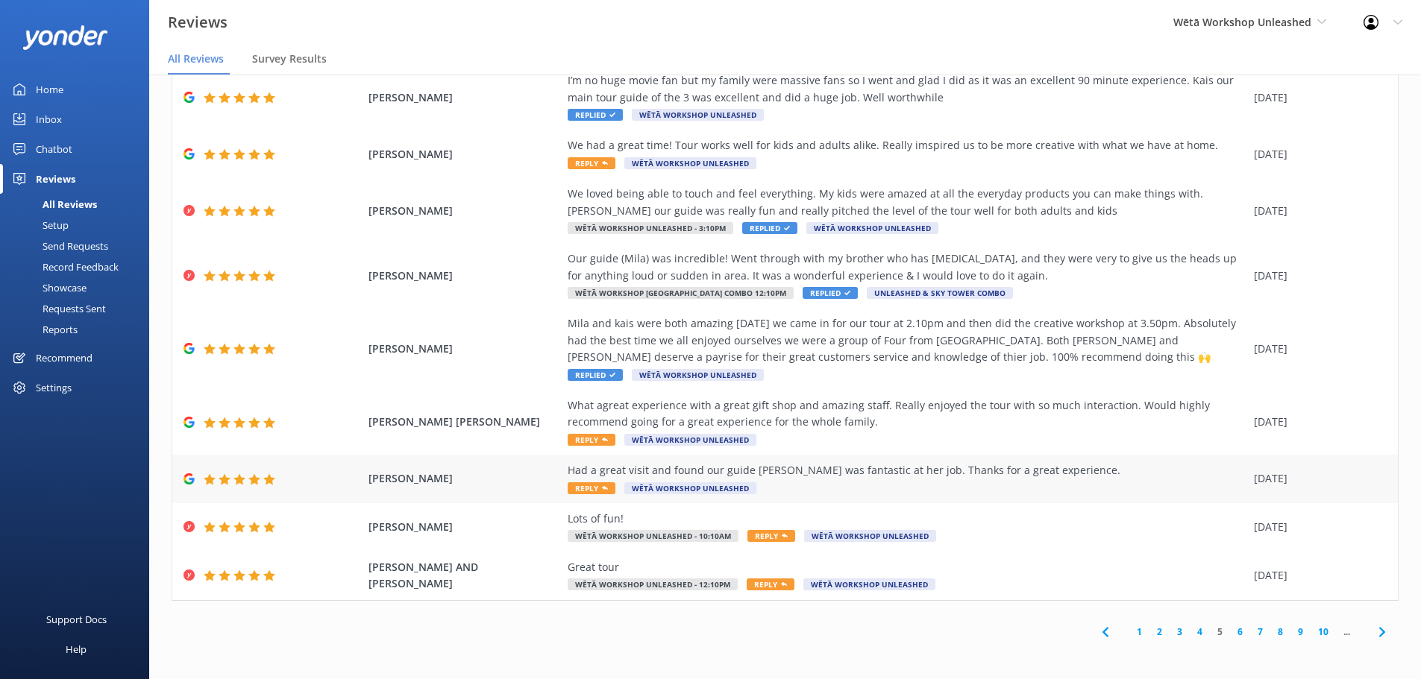
click at [587, 488] on span "Reply" at bounding box center [592, 489] width 48 height 12
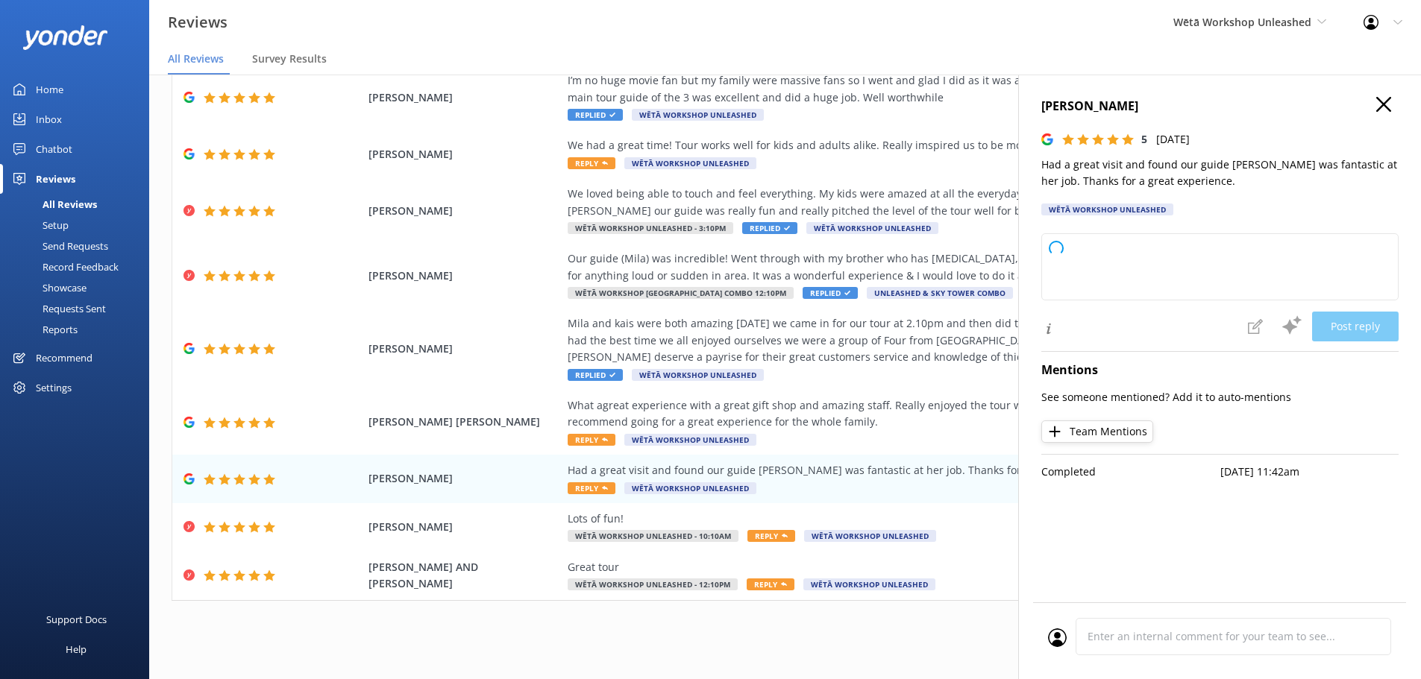
click at [1099, 434] on button "Team Mentions" at bounding box center [1097, 432] width 112 height 22
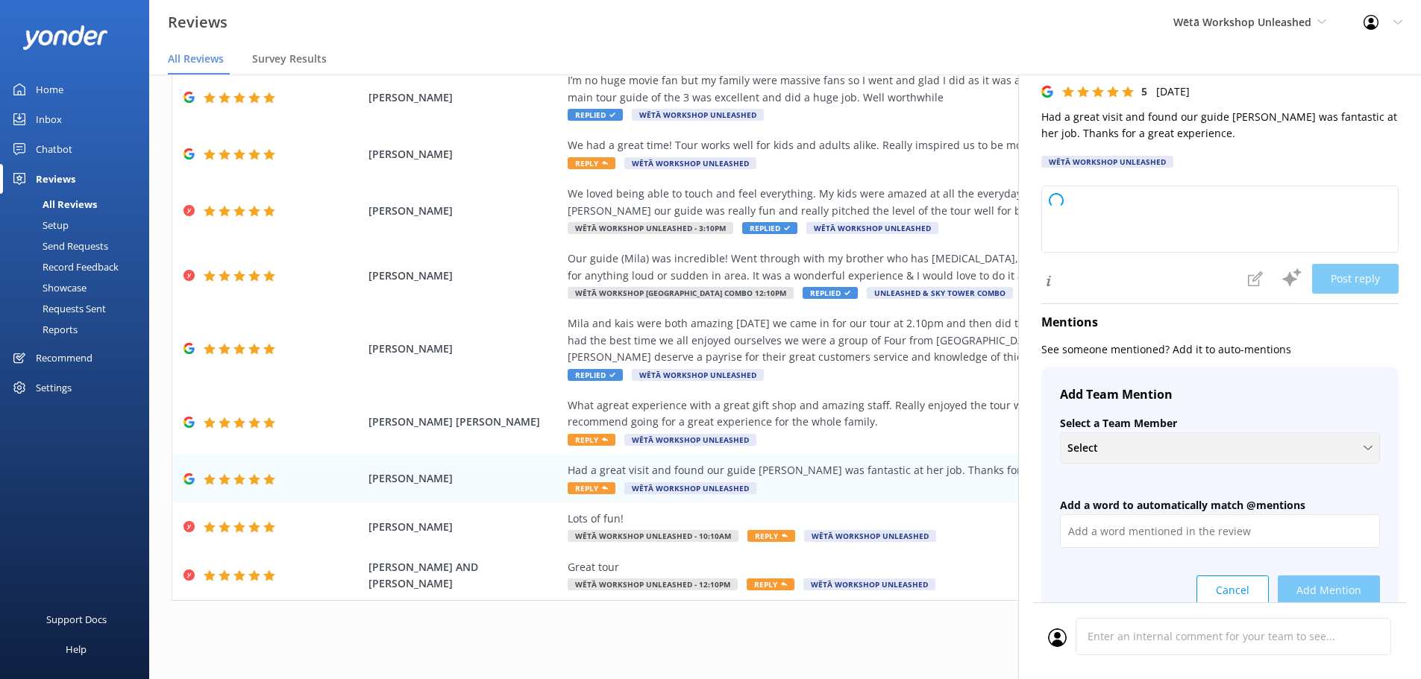
type textarea "Kia ora, Thank you so much for your lovely feedback! We're thrilled to hear you…"
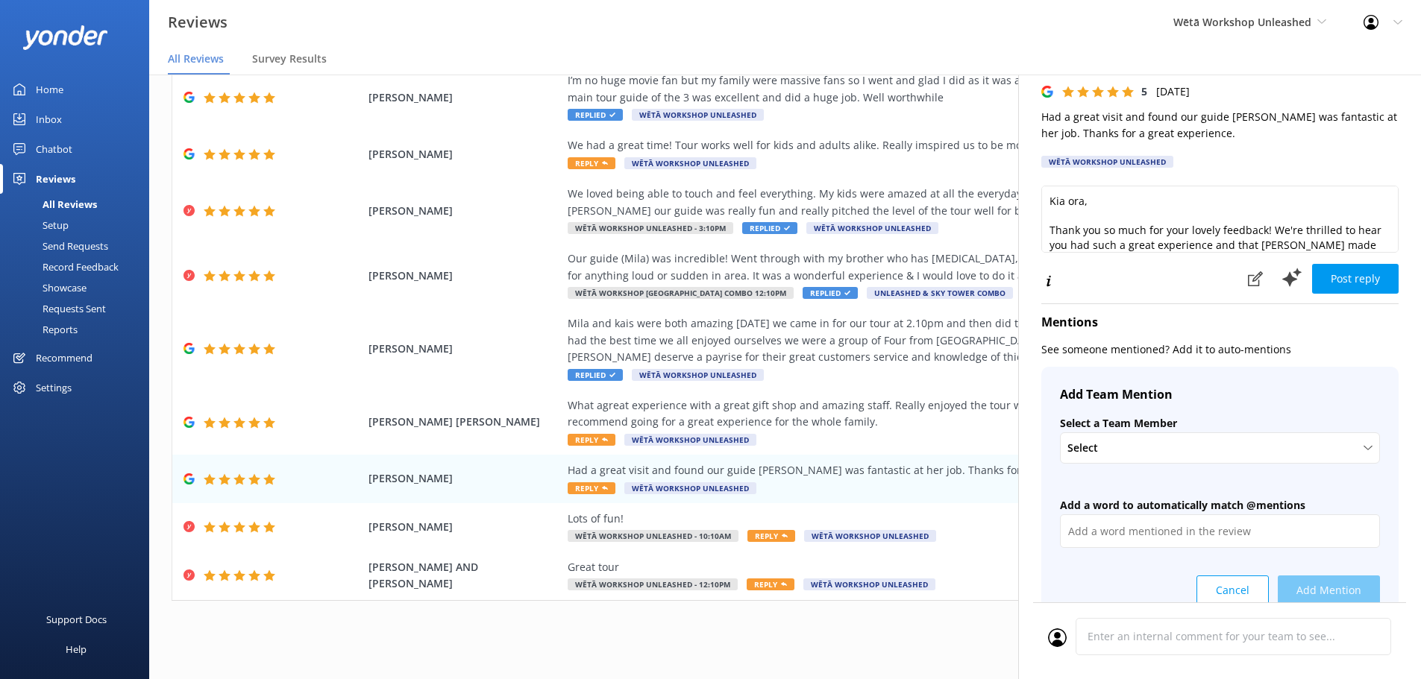
scroll to position [75, 0]
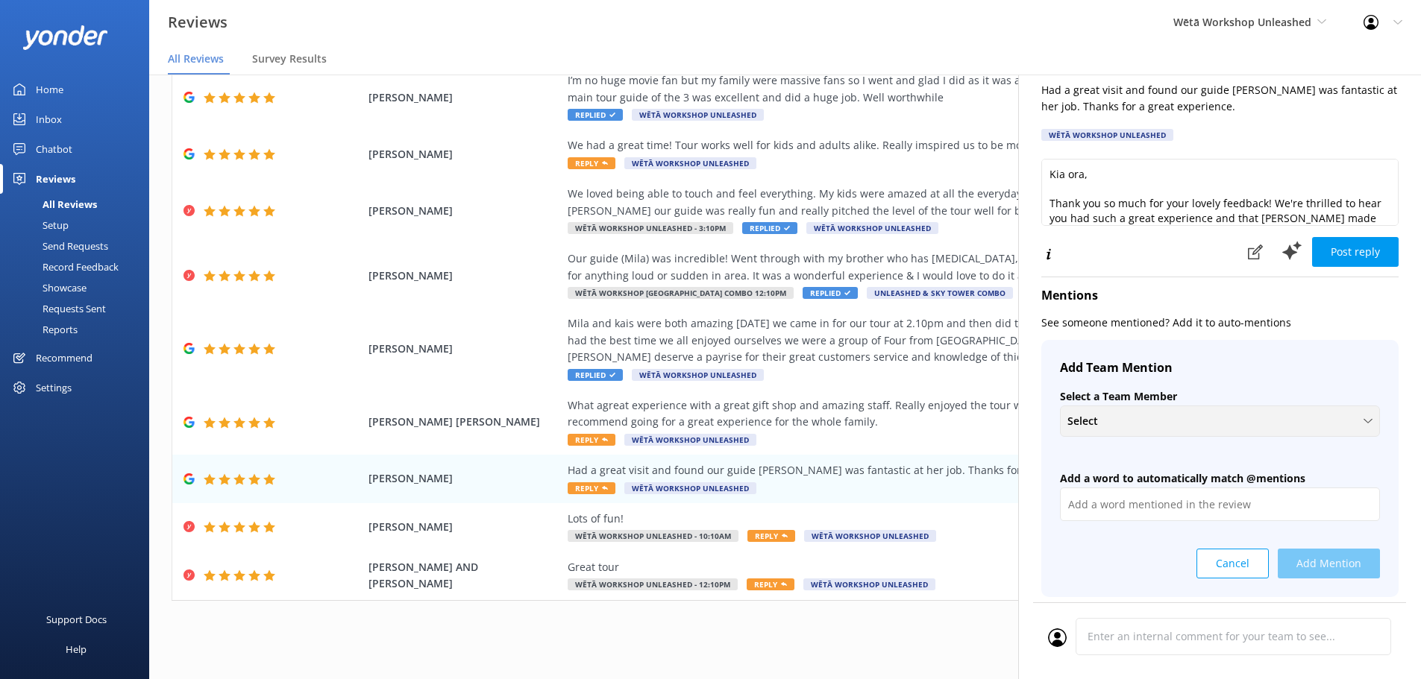
click at [1154, 421] on div "Select" at bounding box center [1220, 421] width 313 height 16
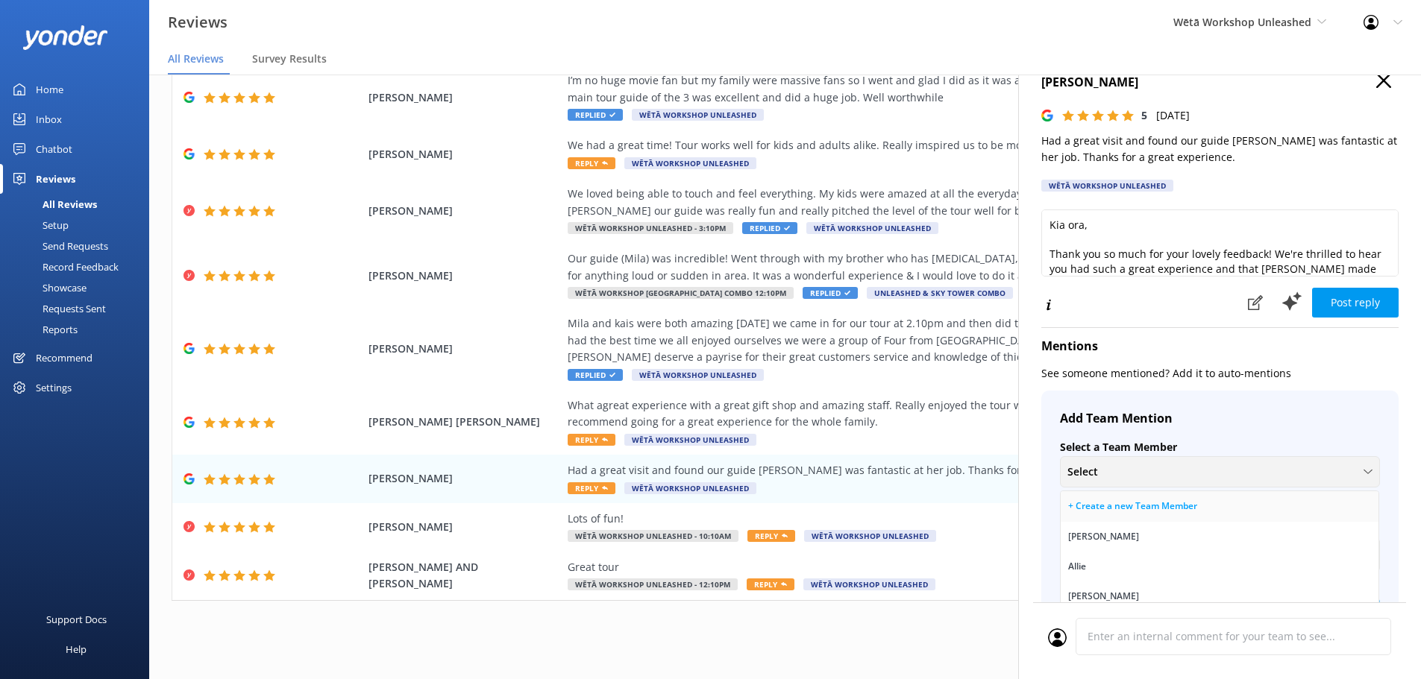
scroll to position [0, 0]
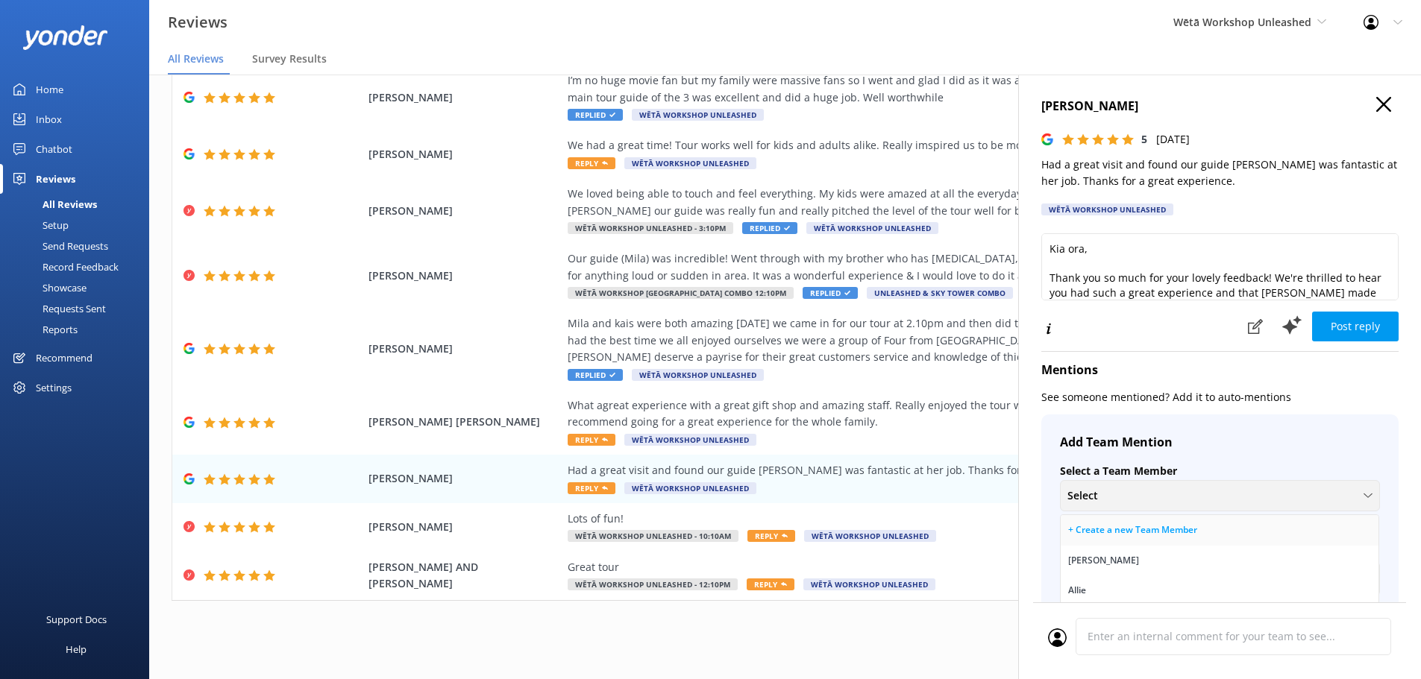
click at [1125, 532] on div "+ Create a new Team Member" at bounding box center [1132, 530] width 129 height 15
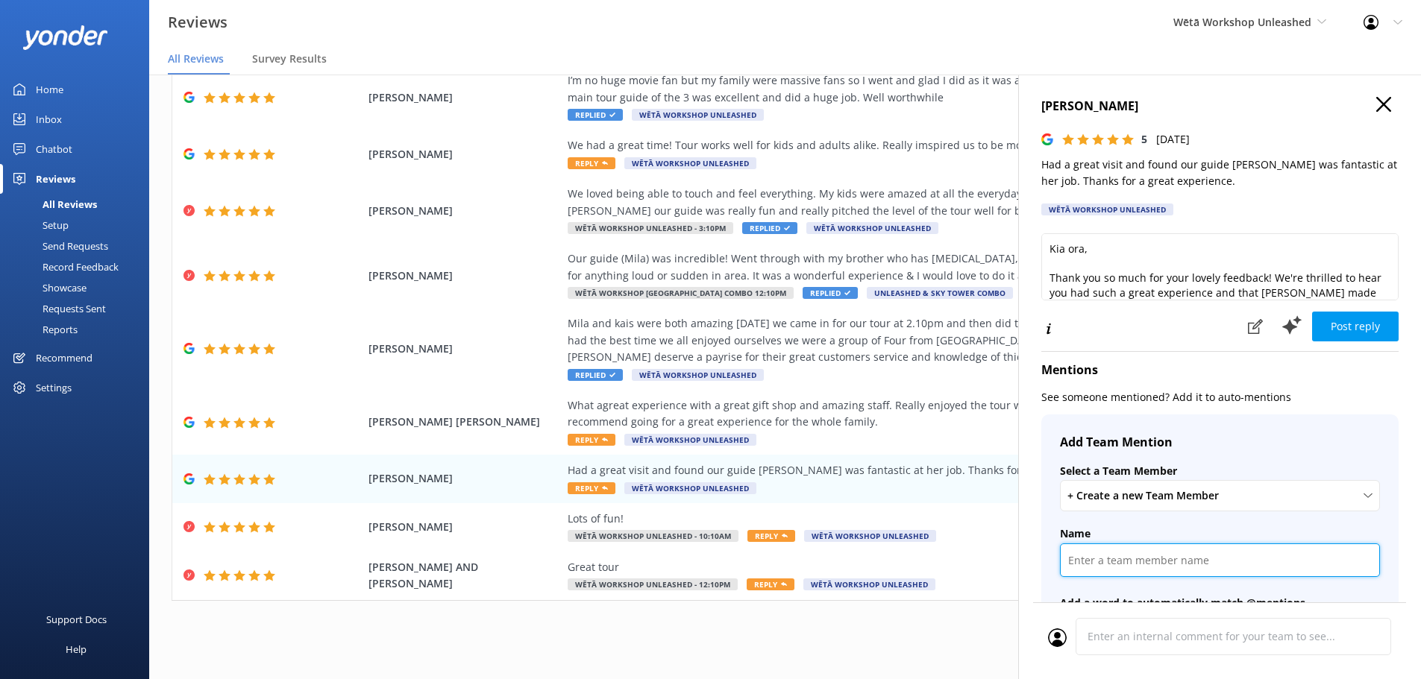
click at [1114, 558] on input "text" at bounding box center [1220, 561] width 320 height 34
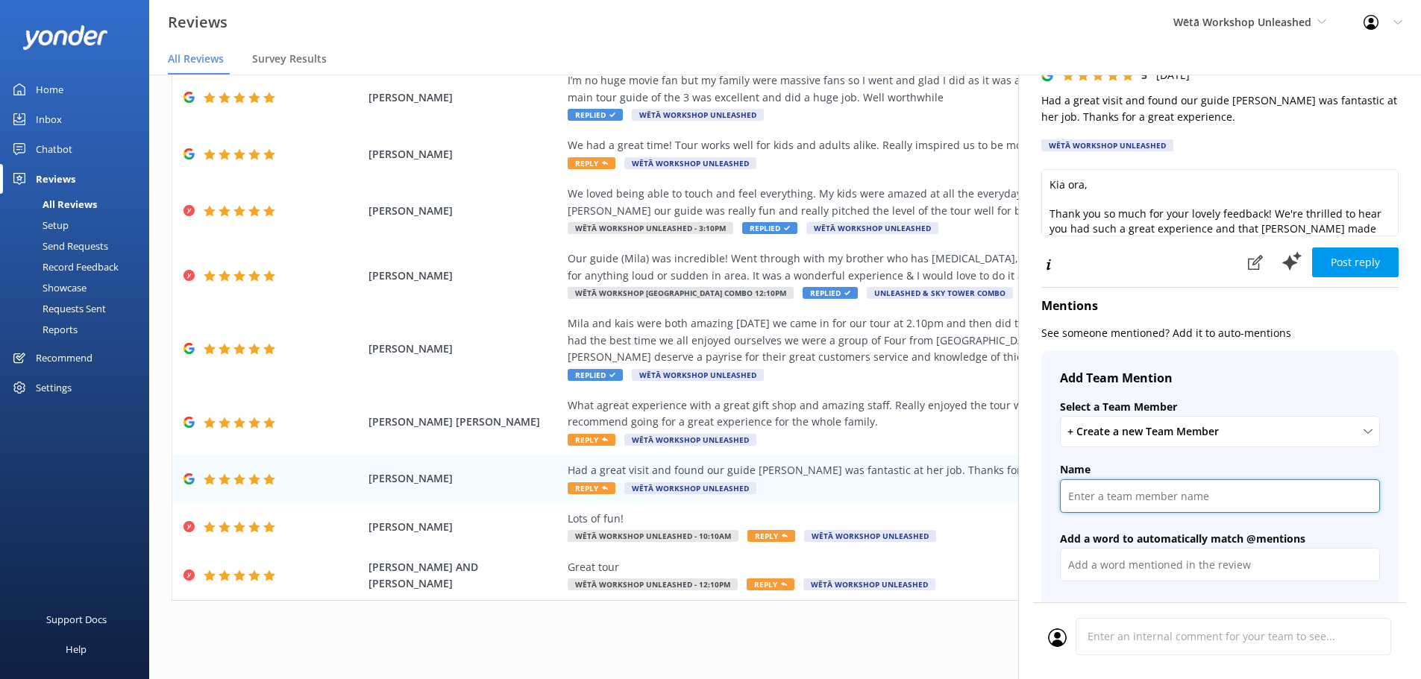
scroll to position [149, 0]
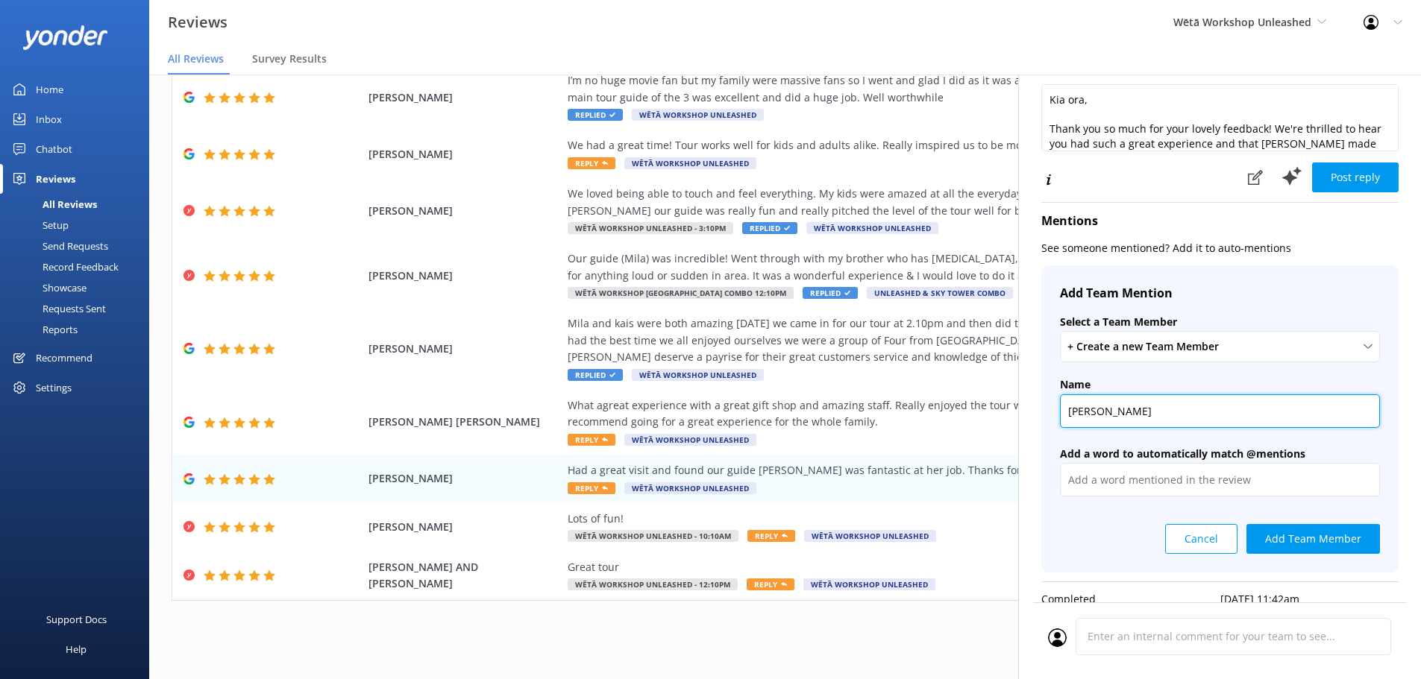
type input "[PERSON_NAME]"
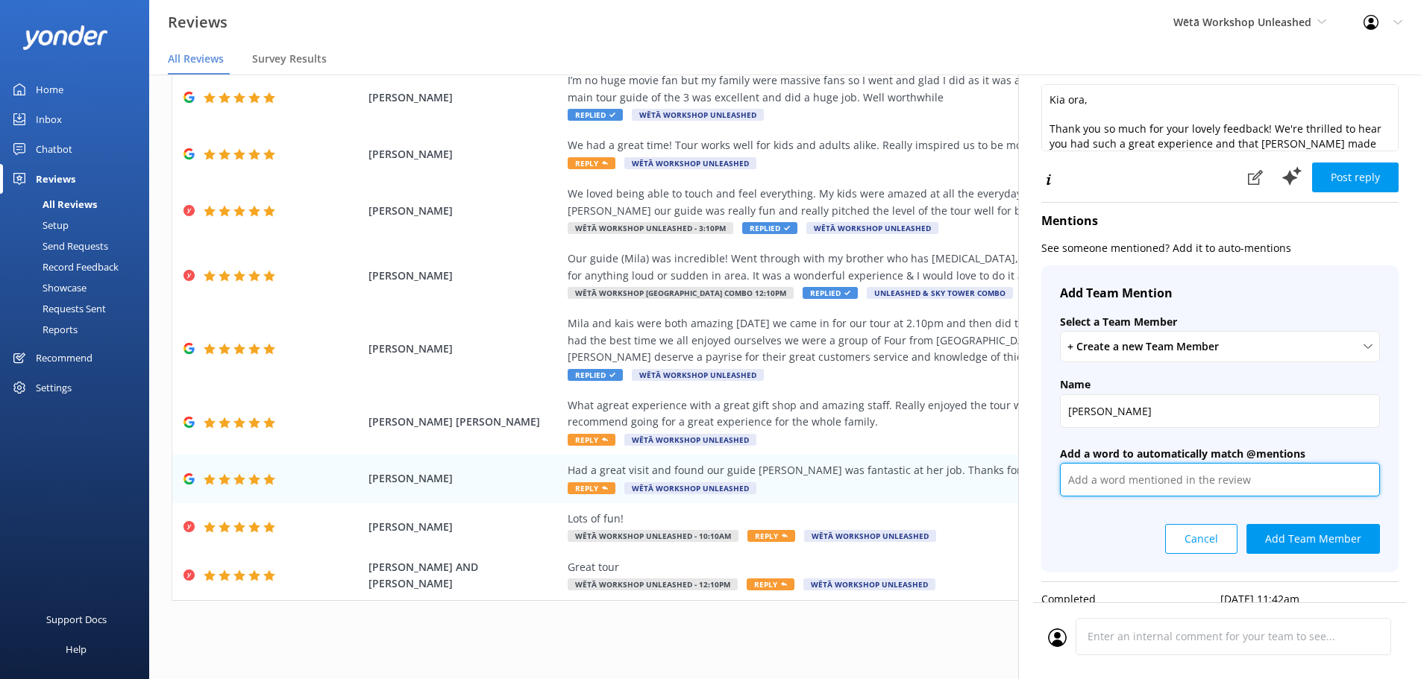
drag, startPoint x: 1135, startPoint y: 480, endPoint x: 1136, endPoint y: 456, distance: 23.9
click at [1135, 479] on input "text" at bounding box center [1220, 480] width 320 height 34
type input "Alena, [PERSON_NAME], Aleena"
click at [1128, 528] on div "Cancel Add Team Member" at bounding box center [1220, 533] width 320 height 41
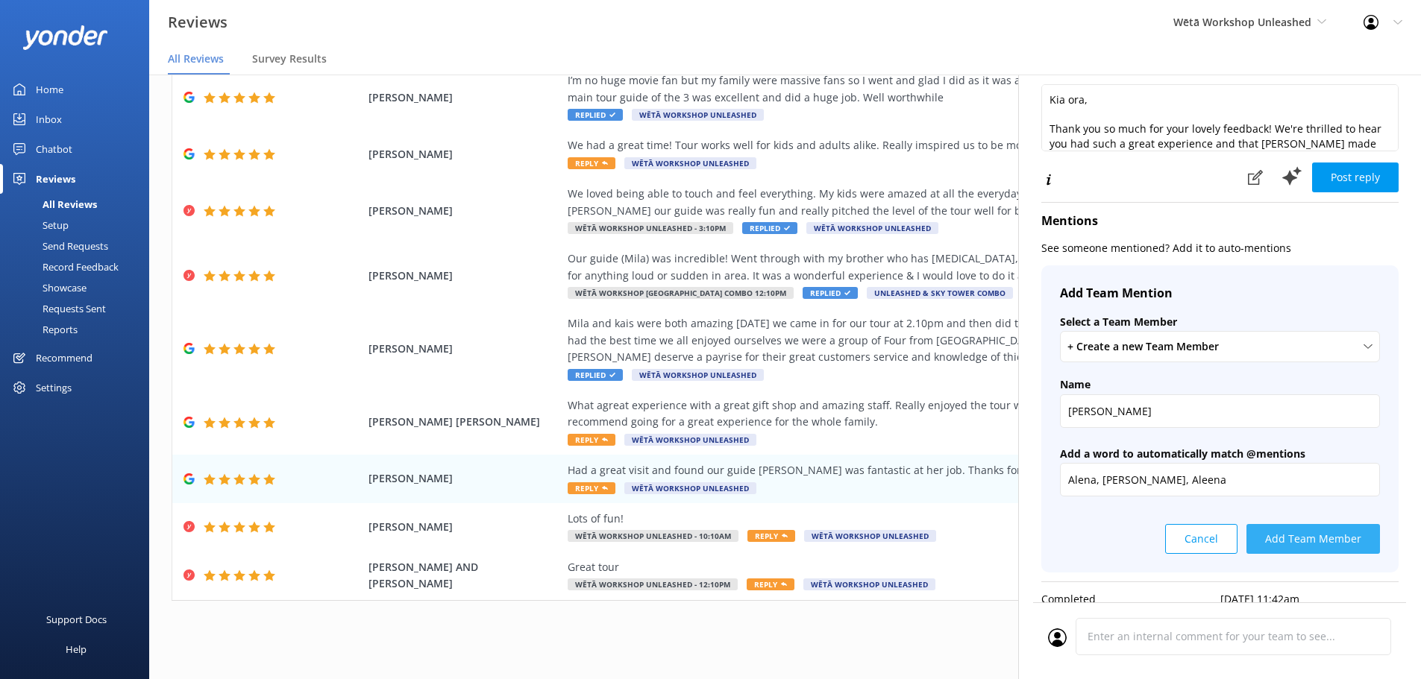
click at [1314, 536] on button "Add Team Member" at bounding box center [1313, 539] width 134 height 30
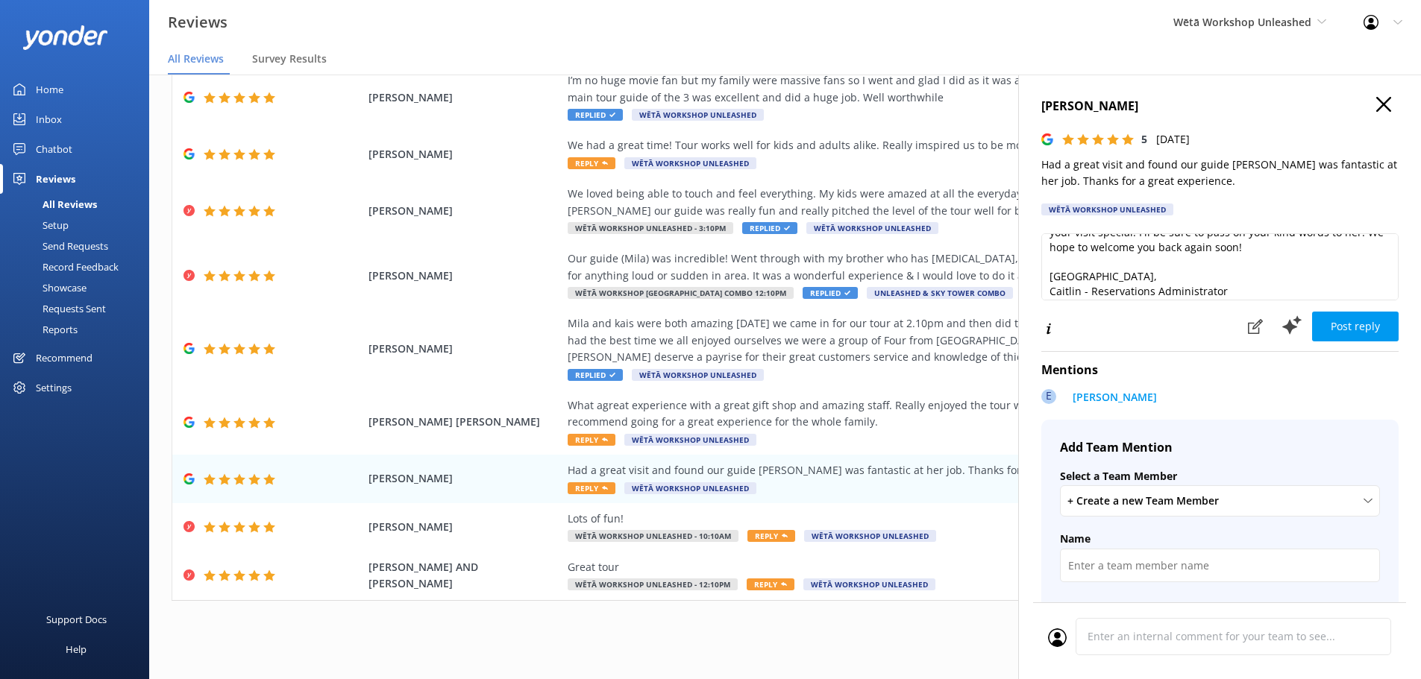
scroll to position [0, 0]
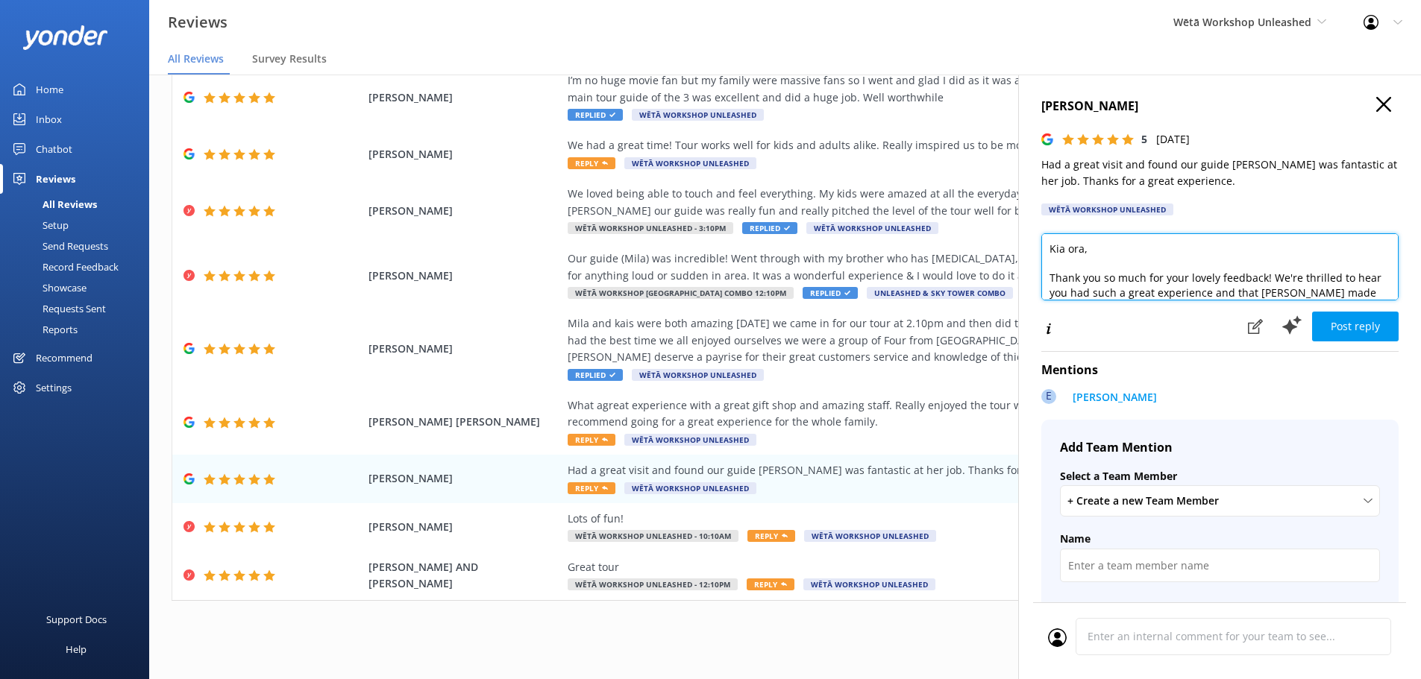
click at [1281, 292] on textarea "Kia ora, Thank you so much for your lovely feedback! We're thrilled to hear you…" at bounding box center [1219, 266] width 357 height 67
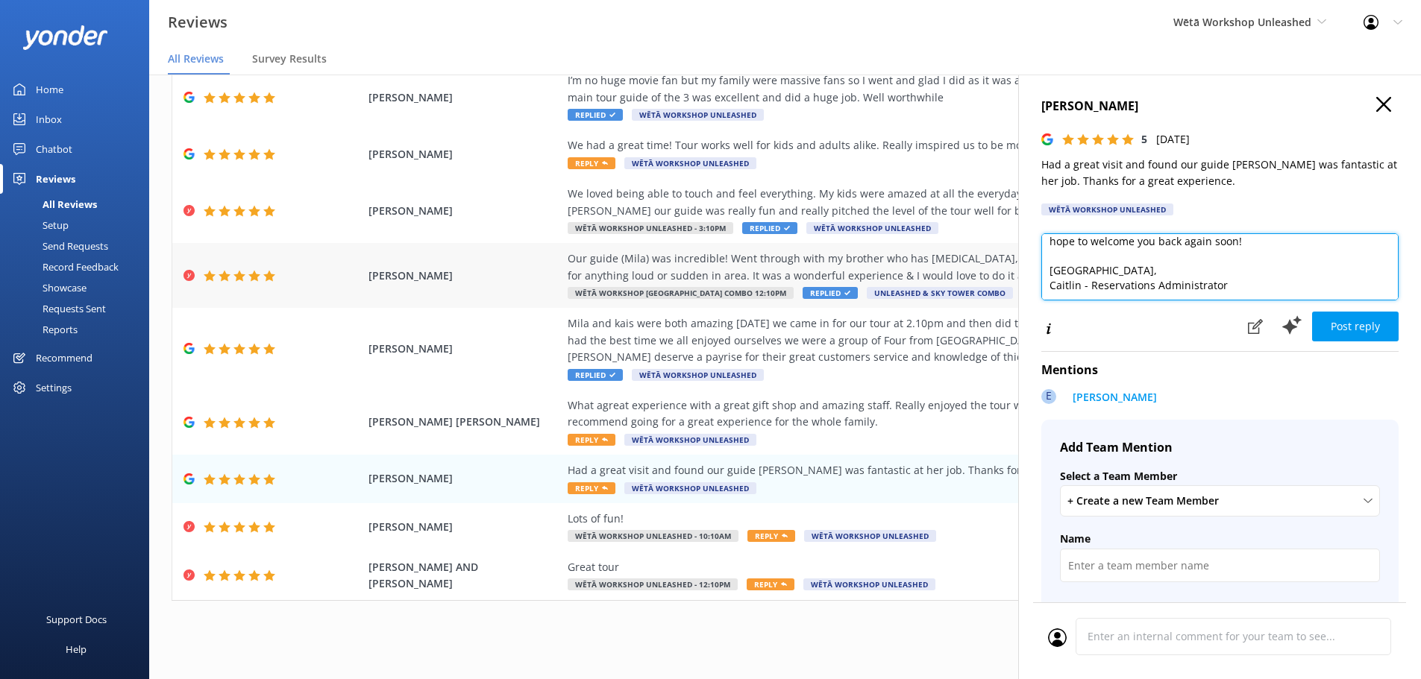
drag, startPoint x: 1231, startPoint y: 282, endPoint x: 998, endPoint y: 295, distance: 233.8
click at [998, 295] on div "Out of 5000 reviews: 4.5 NPS 69 All reply statuses All reply statuses Needs a r…" at bounding box center [785, 362] width 1272 height 635
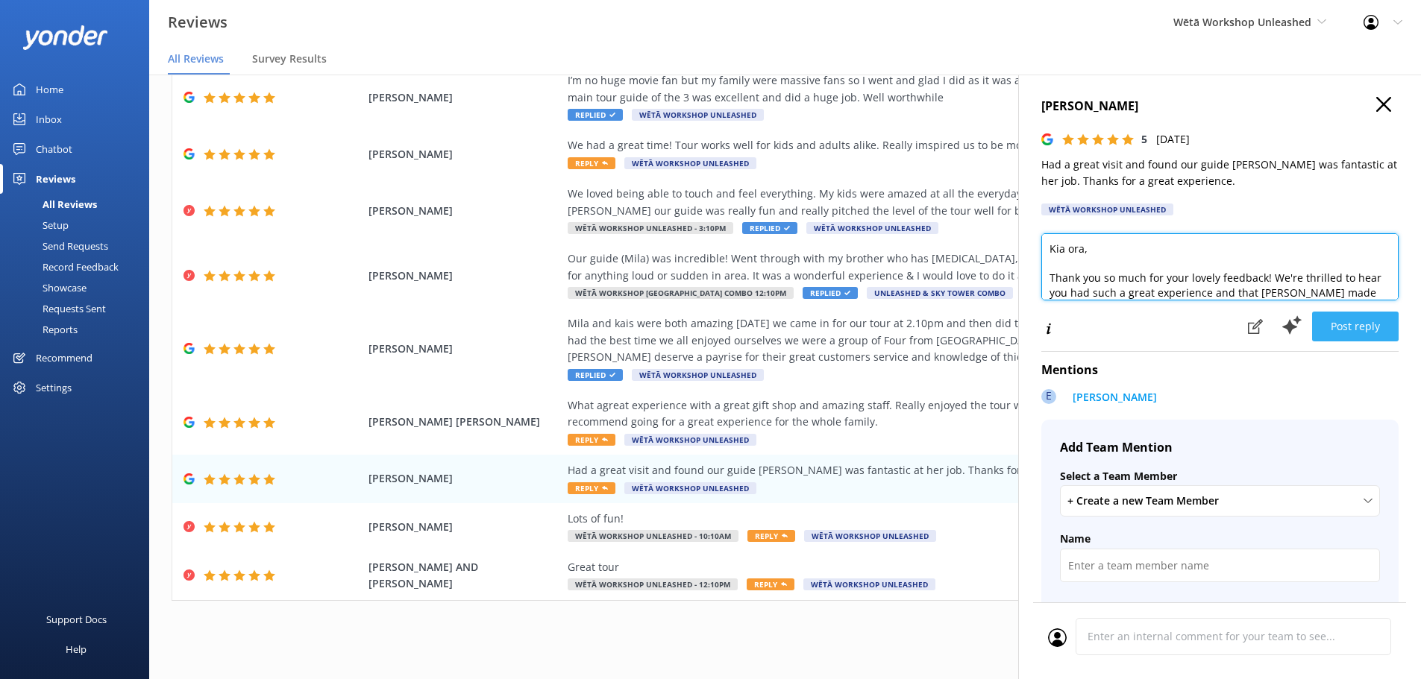
type textarea "Kia ora, Thank you so much for your lovely feedback! We're thrilled to hear you…"
click at [1357, 318] on button "Post reply" at bounding box center [1355, 327] width 87 height 30
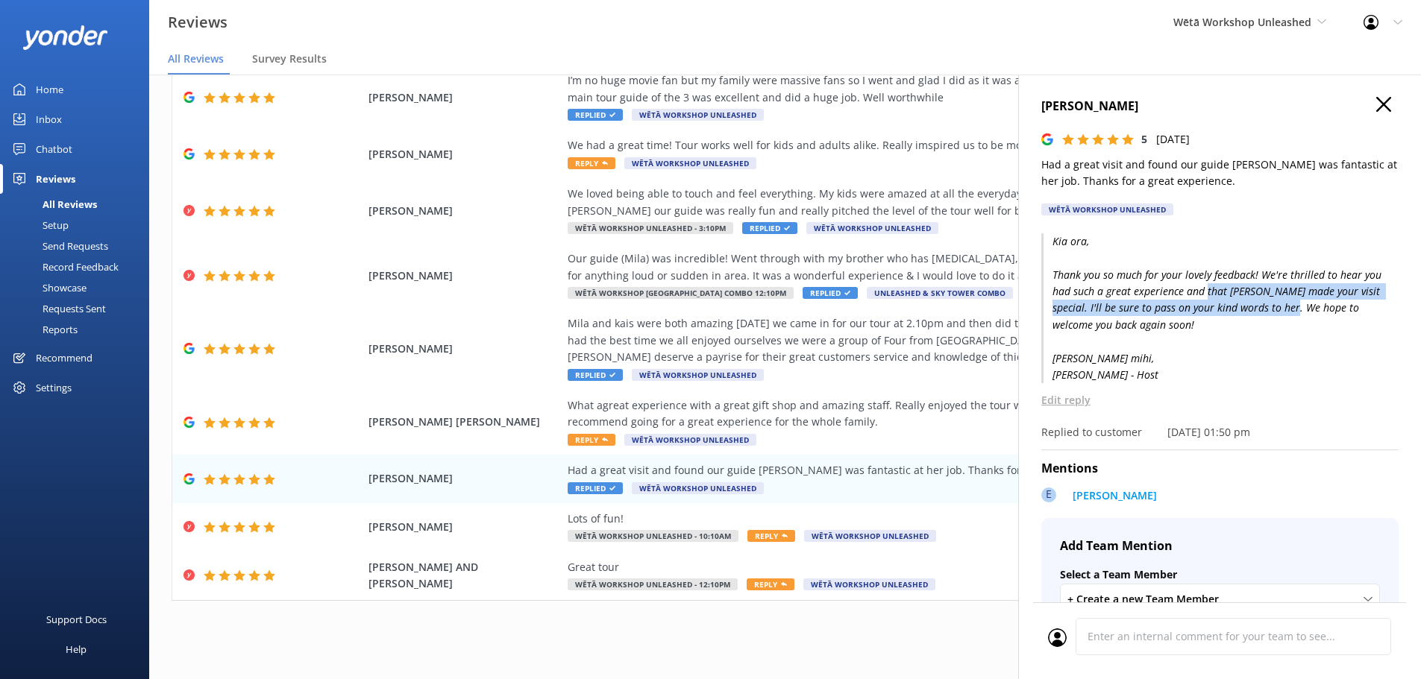
drag, startPoint x: 1205, startPoint y: 289, endPoint x: 1286, endPoint y: 302, distance: 82.3
click at [1286, 302] on p "Kia ora, Thank you so much for your lovely feedback! We're thrilled to hear you…" at bounding box center [1219, 308] width 357 height 151
drag, startPoint x: 1287, startPoint y: 303, endPoint x: 1288, endPoint y: 310, distance: 7.6
click at [1287, 306] on p "Kia ora, Thank you so much for your lovely feedback! We're thrilled to hear you…" at bounding box center [1219, 308] width 357 height 151
click at [1374, 95] on div "[PERSON_NAME] 5 [DATE] Had a great visit and found our guide Alena was fantasti…" at bounding box center [1219, 414] width 403 height 679
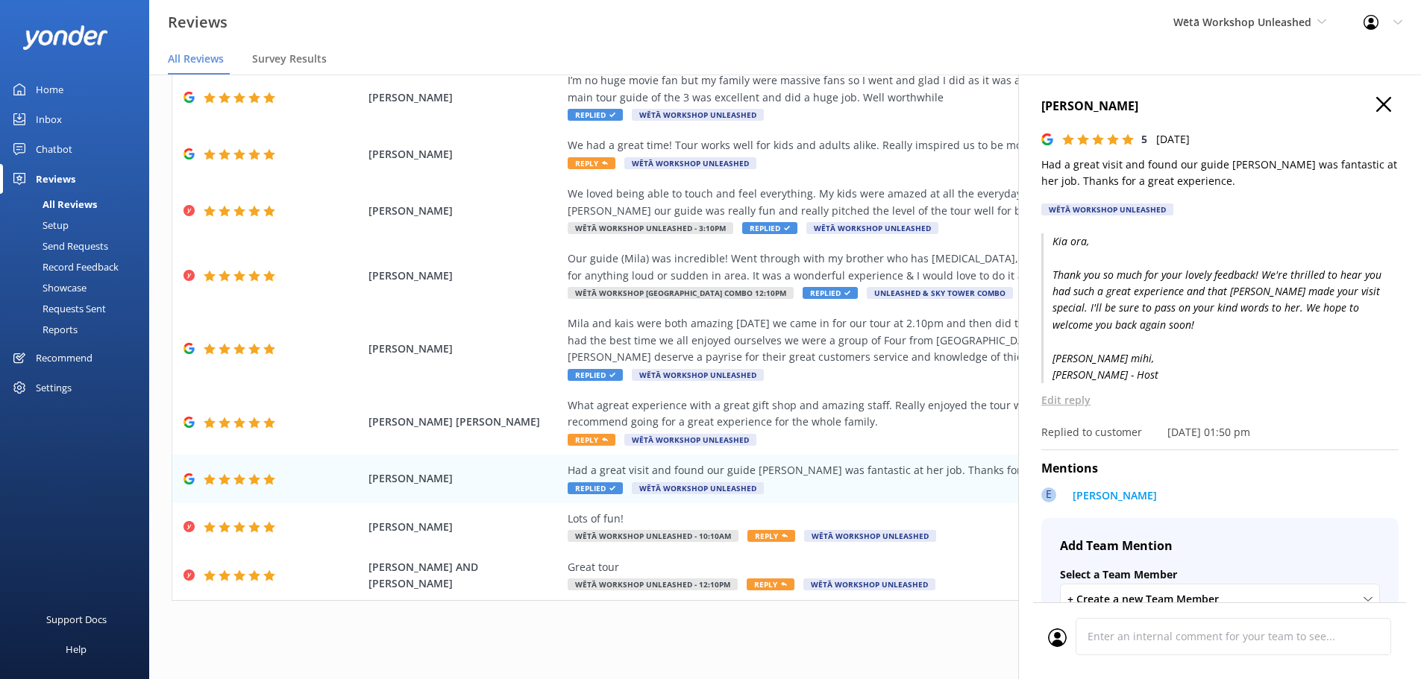
click at [1376, 106] on icon "button" at bounding box center [1383, 104] width 15 height 15
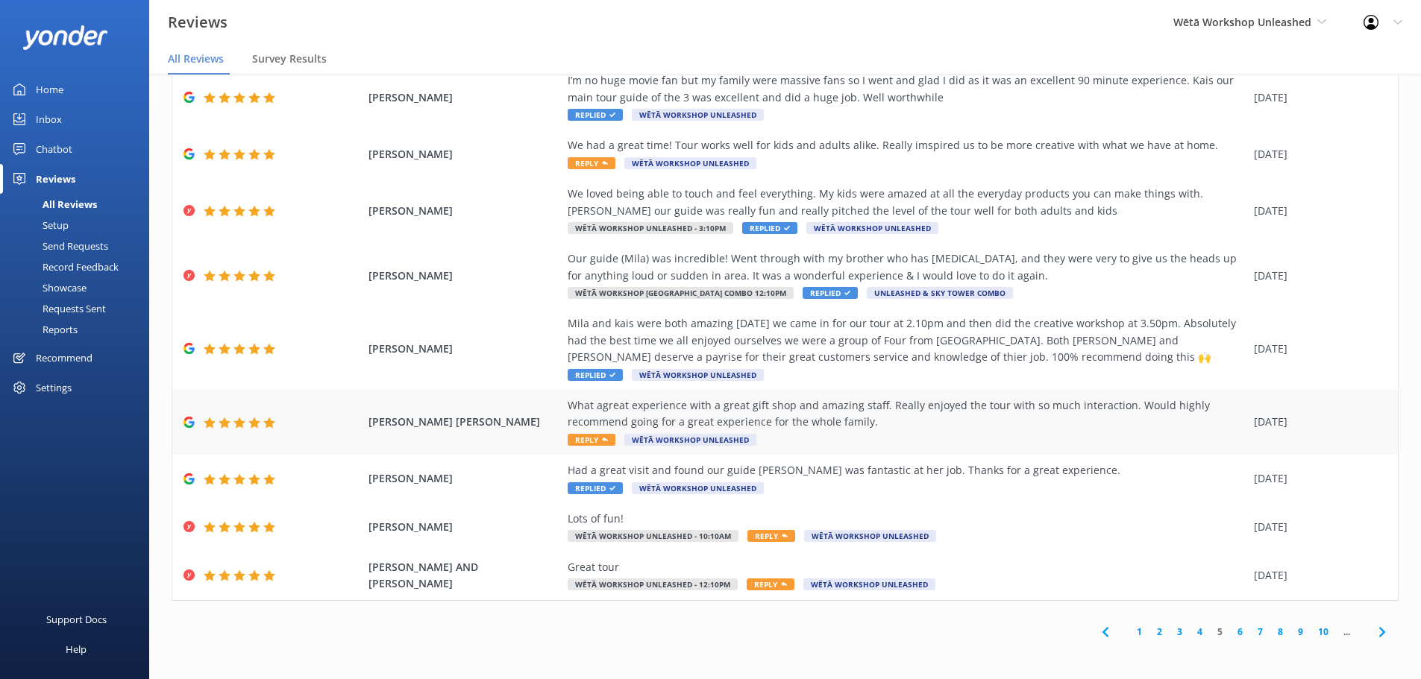
click at [586, 436] on span "Reply" at bounding box center [592, 440] width 48 height 12
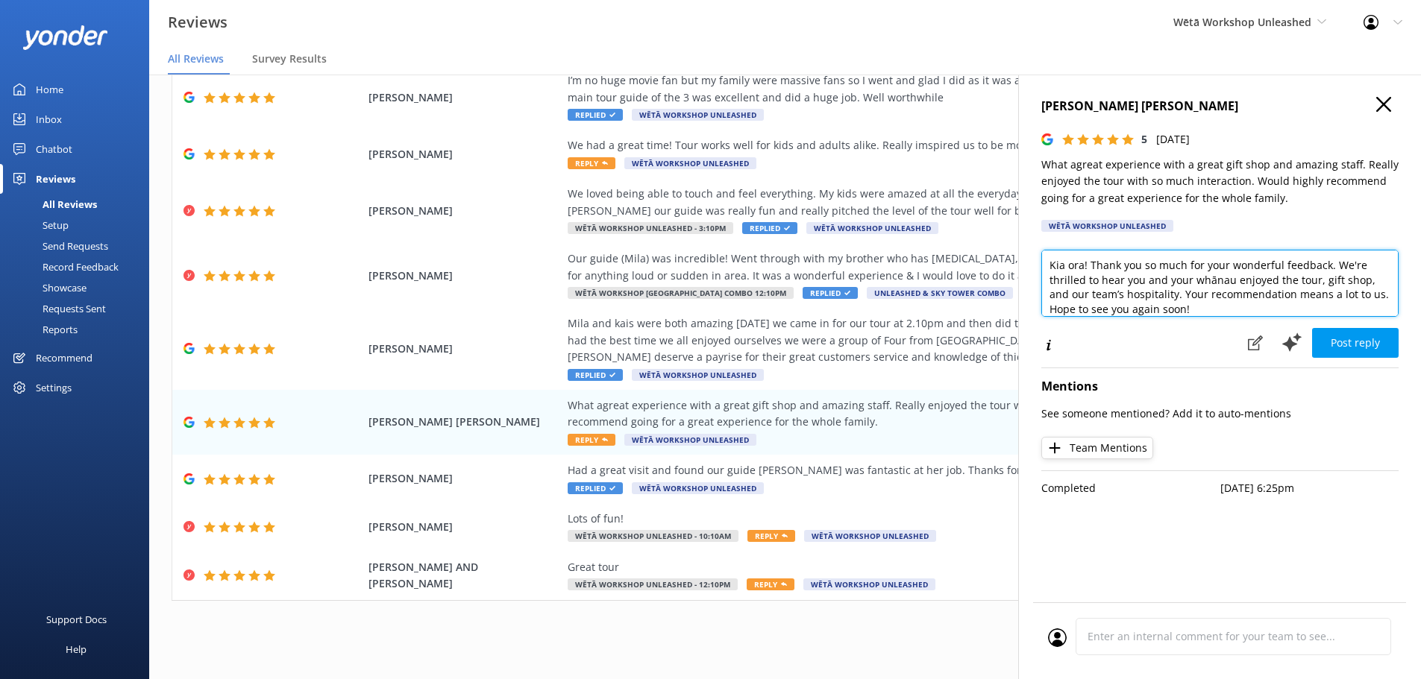
click at [1089, 263] on textarea "Kia ora! Thank you so much for your wonderful feedback. We're thrilled to hear …" at bounding box center [1219, 283] width 357 height 67
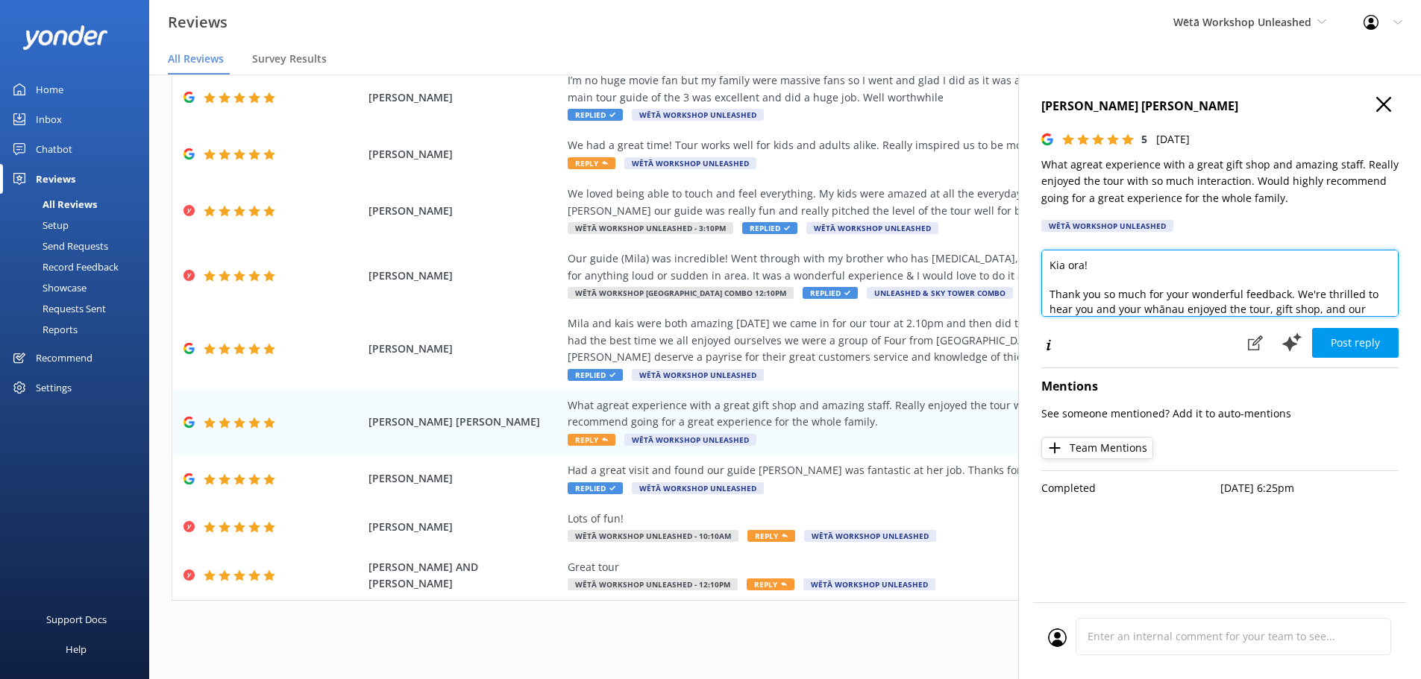
click at [1252, 299] on textarea "Kia ora! Thank you so much for your wonderful feedback. We're thrilled to hear …" at bounding box center [1219, 283] width 357 height 67
drag, startPoint x: 1260, startPoint y: 294, endPoint x: 1241, endPoint y: 301, distance: 20.1
click at [1241, 301] on textarea "Kia ora! Thank you so much for your wonderful feedback. We're thrilled to hear …" at bounding box center [1219, 283] width 357 height 67
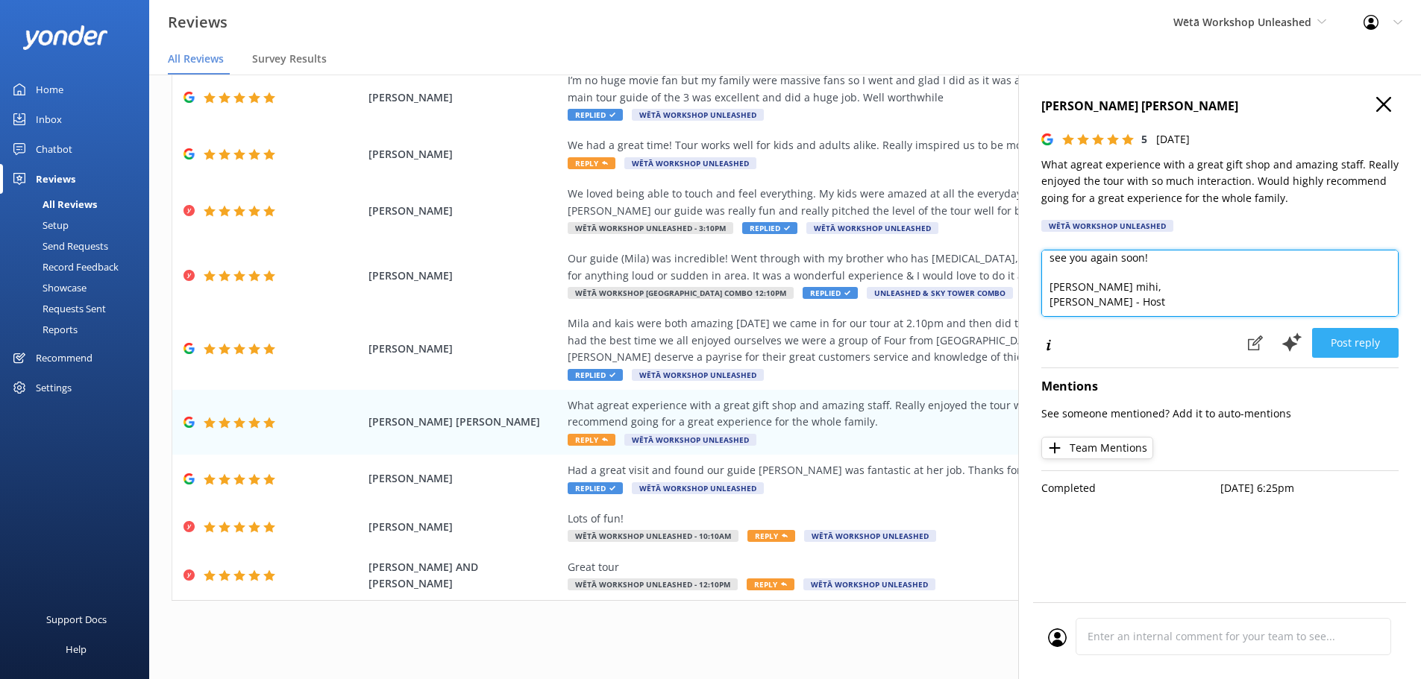
type textarea "Kia ora! Thank you so much for your wonderful feedback. We're thrilled to hear …"
click at [1338, 336] on button "Post reply" at bounding box center [1355, 343] width 87 height 30
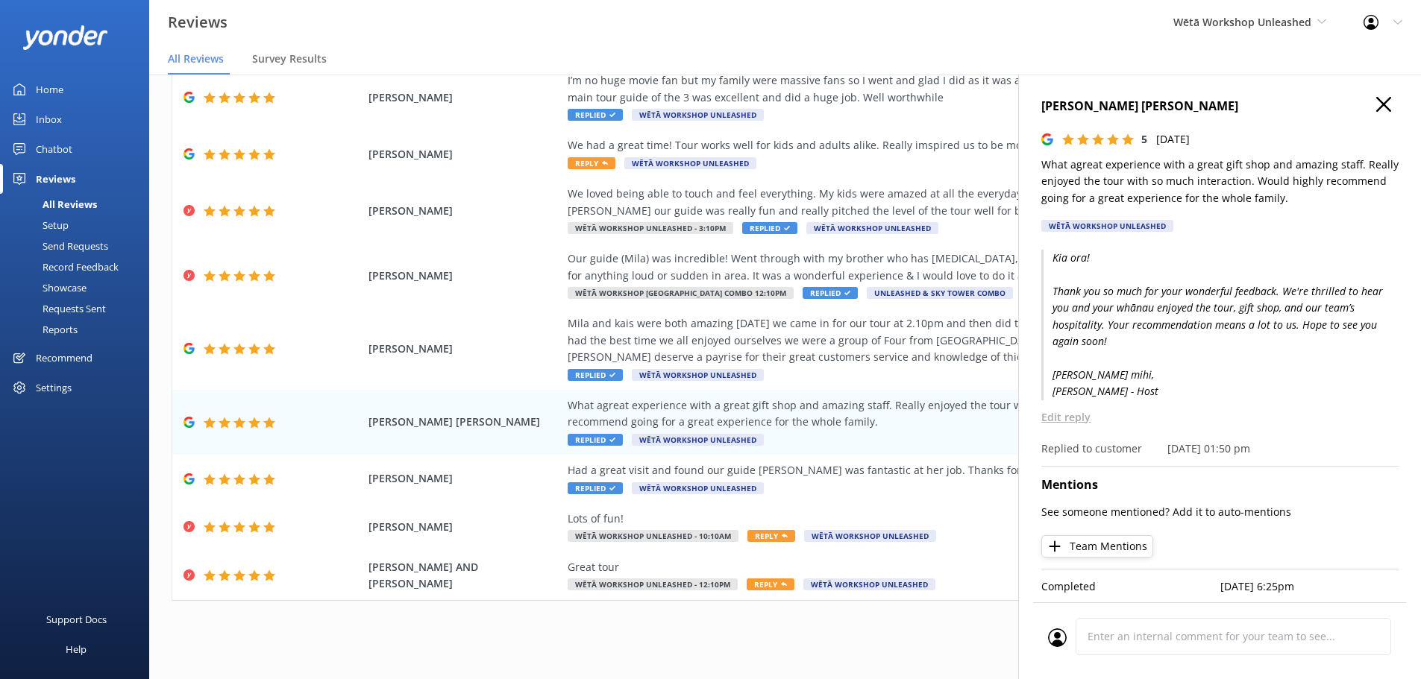
click at [1386, 102] on use "button" at bounding box center [1383, 104] width 15 height 15
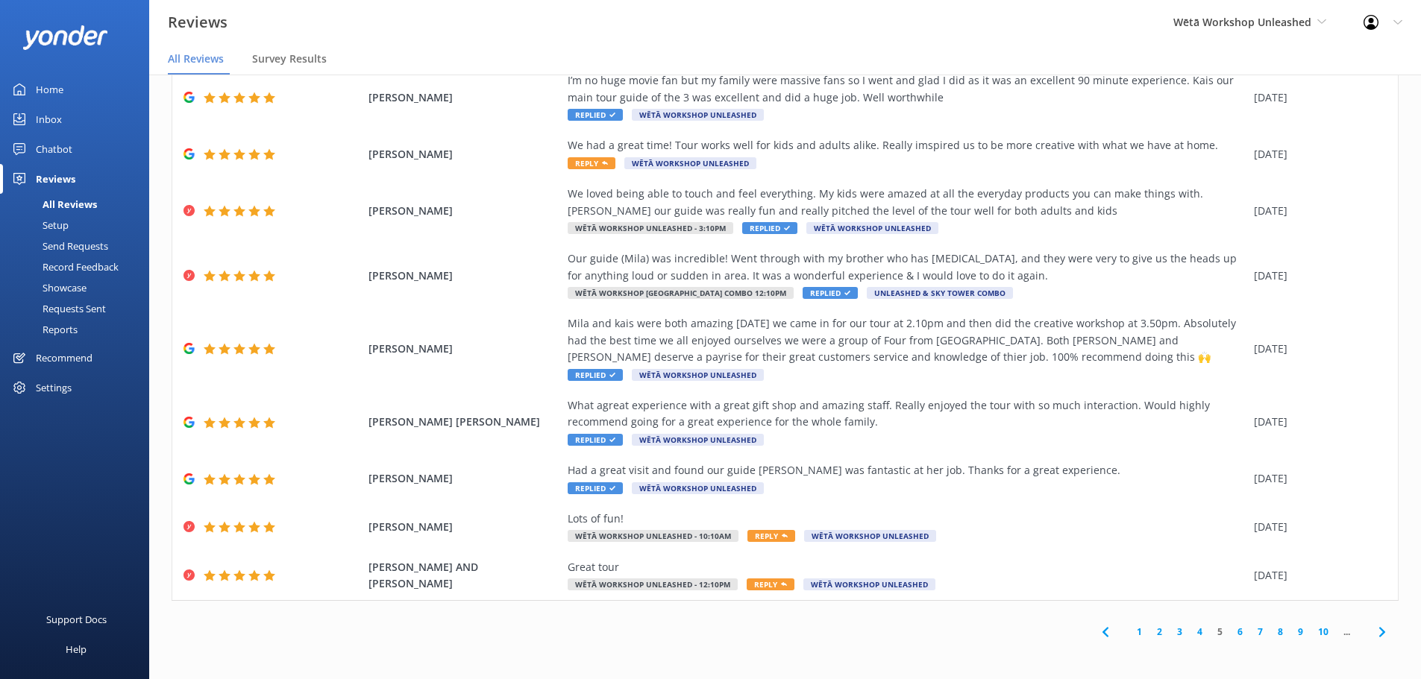
click at [1230, 632] on link "6" at bounding box center [1240, 632] width 20 height 14
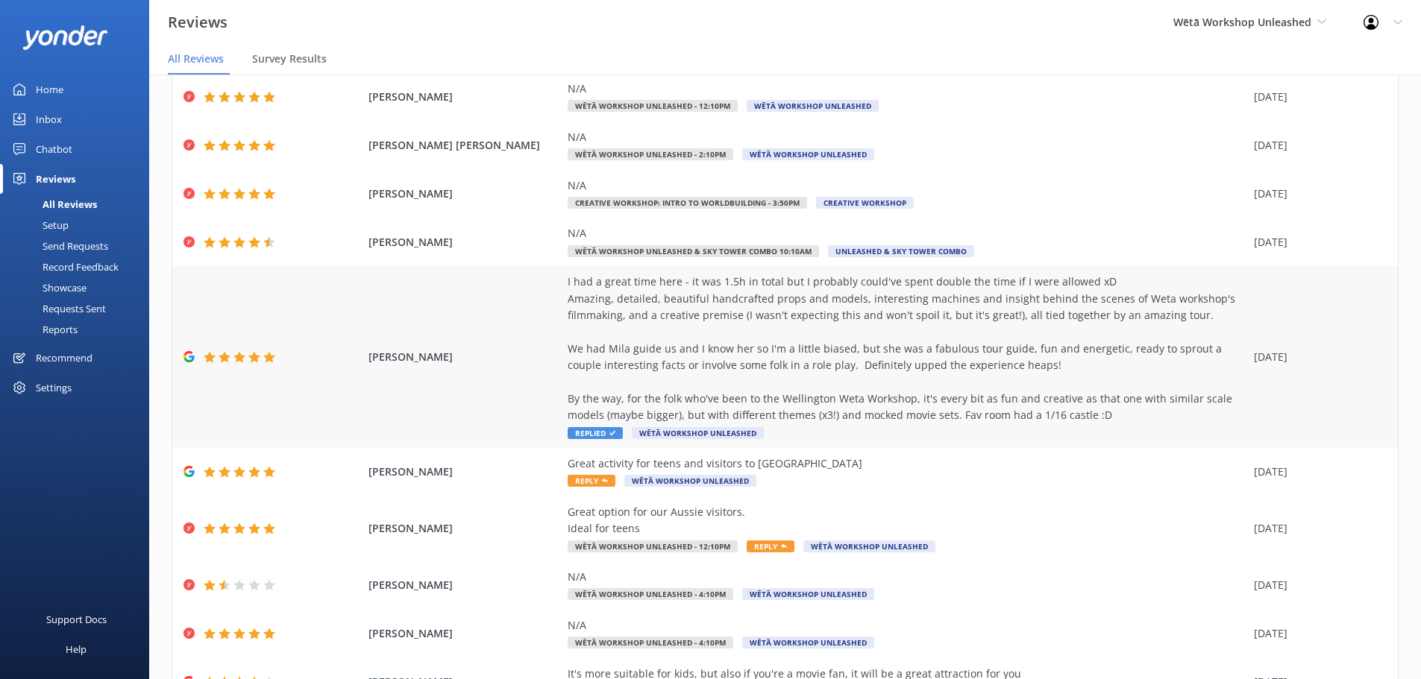
scroll to position [169, 0]
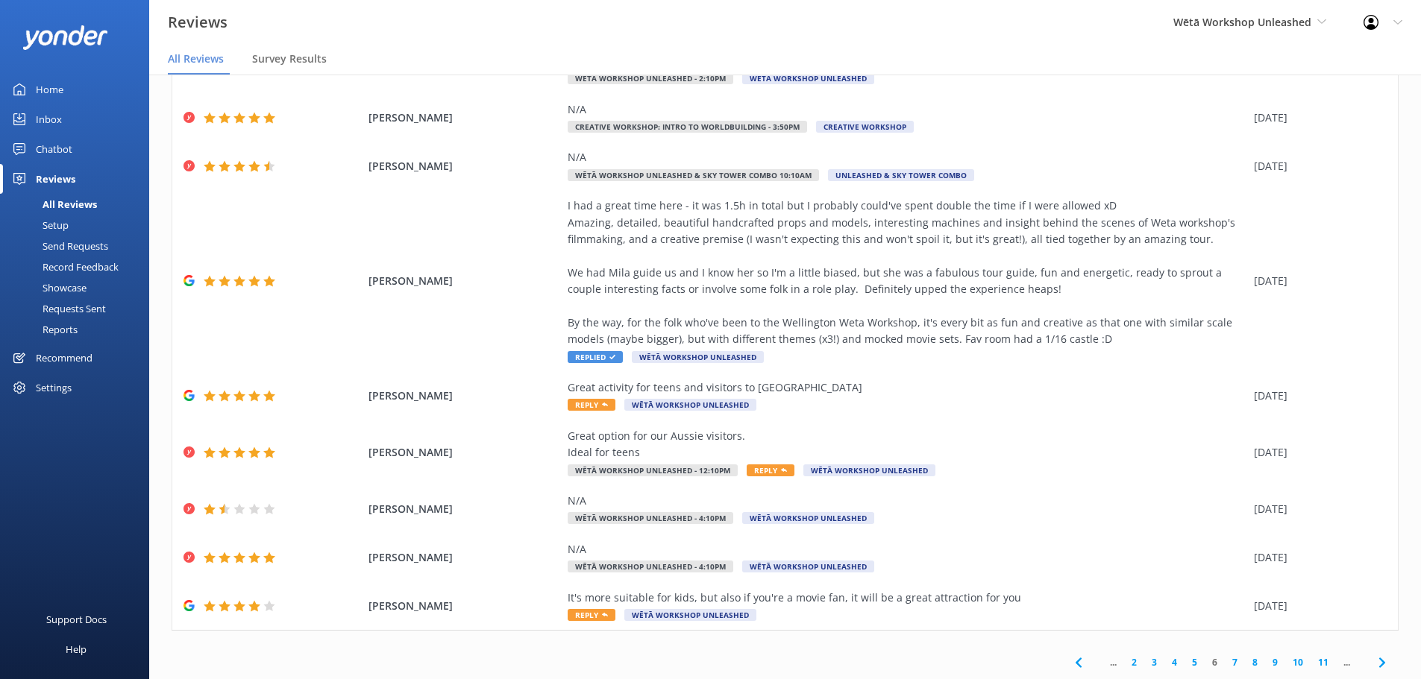
click at [1124, 662] on link "2" at bounding box center [1134, 663] width 20 height 14
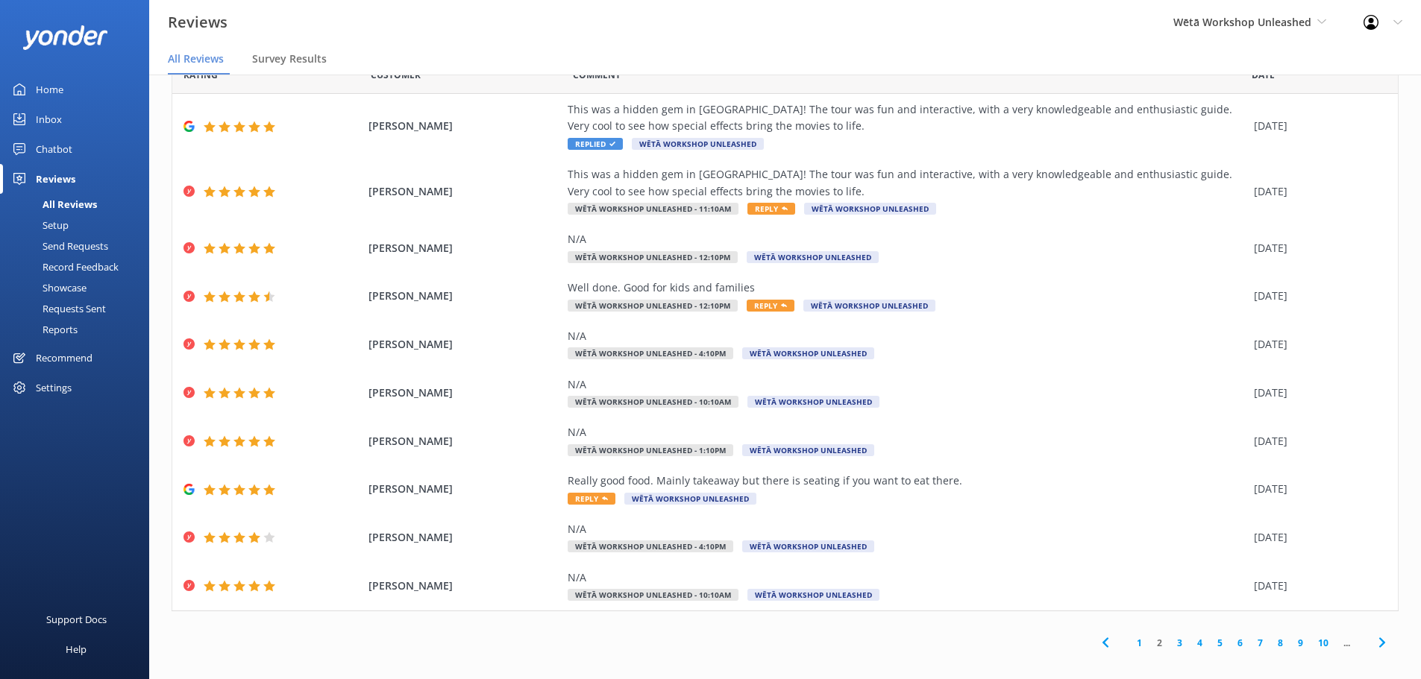
scroll to position [30, 0]
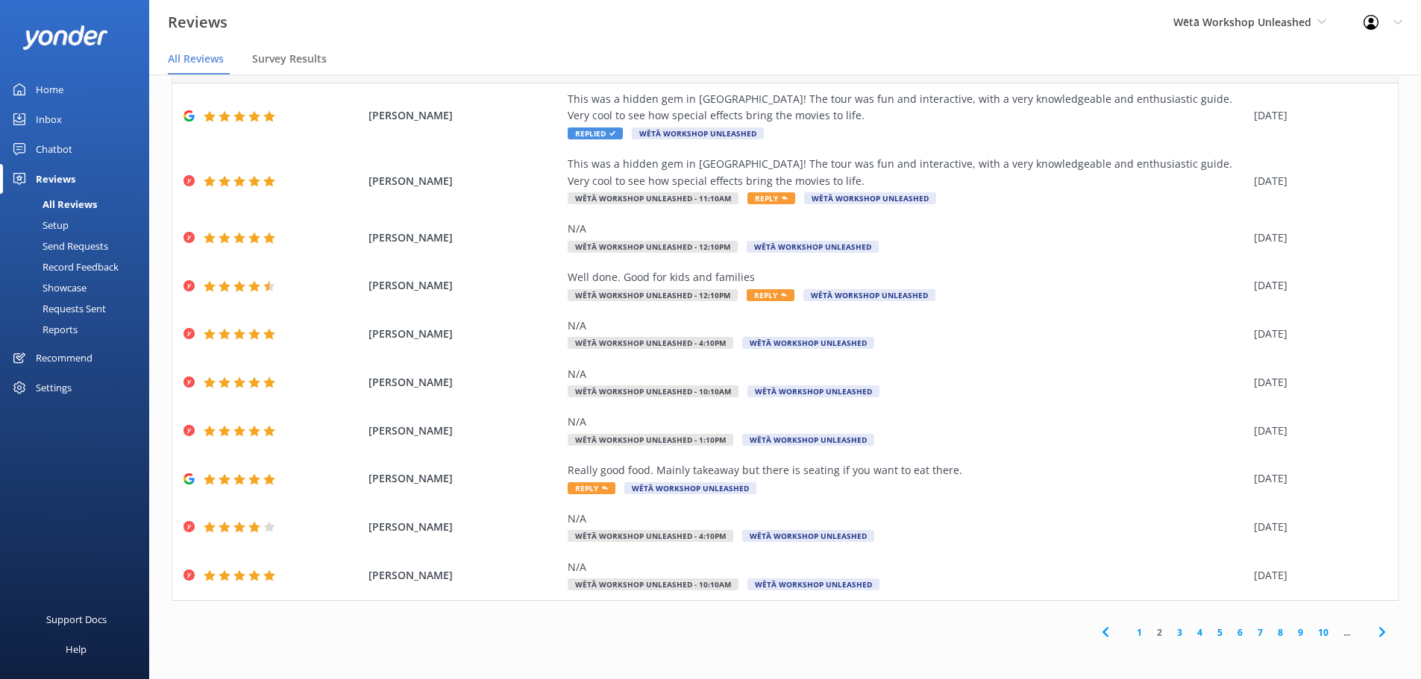
click at [1129, 635] on link "1" at bounding box center [1139, 633] width 20 height 14
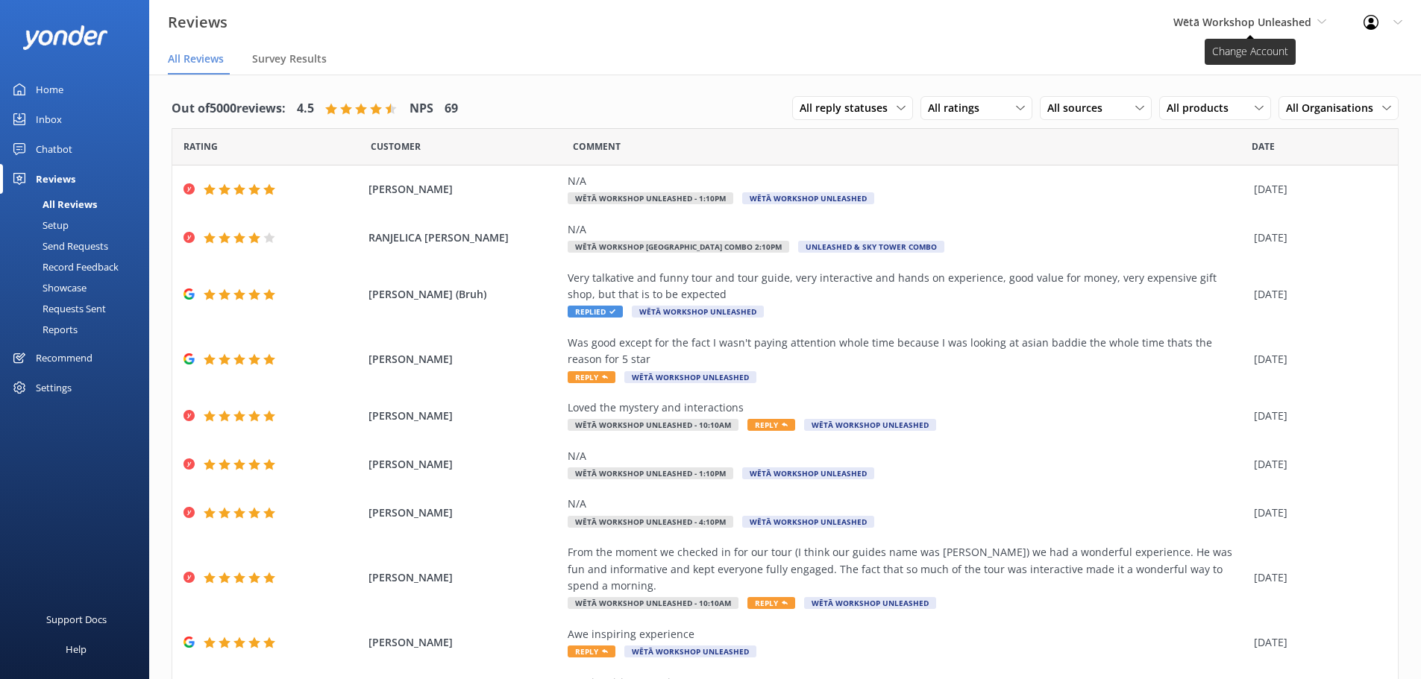
click at [1224, 24] on span "Wētā Workshop Unleashed" at bounding box center [1242, 22] width 138 height 14
click at [1207, 95] on link "Wētā Workshop" at bounding box center [1229, 99] width 149 height 36
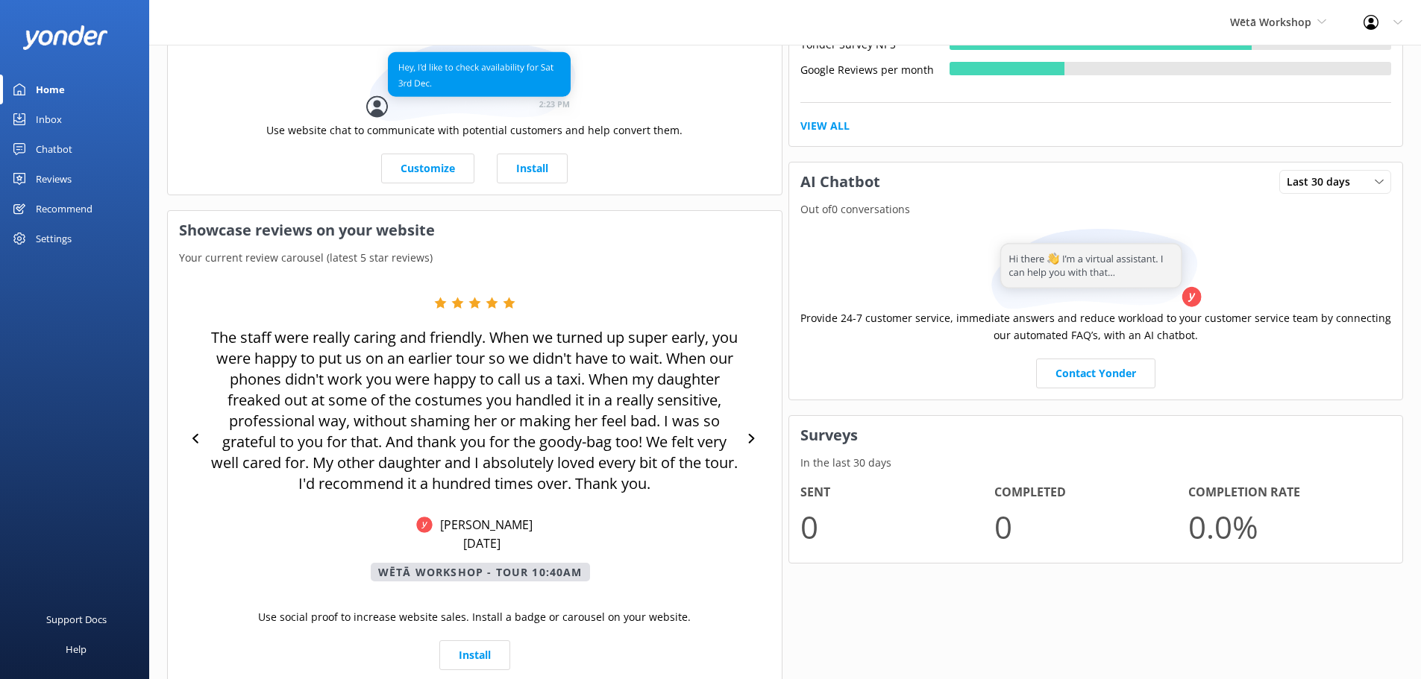
scroll to position [410, 0]
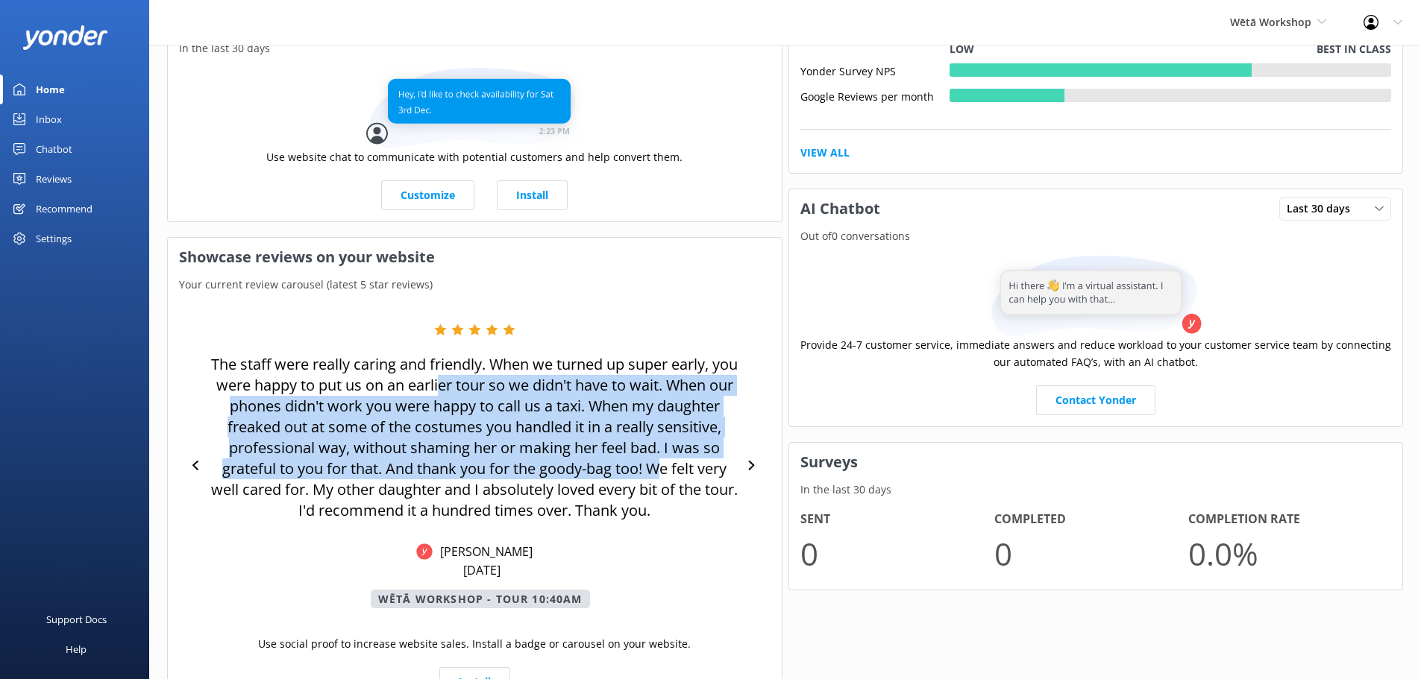
drag, startPoint x: 664, startPoint y: 468, endPoint x: 465, endPoint y: 392, distance: 213.4
click at [465, 392] on p "The staff were really caring and friendly. When we turned up super early, you w…" at bounding box center [475, 437] width 532 height 167
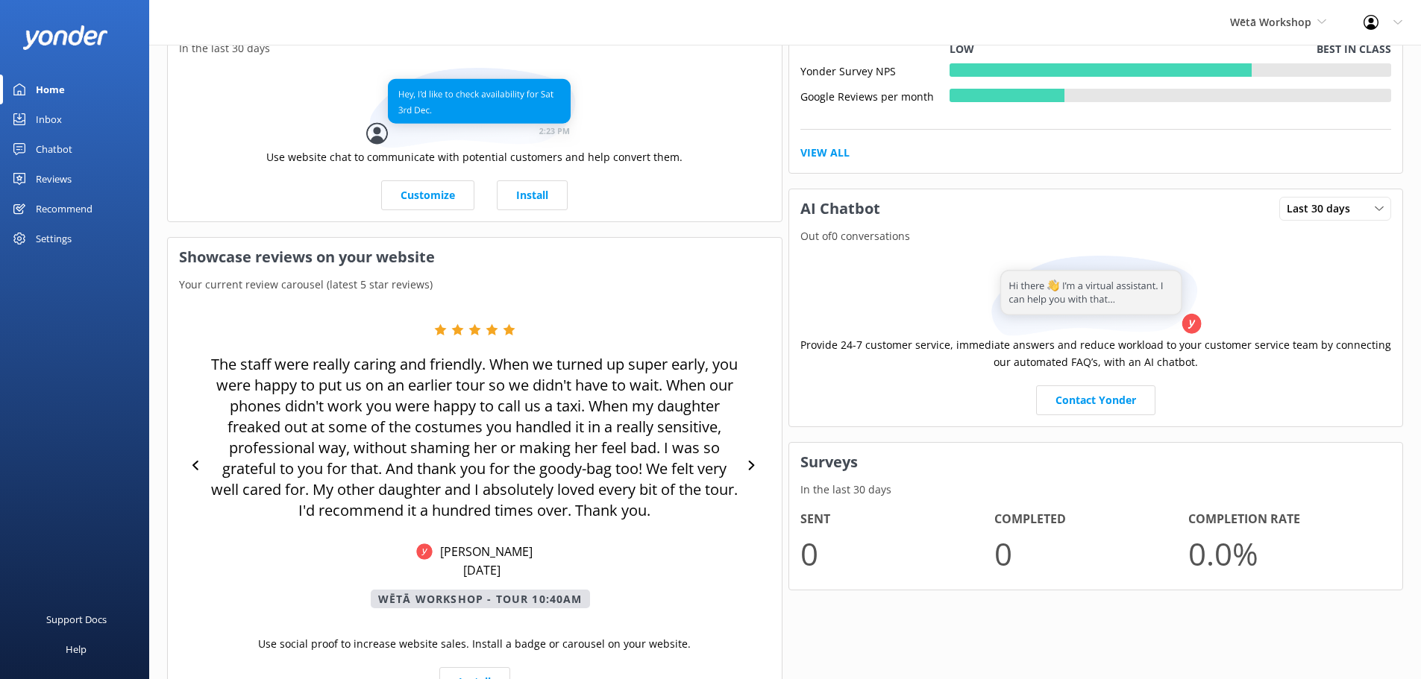
click at [462, 389] on p "The staff were really caring and friendly. When we turned up super early, you w…" at bounding box center [475, 437] width 532 height 167
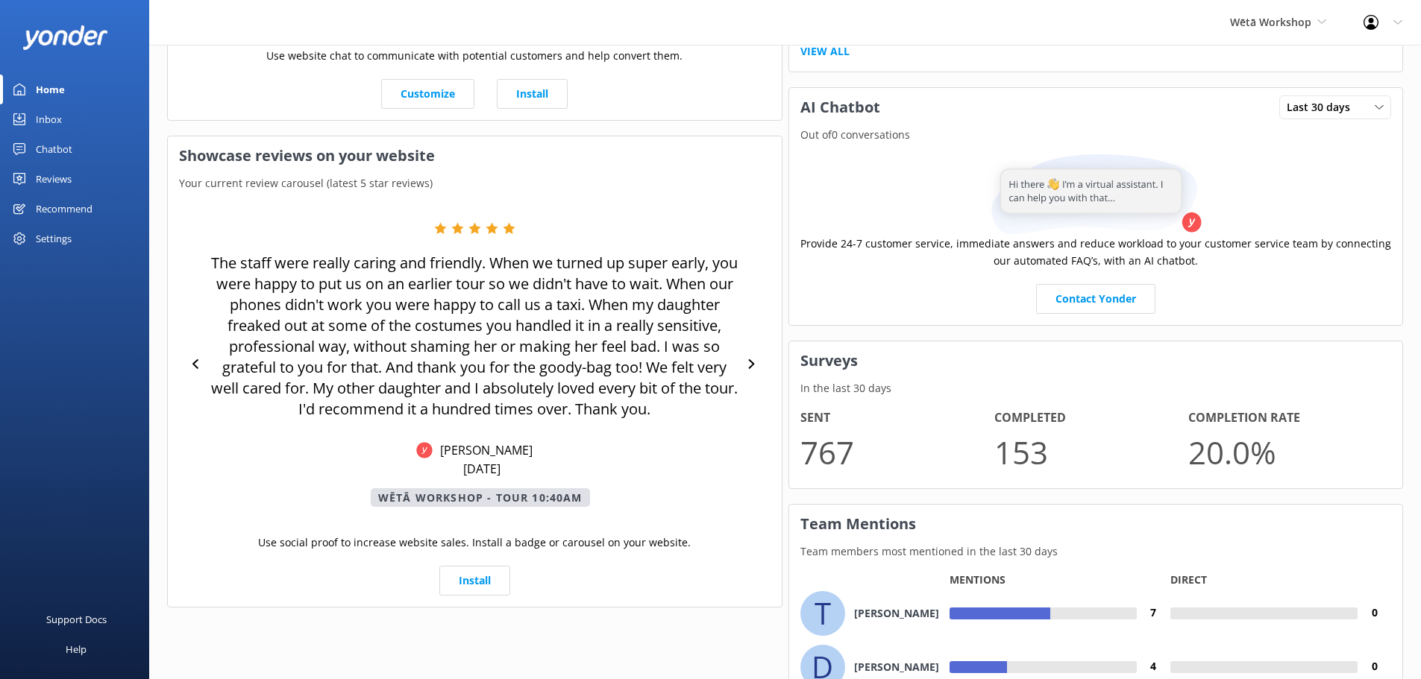
scroll to position [688, 0]
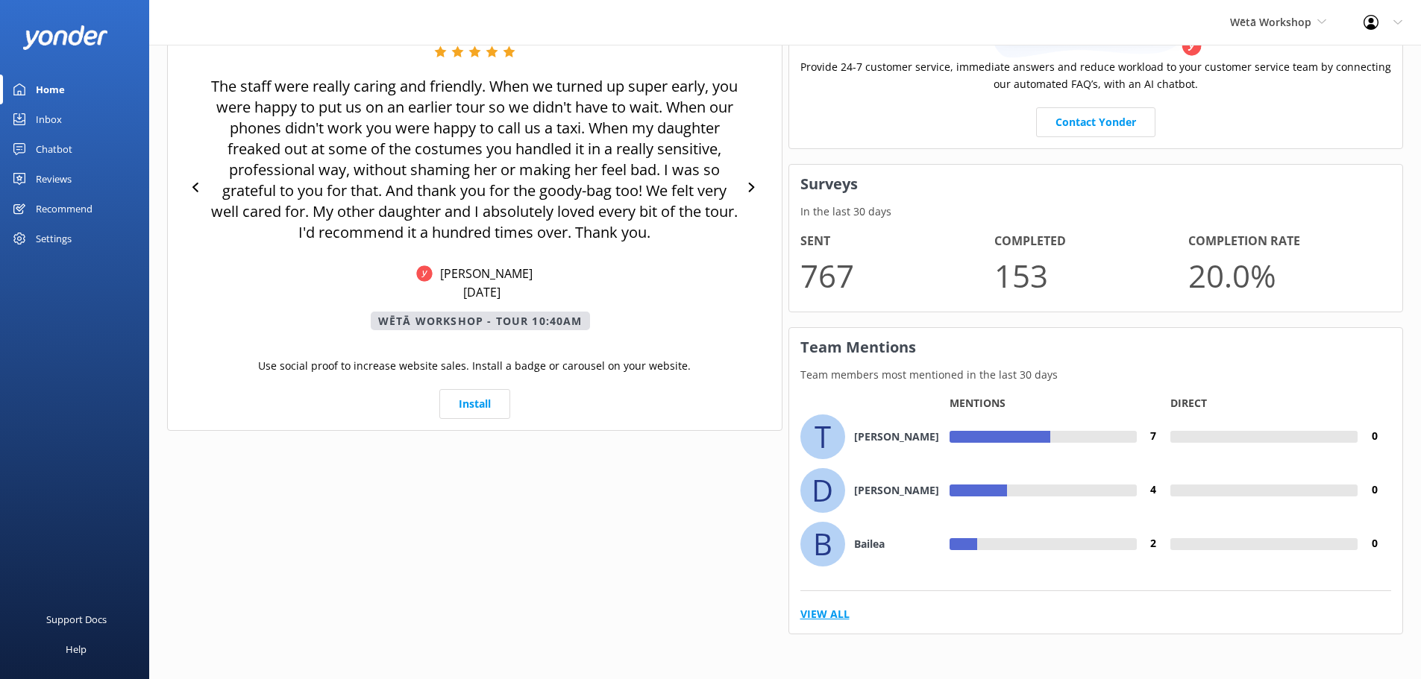
click at [845, 609] on link "View All" at bounding box center [824, 614] width 49 height 16
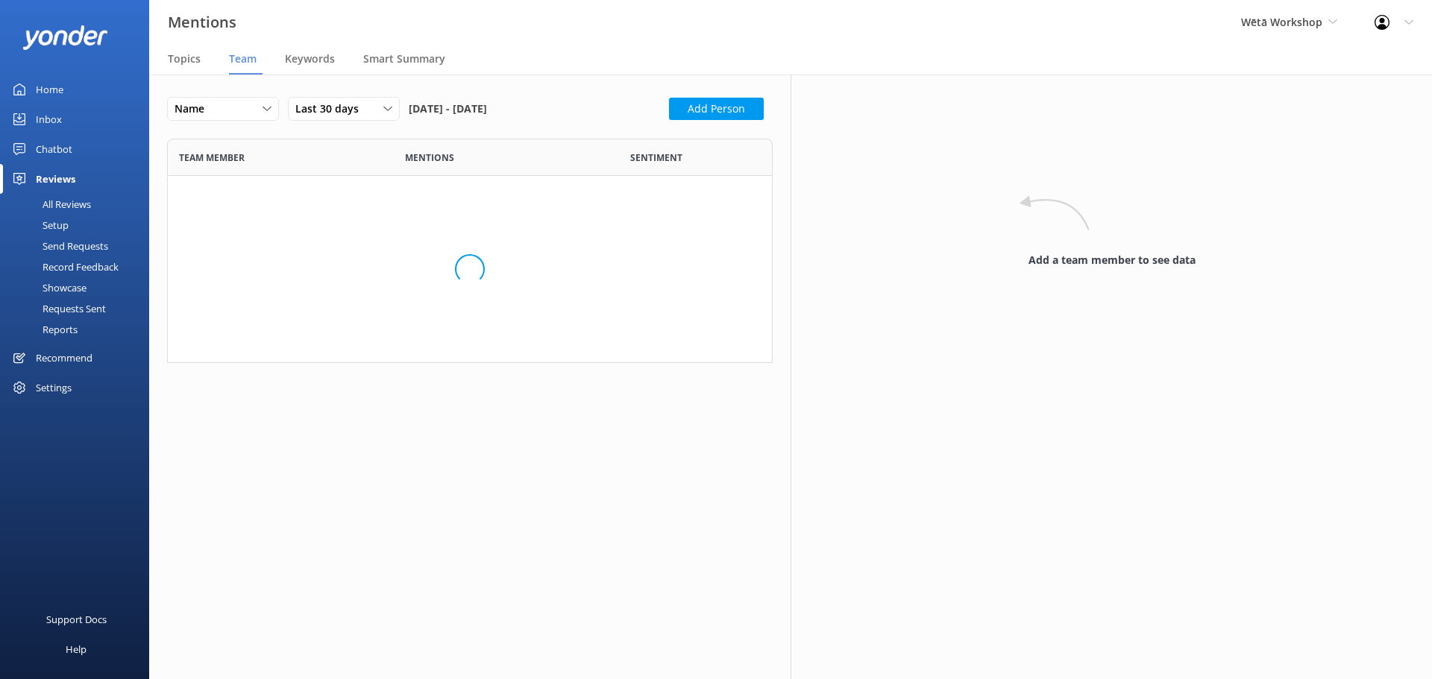
scroll to position [3189, 583]
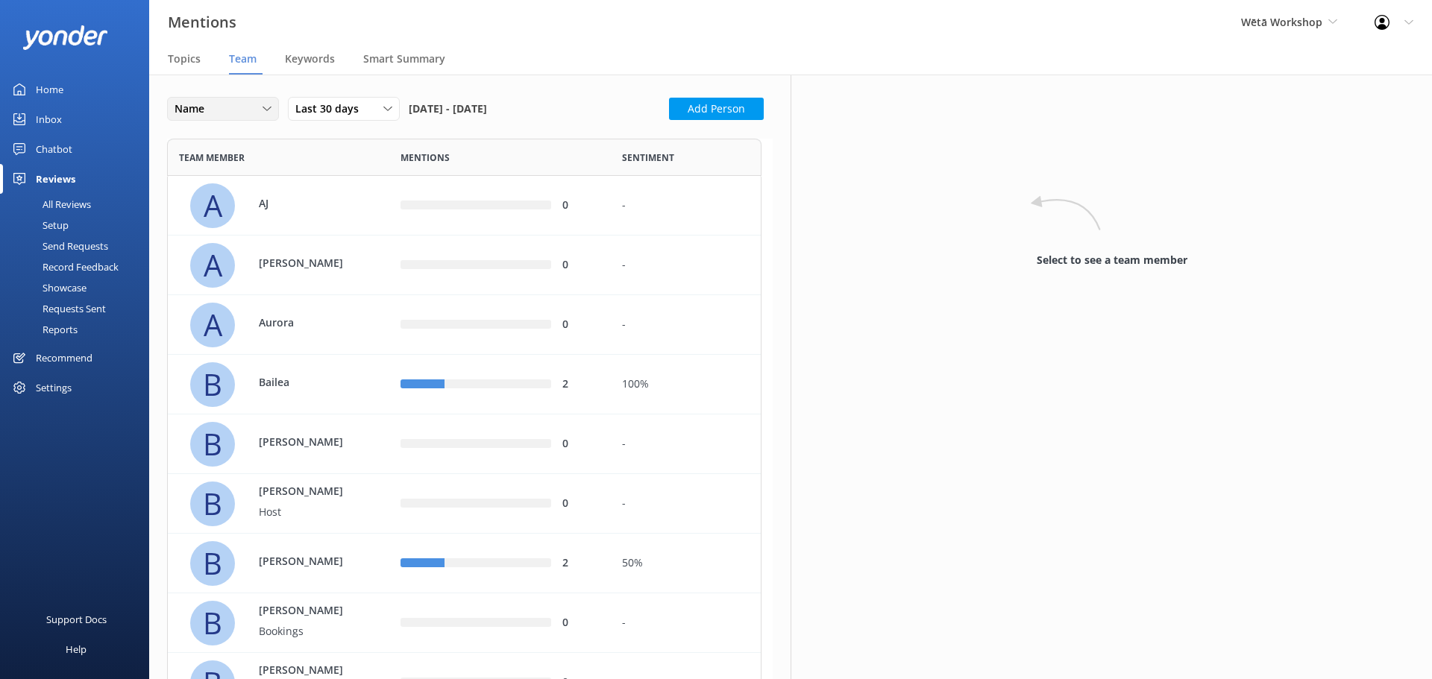
click at [249, 113] on div "Name" at bounding box center [223, 109] width 104 height 16
click at [231, 172] on div "Highest mentions" at bounding box center [213, 170] width 77 height 15
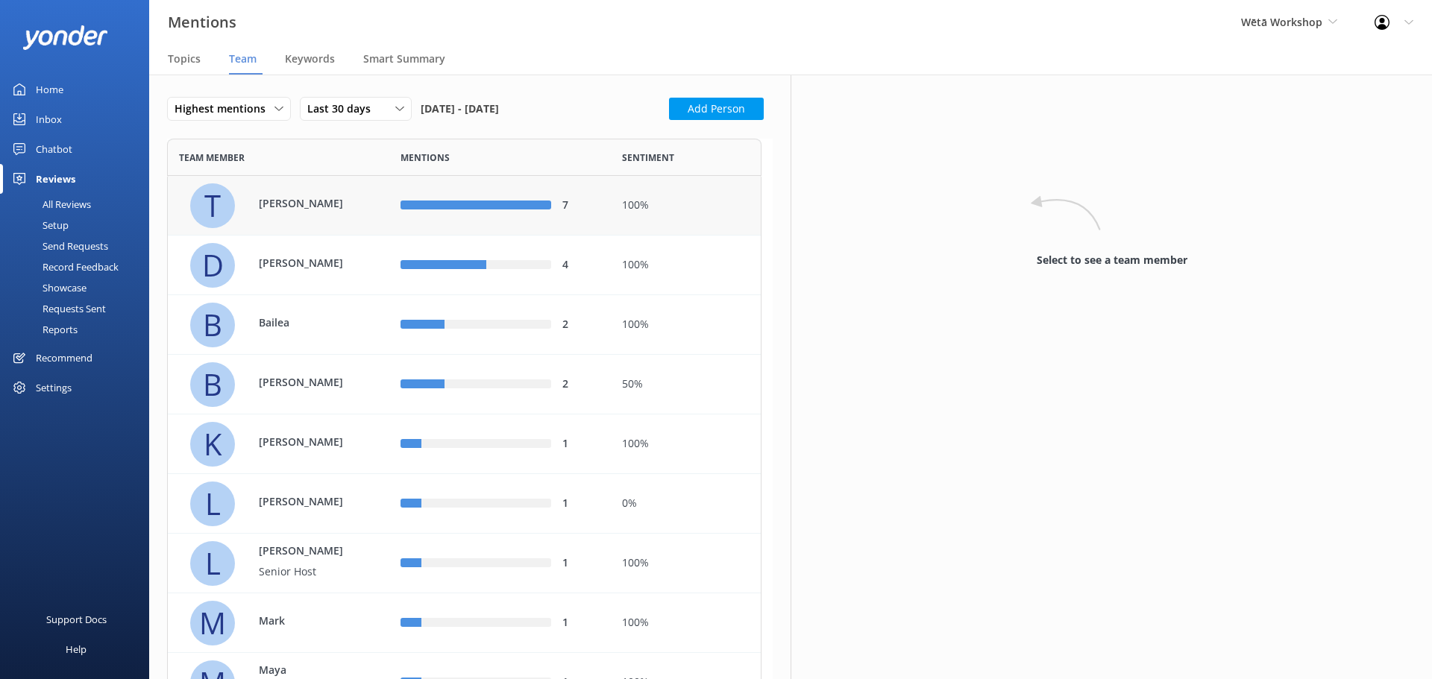
click at [344, 223] on div "T Taylor" at bounding box center [284, 205] width 188 height 45
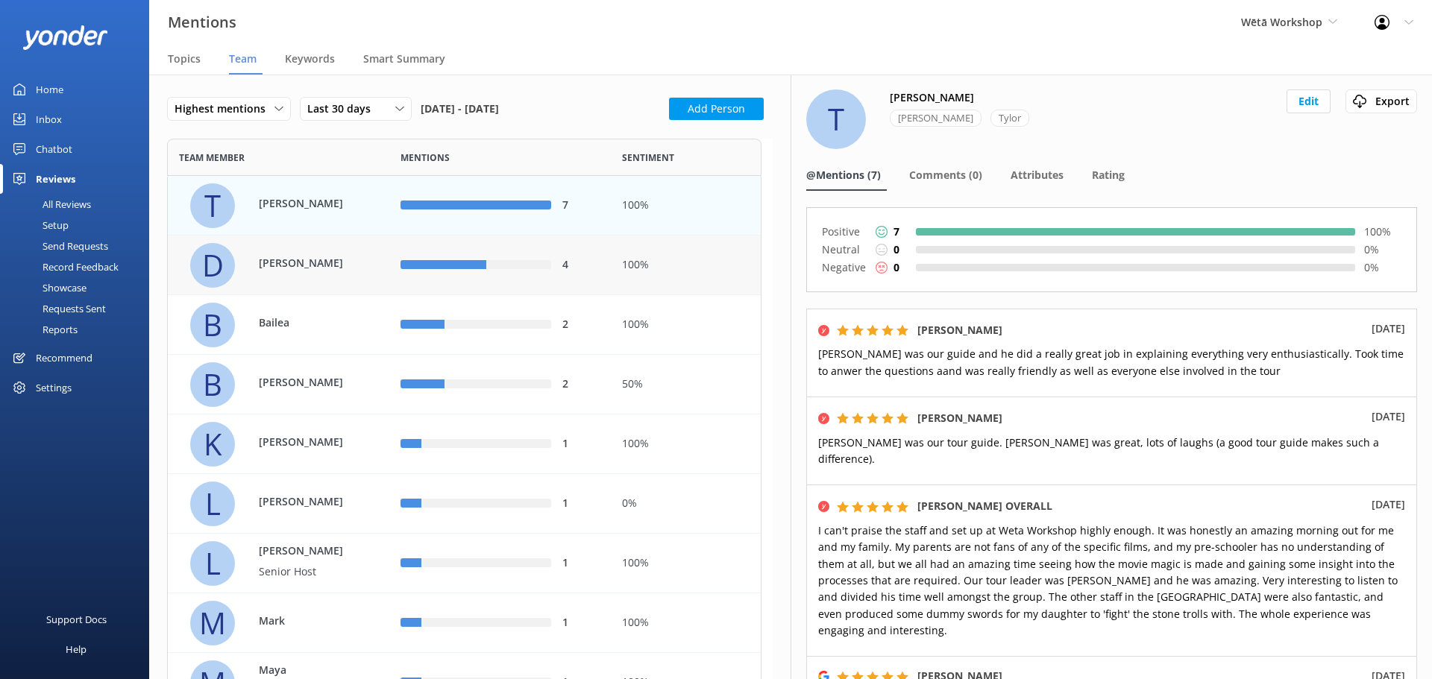
click at [336, 257] on p "[PERSON_NAME]" at bounding box center [307, 263] width 97 height 16
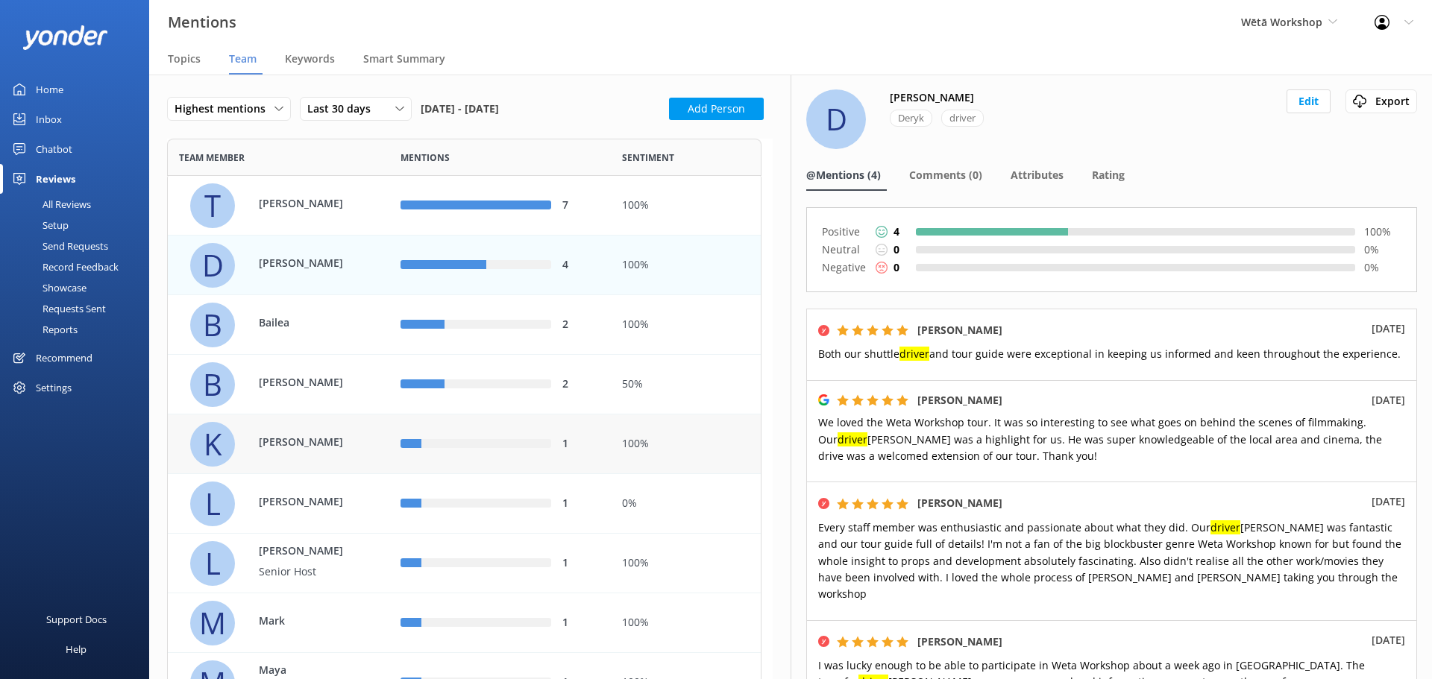
click at [342, 418] on div "K Karl" at bounding box center [279, 445] width 222 height 60
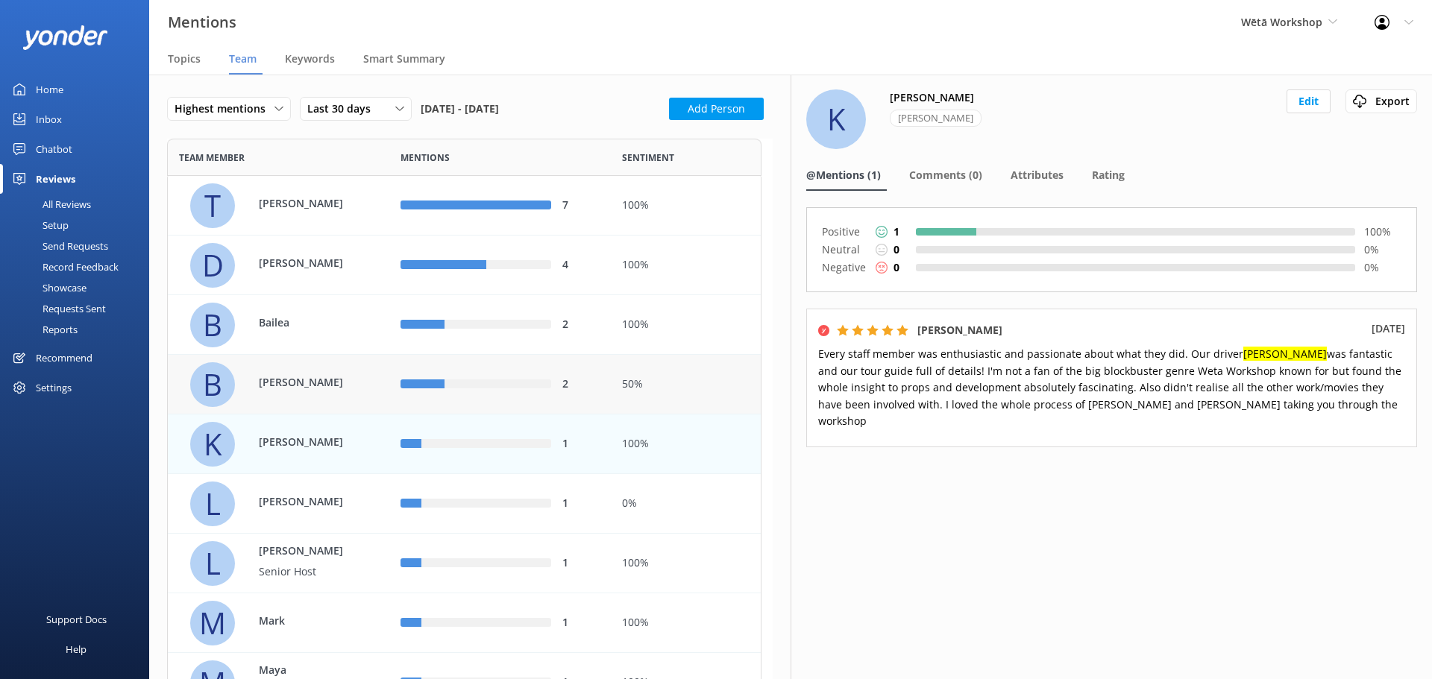
click at [339, 401] on div "B Brandon" at bounding box center [284, 384] width 188 height 45
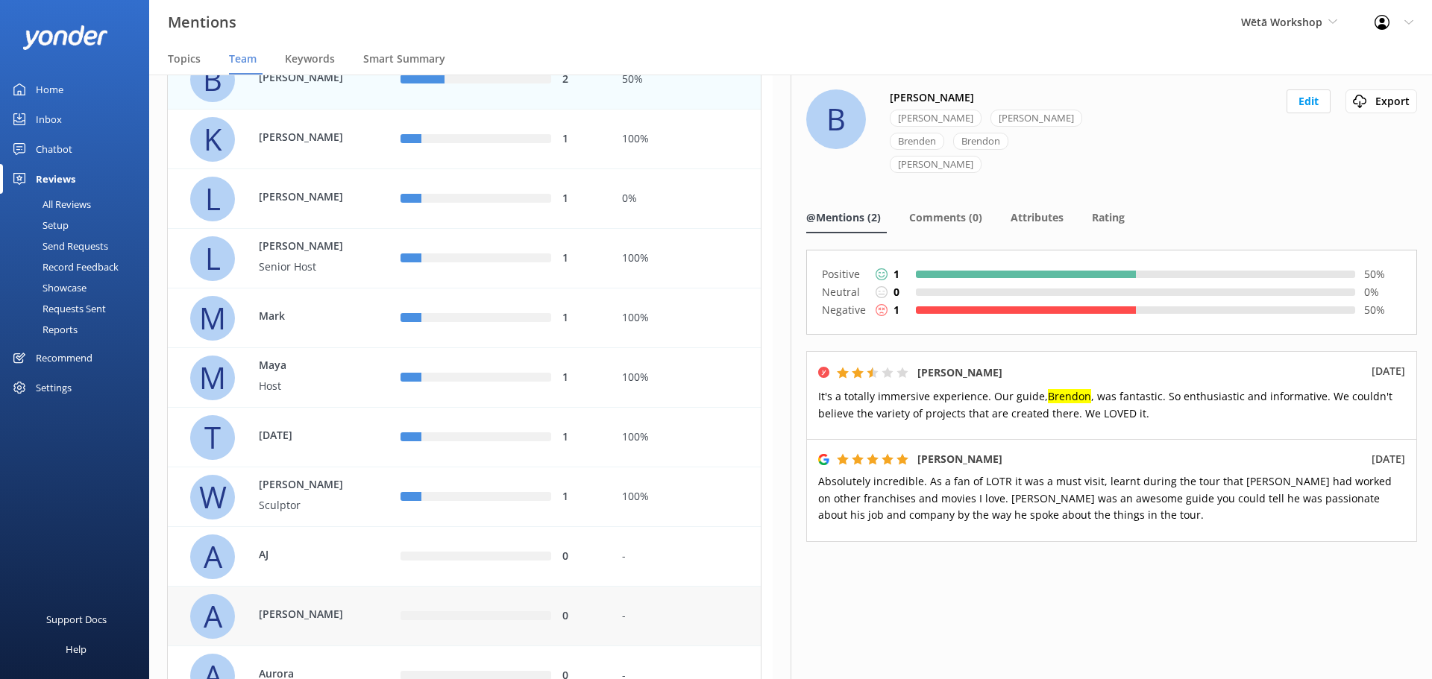
scroll to position [298, 0]
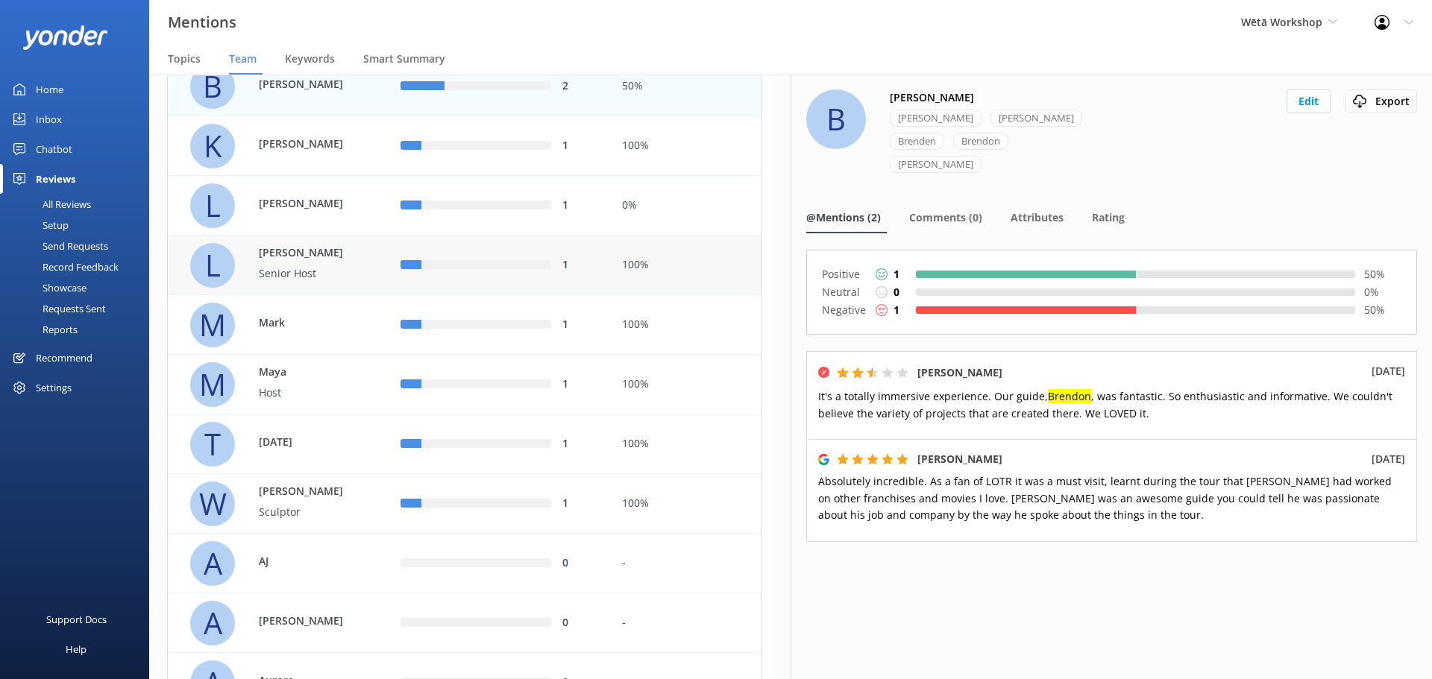
click at [339, 281] on p "Senior Host" at bounding box center [307, 274] width 97 height 16
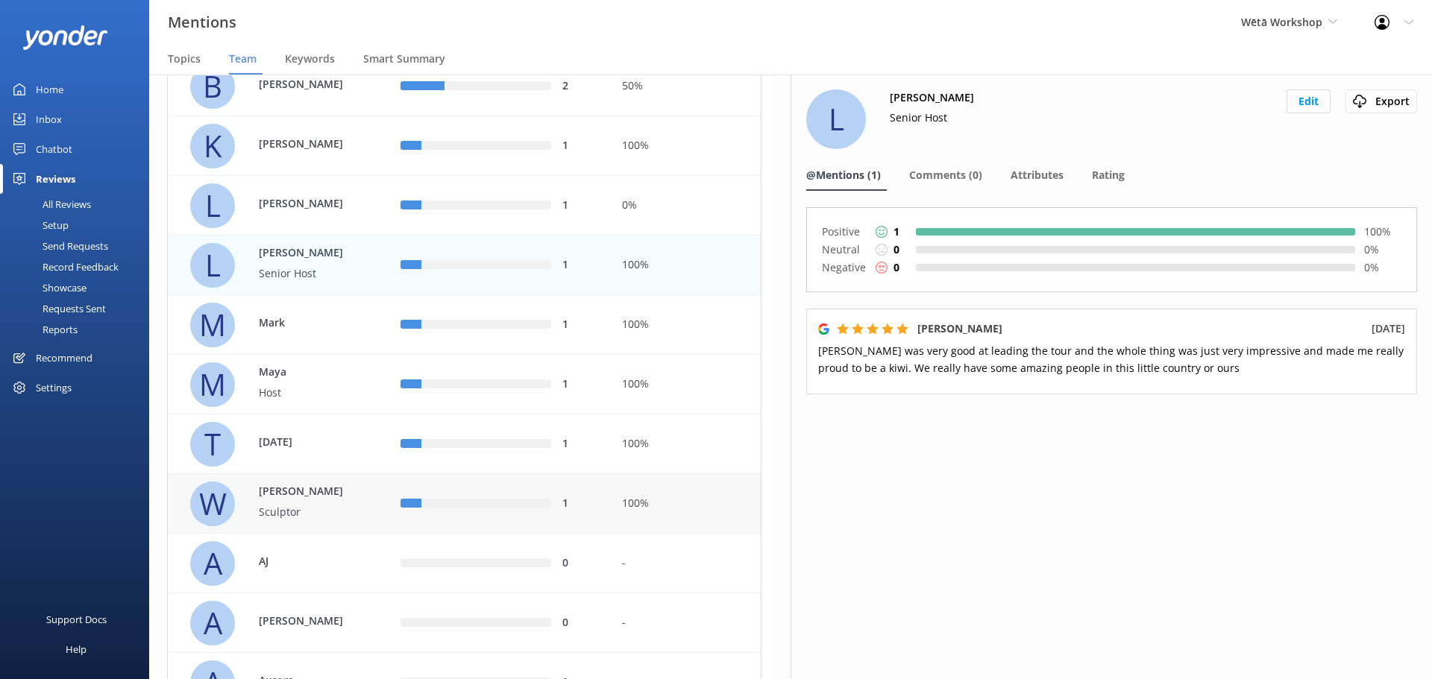
click at [336, 480] on div "W Warren Sculptor" at bounding box center [279, 504] width 222 height 60
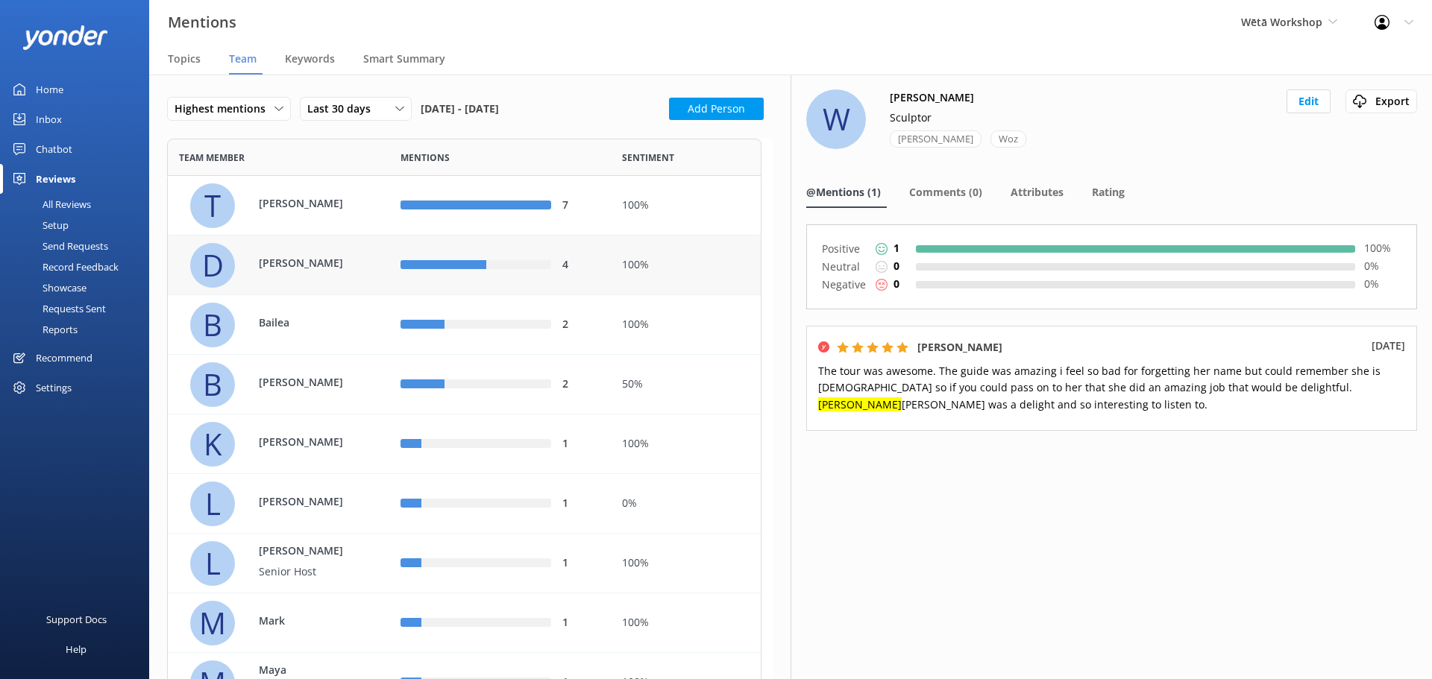
click at [338, 289] on div "D Derek" at bounding box center [279, 266] width 222 height 60
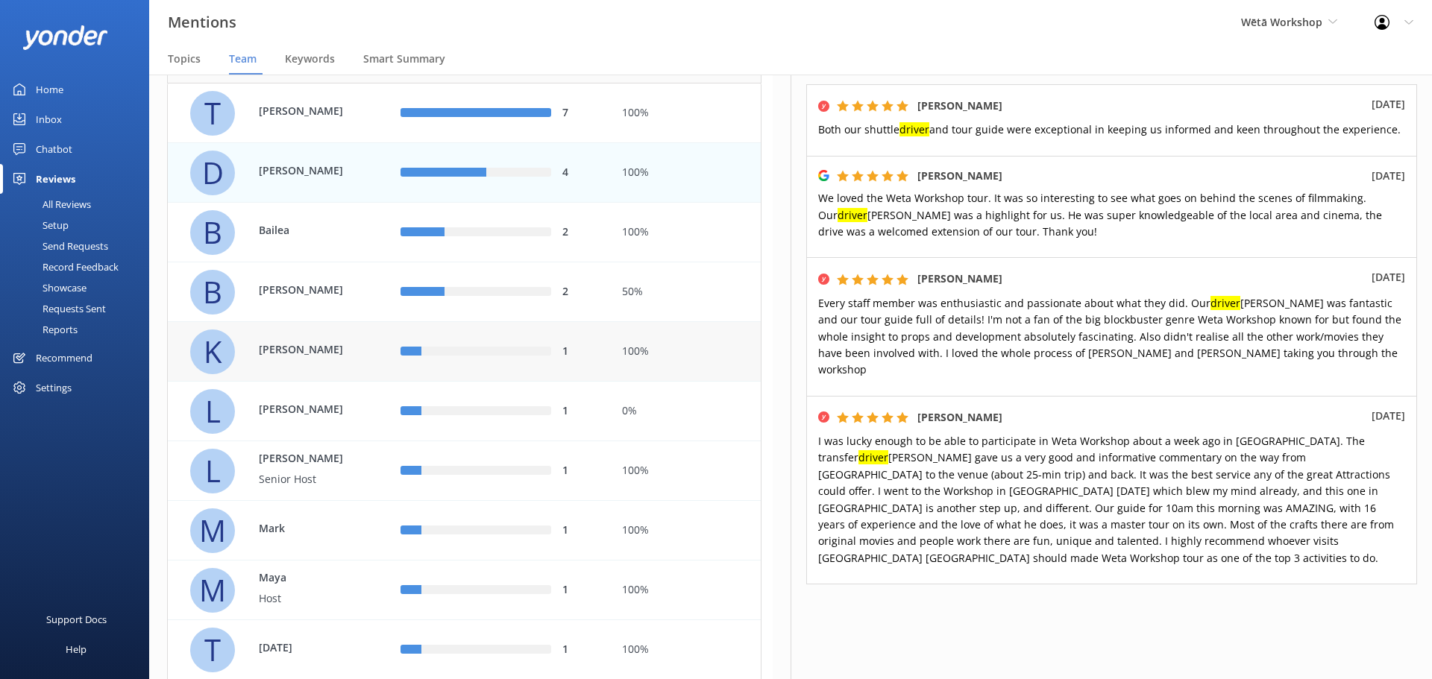
scroll to position [75, 0]
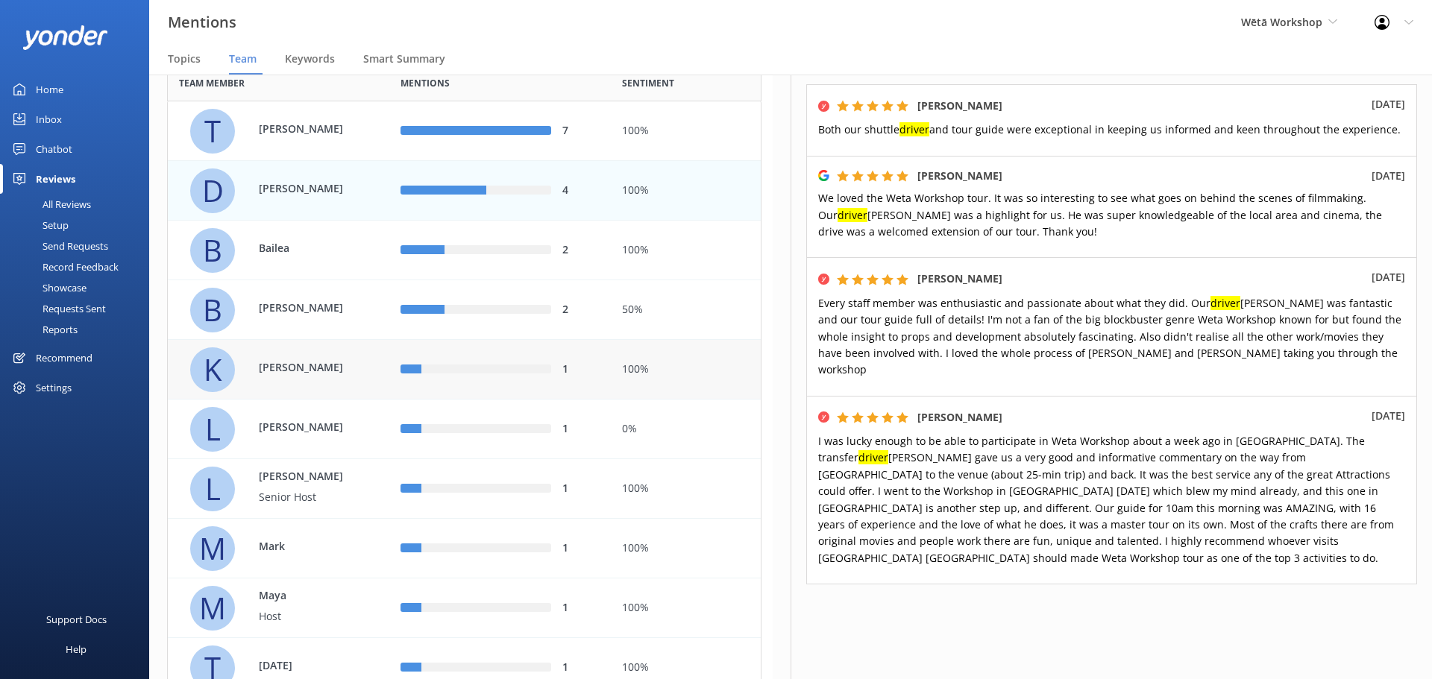
click at [290, 379] on div "Karl" at bounding box center [300, 370] width 112 height 20
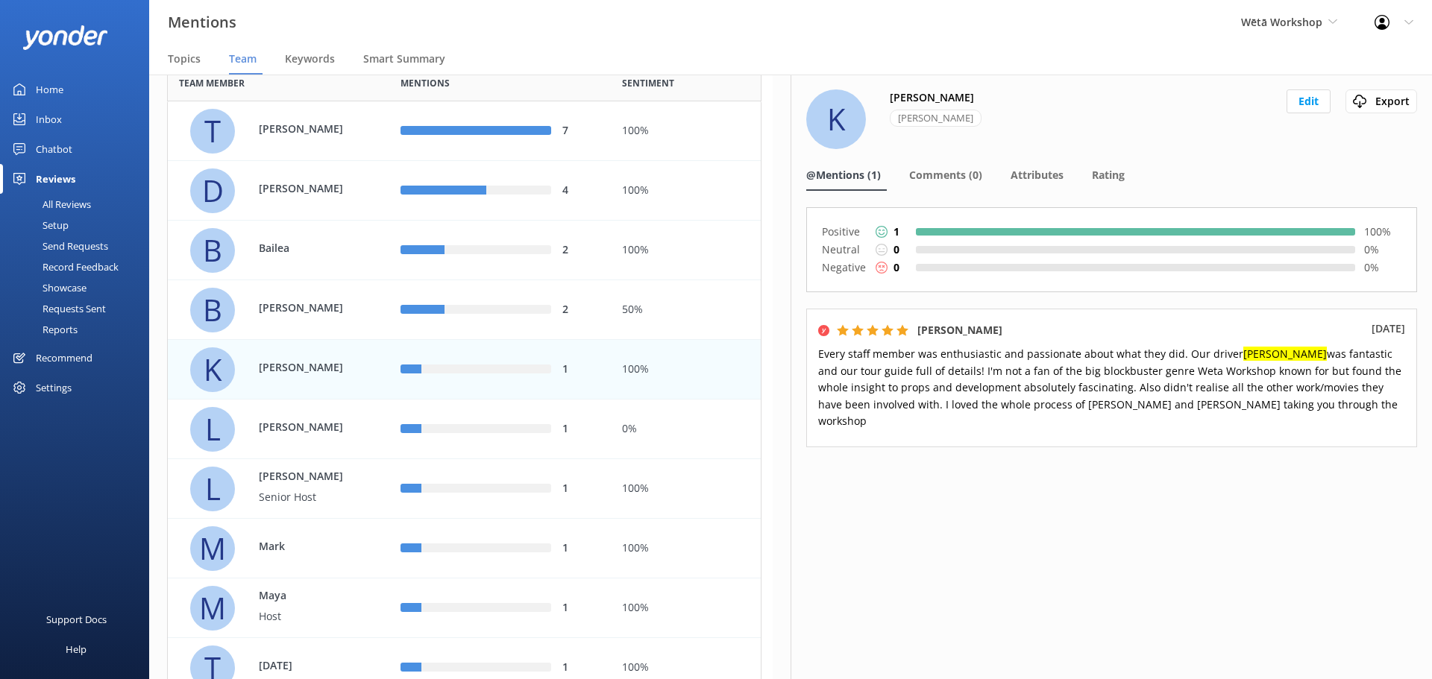
click at [55, 202] on div "All Reviews" at bounding box center [50, 204] width 82 height 21
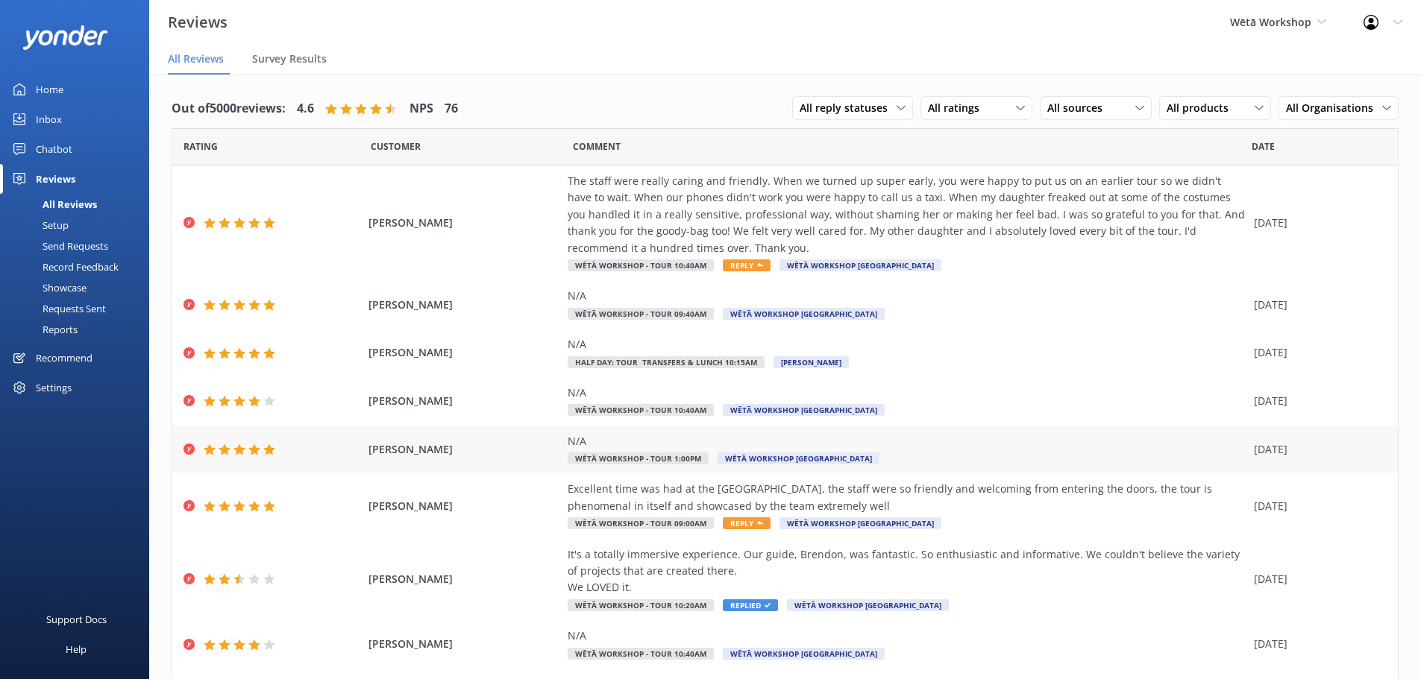
scroll to position [136, 0]
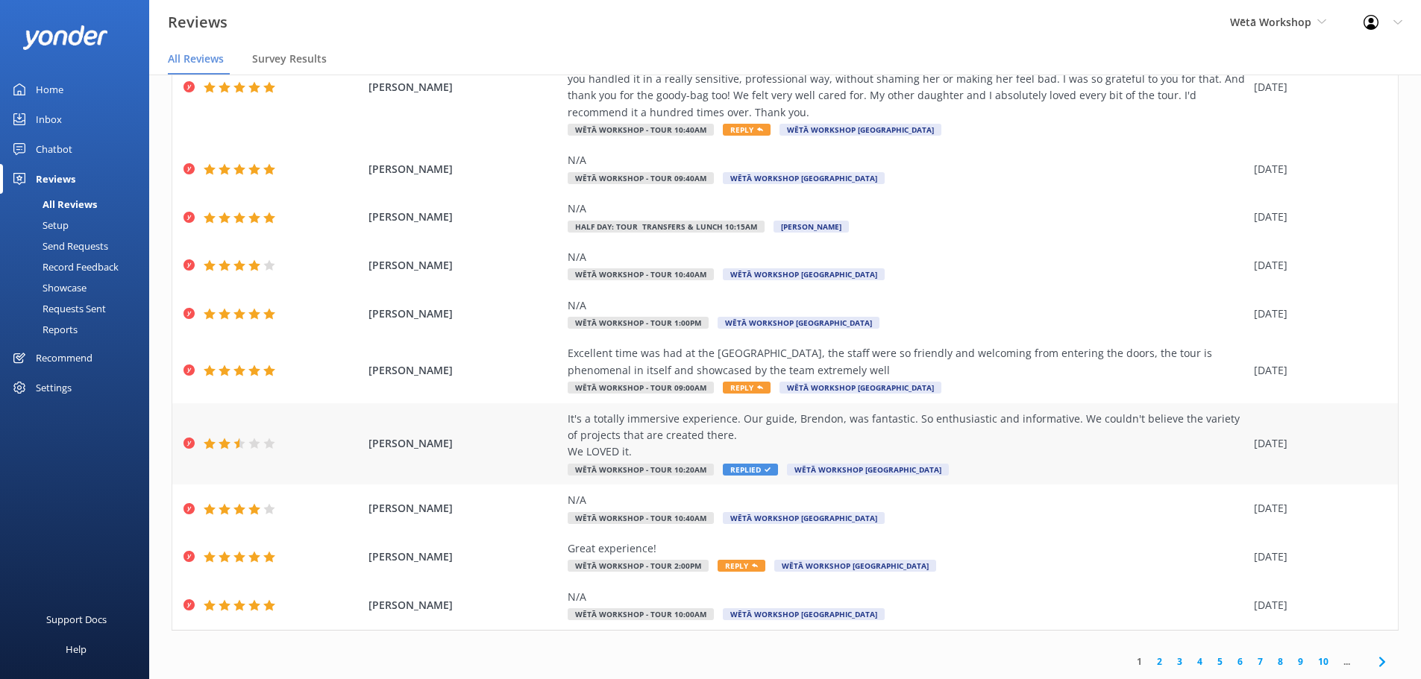
click at [672, 424] on div "It's a totally immersive experience. Our guide, Brendon, was fantastic. So enth…" at bounding box center [907, 436] width 679 height 50
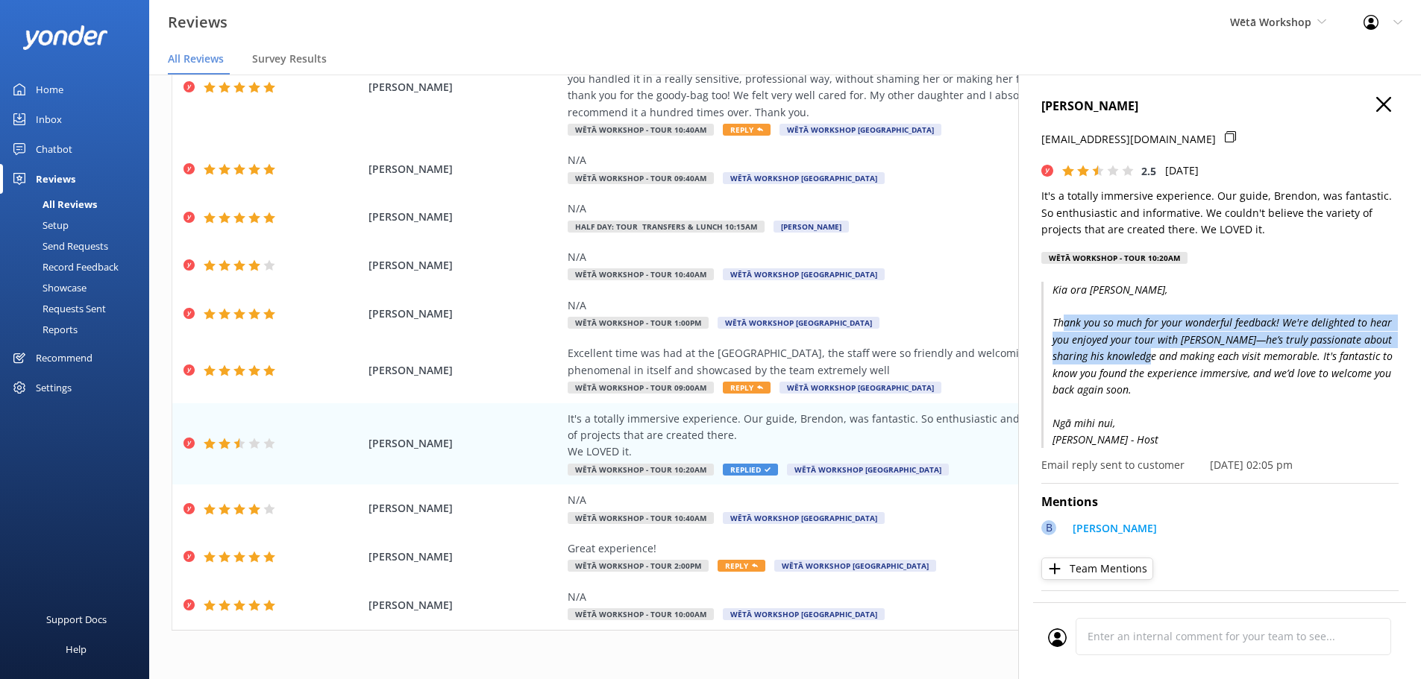
drag, startPoint x: 1104, startPoint y: 330, endPoint x: 1220, endPoint y: 349, distance: 117.8
click at [1220, 349] on p "Kia ora Susan, Thank you so much for your wonderful feedback! We're delighted t…" at bounding box center [1219, 365] width 357 height 167
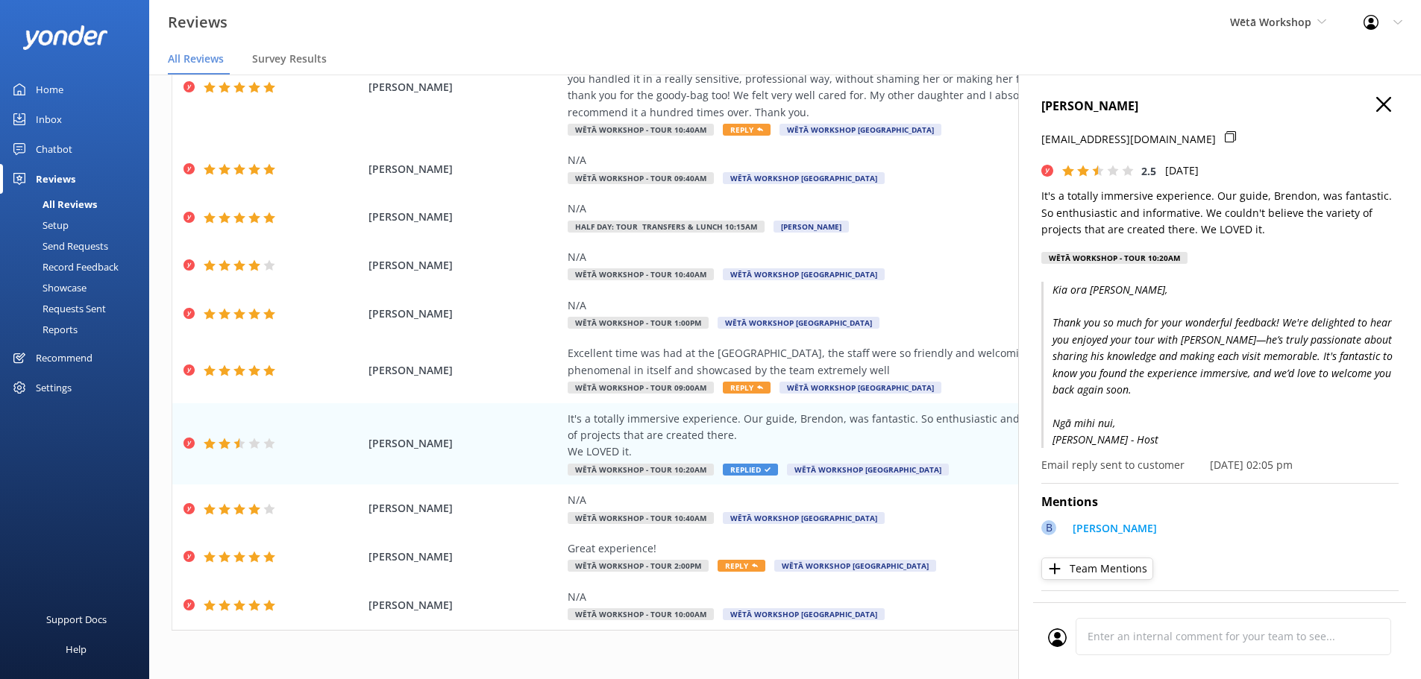
click at [1258, 357] on p "Kia ora Susan, Thank you so much for your wonderful feedback! We're delighted t…" at bounding box center [1219, 365] width 357 height 167
click at [1376, 104] on icon "button" at bounding box center [1383, 104] width 15 height 15
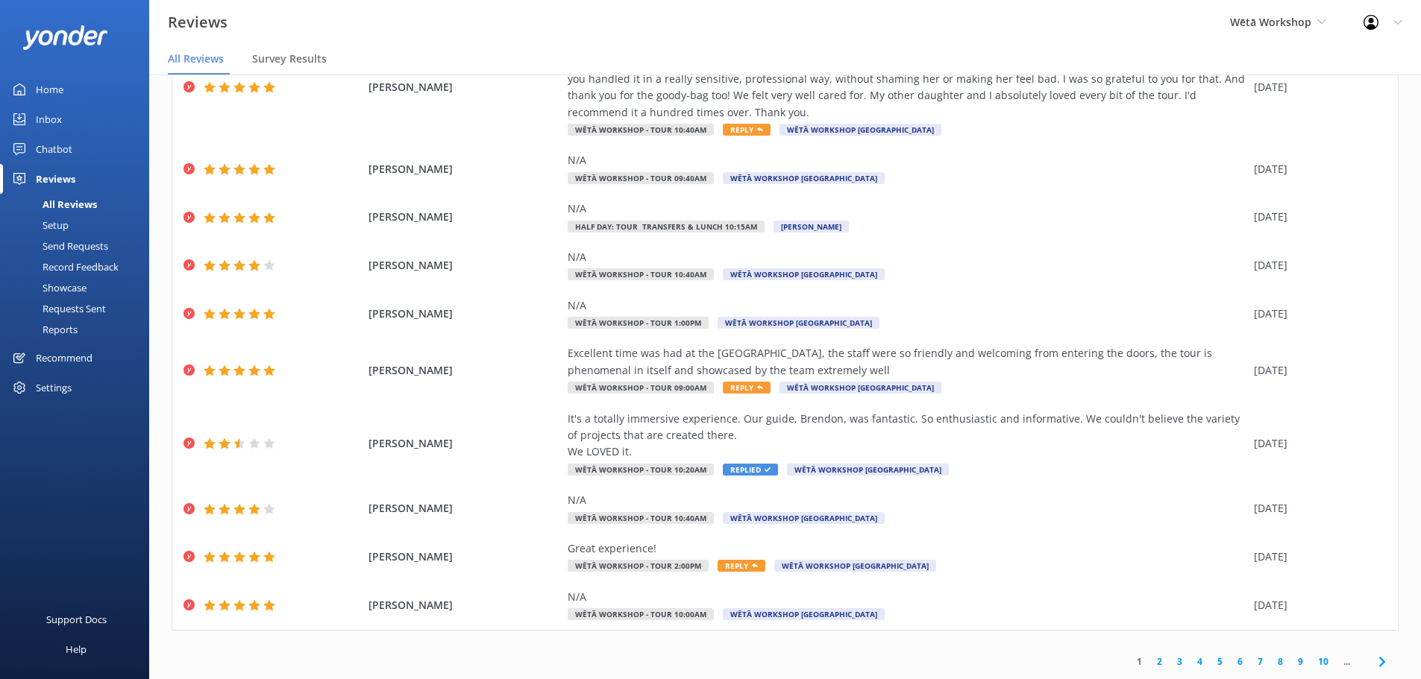
click at [1150, 659] on link "2" at bounding box center [1159, 662] width 20 height 14
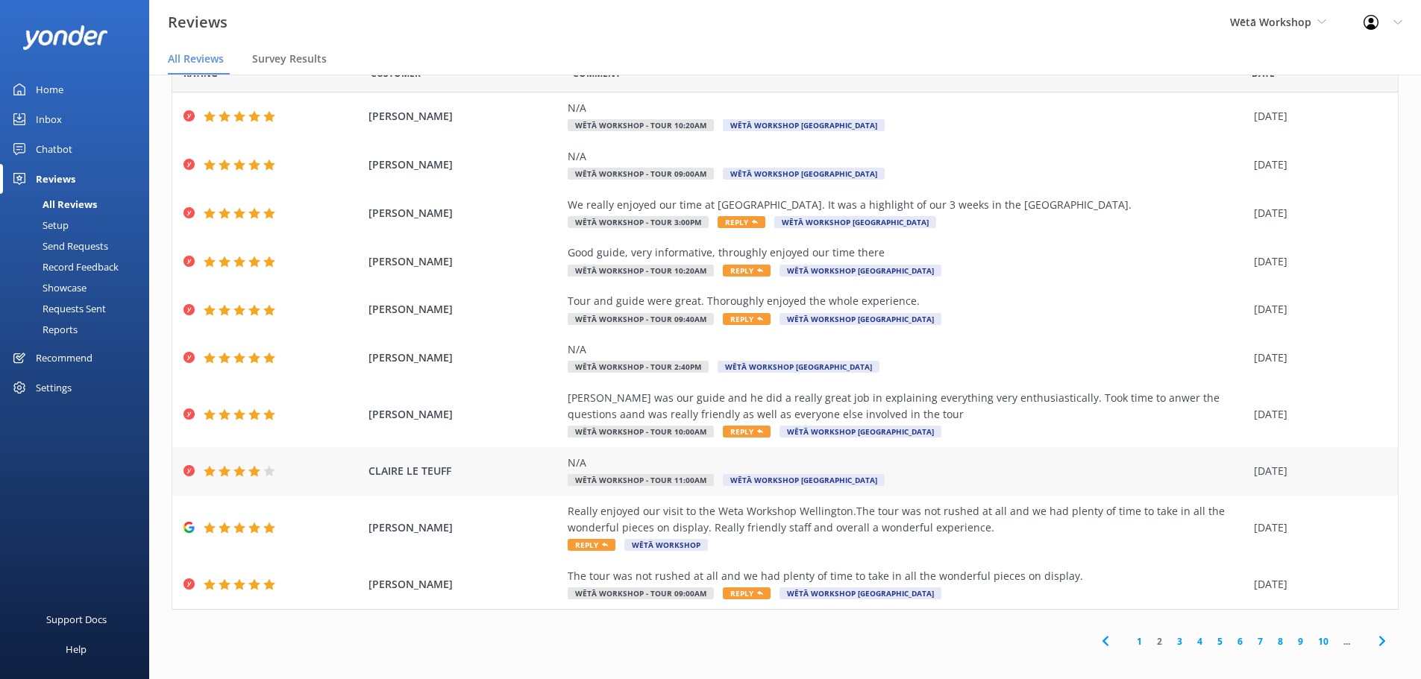
scroll to position [30, 0]
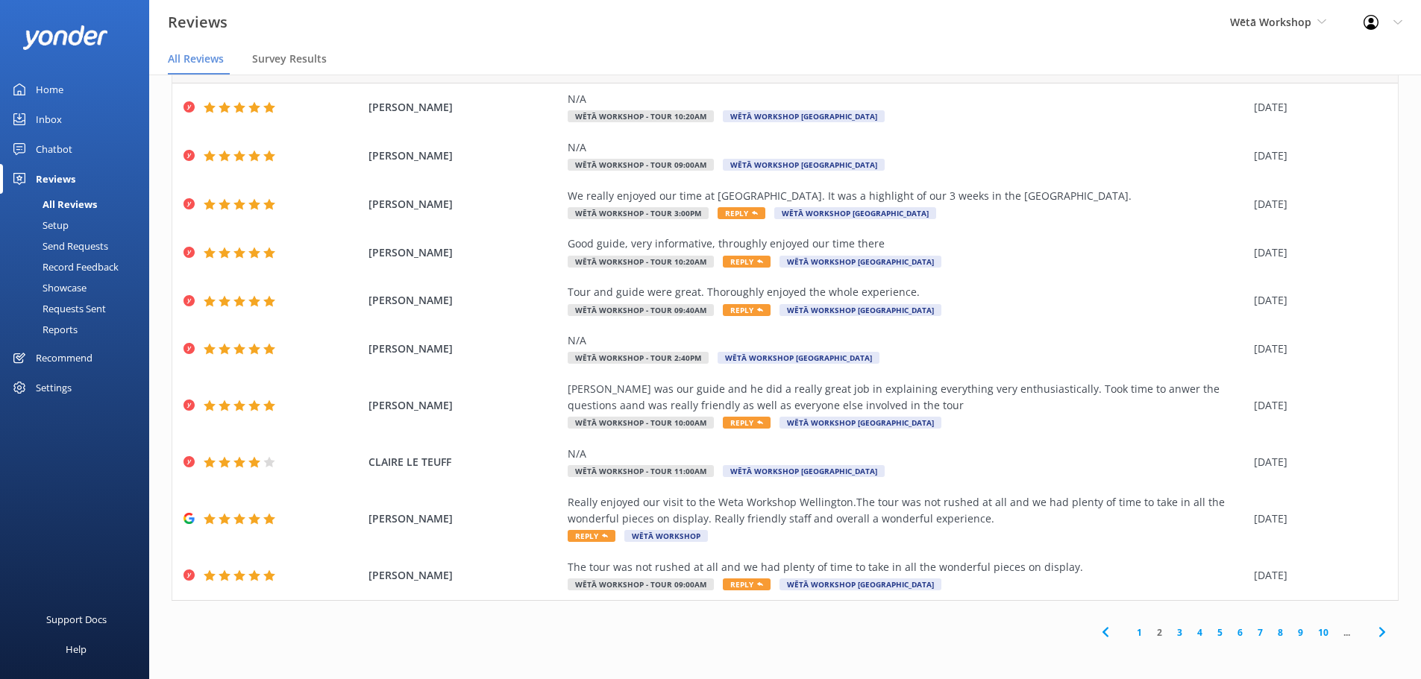
click at [1171, 634] on link "3" at bounding box center [1179, 633] width 20 height 14
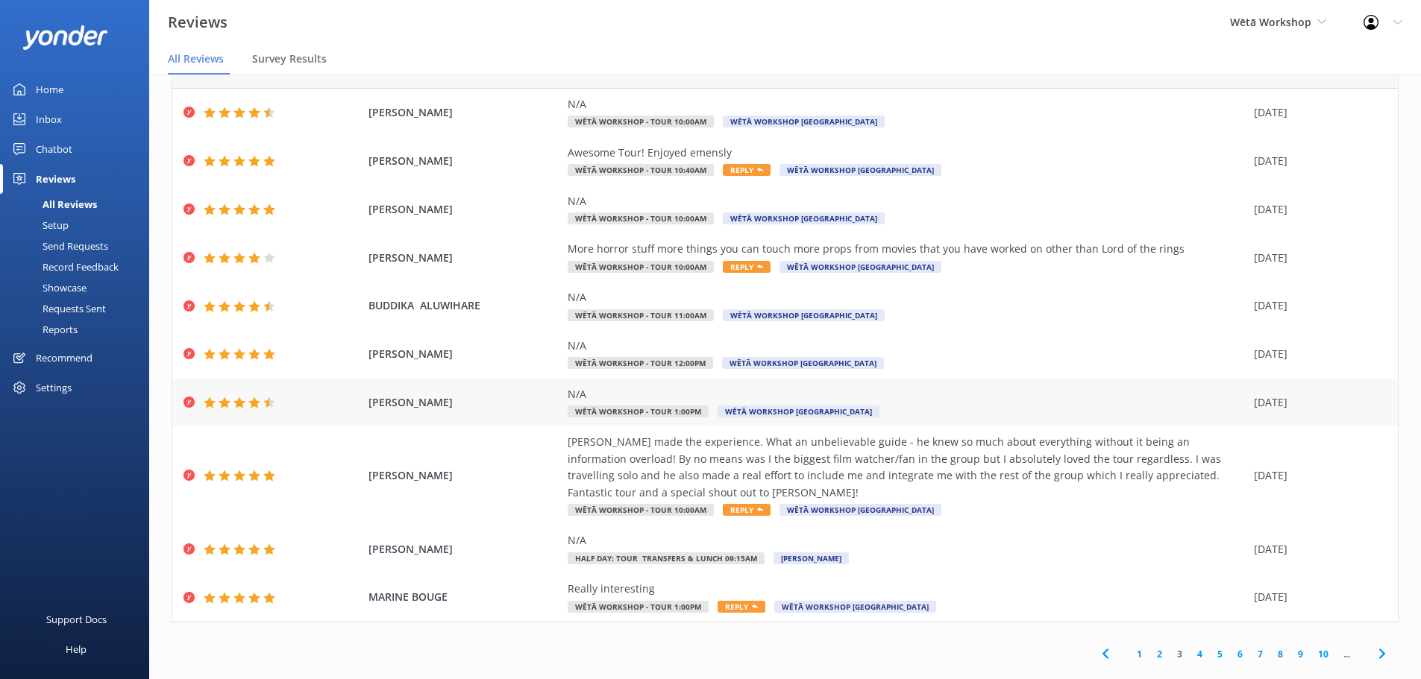
scroll to position [69, 0]
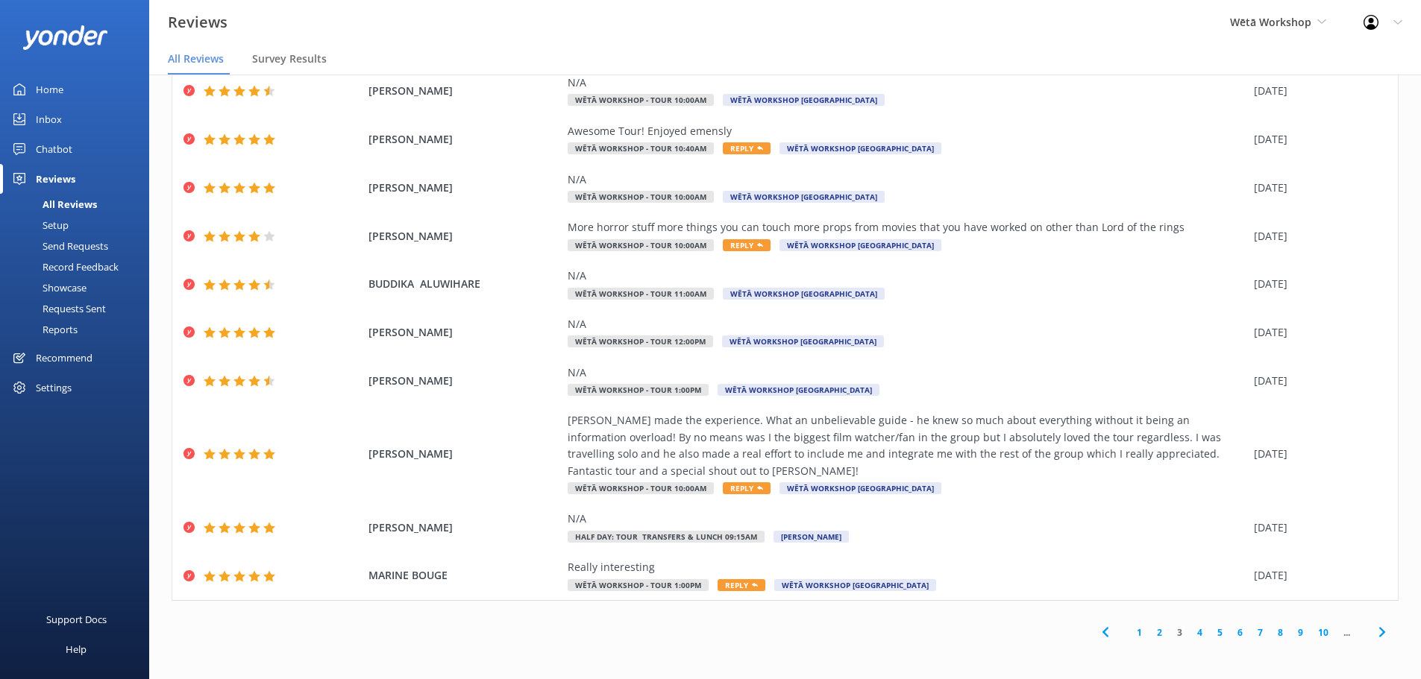
click at [1129, 636] on link "1" at bounding box center [1139, 633] width 20 height 14
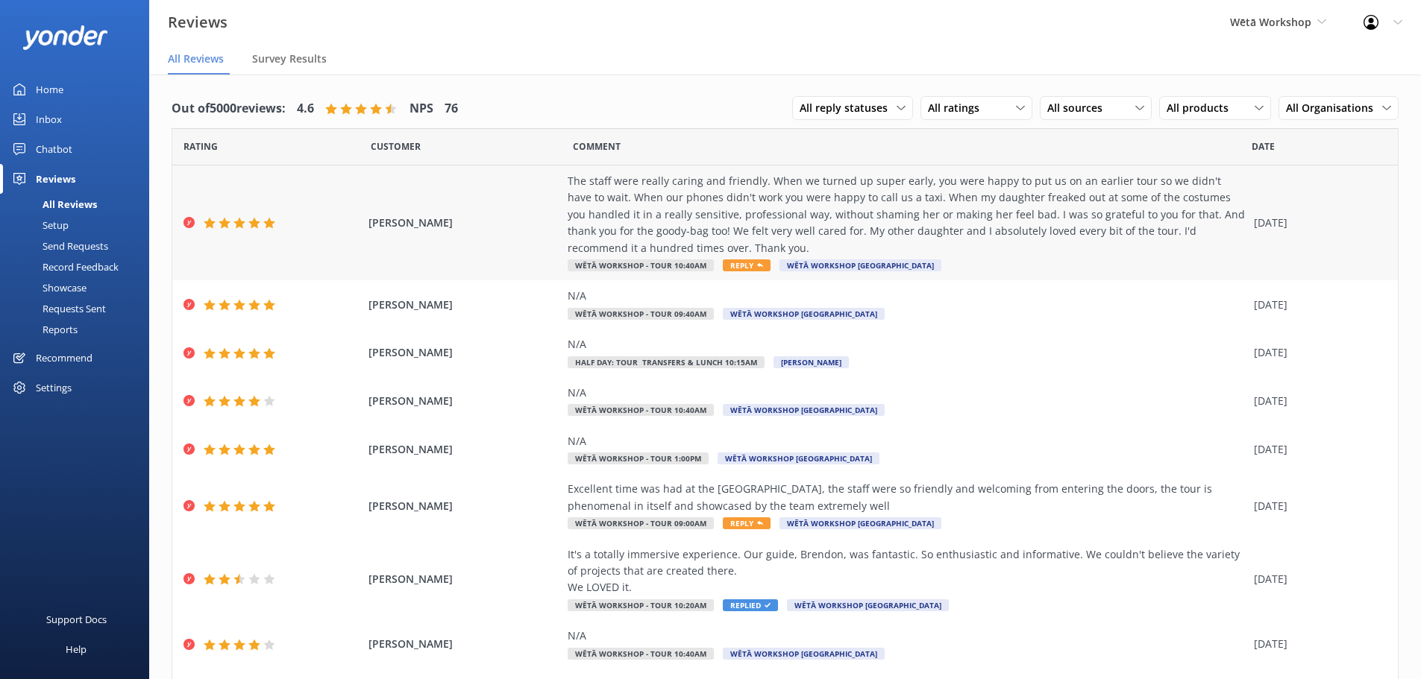
click at [740, 261] on span "Reply" at bounding box center [747, 266] width 48 height 12
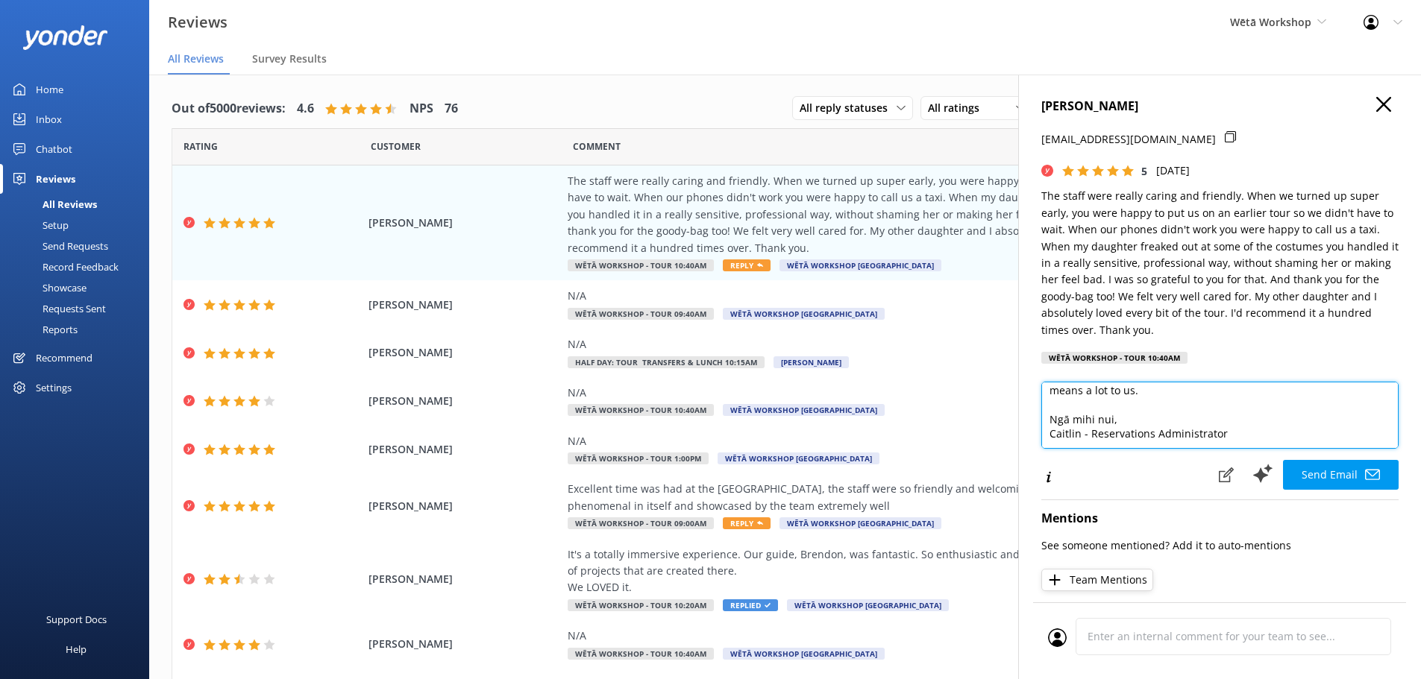
scroll to position [125, 0]
drag, startPoint x: 1269, startPoint y: 427, endPoint x: 1031, endPoint y: 432, distance: 238.7
click at [1031, 432] on div "JOANNE GILCHRIST joannegilchrist@gmail.com 5 Fri, 19th Sep 2025 The staff were …" at bounding box center [1219, 414] width 403 height 679
type textarea "Kia ora Joanne, Thank you so much for your wonderful feedback! We're delighted …"
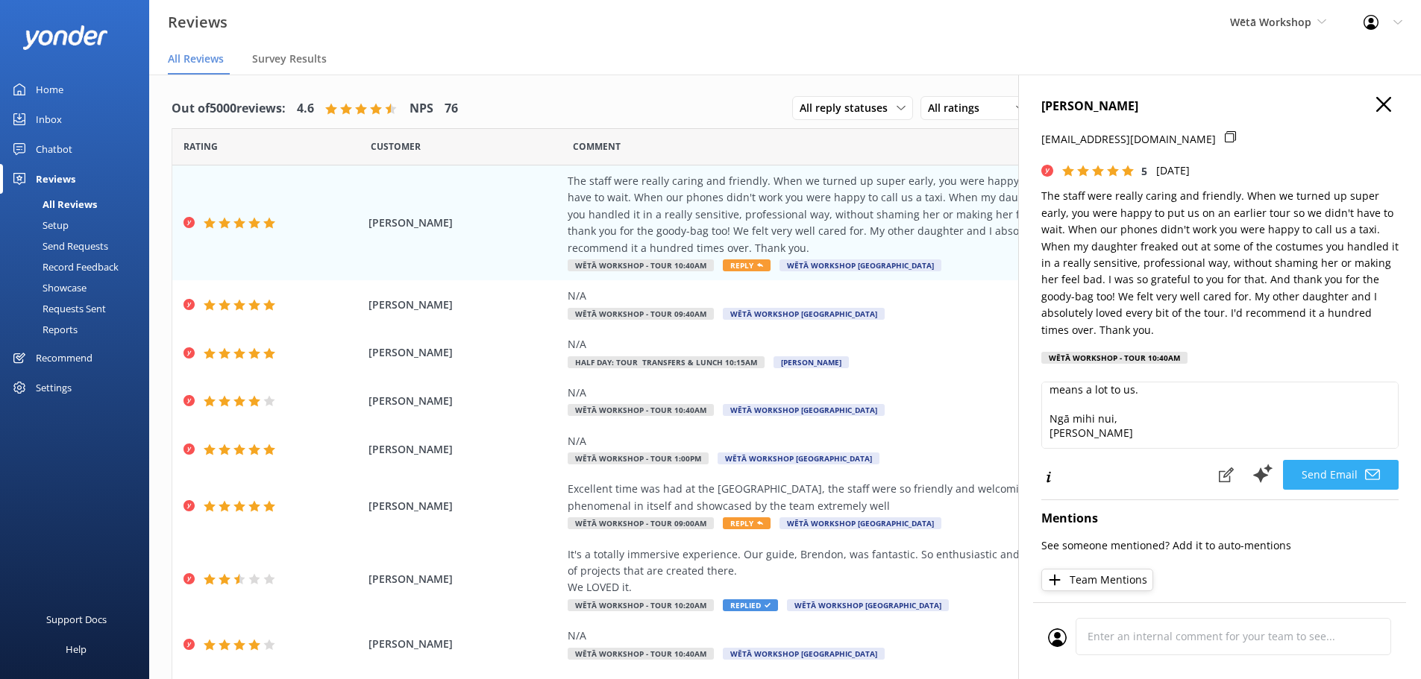
click at [1331, 462] on button "Send Email" at bounding box center [1341, 475] width 116 height 30
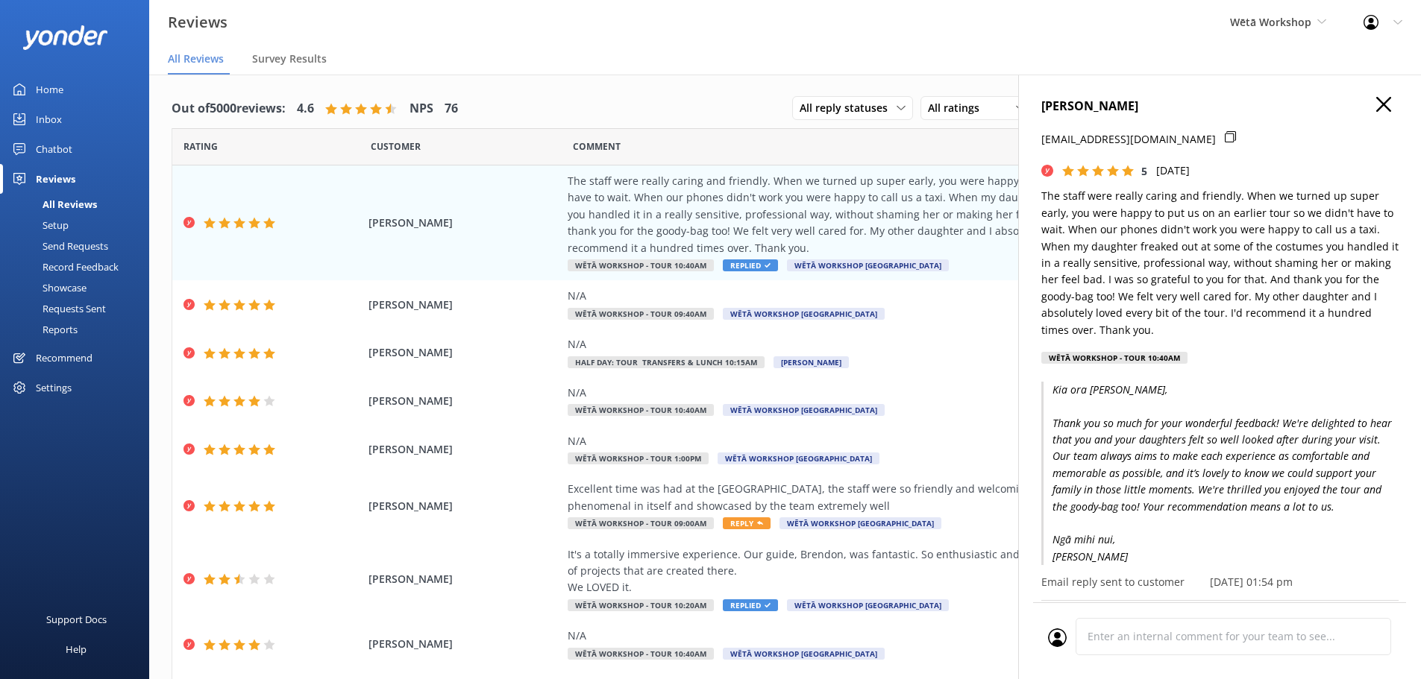
click at [1376, 106] on icon "button" at bounding box center [1383, 104] width 15 height 15
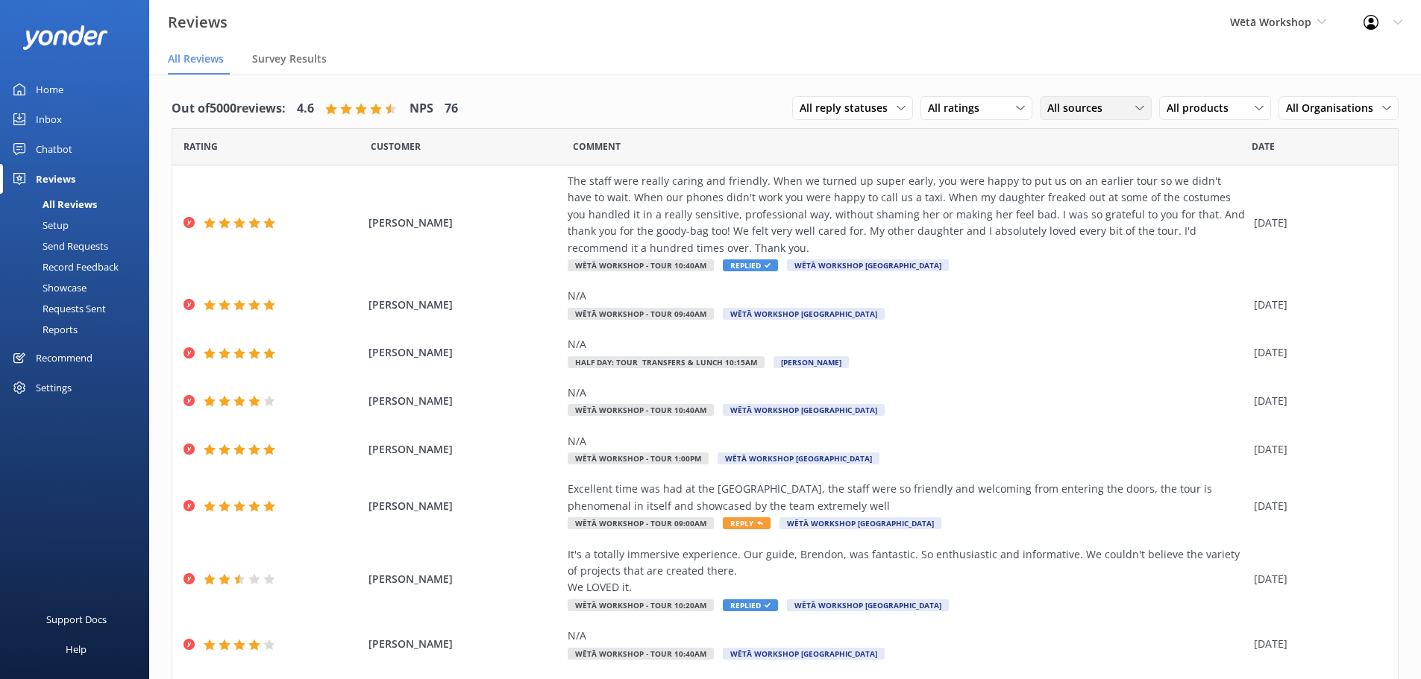
click at [1079, 104] on span "All sources" at bounding box center [1079, 108] width 64 height 16
click at [1076, 106] on span "All sources" at bounding box center [1079, 108] width 64 height 16
click at [1073, 109] on span "All sources" at bounding box center [1079, 108] width 64 height 16
click at [934, 272] on div "The staff were really caring and friendly. When we turned up super early, you w…" at bounding box center [907, 223] width 679 height 100
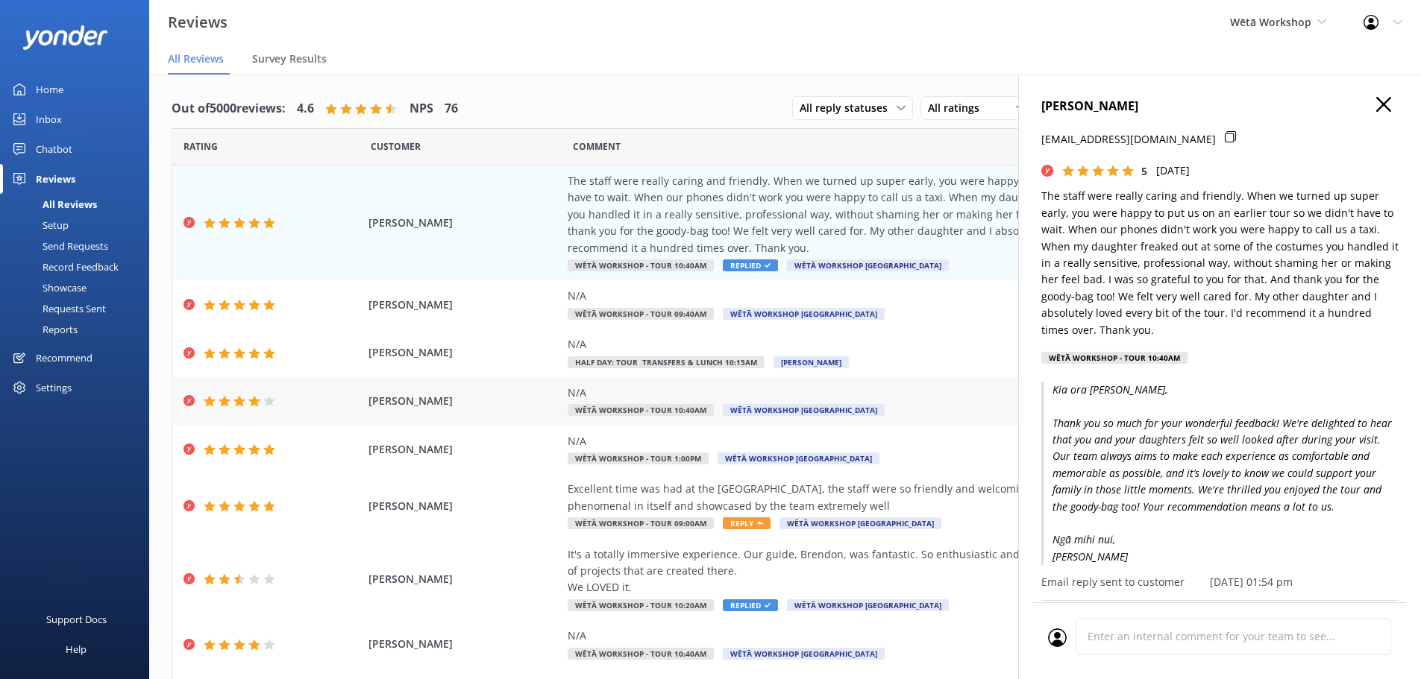
scroll to position [136, 0]
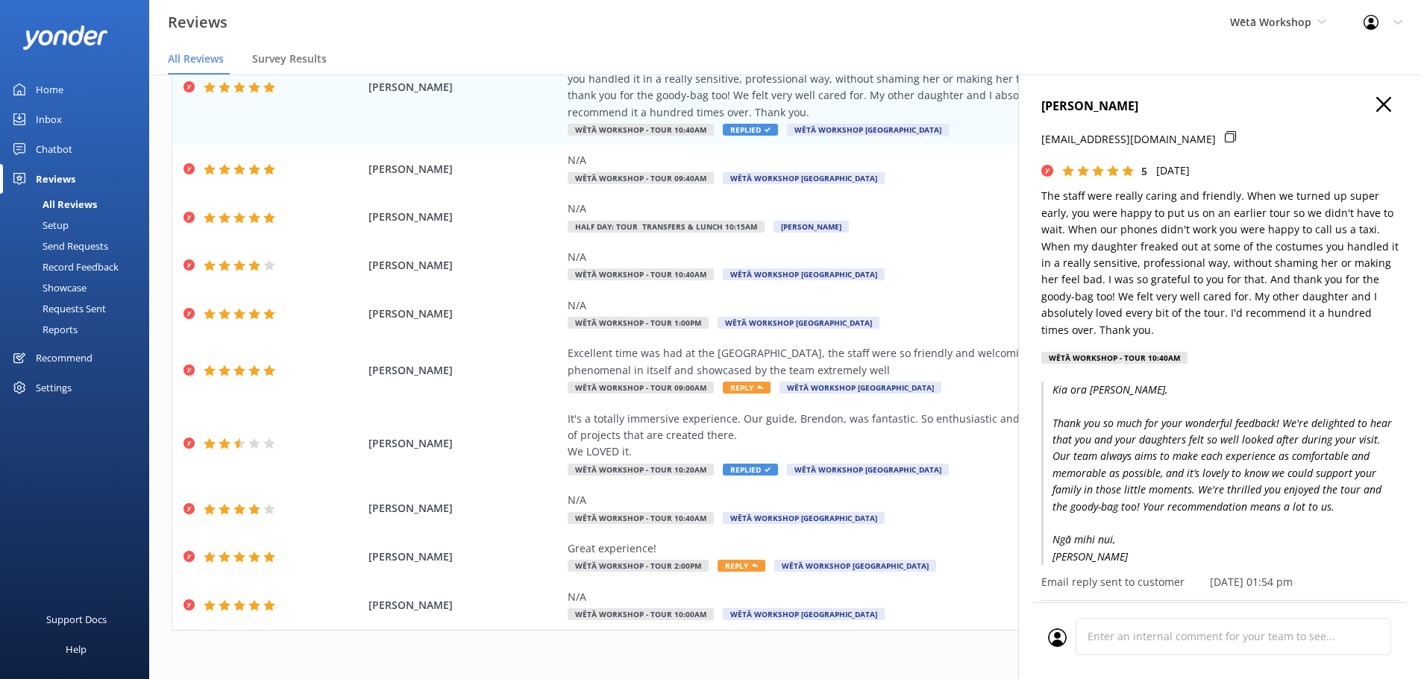
click at [1371, 94] on div "JOANNE GILCHRIST joannegilchrist@gmail.com 5 Fri, 19th Sep 2025 The staff were …" at bounding box center [1219, 414] width 403 height 679
click at [1377, 116] on h4 "JOANNE GILCHRIST" at bounding box center [1219, 106] width 357 height 19
click at [1376, 104] on use "button" at bounding box center [1383, 104] width 15 height 15
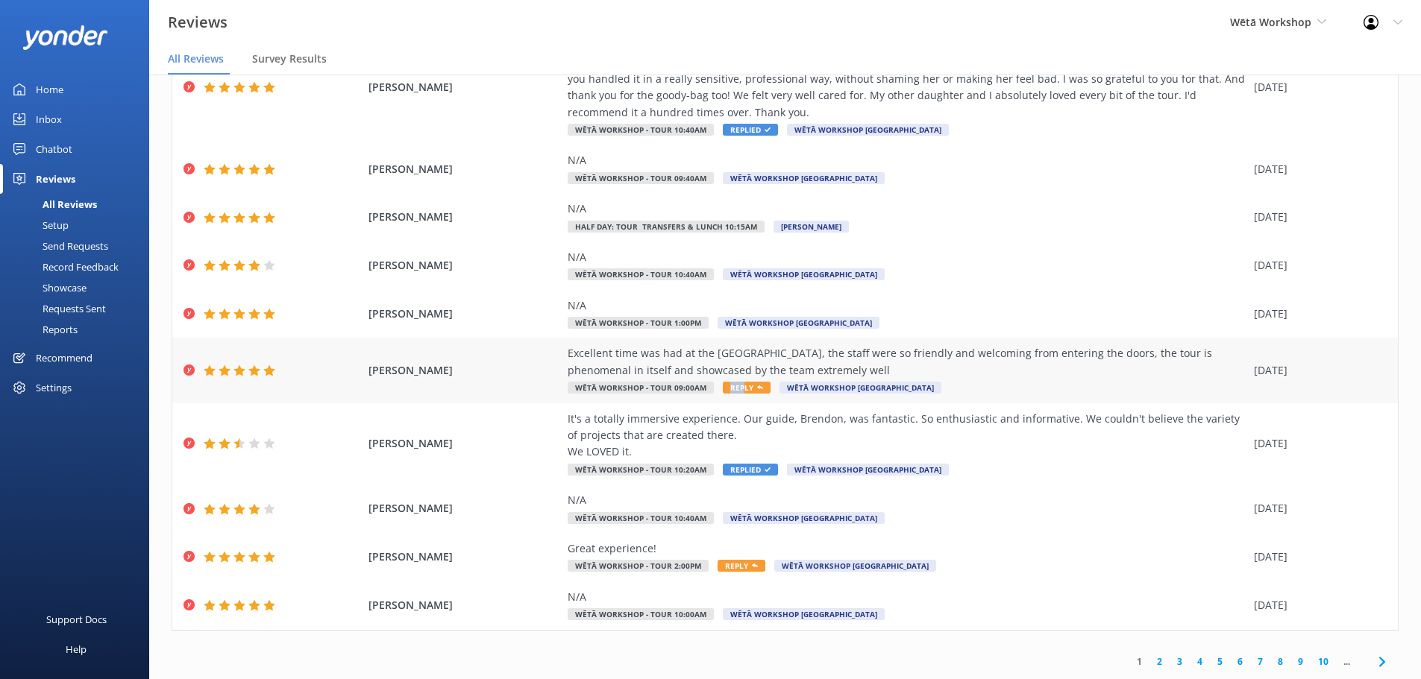
click at [732, 383] on span "Reply" at bounding box center [747, 388] width 48 height 12
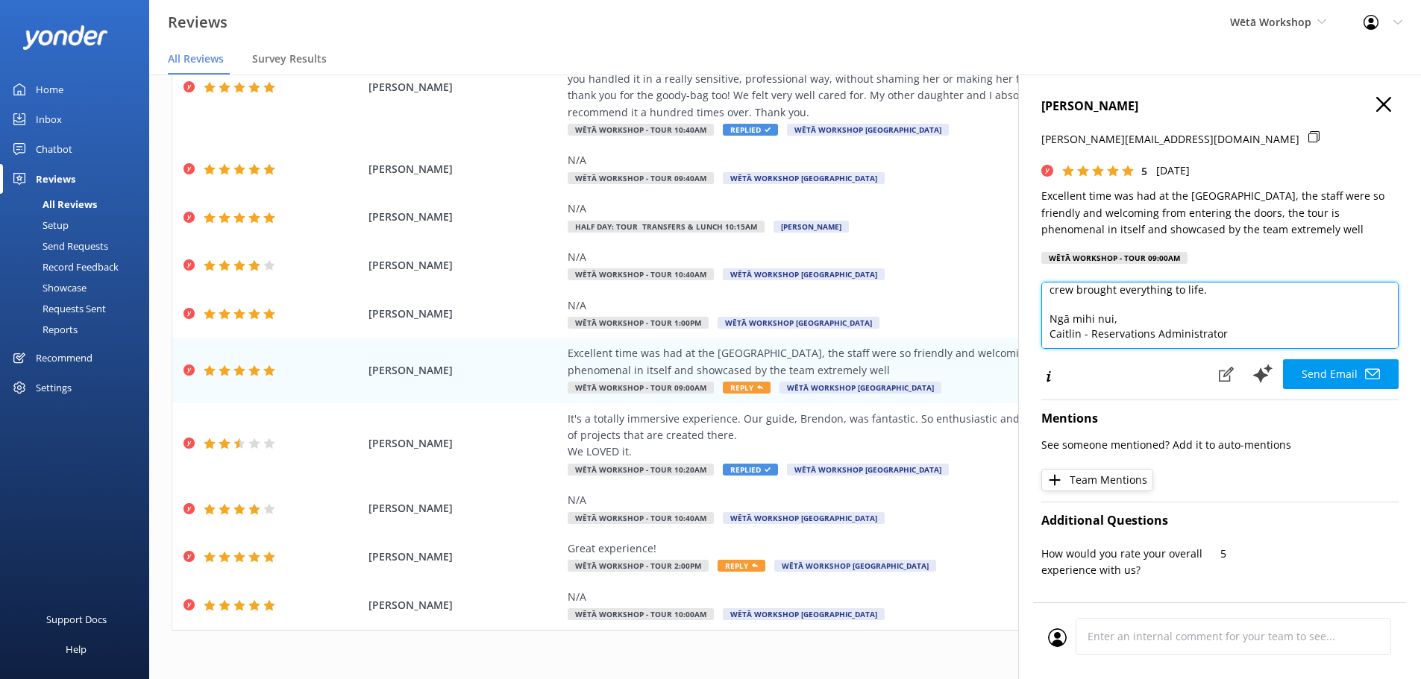
scroll to position [95, 0]
drag, startPoint x: 1257, startPoint y: 331, endPoint x: 1040, endPoint y: 341, distance: 217.3
click at [1040, 341] on div "JAMES BARTON sonny@hobbitontours.com 5 Fri, 19th Sep 2025 Excellent time was ha…" at bounding box center [1219, 414] width 403 height 679
type textarea "Kia ora James, Thank you so much for your wonderful feedback! We're delighted t…"
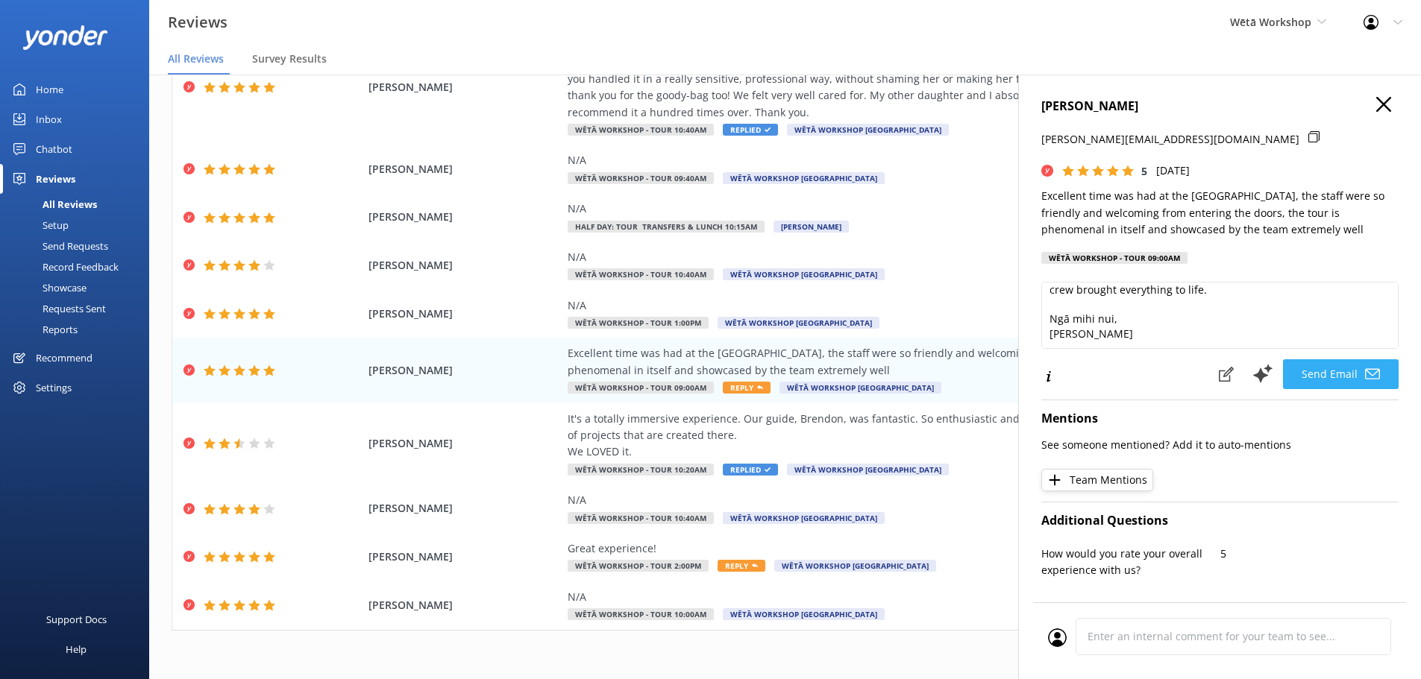
click at [1368, 380] on icon at bounding box center [1372, 374] width 15 height 15
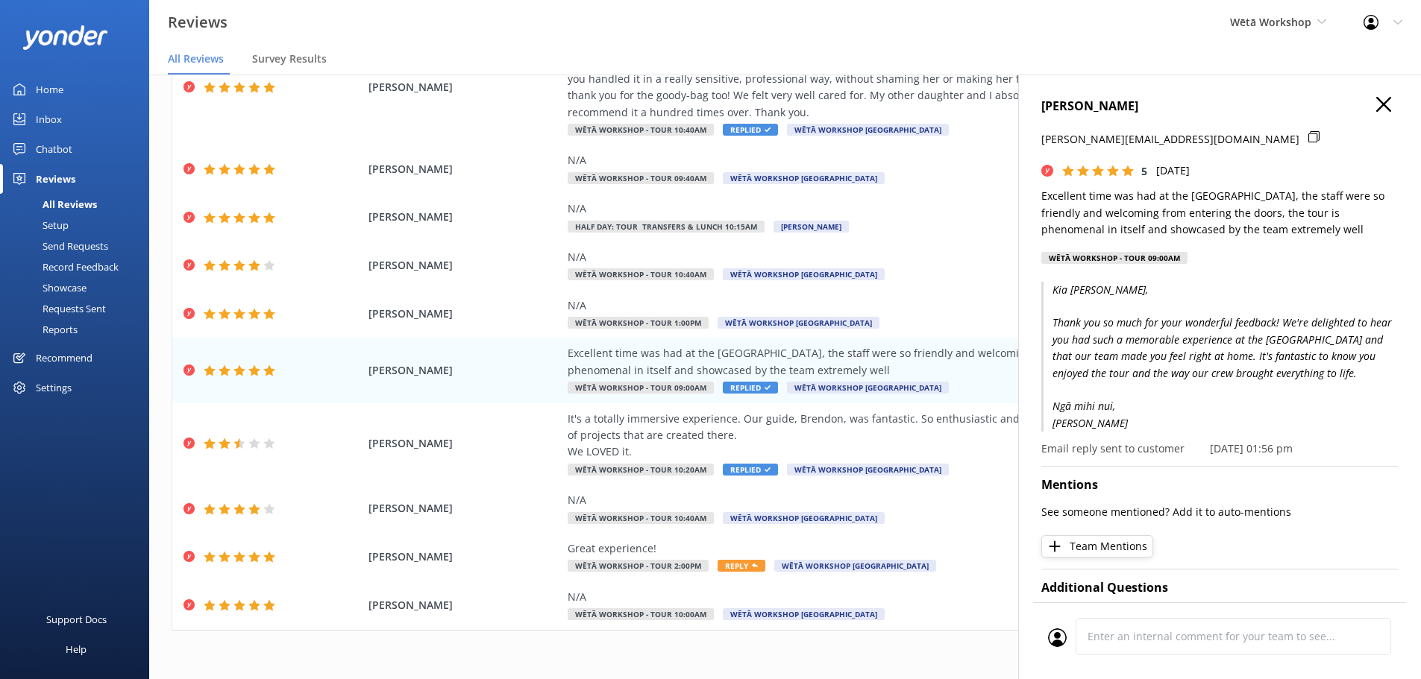
click at [1361, 106] on h4 "JAMES BARTON" at bounding box center [1219, 106] width 357 height 19
click at [1376, 107] on icon "button" at bounding box center [1383, 104] width 15 height 15
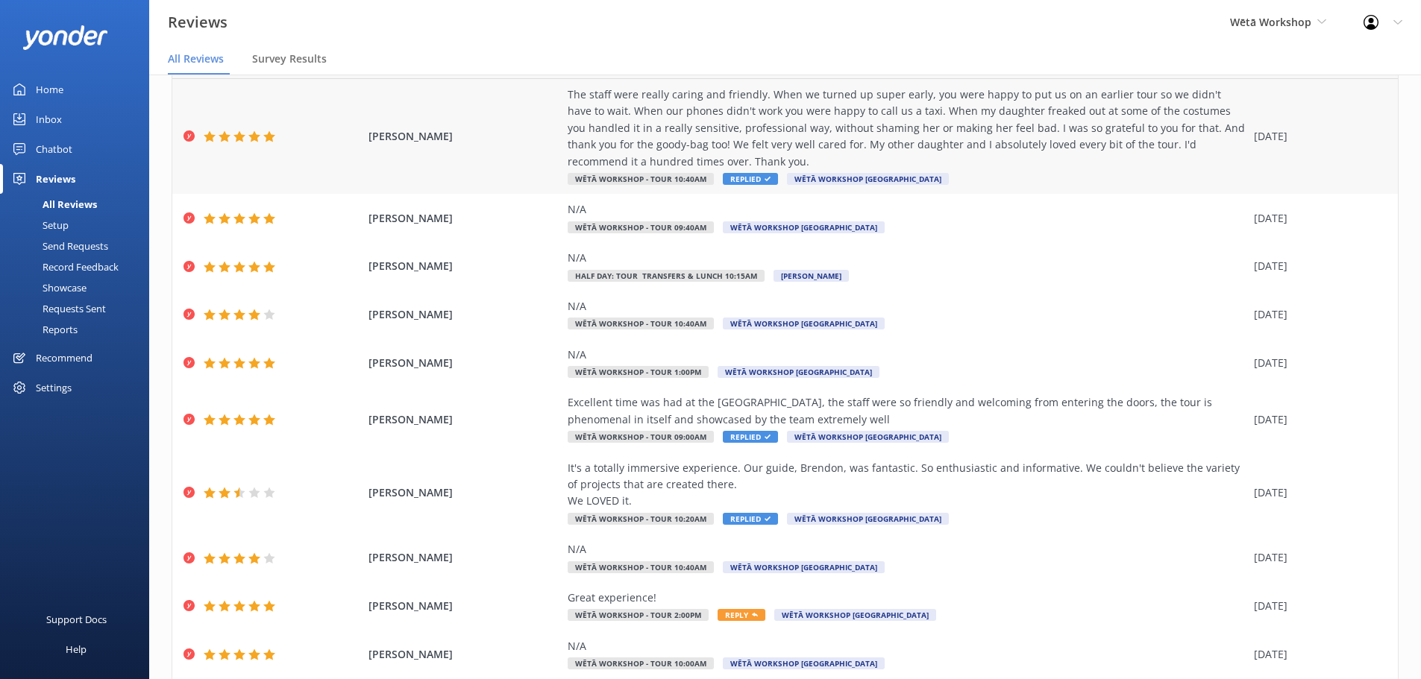
scroll to position [0, 0]
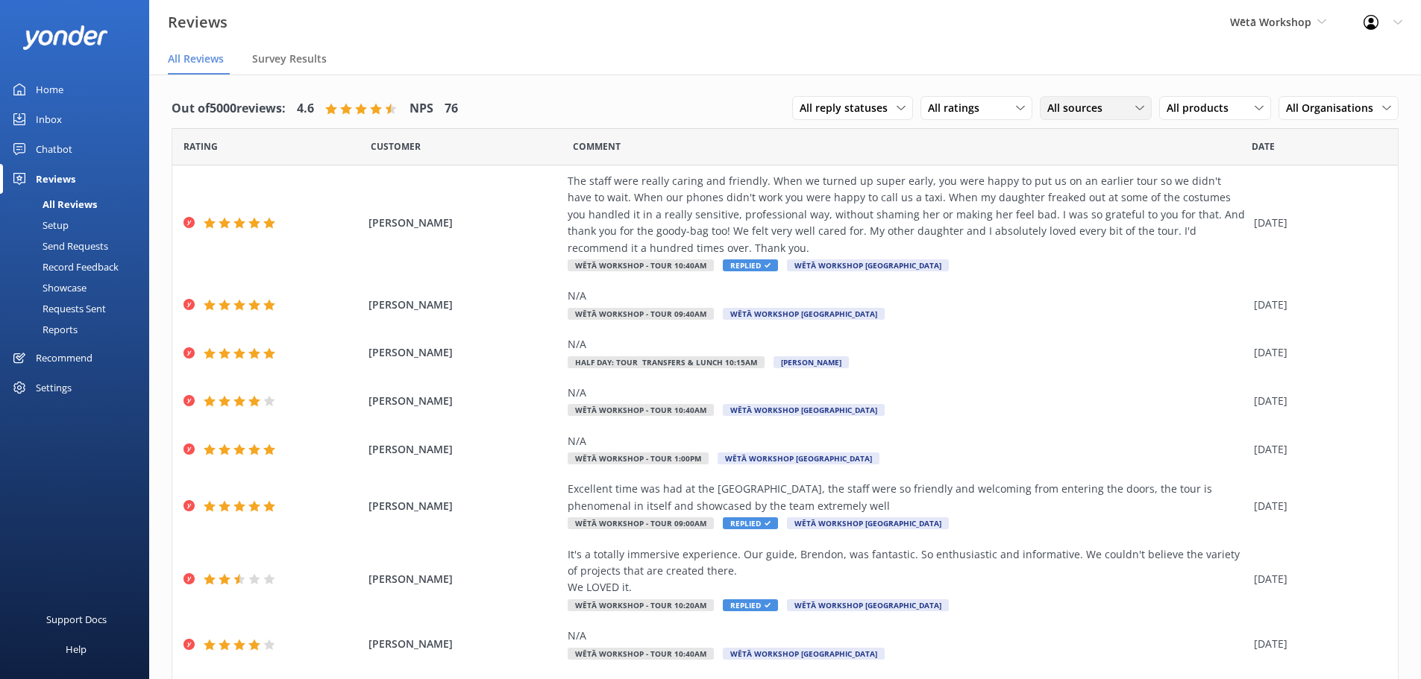
drag, startPoint x: 1057, startPoint y: 102, endPoint x: 1060, endPoint y: 112, distance: 10.1
click at [1058, 102] on span "All sources" at bounding box center [1079, 108] width 64 height 16
click at [1081, 295] on div "Google reviews" at bounding box center [1104, 289] width 87 height 15
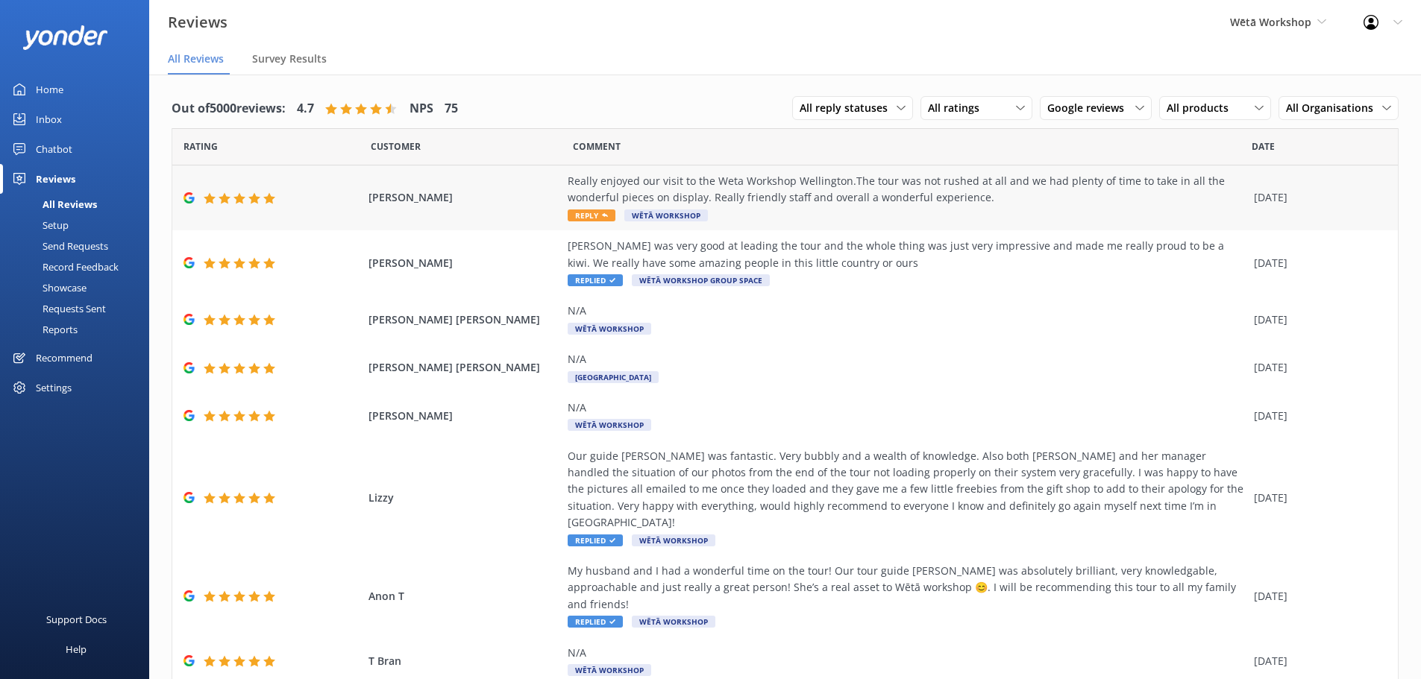
click at [573, 219] on span "Reply" at bounding box center [592, 216] width 48 height 12
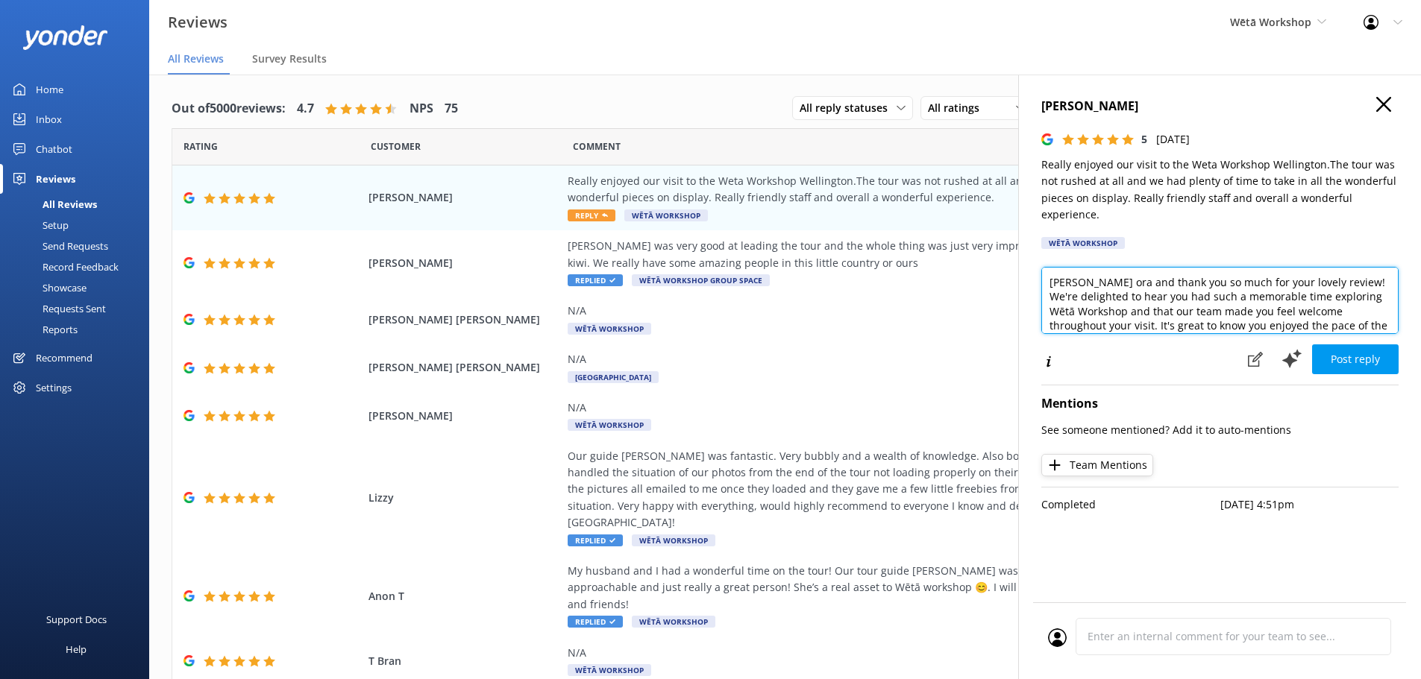
click at [1083, 286] on textarea "Kia ora and thank you so much for your lovely review! We're delighted to hear y…" at bounding box center [1219, 300] width 357 height 67
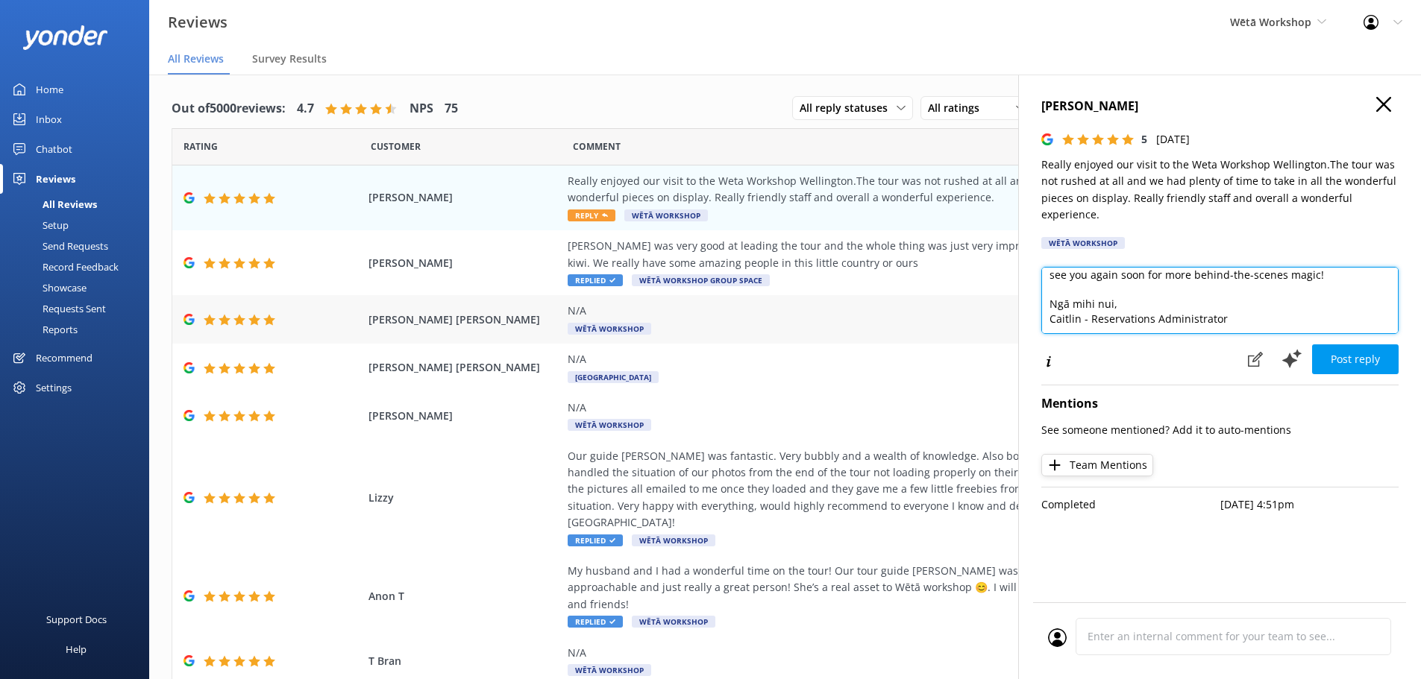
scroll to position [95, 0]
drag, startPoint x: 1102, startPoint y: 315, endPoint x: 1005, endPoint y: 315, distance: 97.7
click at [1005, 315] on div "Out of 5000 reviews: 4.7 NPS 75 All reply statuses All reply statuses Needs a r…" at bounding box center [785, 392] width 1272 height 635
type textarea "Kia ora, Thank you so much for your lovely review! We're delighted to hear you …"
click at [1381, 376] on div "Anne Heriot 5 Thu, 18th Sep 2025 Really enjoyed our visit to the Weta Workshop …" at bounding box center [1219, 414] width 403 height 679
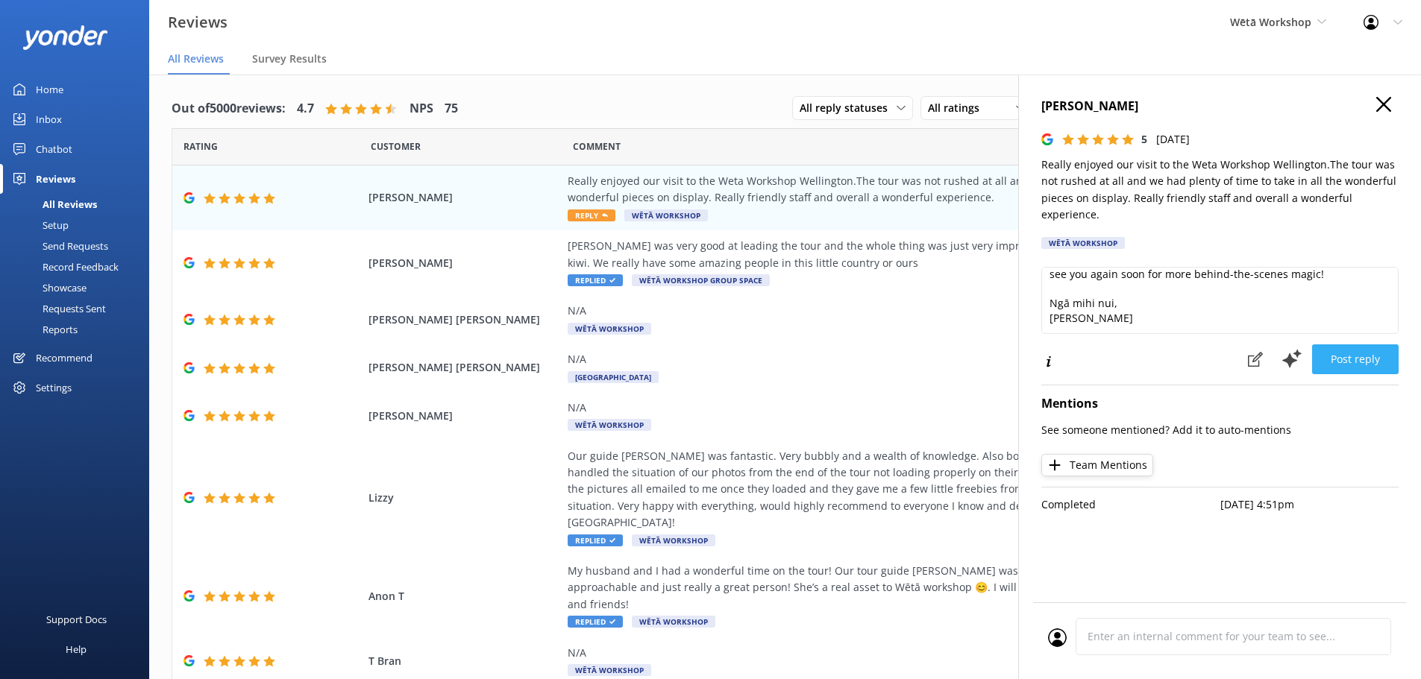
click at [1380, 368] on button "Post reply" at bounding box center [1355, 360] width 87 height 30
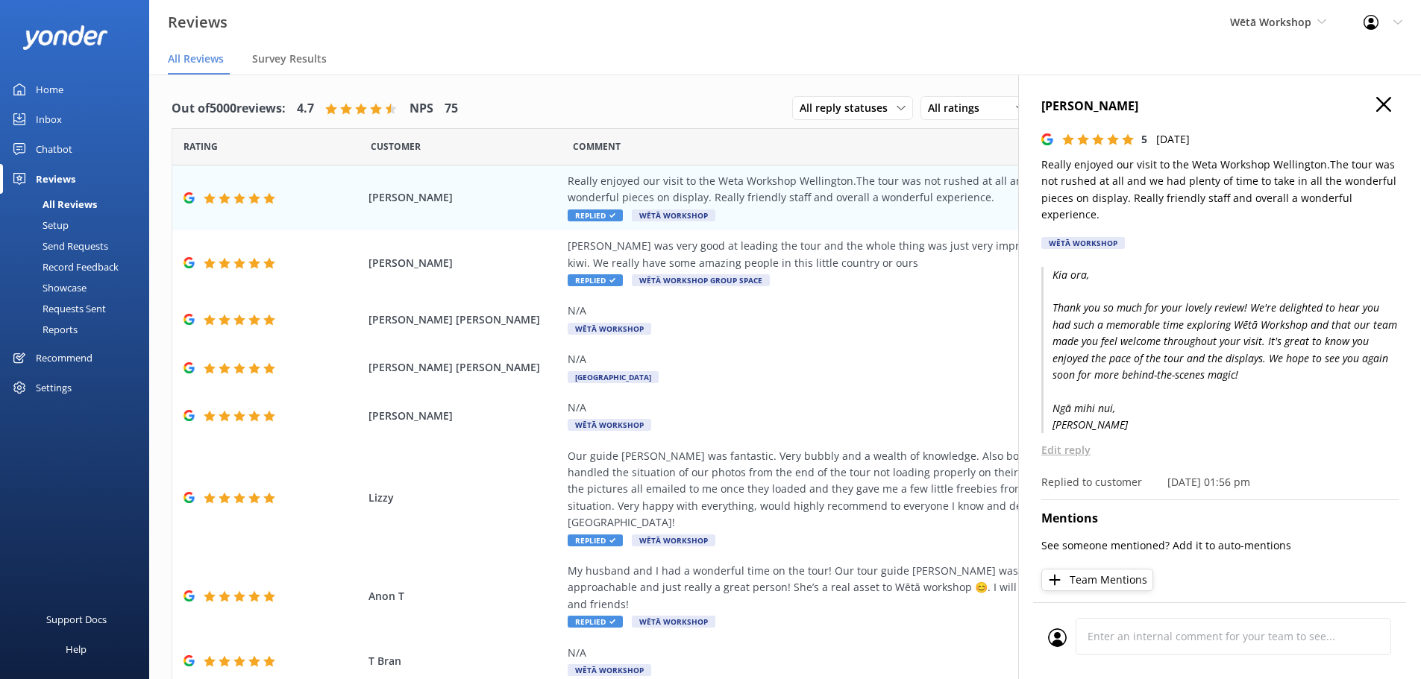
click at [1372, 96] on div "Anne Heriot 5 Thu, 18th Sep 2025 Really enjoyed our visit to the Weta Workshop …" at bounding box center [1219, 414] width 403 height 679
click at [1376, 104] on icon "button" at bounding box center [1383, 104] width 15 height 15
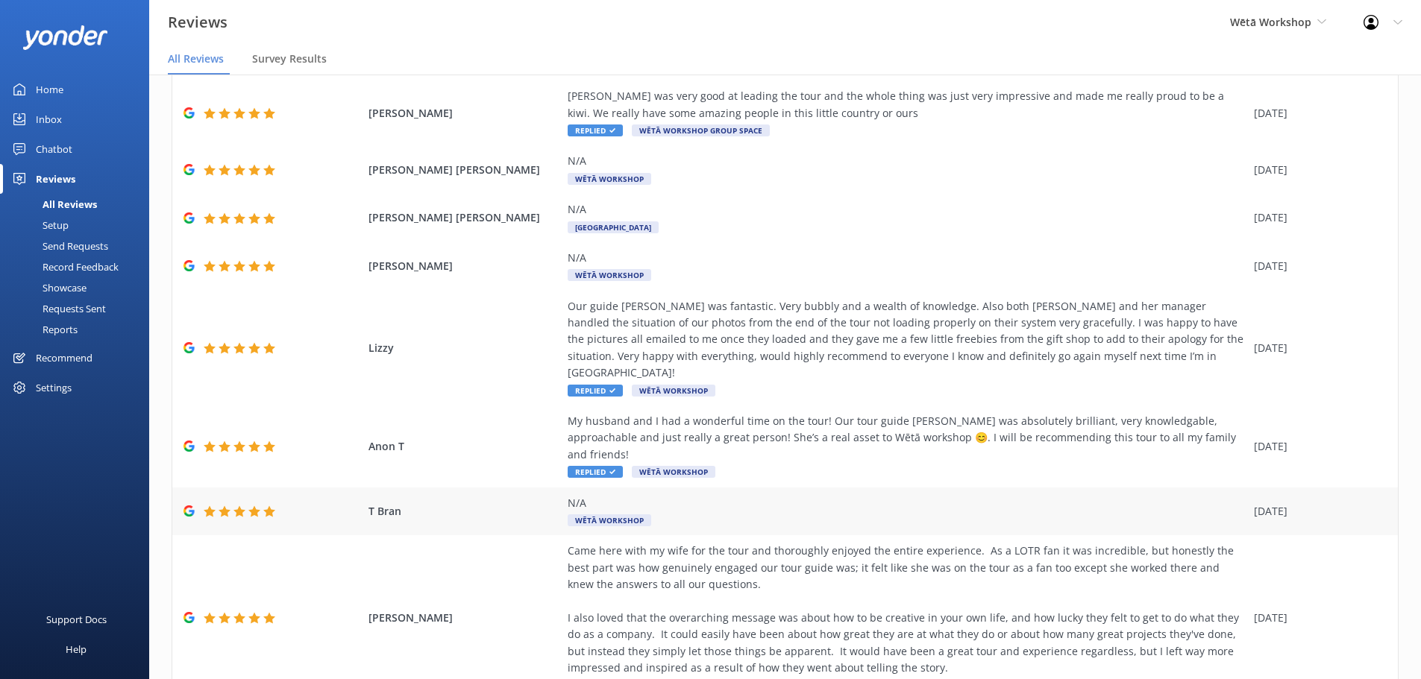
scroll to position [0, 0]
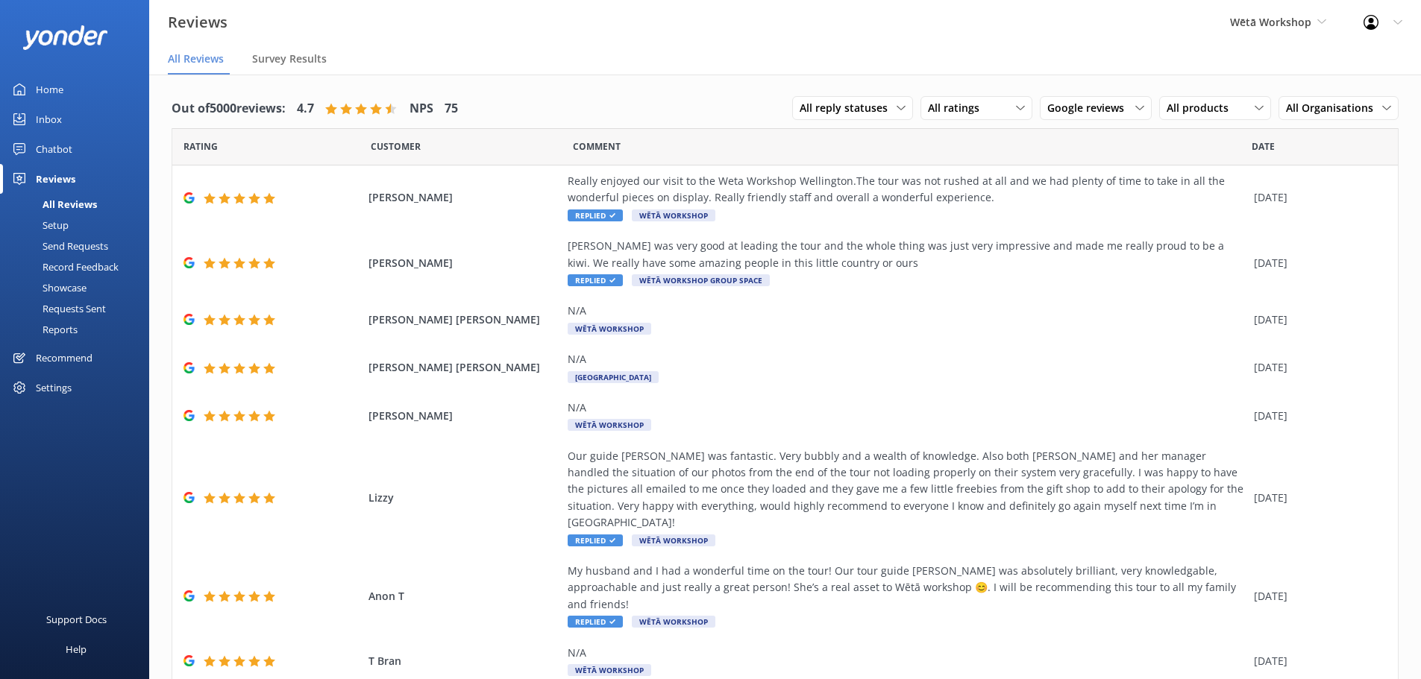
click at [40, 95] on div "Home" at bounding box center [50, 90] width 28 height 30
